Goal: Task Accomplishment & Management: Complete application form

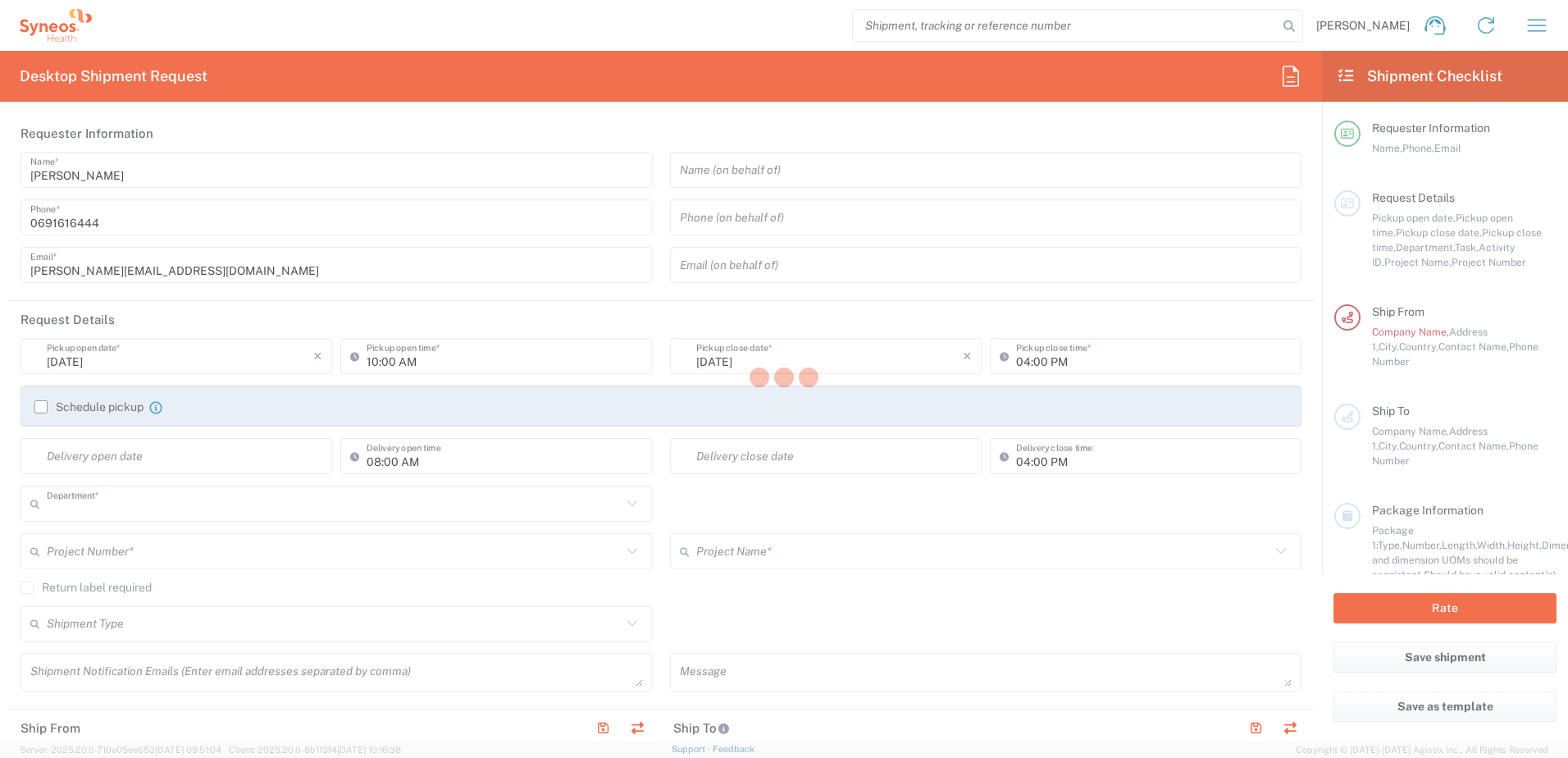
type input "3213"
type input "[GEOGRAPHIC_DATA]"
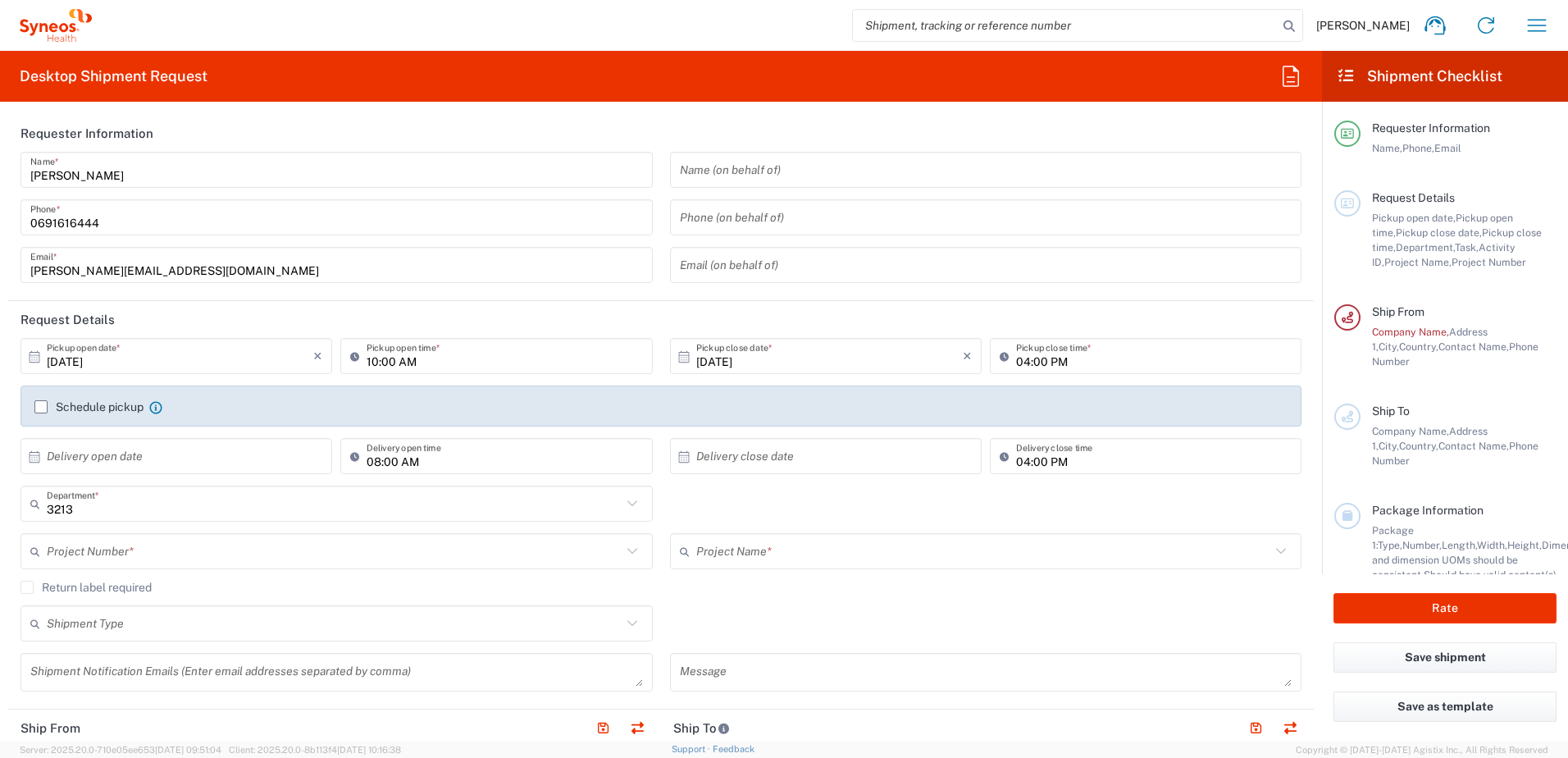
type input "Syneos Health d.o.o. [GEOGRAPHIC_DATA]-[GEOGRAPHIC_DATA]"
click at [42, 408] on label "Schedule pickup" at bounding box center [88, 406] width 109 height 13
click at [41, 406] on input "Schedule pickup" at bounding box center [41, 406] width 0 height 0
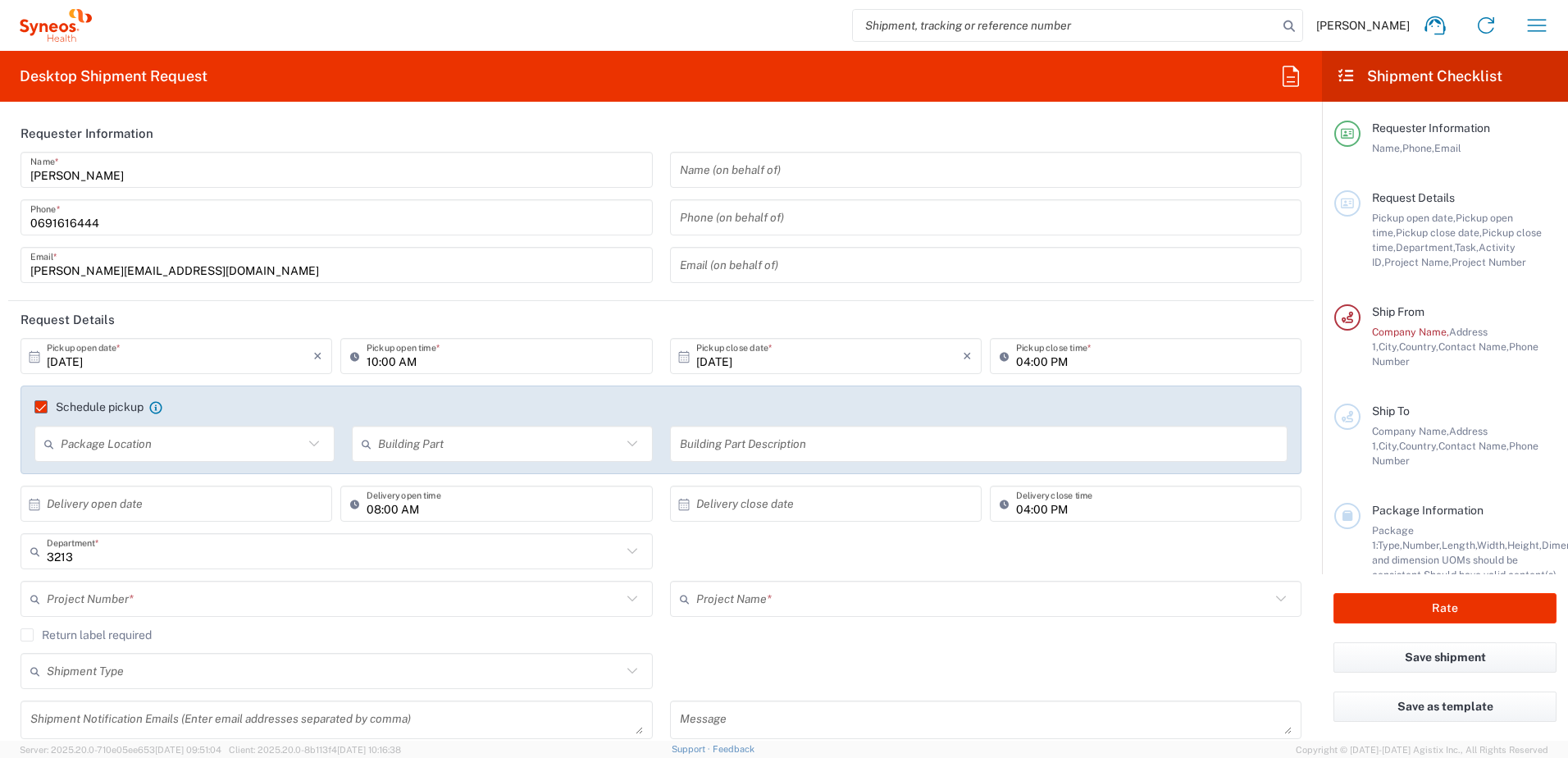
click at [138, 457] on input "text" at bounding box center [181, 444] width 243 height 28
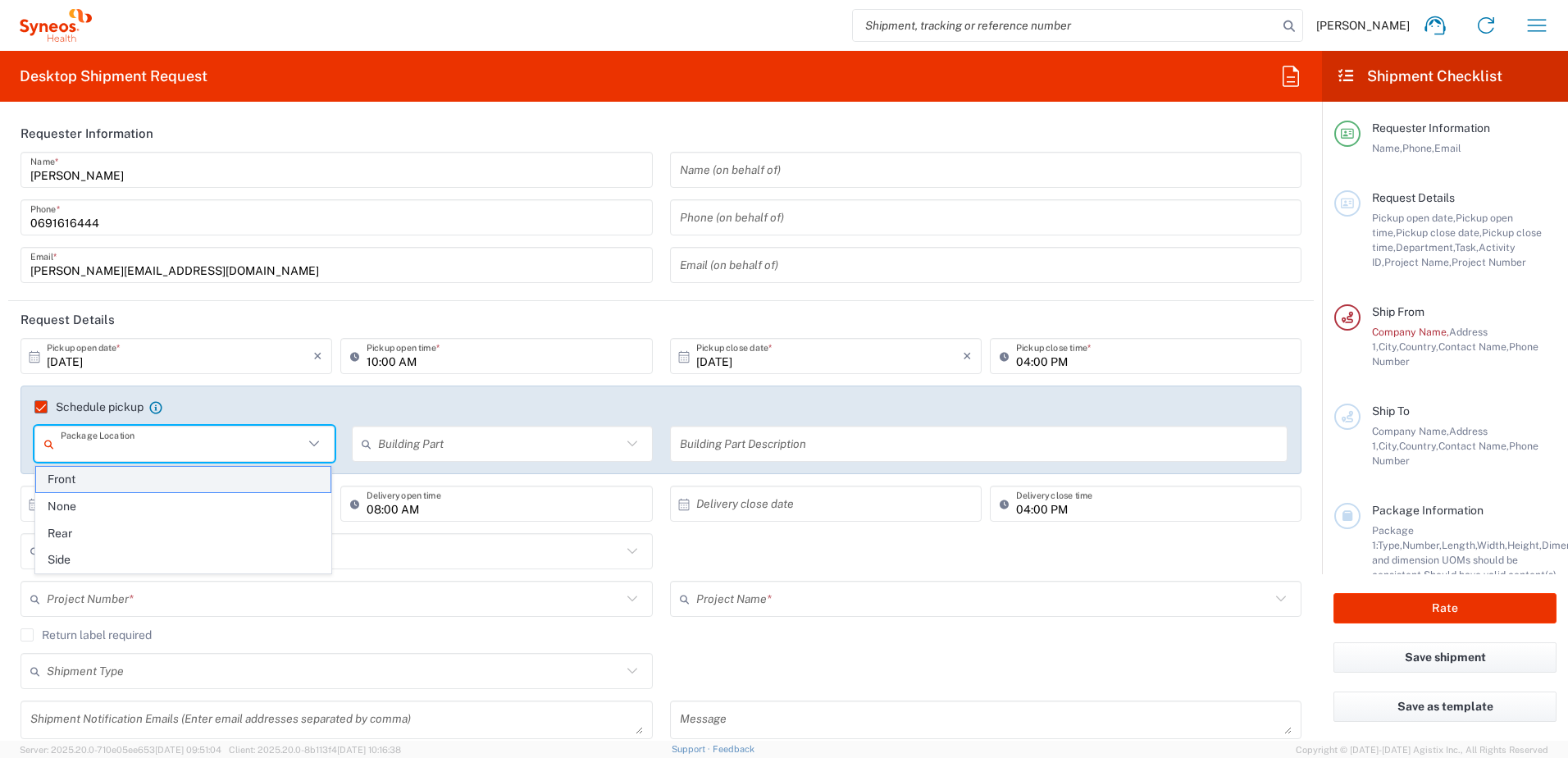
click at [132, 481] on span "Front" at bounding box center [182, 479] width 294 height 26
type input "Front"
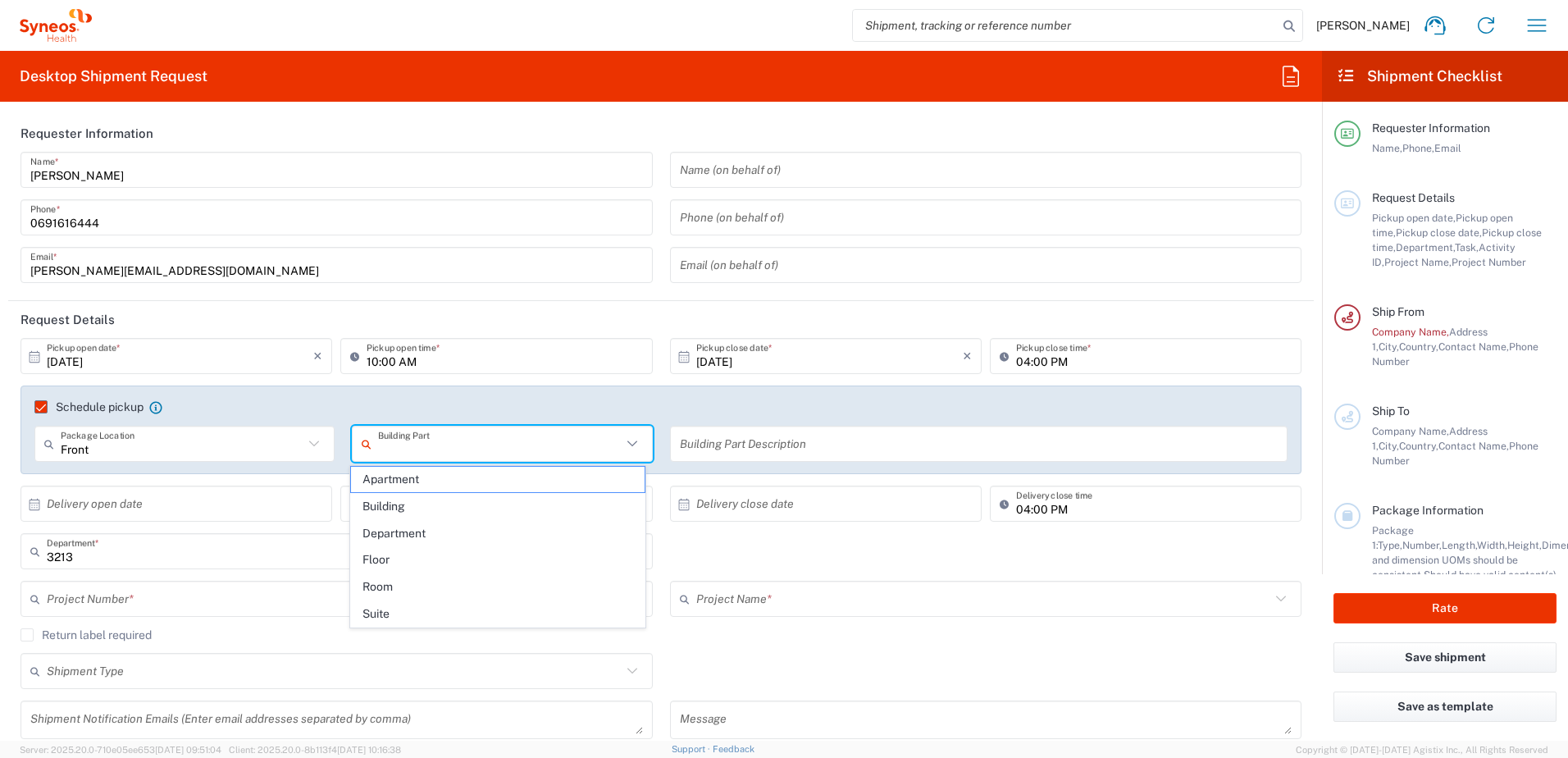
click at [484, 439] on input "text" at bounding box center [499, 444] width 243 height 28
click at [471, 502] on span "Building" at bounding box center [497, 506] width 294 height 26
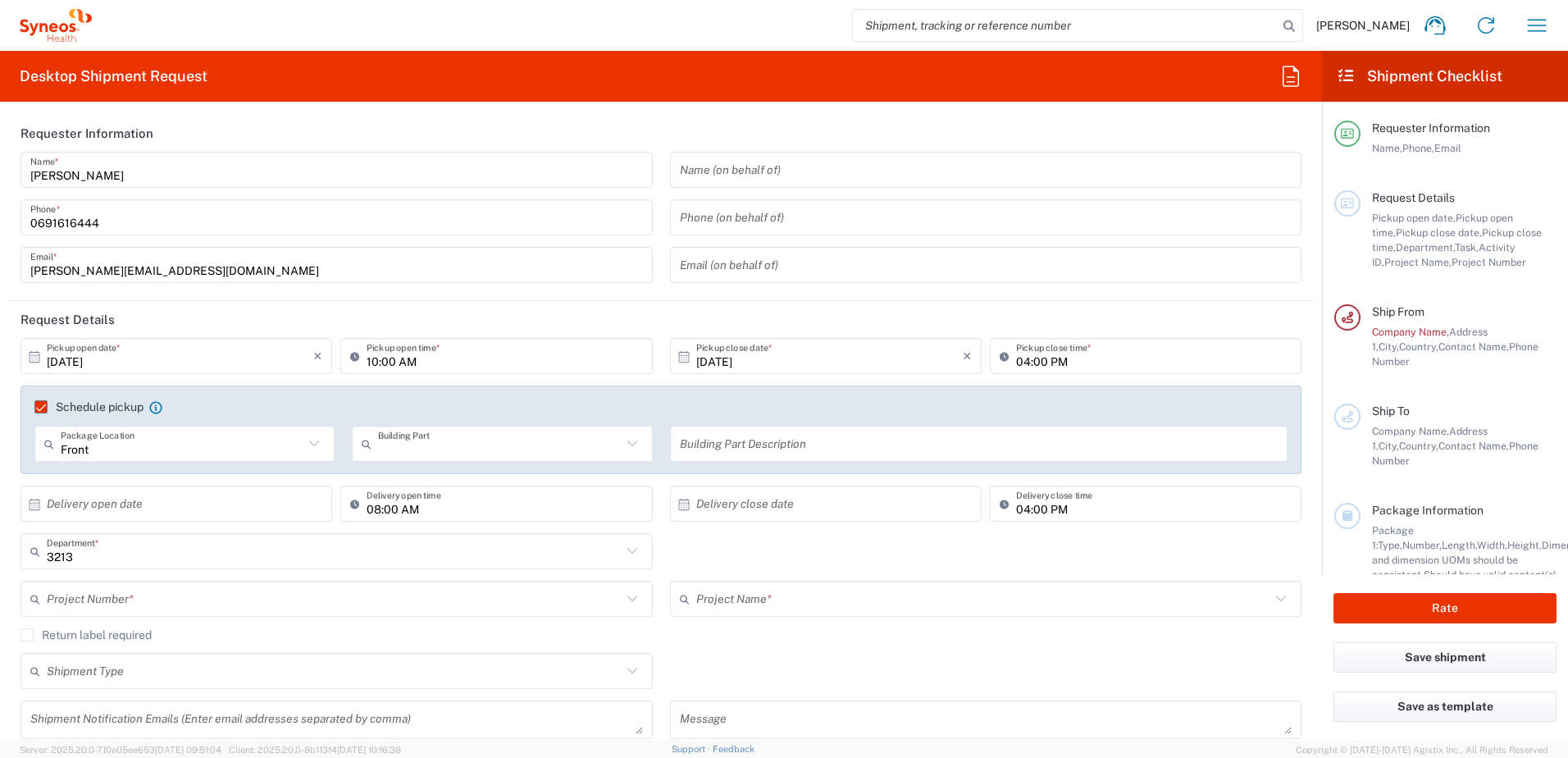
type input "Building"
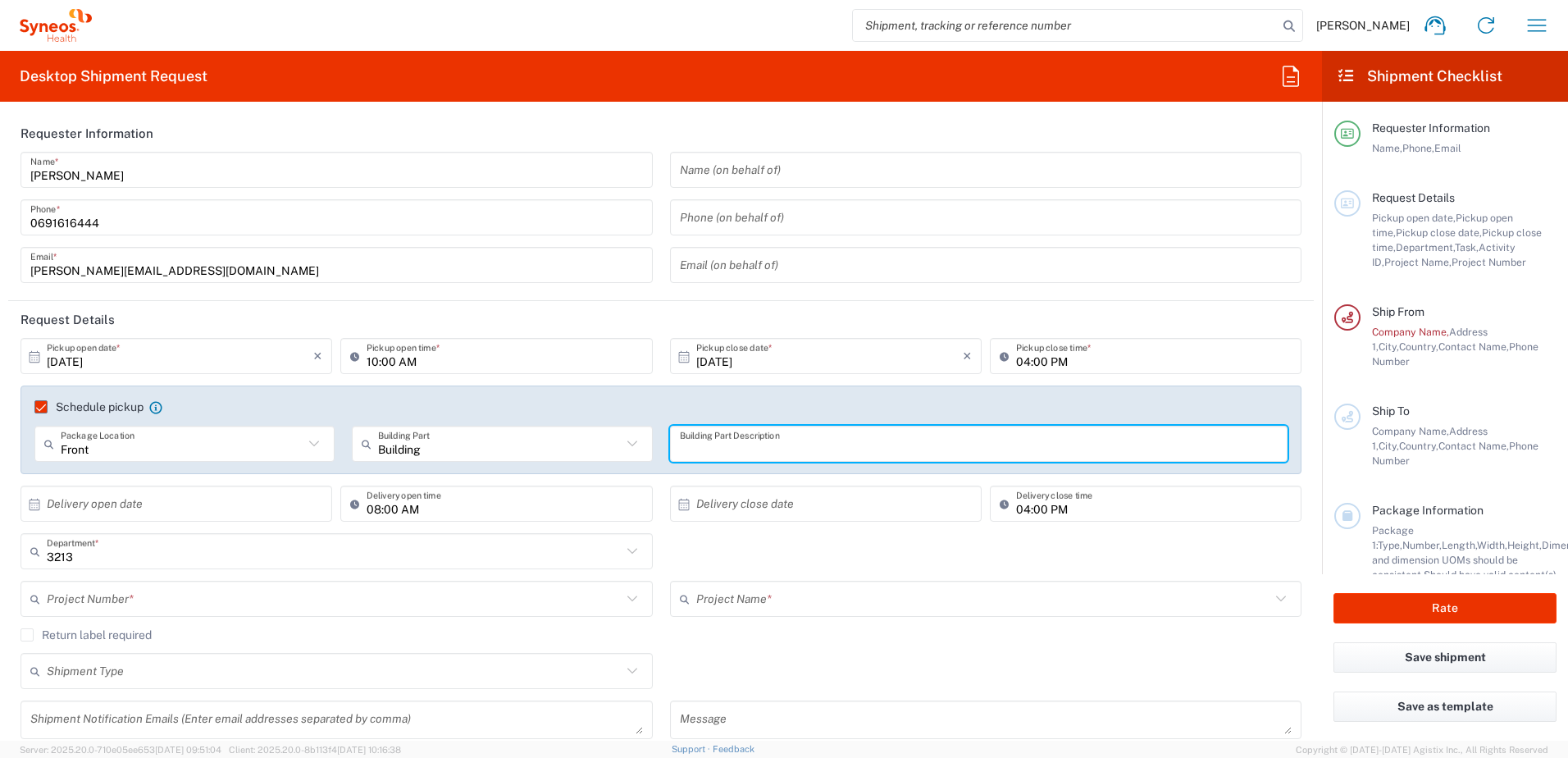
click at [748, 447] on input "text" at bounding box center [978, 444] width 598 height 28
type input "9th floor reception"
click at [170, 503] on input "text" at bounding box center [180, 504] width 267 height 28
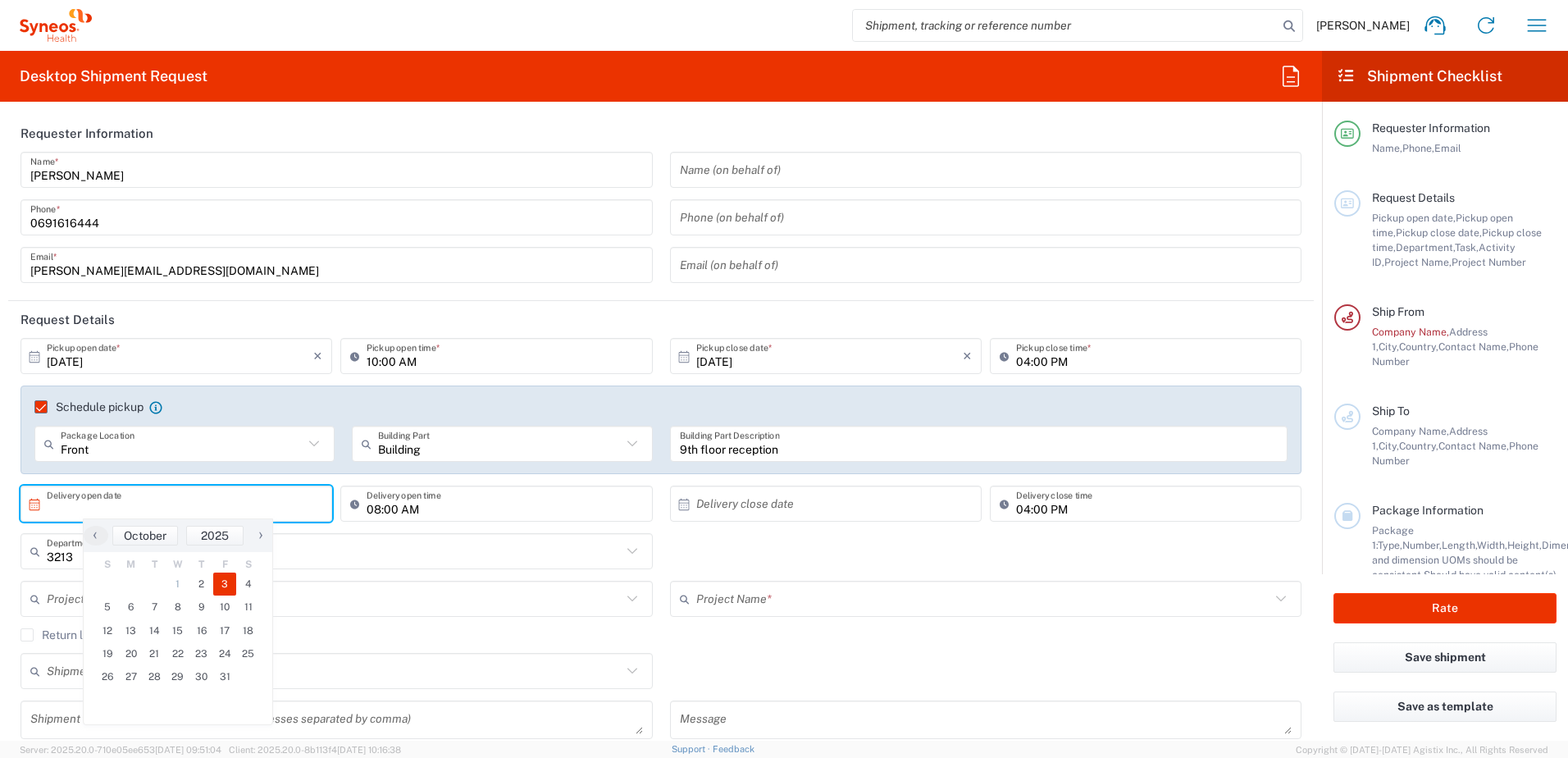
click at [219, 582] on span "3" at bounding box center [225, 583] width 24 height 23
type input "[DATE]"
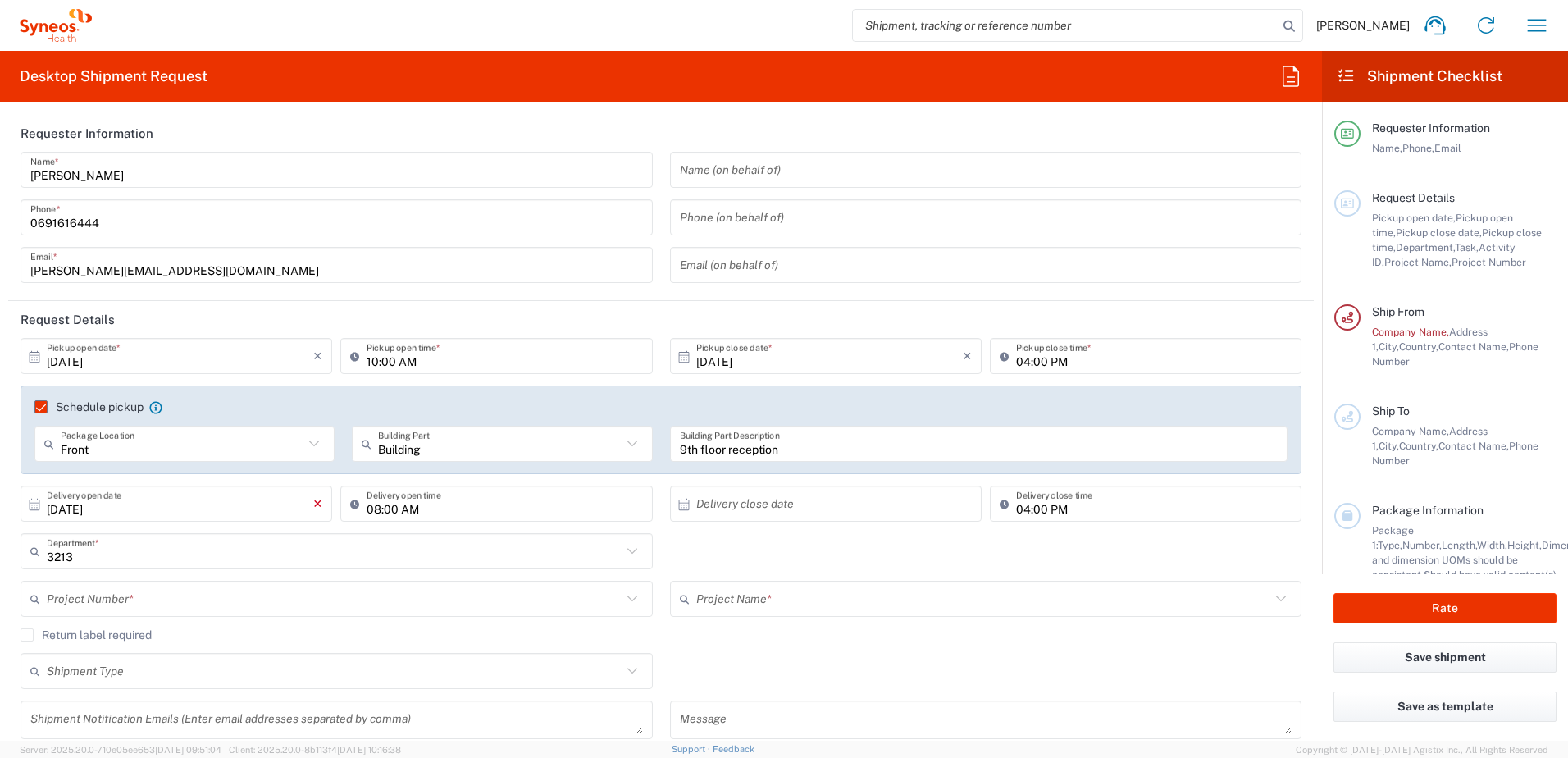
click at [314, 504] on icon "×" at bounding box center [318, 504] width 9 height 26
click at [258, 561] on input "text" at bounding box center [334, 551] width 575 height 28
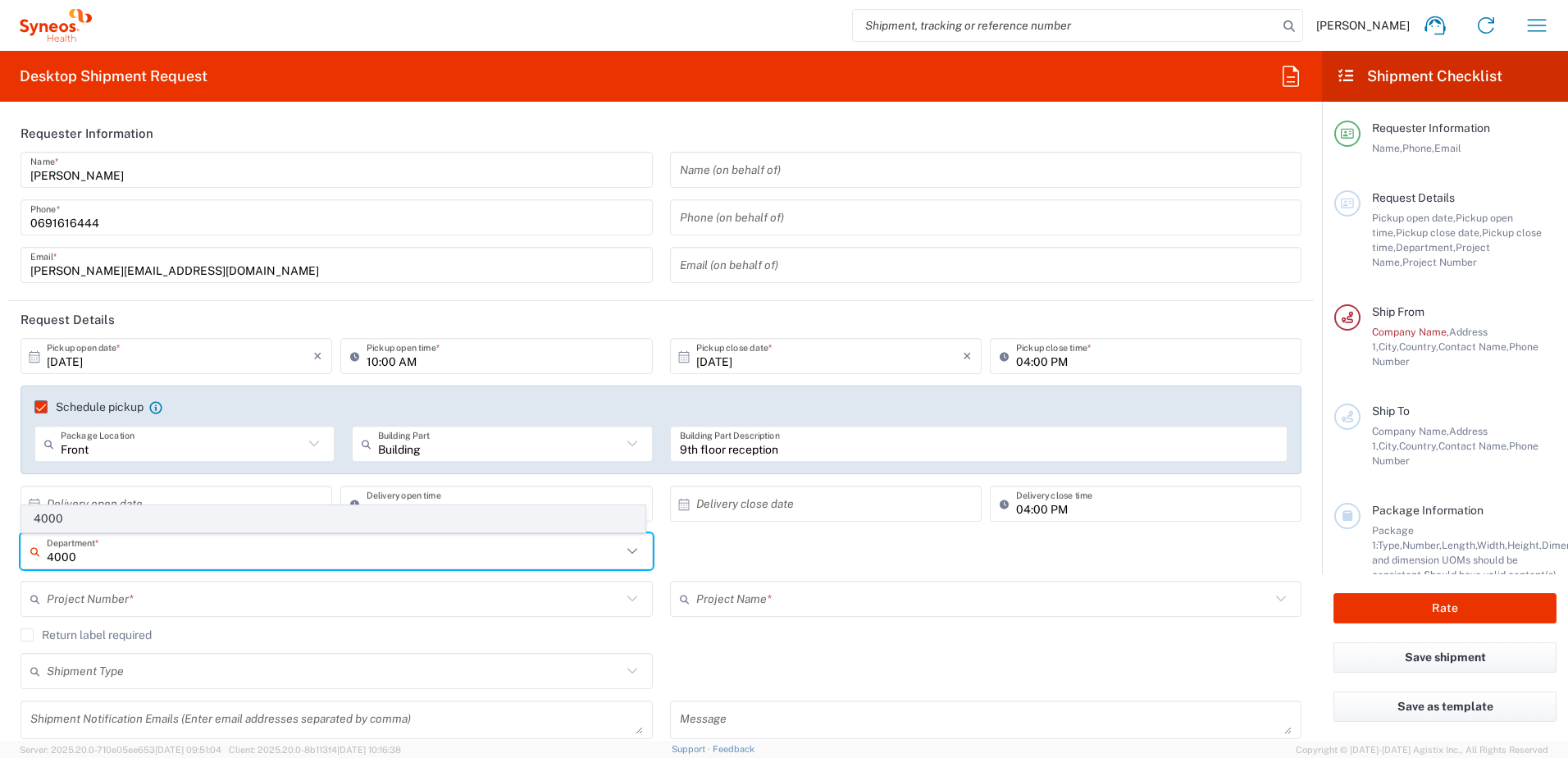
type input "4000"
click at [112, 514] on span "4000" at bounding box center [333, 518] width 622 height 26
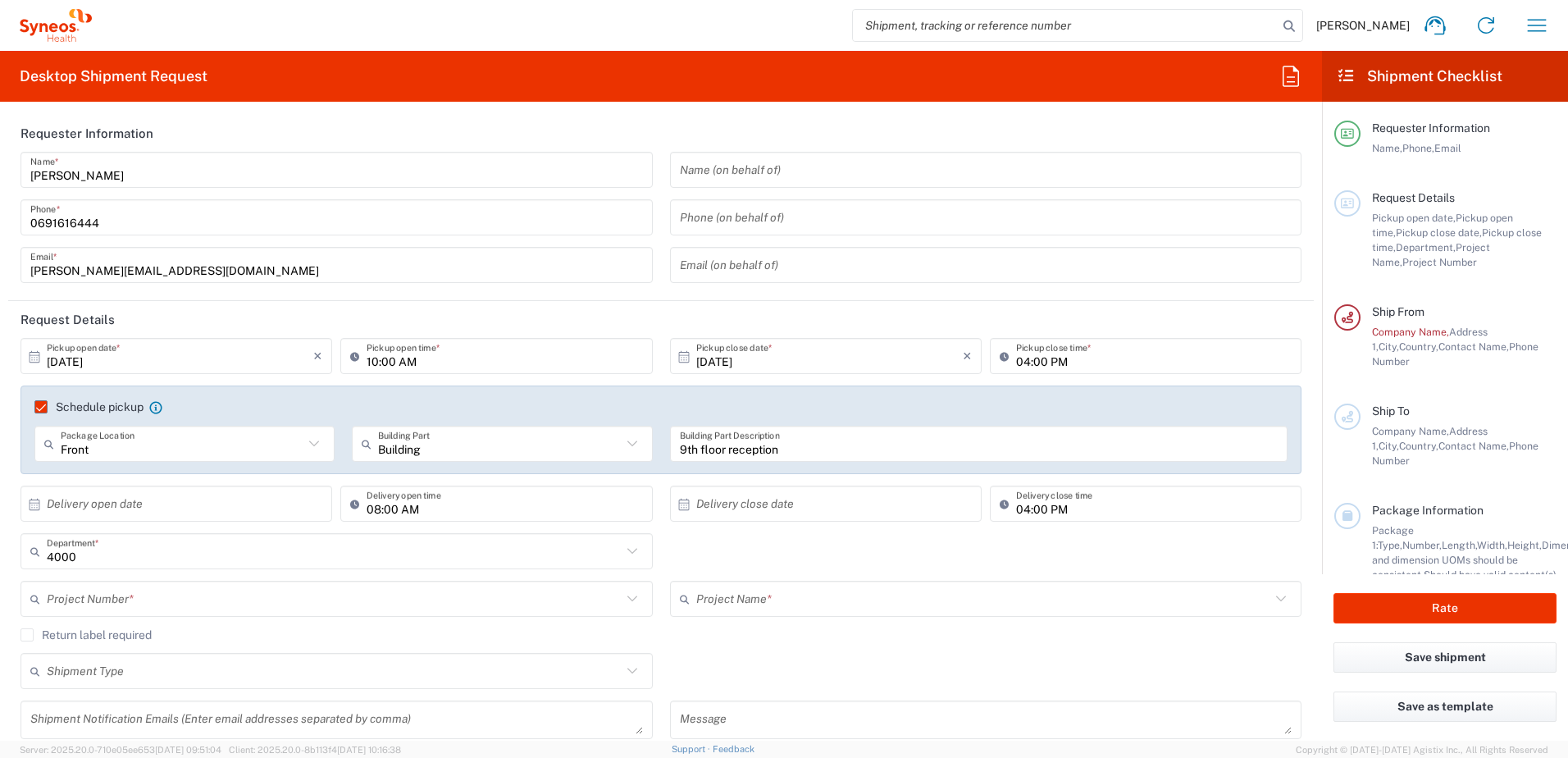
click at [125, 601] on input "text" at bounding box center [334, 599] width 575 height 28
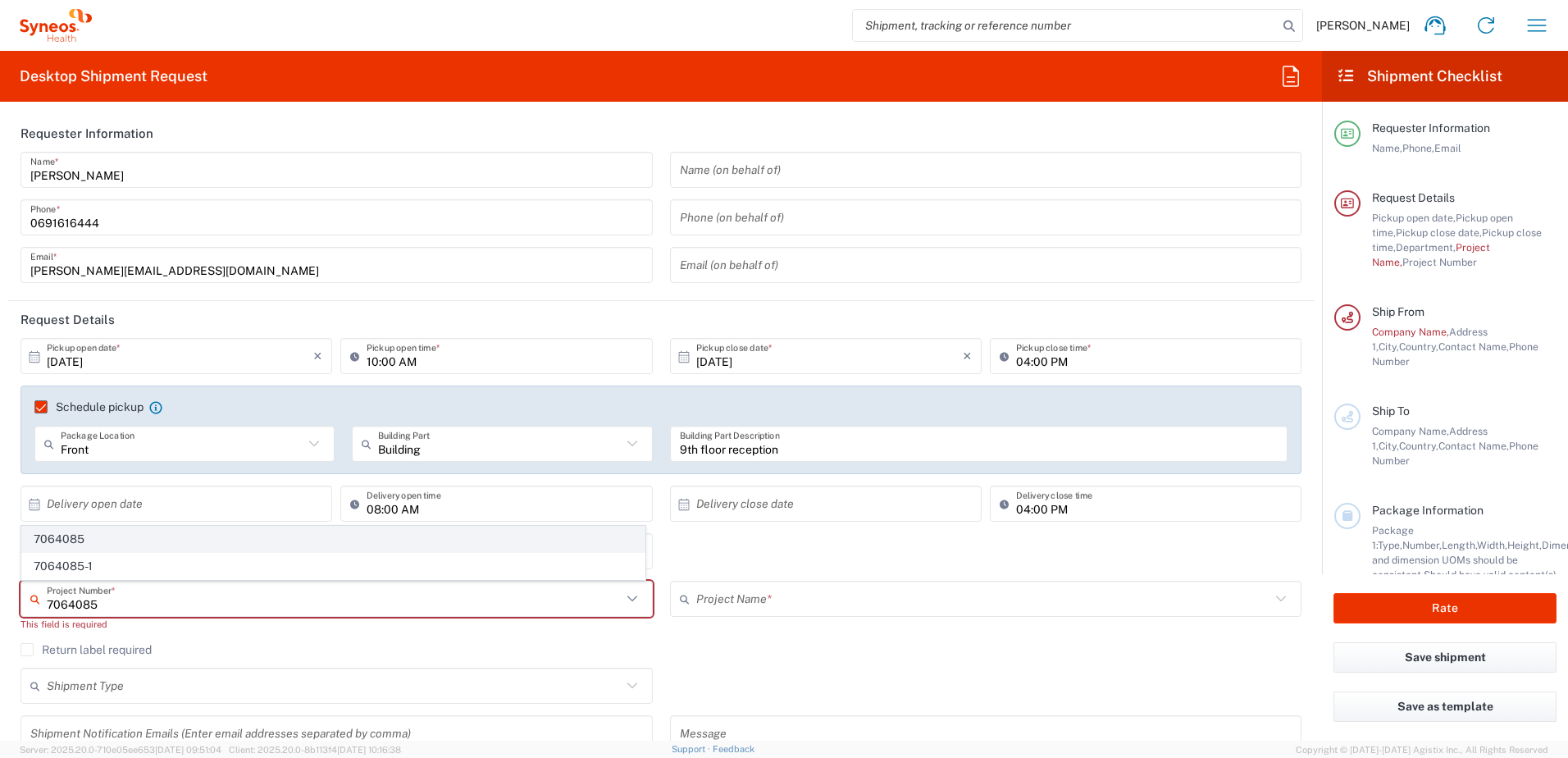
type input "7064085"
click at [103, 535] on span "7064085" at bounding box center [333, 539] width 622 height 26
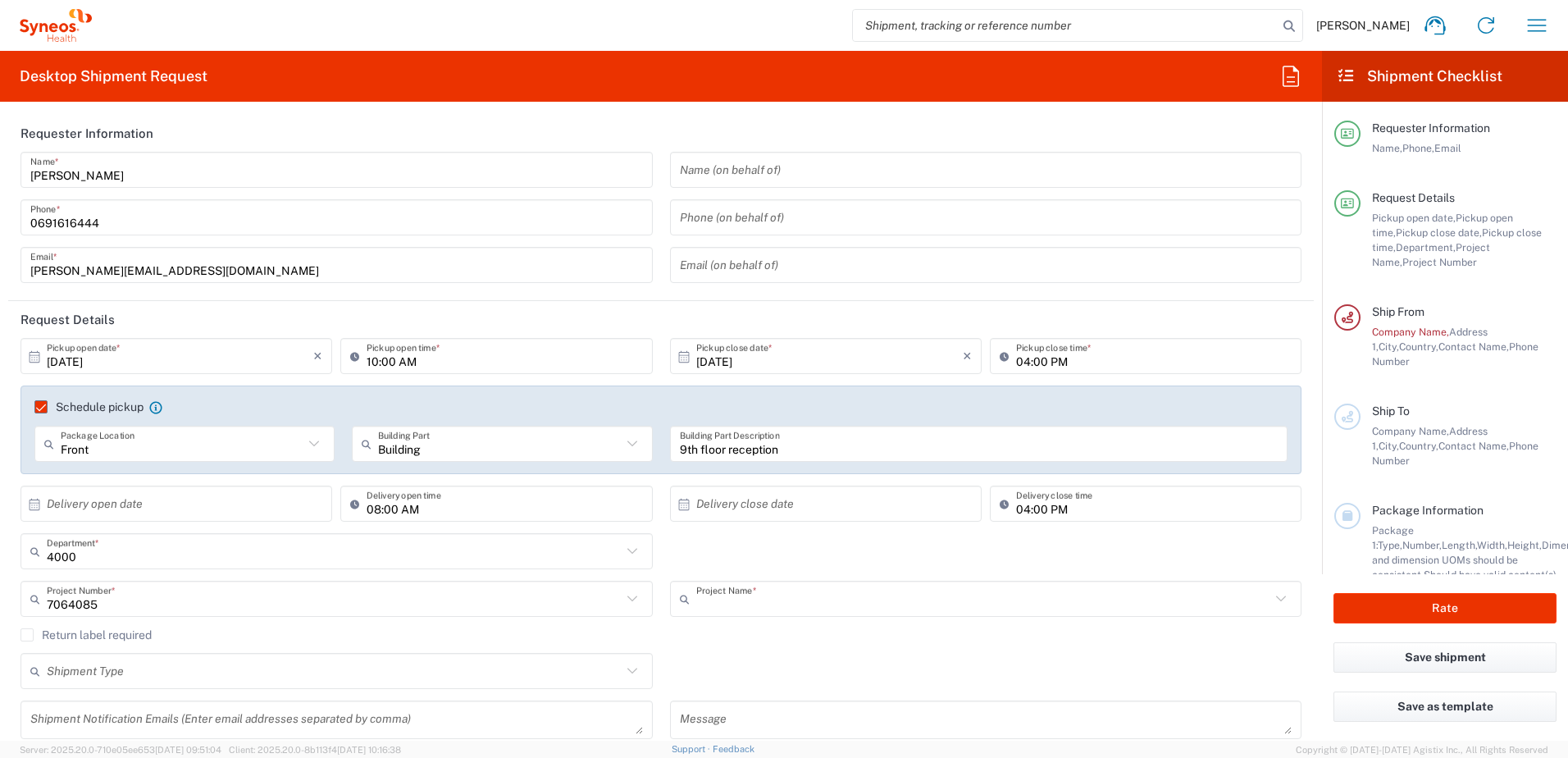
type input "MUNDIPHARMA 7064085"
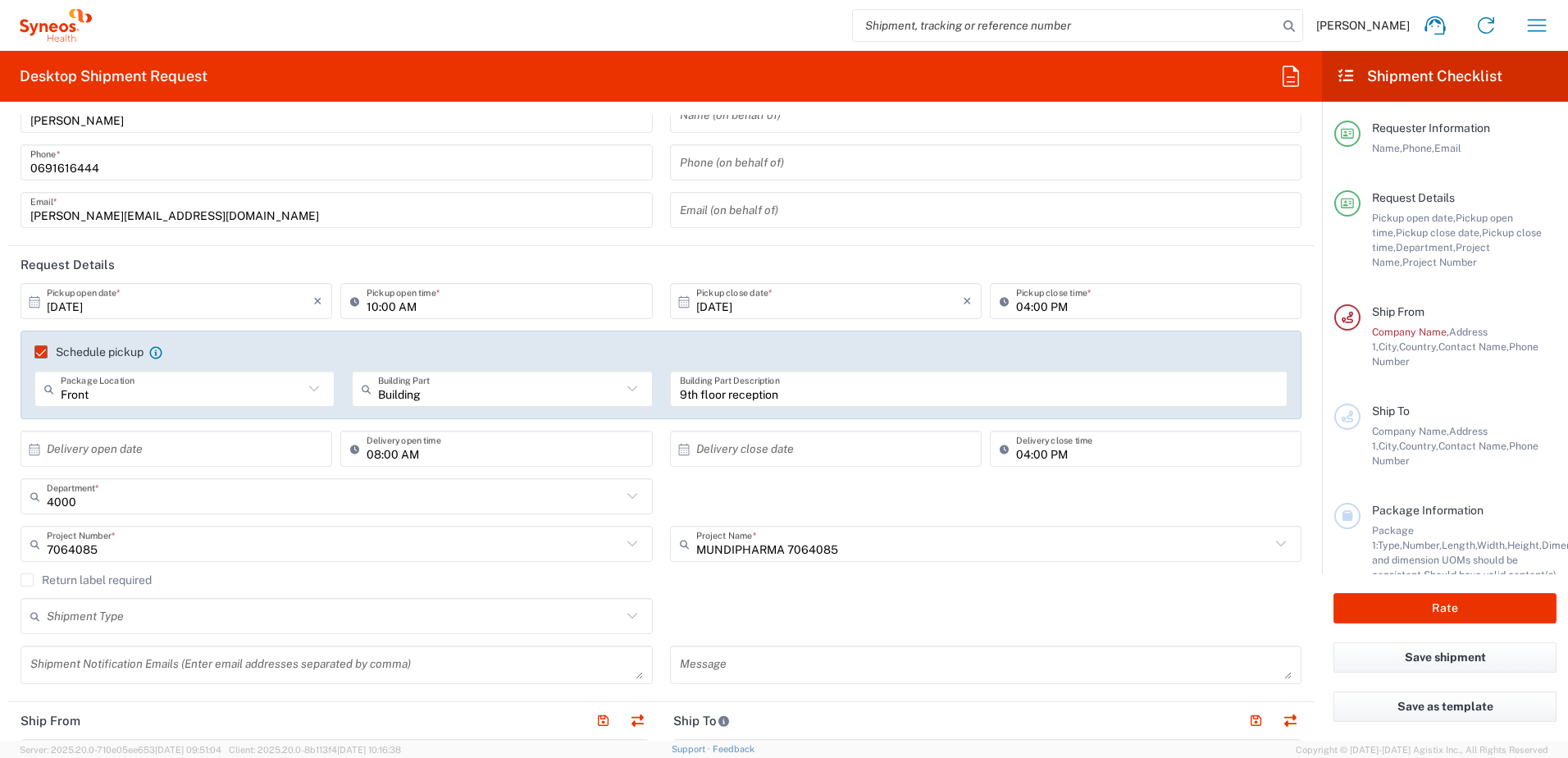
scroll to position [82, 0]
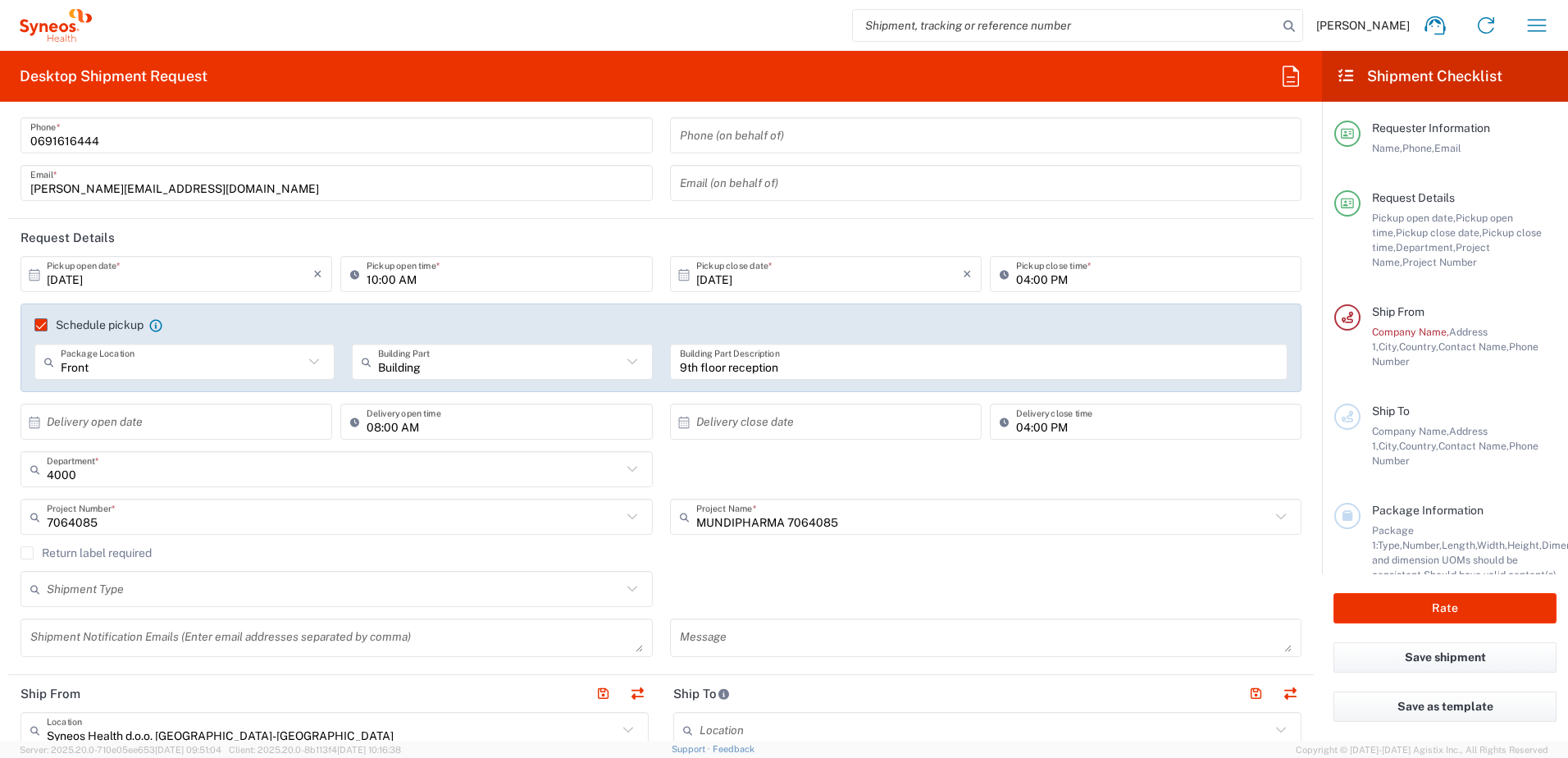
click at [200, 593] on input "text" at bounding box center [334, 589] width 575 height 28
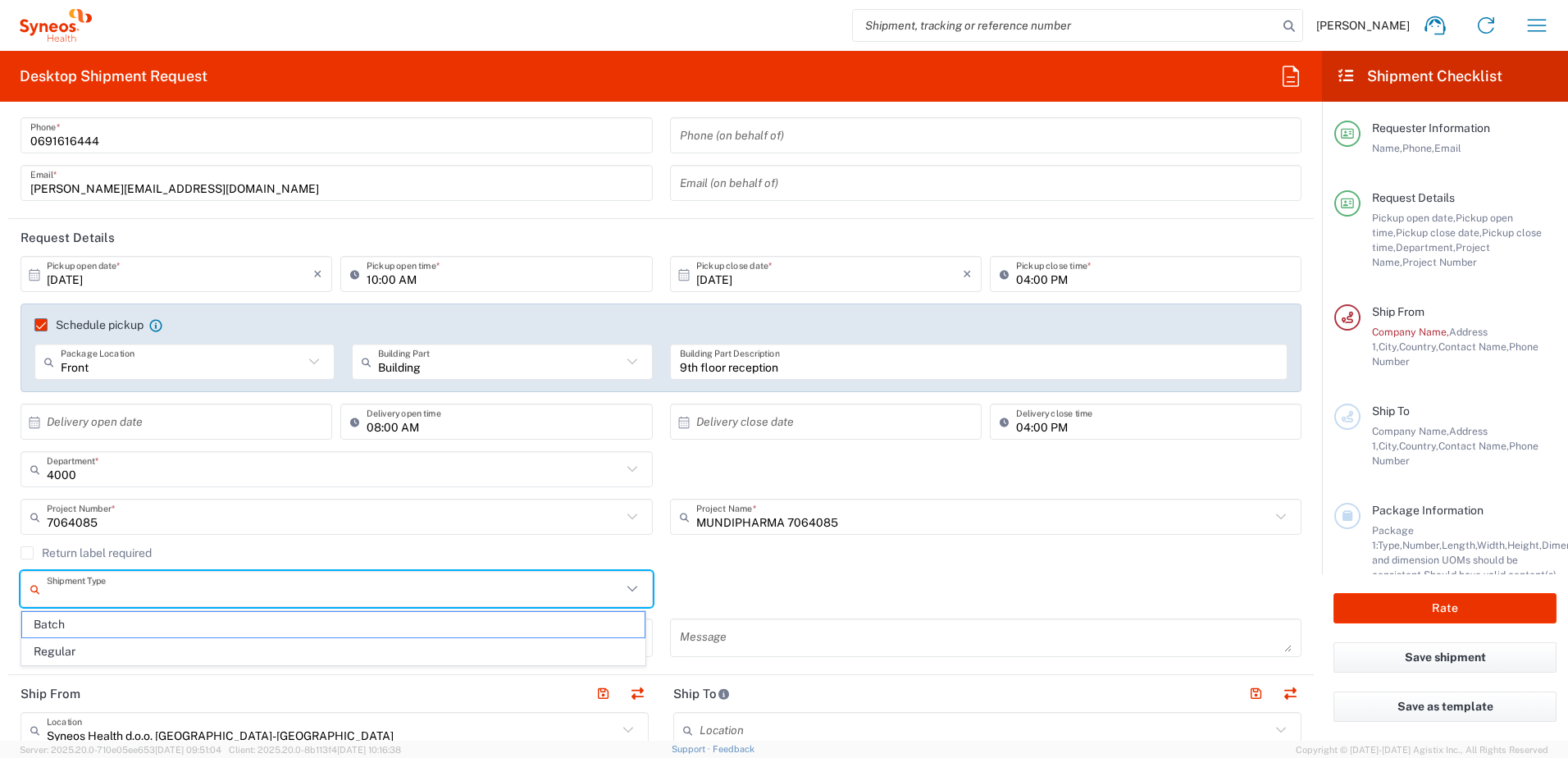
click at [801, 588] on div "Shipment Type Batch Regular" at bounding box center [661, 594] width 1298 height 47
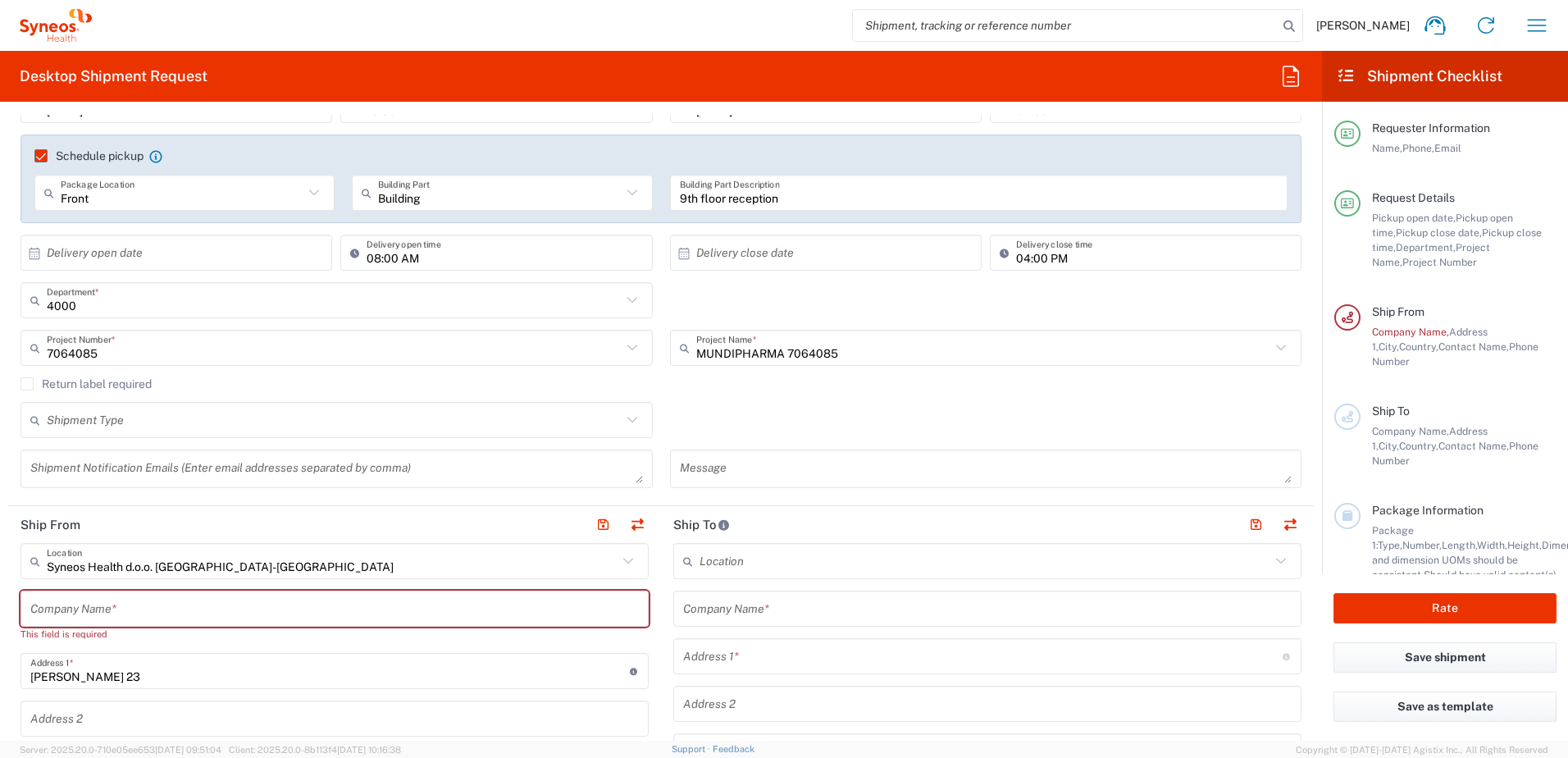
scroll to position [164, 0]
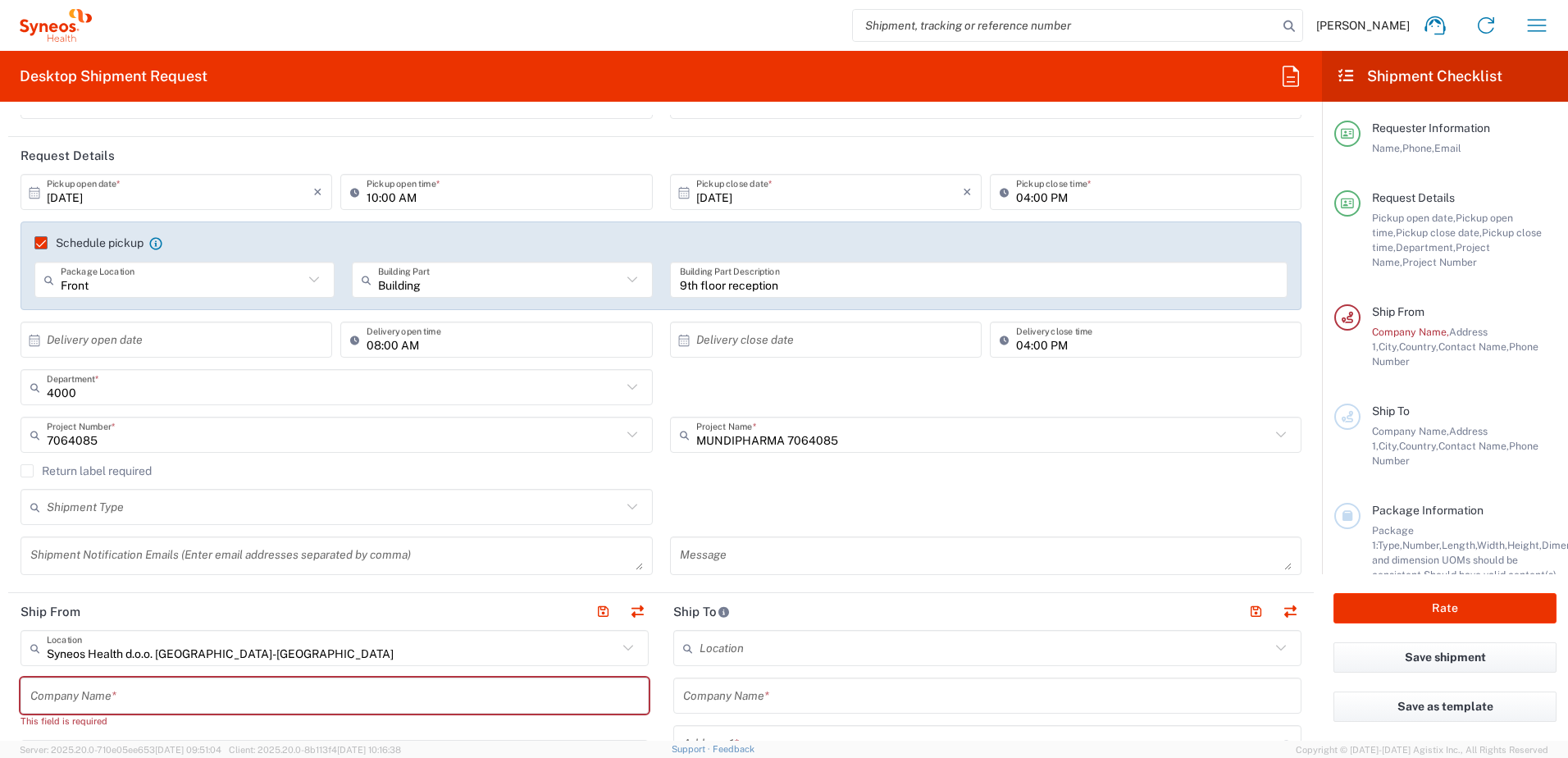
click at [112, 558] on textarea at bounding box center [336, 556] width 612 height 28
click at [796, 479] on div "Return label required" at bounding box center [661, 476] width 1281 height 25
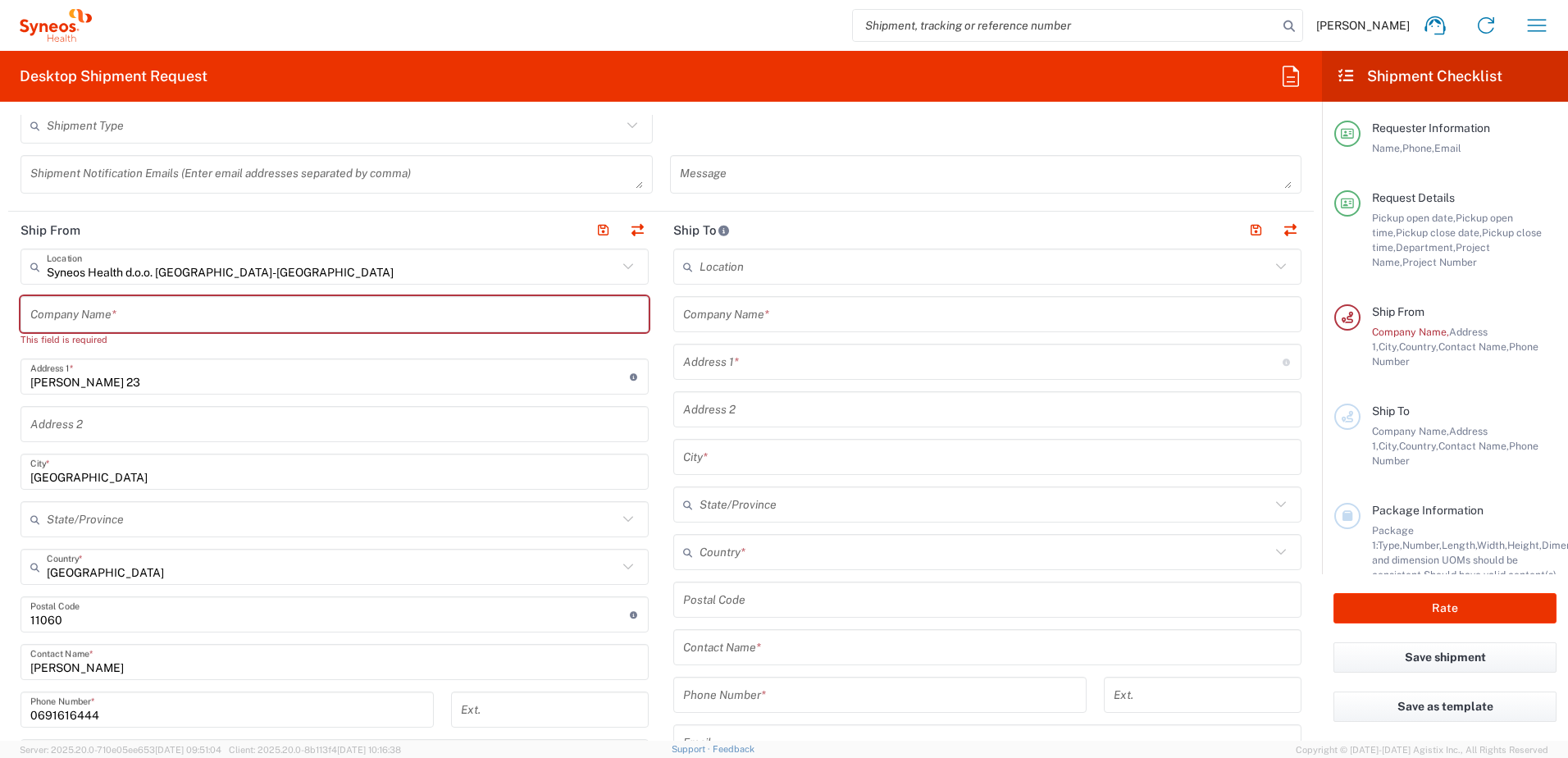
scroll to position [574, 0]
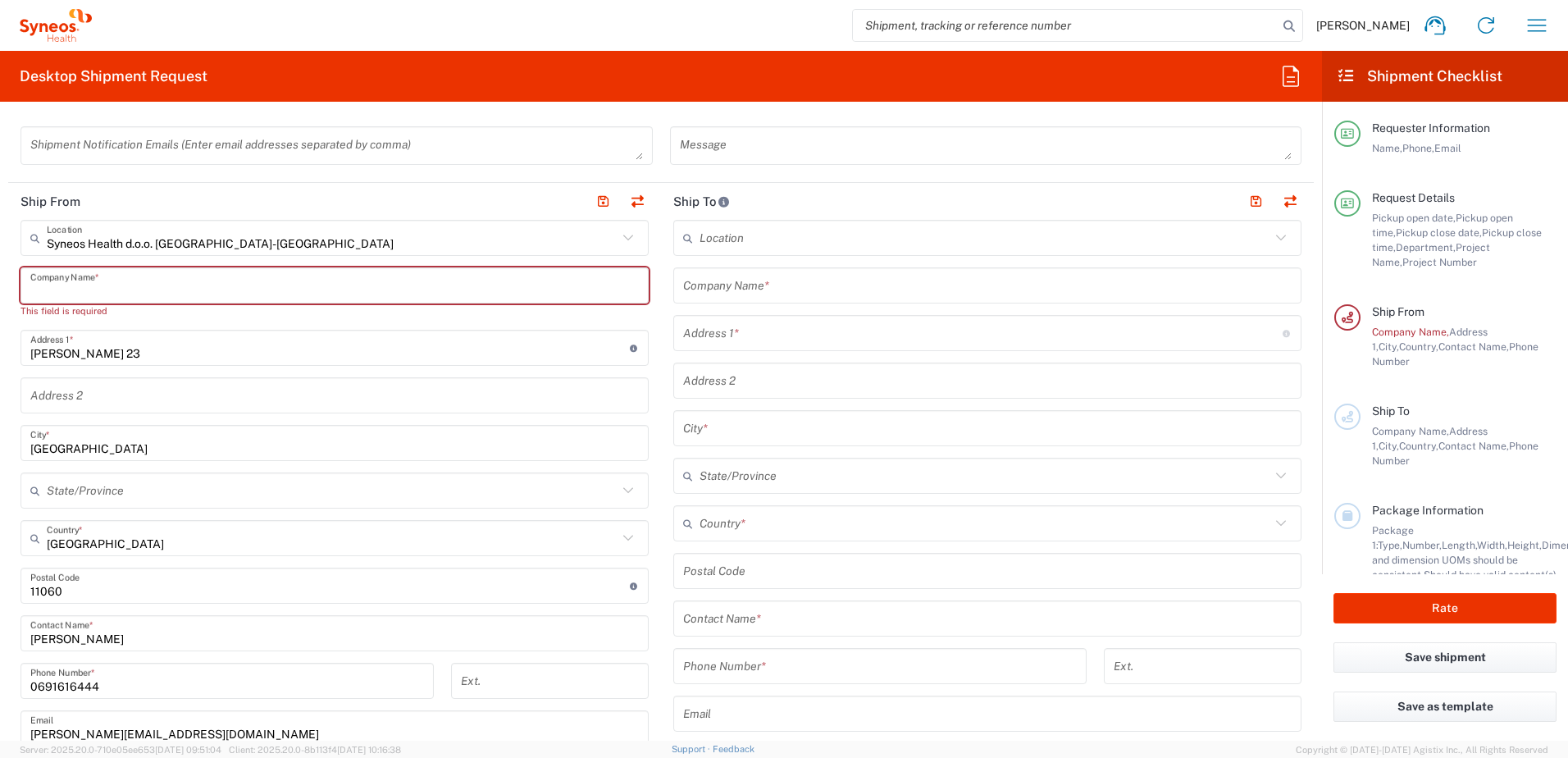
click at [184, 284] on input "text" at bounding box center [335, 285] width 609 height 28
click at [90, 289] on input "text" at bounding box center [335, 285] width 609 height 28
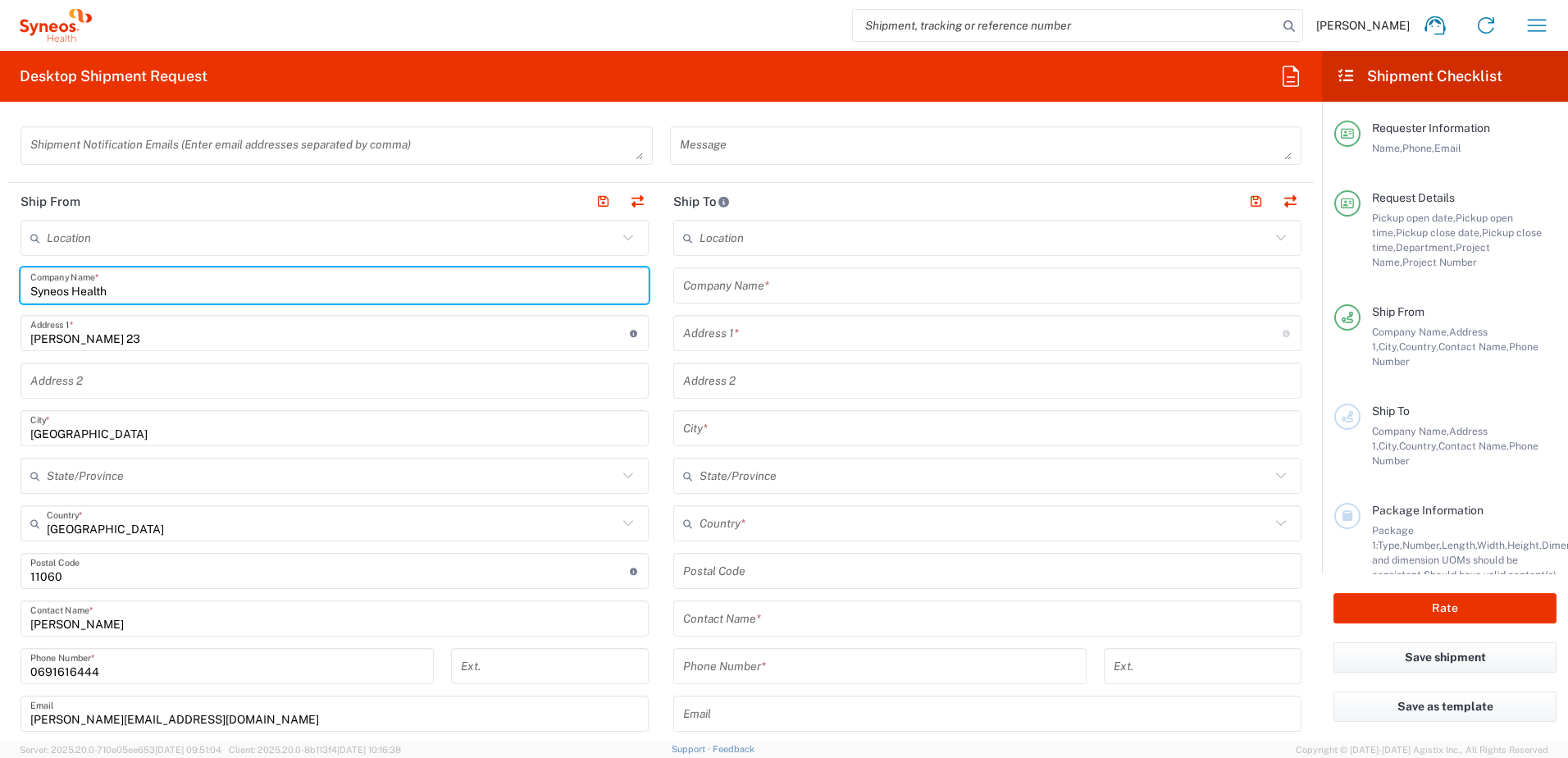
type input "Syneos Health"
click at [143, 476] on input "text" at bounding box center [332, 475] width 571 height 28
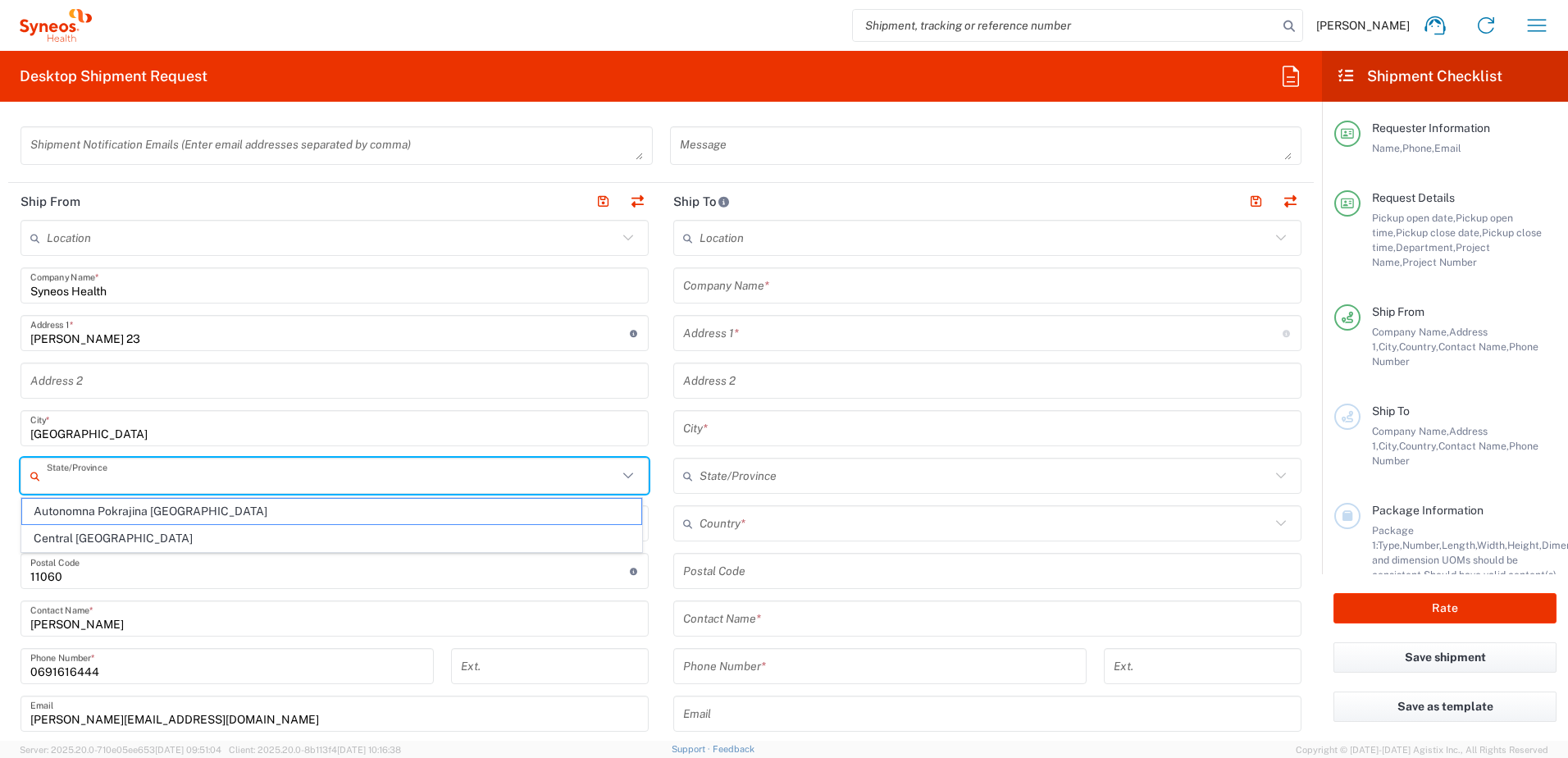
click at [52, 541] on span "Central [GEOGRAPHIC_DATA]" at bounding box center [331, 538] width 619 height 26
type input "Central [GEOGRAPHIC_DATA]"
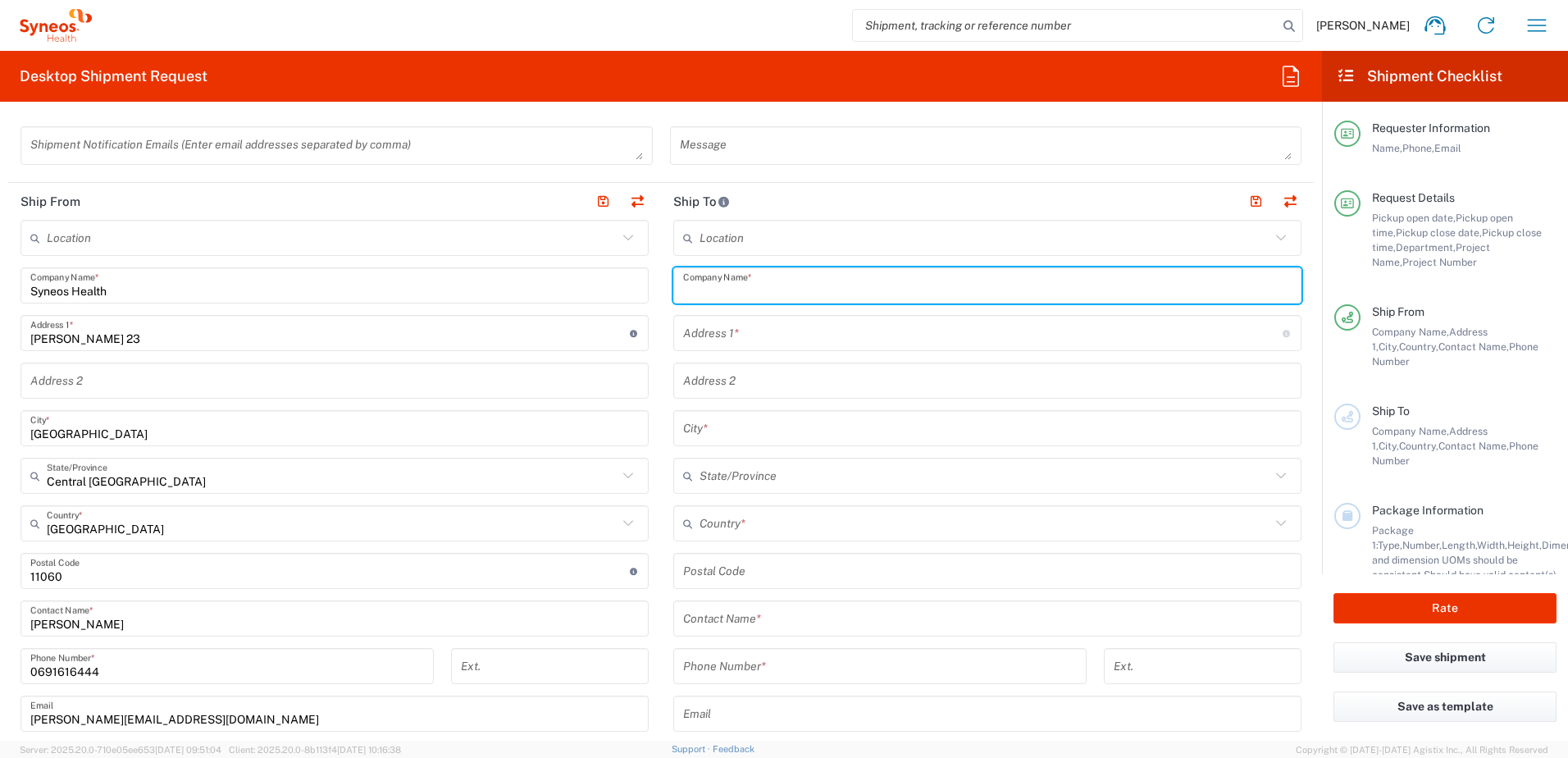
click at [762, 284] on input "text" at bounding box center [988, 285] width 609 height 28
click at [807, 336] on input "text" at bounding box center [983, 333] width 599 height 28
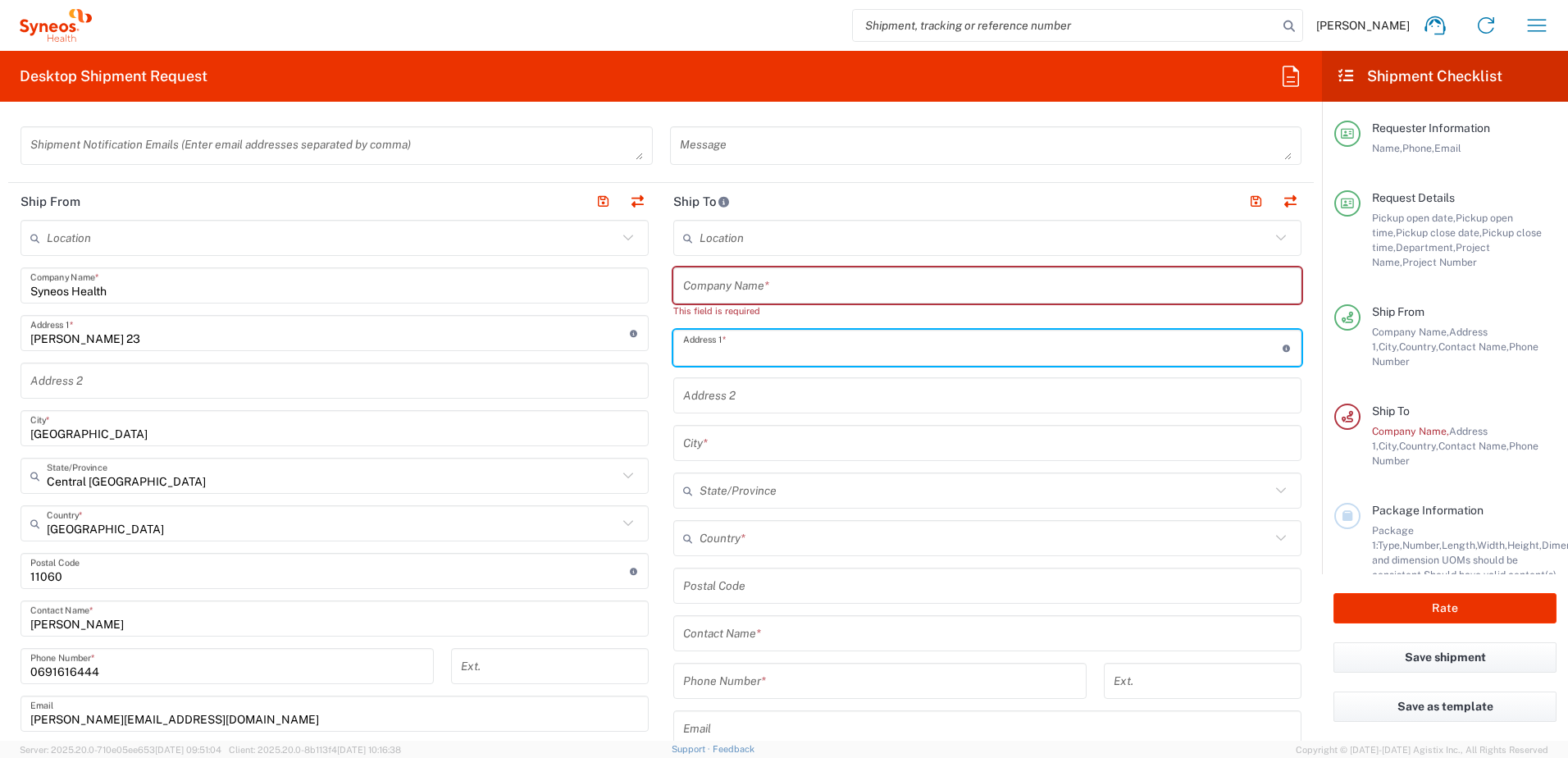
paste input "Hospital in [GEOGRAPHIC_DATA]"
type input "Hospital in [GEOGRAPHIC_DATA]"
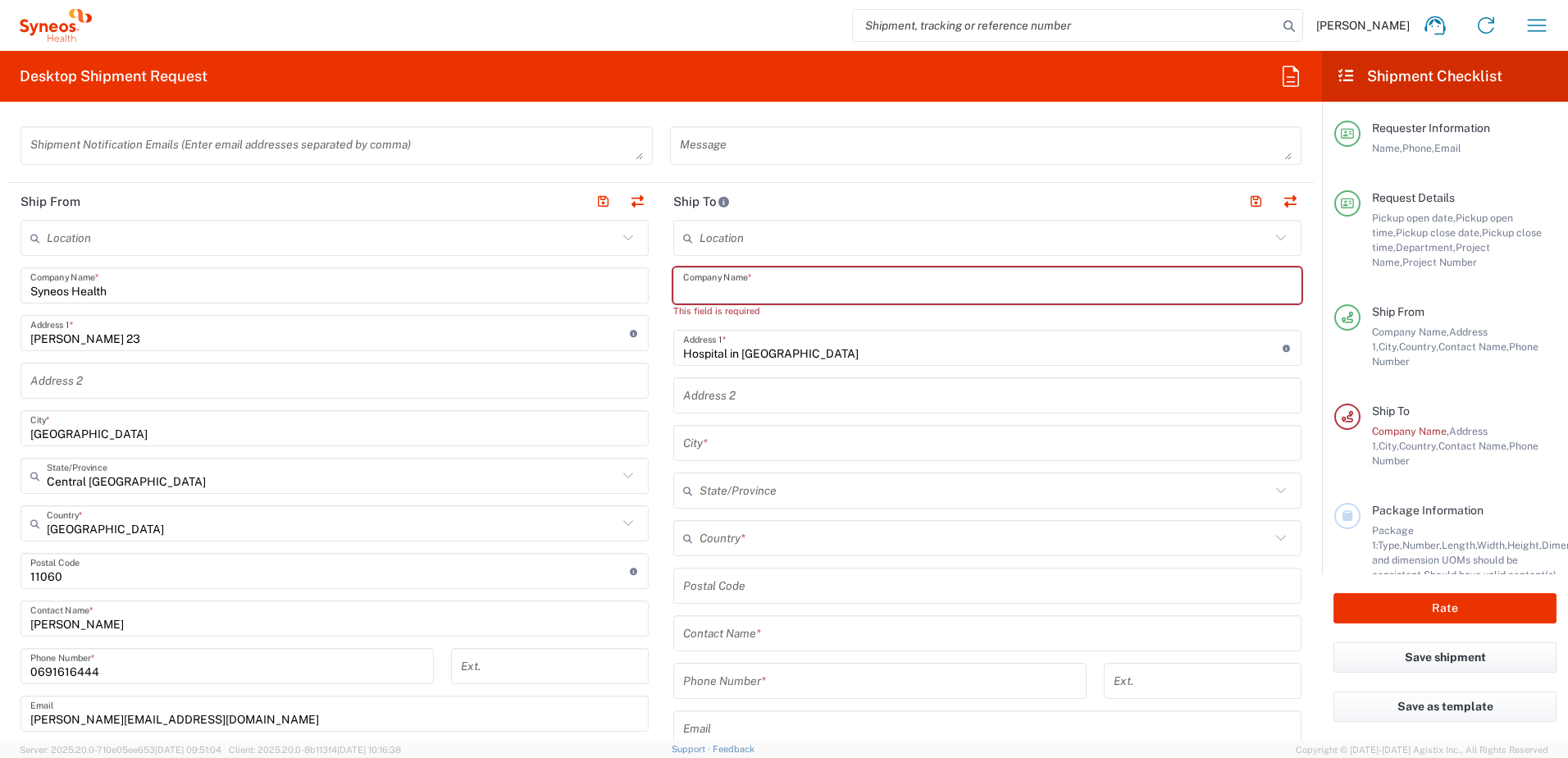
click at [815, 283] on input "text" at bounding box center [988, 285] width 609 height 28
click at [756, 286] on input "text" at bounding box center [988, 285] width 609 height 28
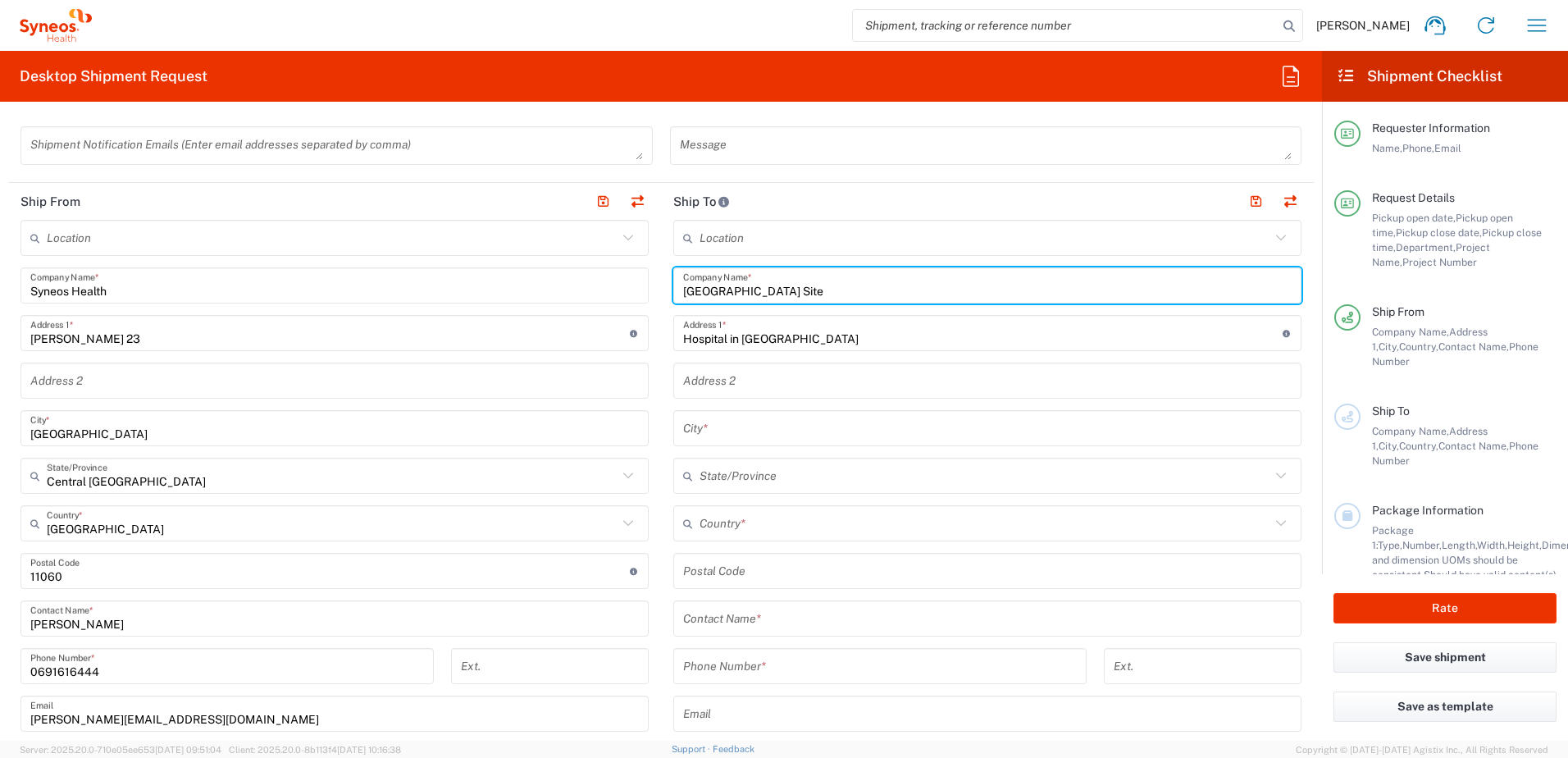
drag, startPoint x: 751, startPoint y: 291, endPoint x: 667, endPoint y: 293, distance: 84.0
click at [673, 293] on div "Spain Site Company Name *" at bounding box center [987, 285] width 628 height 36
paste input "[PERSON_NAME] I [GEOGRAPHIC_DATA]"
type input "[PERSON_NAME] I [GEOGRAPHIC_DATA]"
click at [780, 330] on input "Hospital in [GEOGRAPHIC_DATA]" at bounding box center [983, 333] width 599 height 28
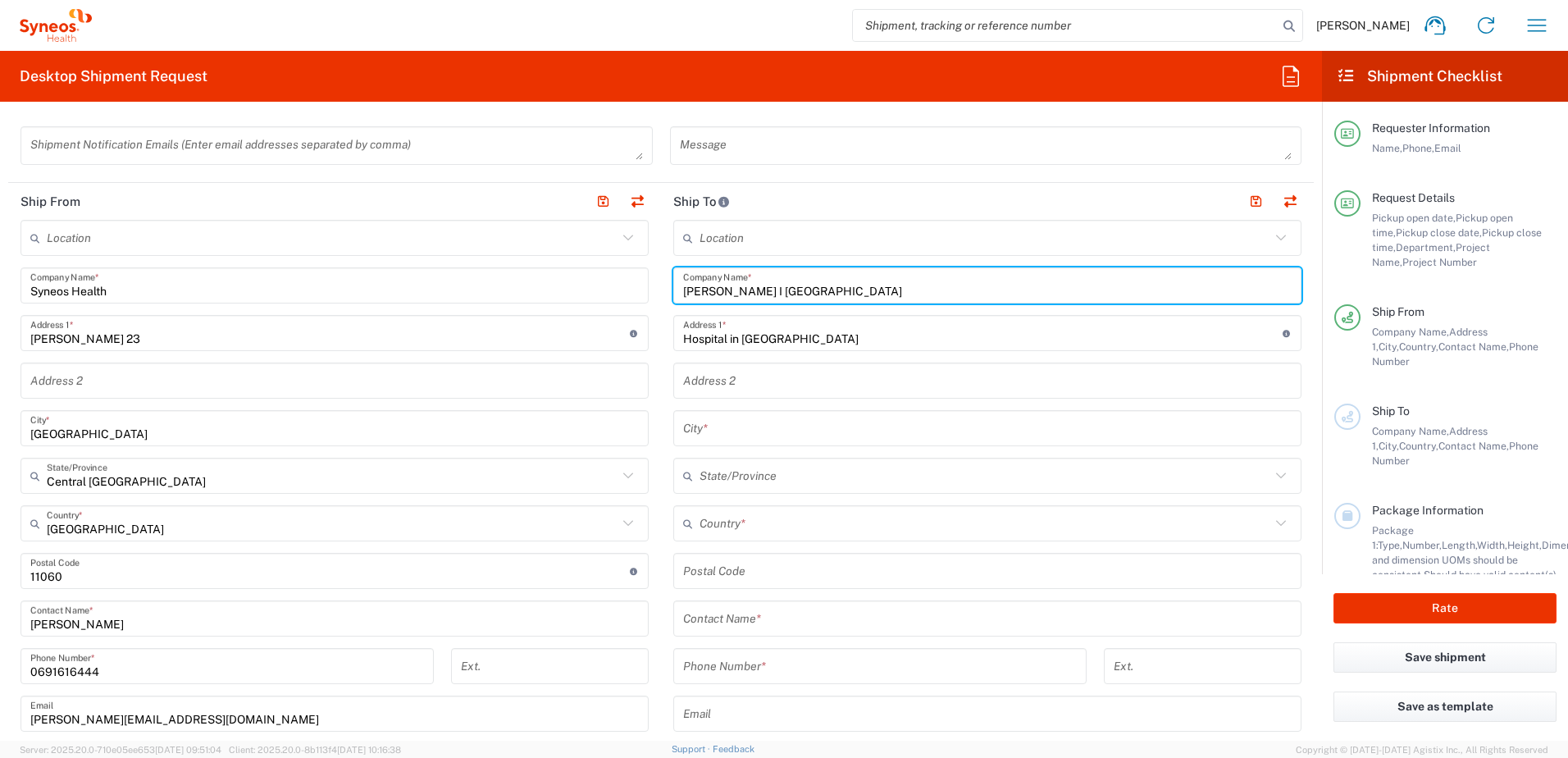
click at [780, 330] on input "Hospital in [GEOGRAPHIC_DATA]" at bounding box center [983, 333] width 599 height 28
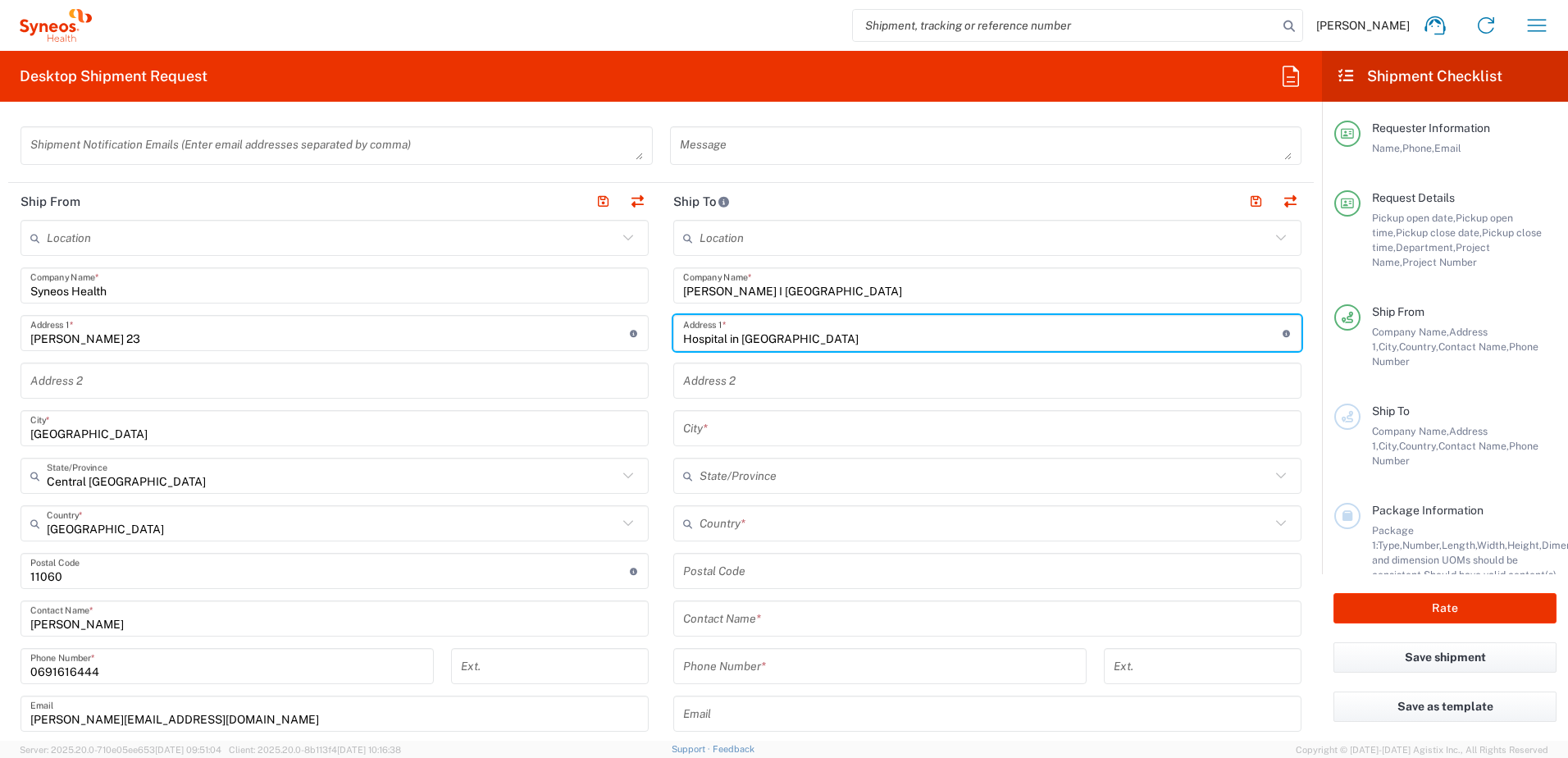
paste input "Edifici Principal Planta 0- Farmacia, [STREET_ADDRESS]"
type input "Edifici Principal Planta 0- Farmacia, [STREET_ADDRESS]"
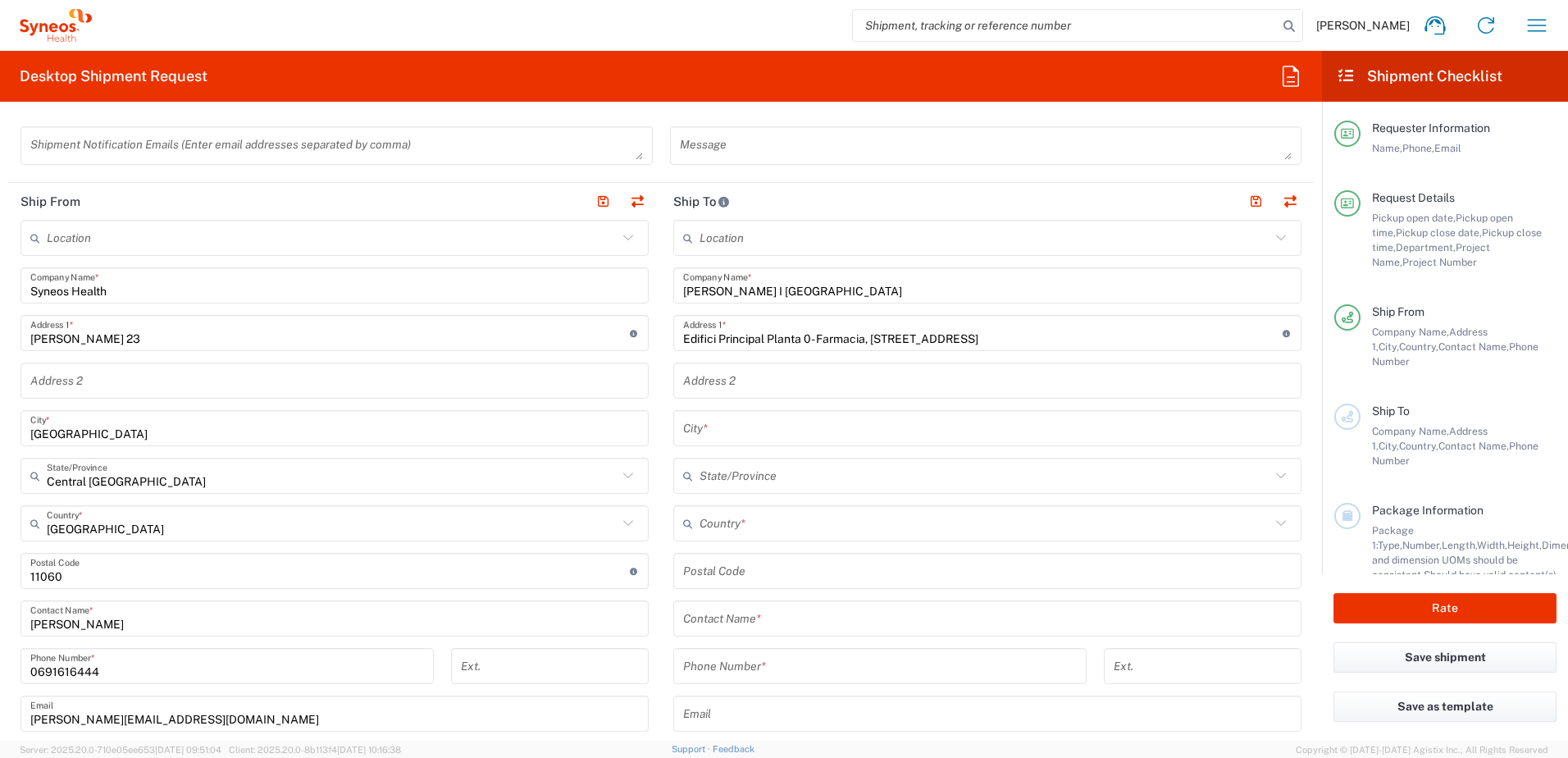
scroll to position [0, 0]
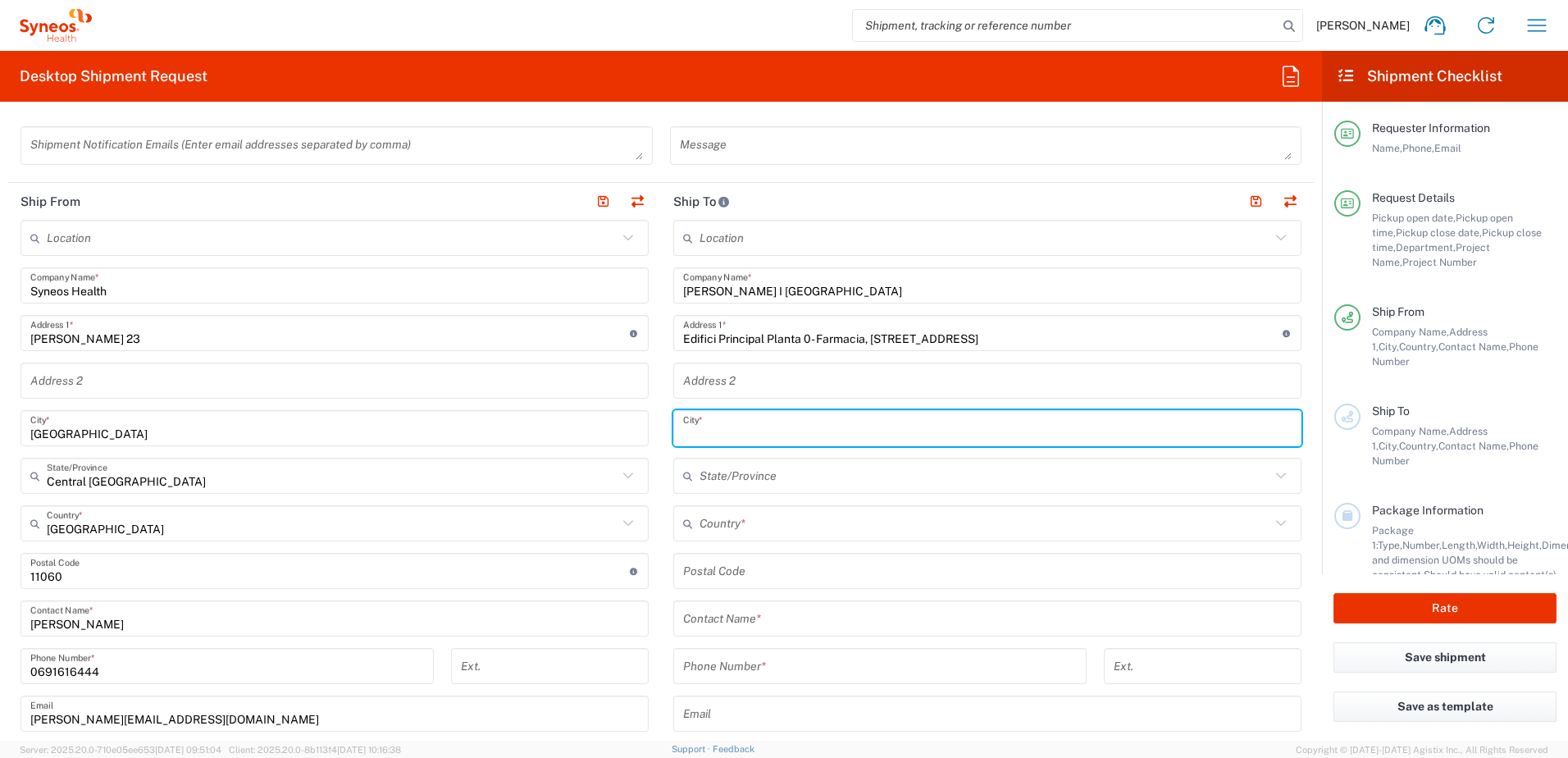
click at [749, 431] on input "text" at bounding box center [988, 428] width 609 height 28
type input "[GEOGRAPHIC_DATA]"
click at [813, 474] on input "text" at bounding box center [985, 475] width 571 height 28
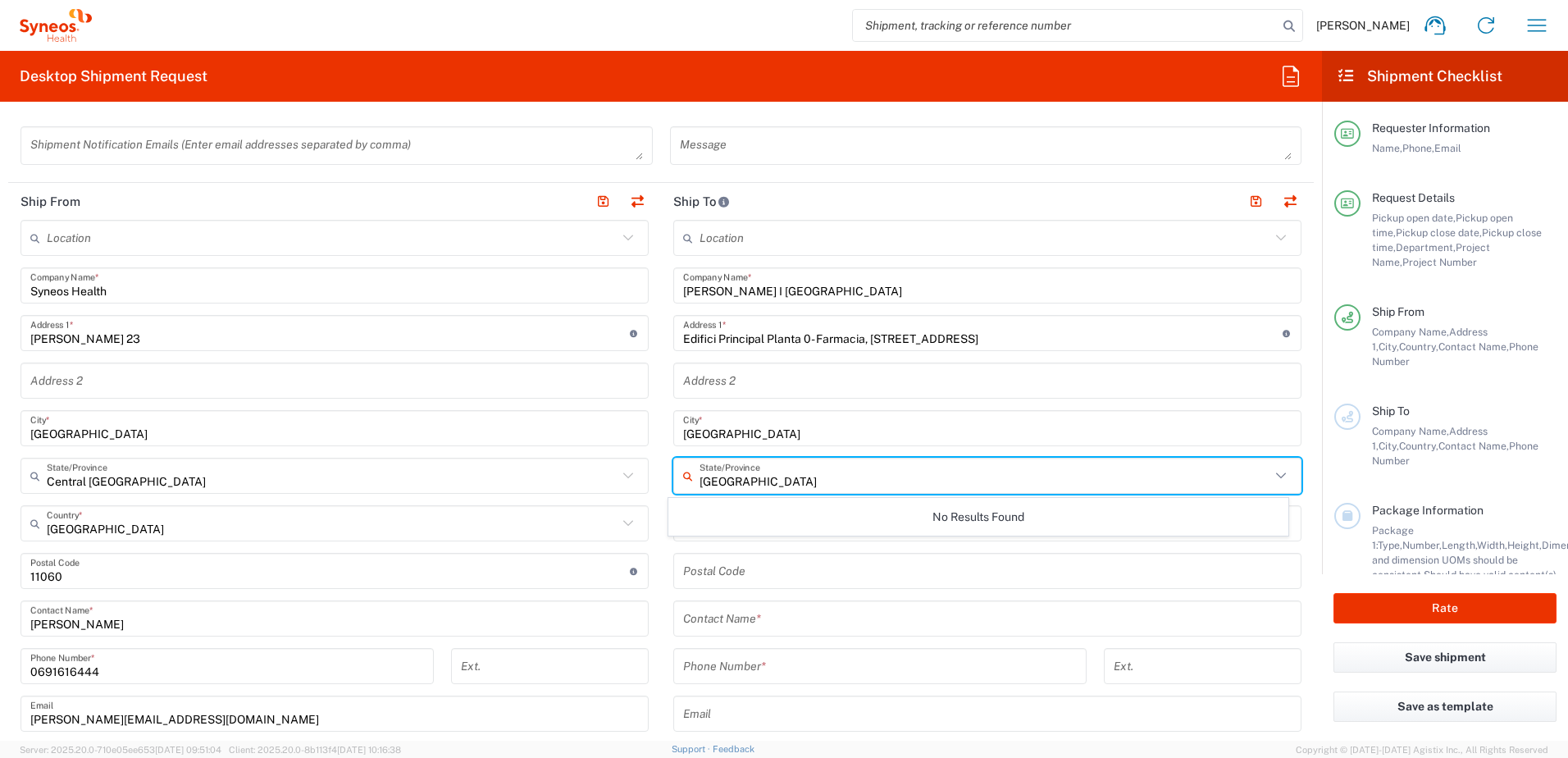
type input "[GEOGRAPHIC_DATA]"
click at [810, 560] on input "undefined" at bounding box center [988, 571] width 609 height 28
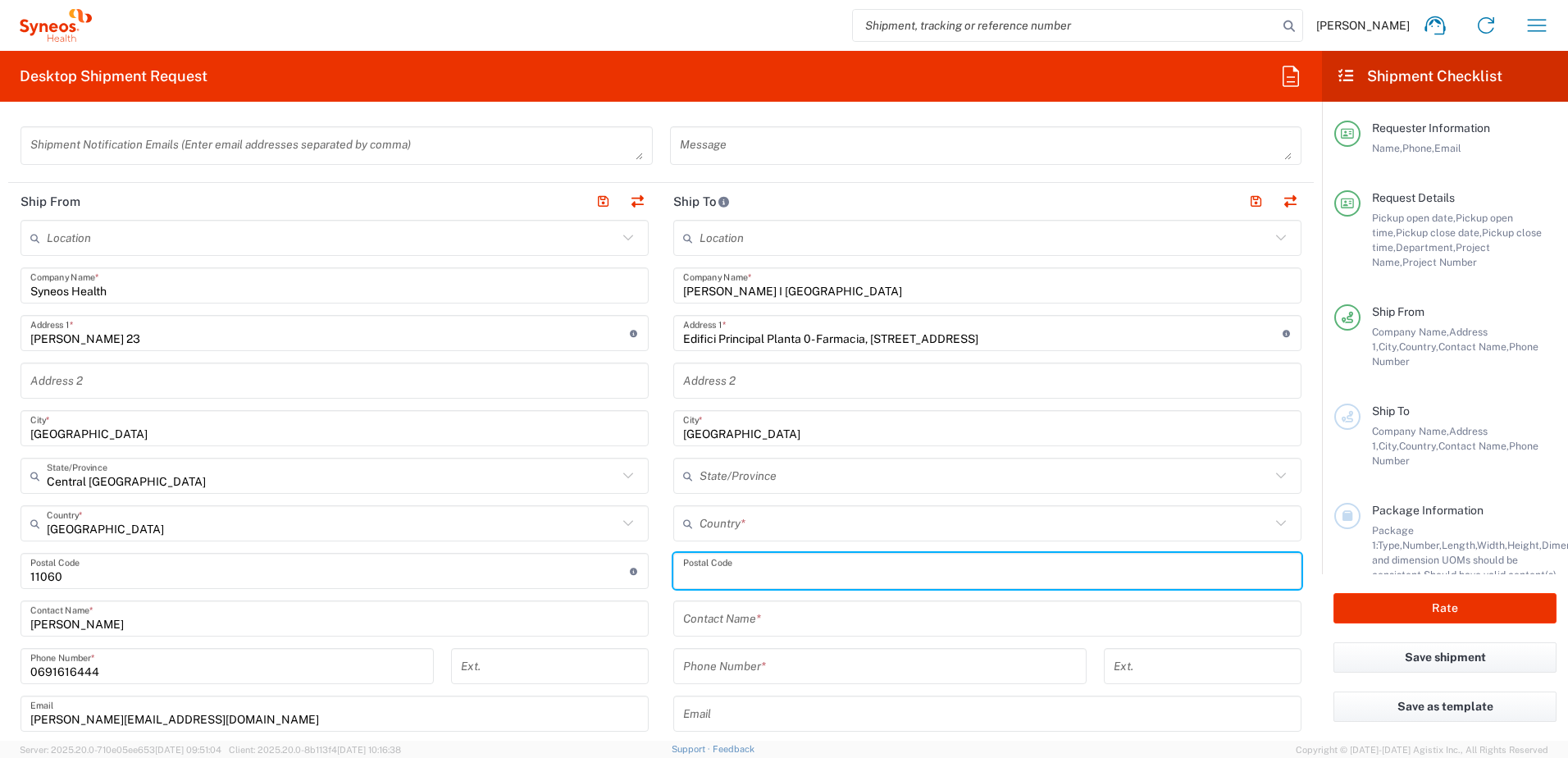
click at [673, 539] on div "Country *" at bounding box center [987, 523] width 628 height 36
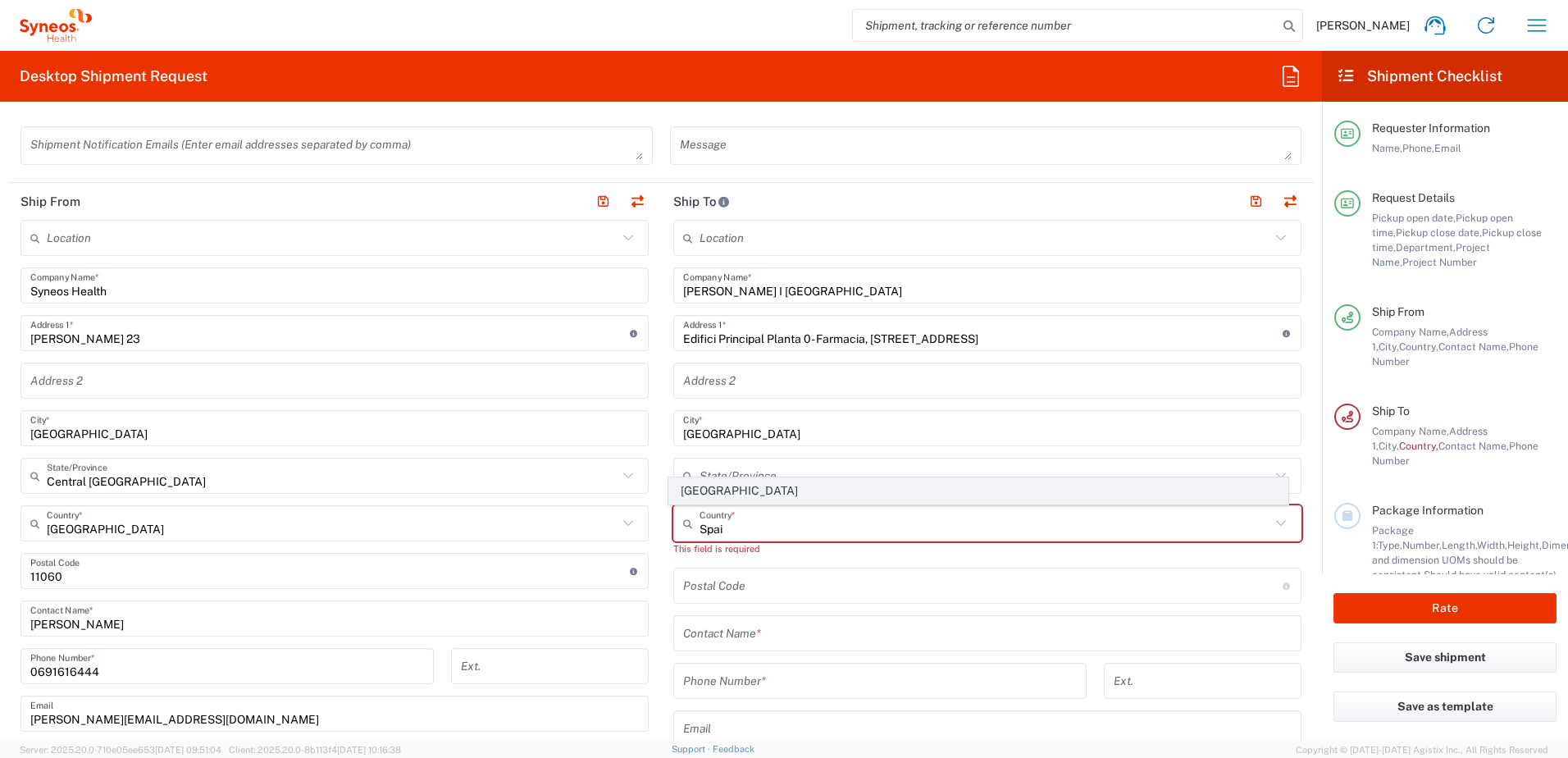
click at [734, 493] on span "[GEOGRAPHIC_DATA]" at bounding box center [978, 491] width 619 height 26
type input "[GEOGRAPHIC_DATA]"
type input "Sender/Shipper"
type input "Delivery Duty Paid"
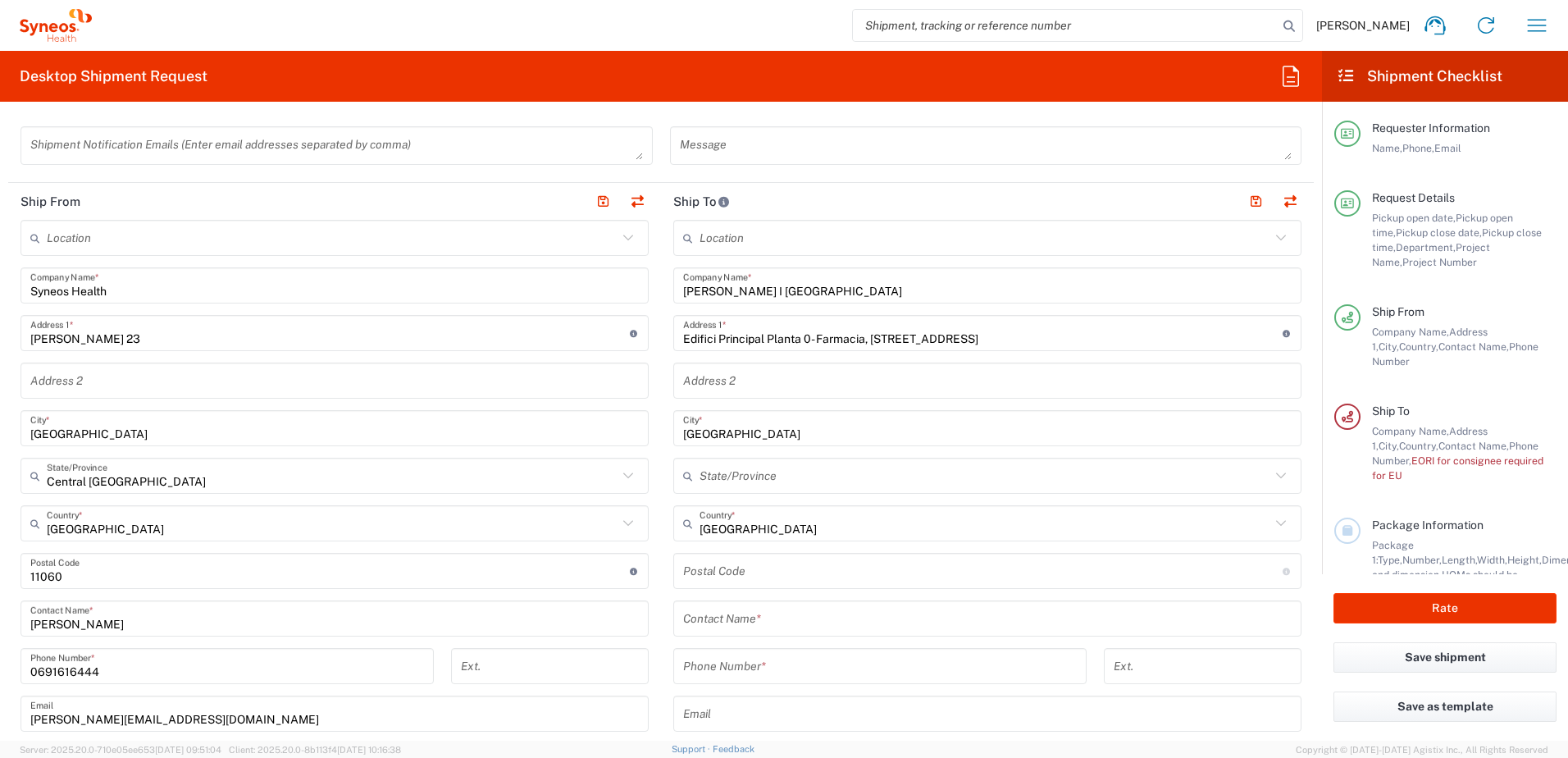
click at [821, 477] on input "text" at bounding box center [985, 475] width 571 height 28
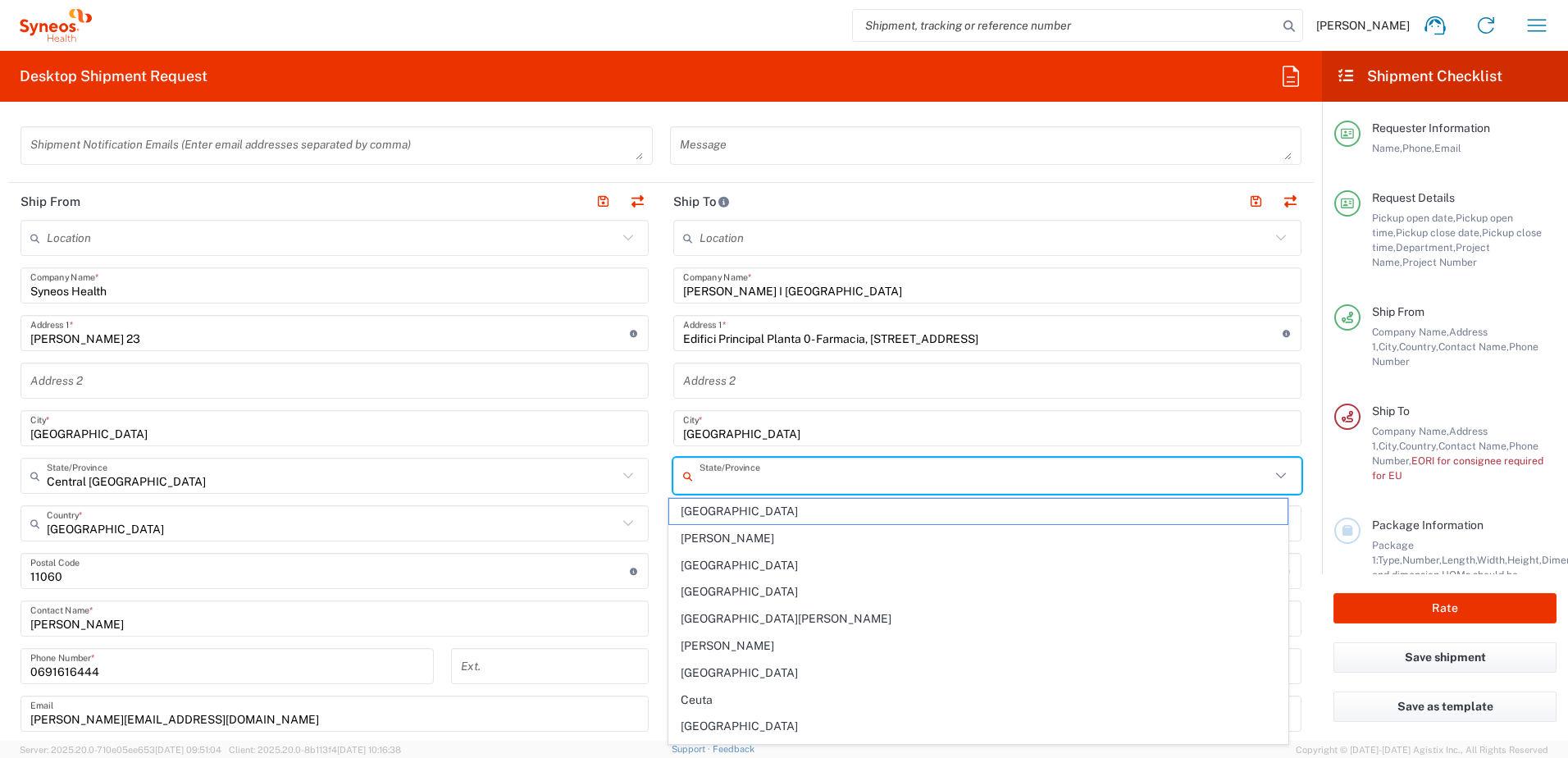
click at [653, 543] on main "Location [PERSON_NAME] LLC-[GEOGRAPHIC_DATA] [GEOGRAPHIC_DATA] [GEOGRAPHIC_DATA…" at bounding box center [335, 587] width 653 height 736
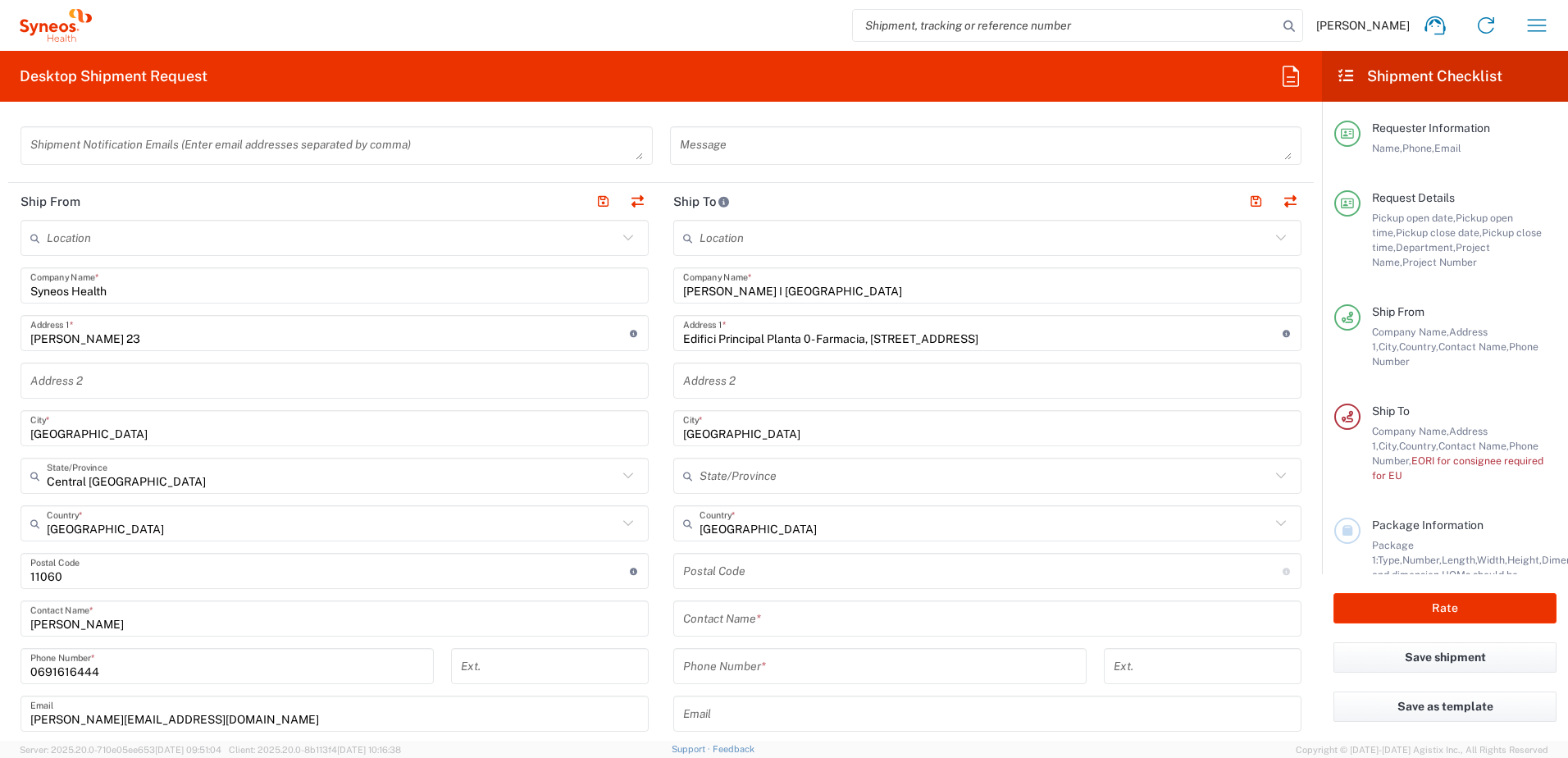
drag, startPoint x: 758, startPoint y: 612, endPoint x: 790, endPoint y: 622, distance: 33.5
click at [758, 612] on input "text" at bounding box center [988, 618] width 609 height 28
paste input "[PERSON_NAME] [PERSON_NAME]"
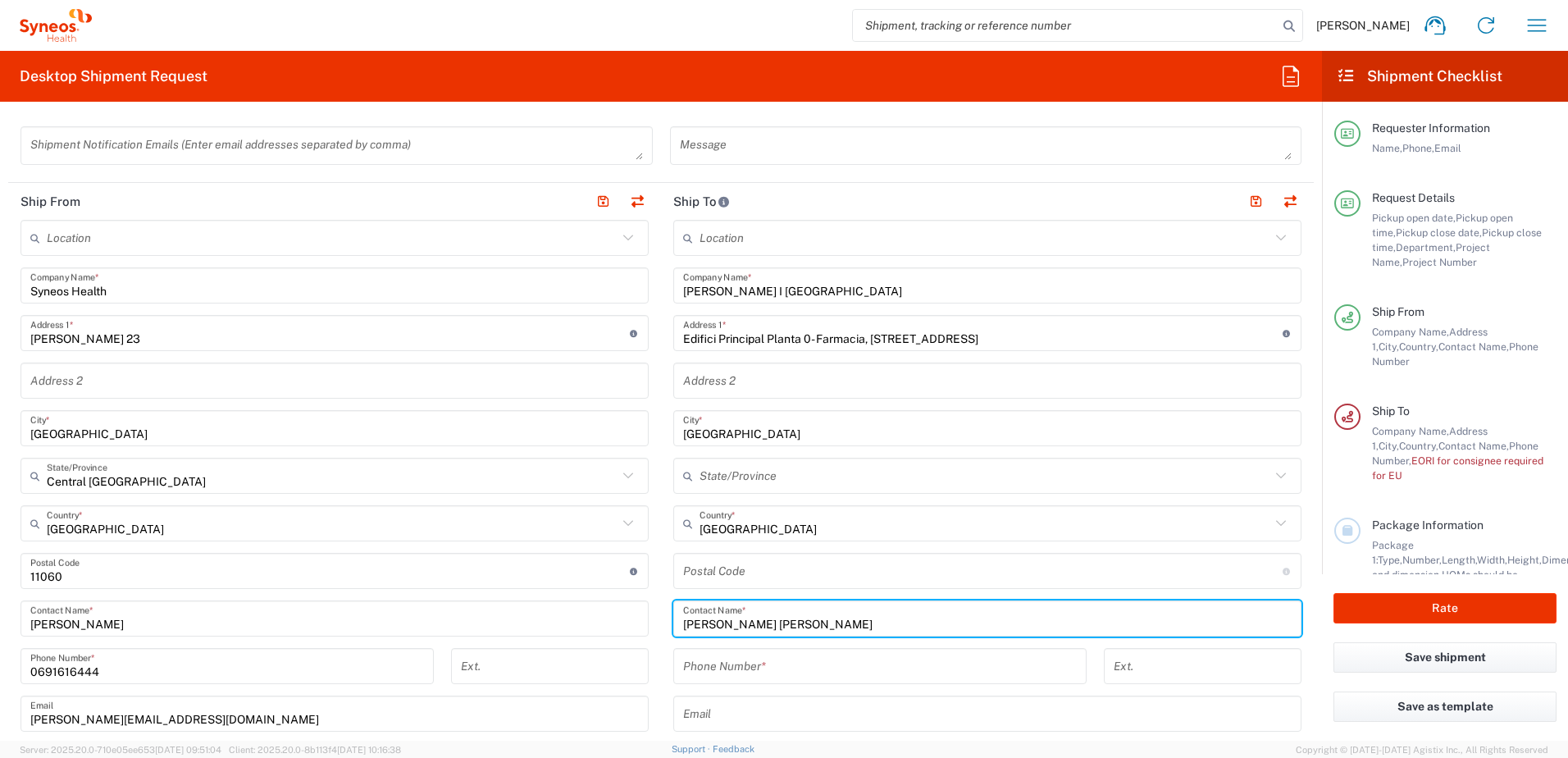
type input "[PERSON_NAME] [PERSON_NAME]"
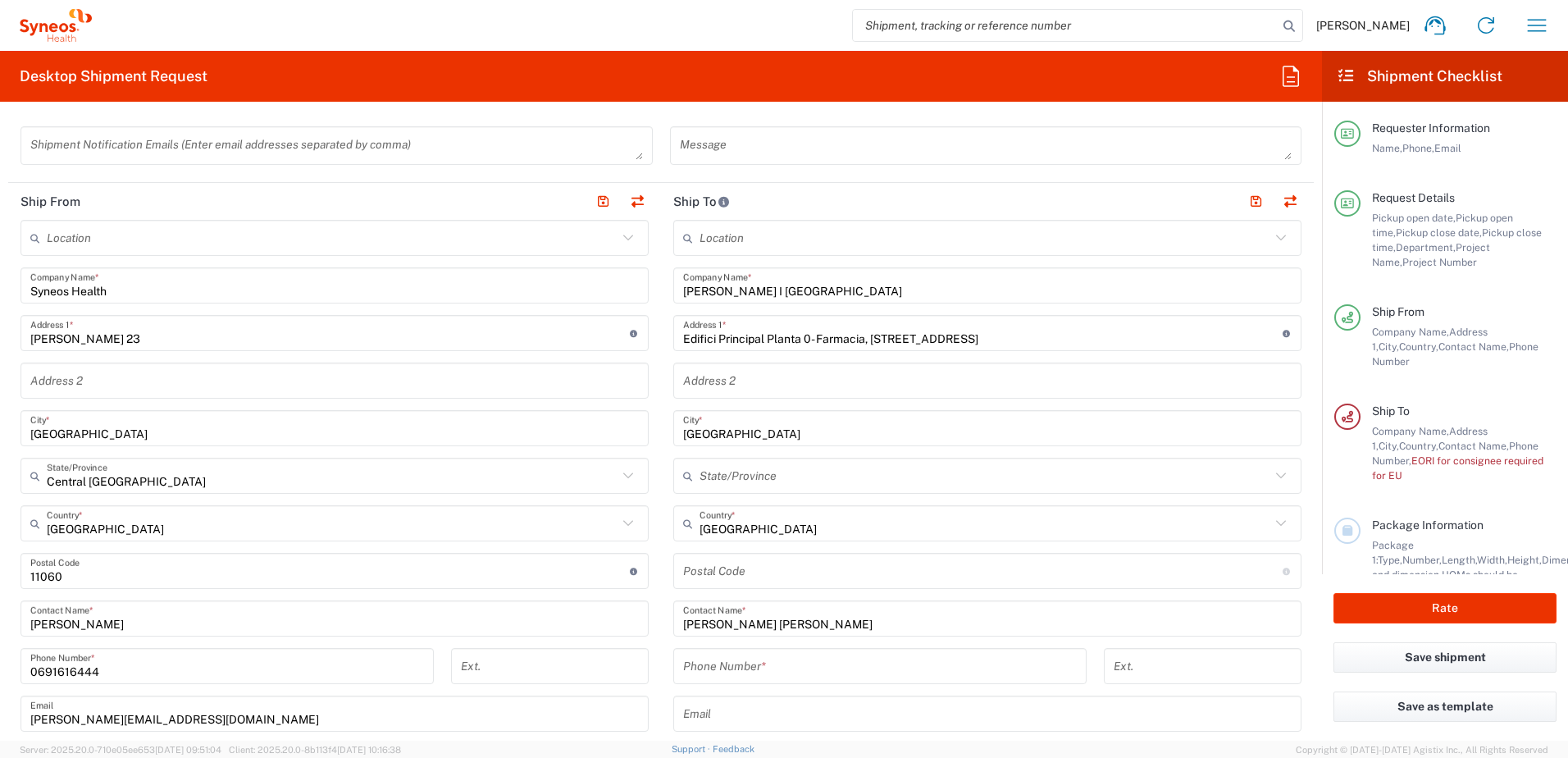
drag, startPoint x: 770, startPoint y: 664, endPoint x: 780, endPoint y: 661, distance: 10.4
click at [770, 664] on input "tel" at bounding box center [880, 666] width 393 height 28
paste input "932607470"
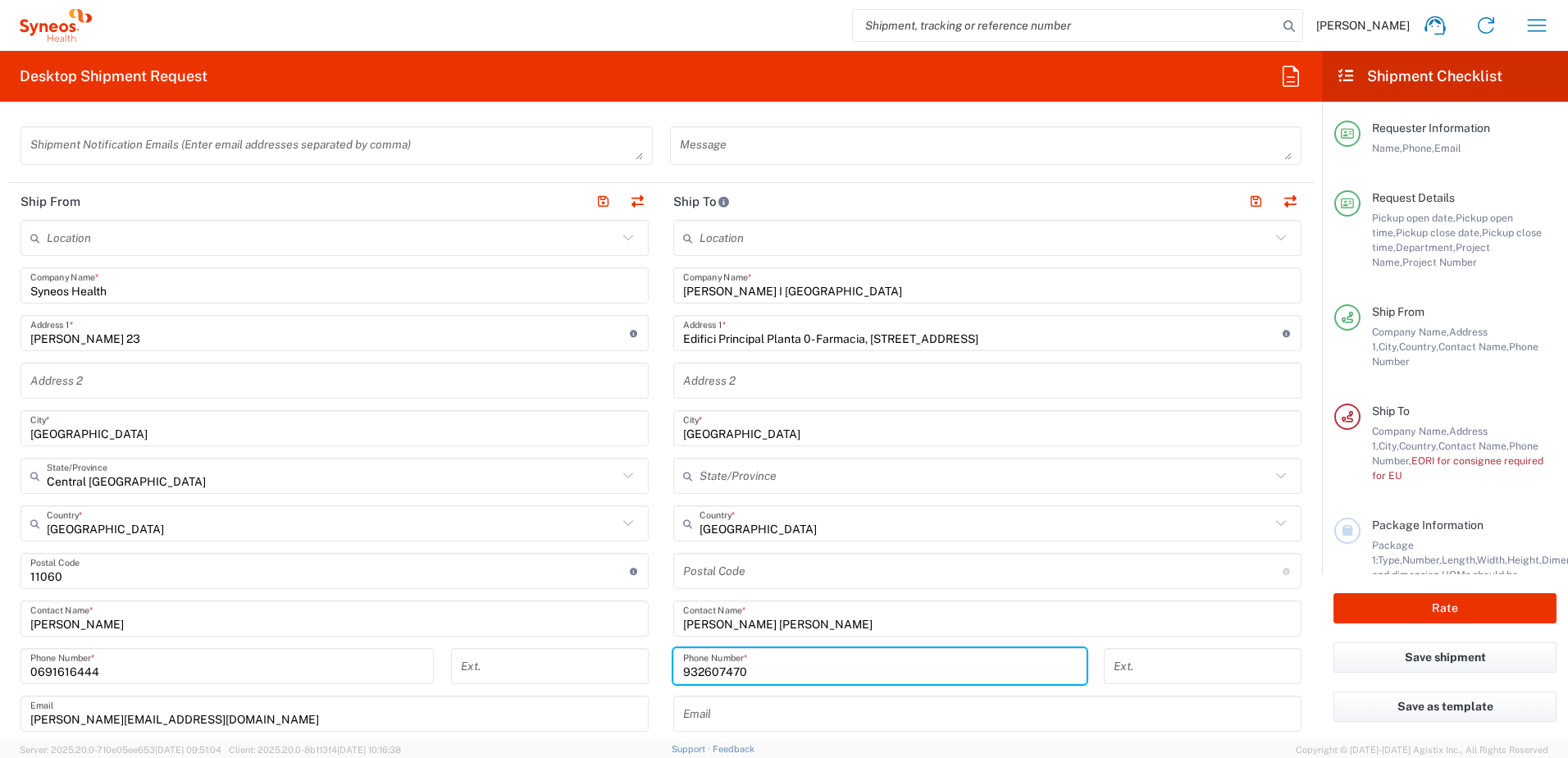
scroll to position [656, 0]
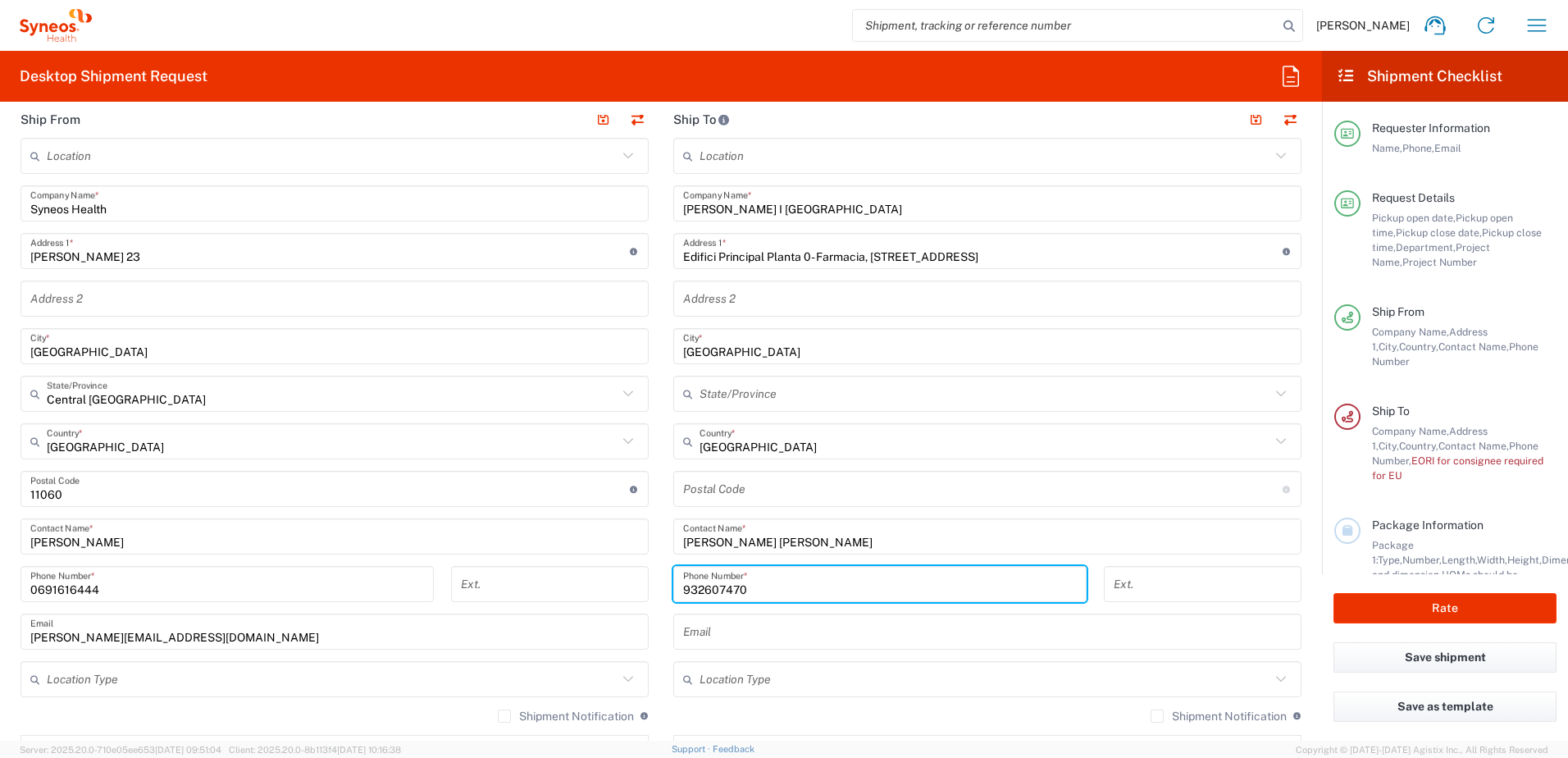
type input "932607470"
click at [721, 629] on input "text" at bounding box center [988, 631] width 609 height 28
paste input ", [EMAIL_ADDRESS][DOMAIN_NAME]"
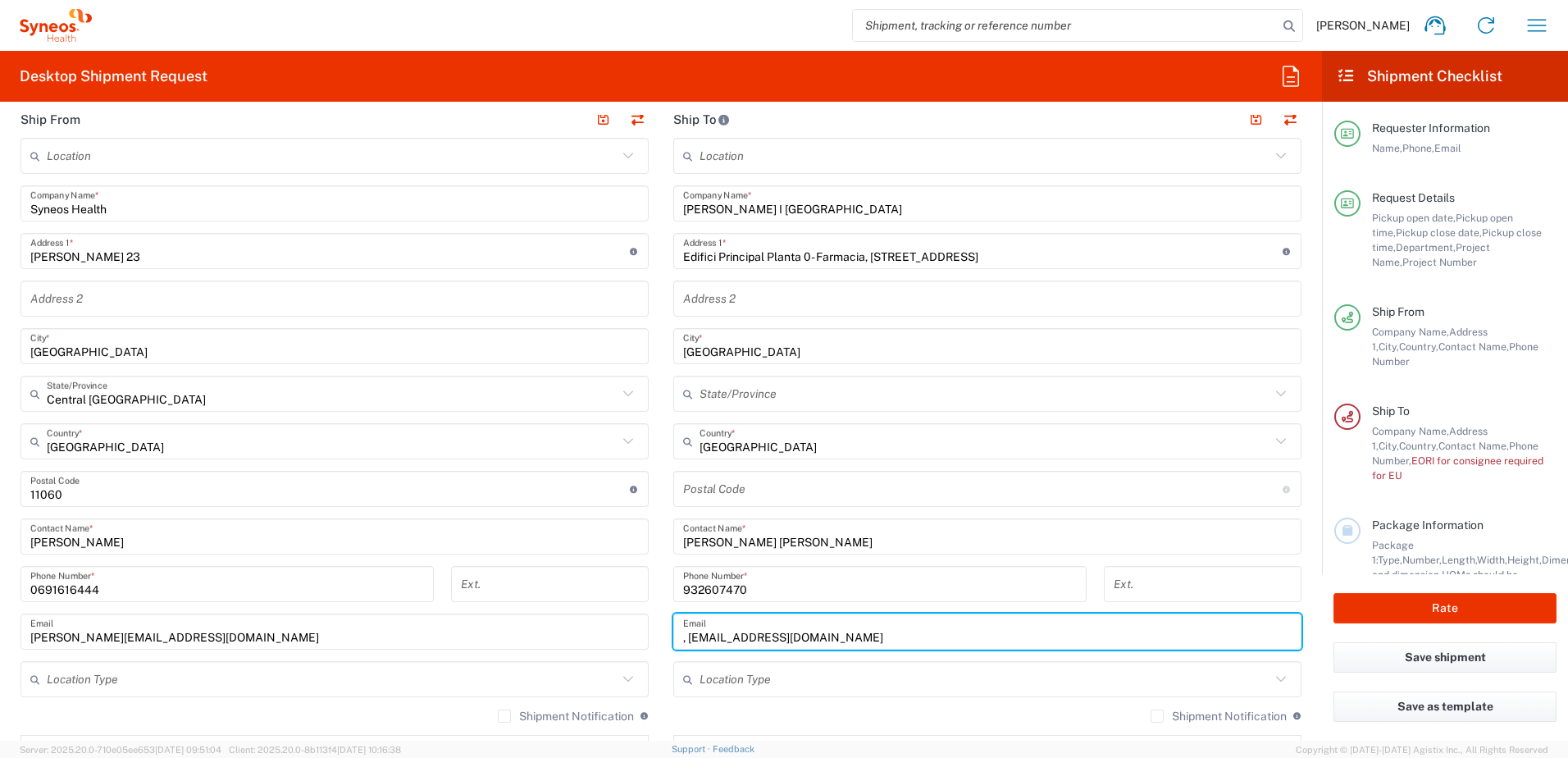
drag, startPoint x: 682, startPoint y: 636, endPoint x: 708, endPoint y: 634, distance: 26.1
click at [683, 635] on input ", [EMAIL_ADDRESS][DOMAIN_NAME]" at bounding box center [988, 631] width 609 height 28
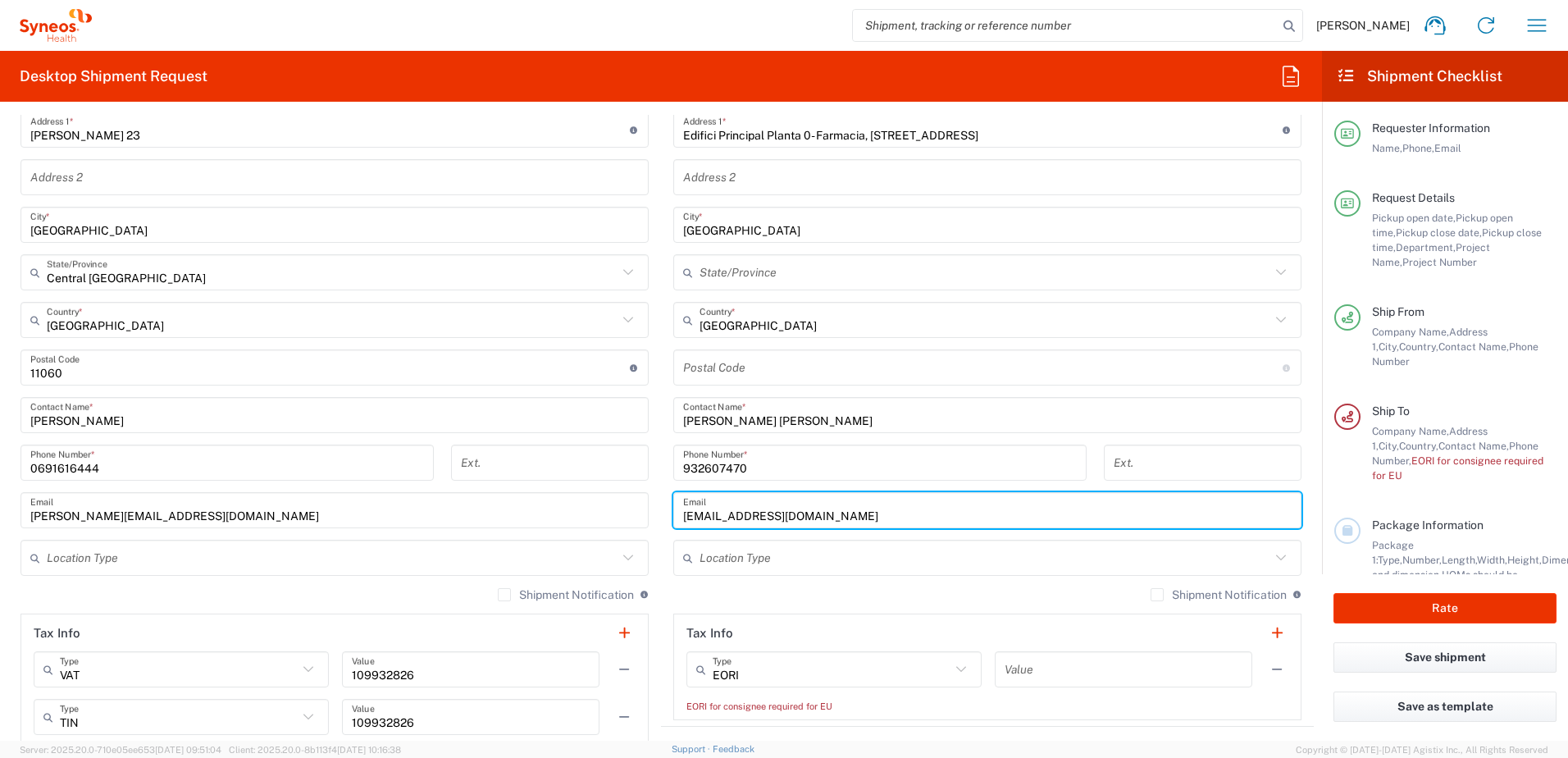
scroll to position [819, 0]
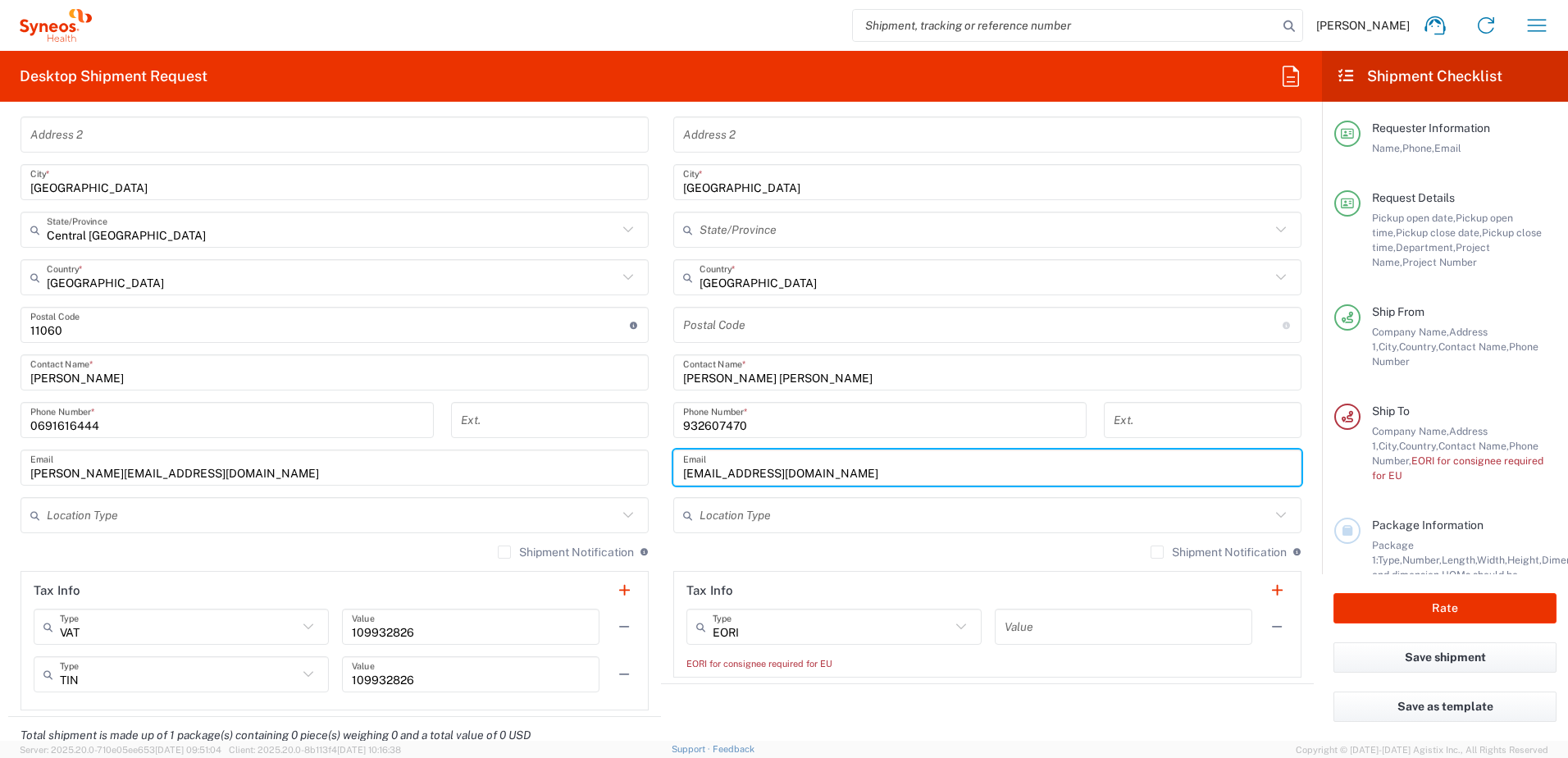
type input "[EMAIL_ADDRESS][DOMAIN_NAME]"
click at [867, 518] on input "text" at bounding box center [985, 515] width 571 height 28
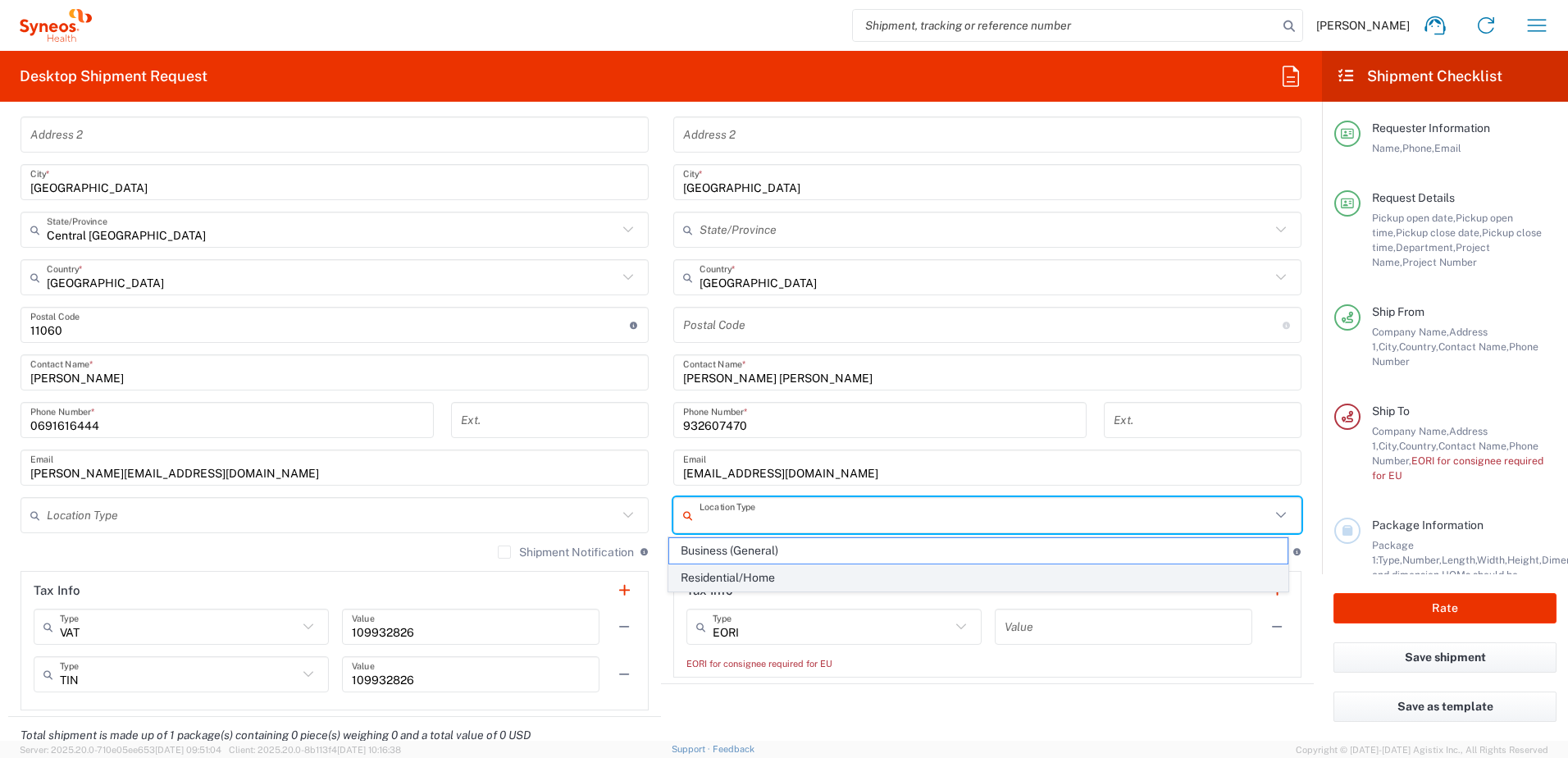
click at [766, 578] on span "Residential/Home" at bounding box center [978, 577] width 619 height 26
type input "Residential/Home"
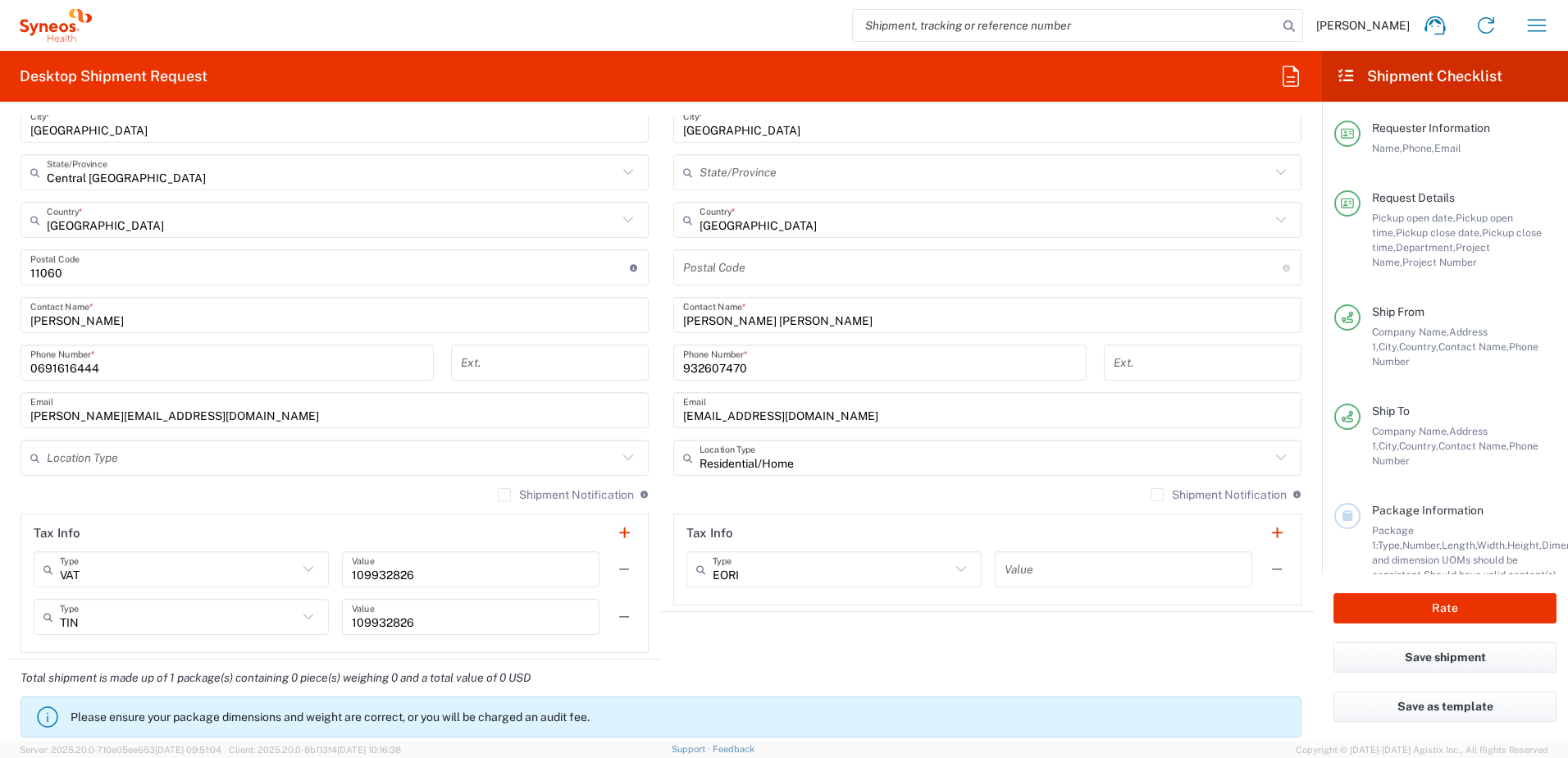
scroll to position [902, 0]
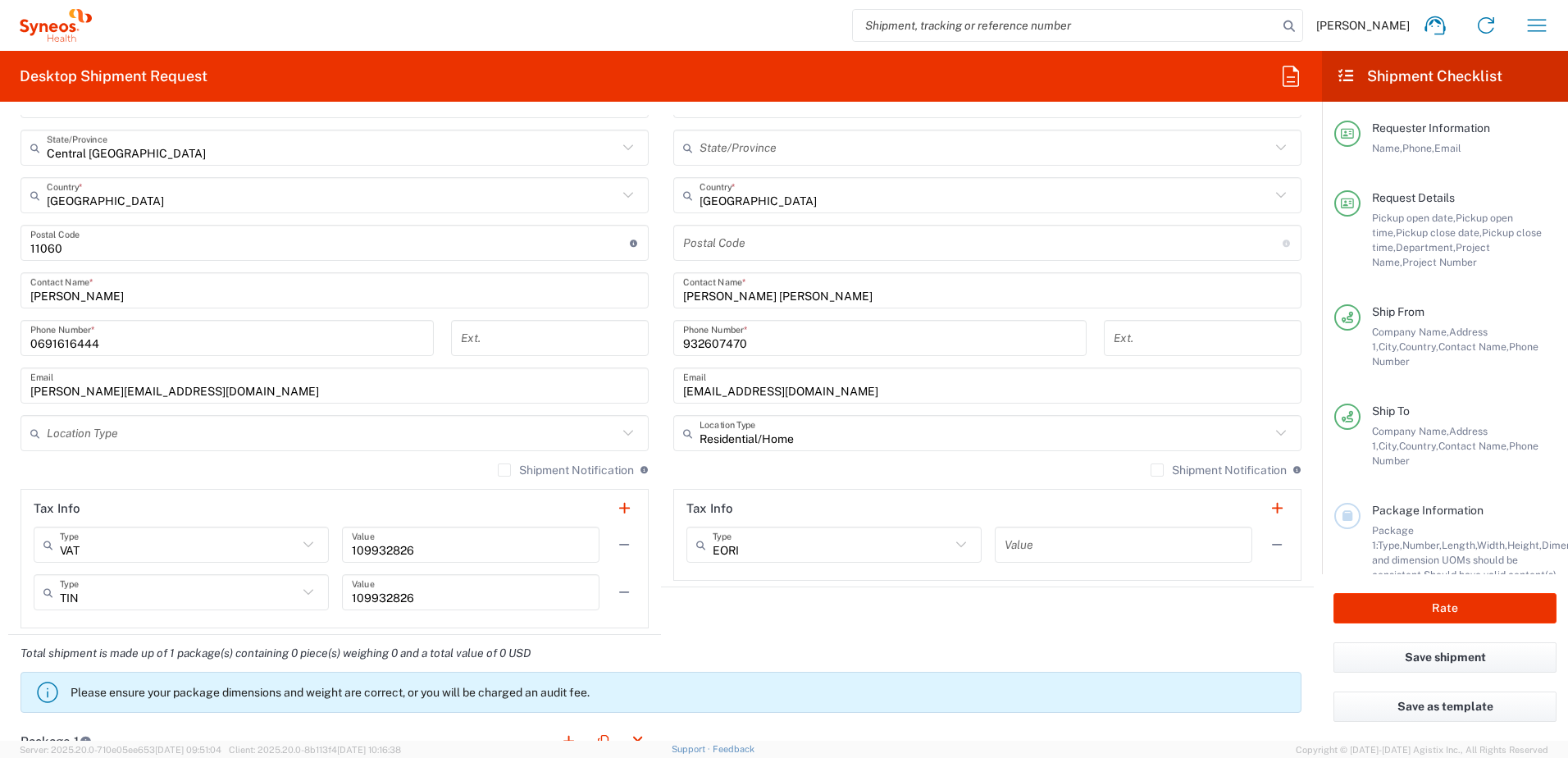
click at [956, 545] on icon at bounding box center [960, 544] width 9 height 6
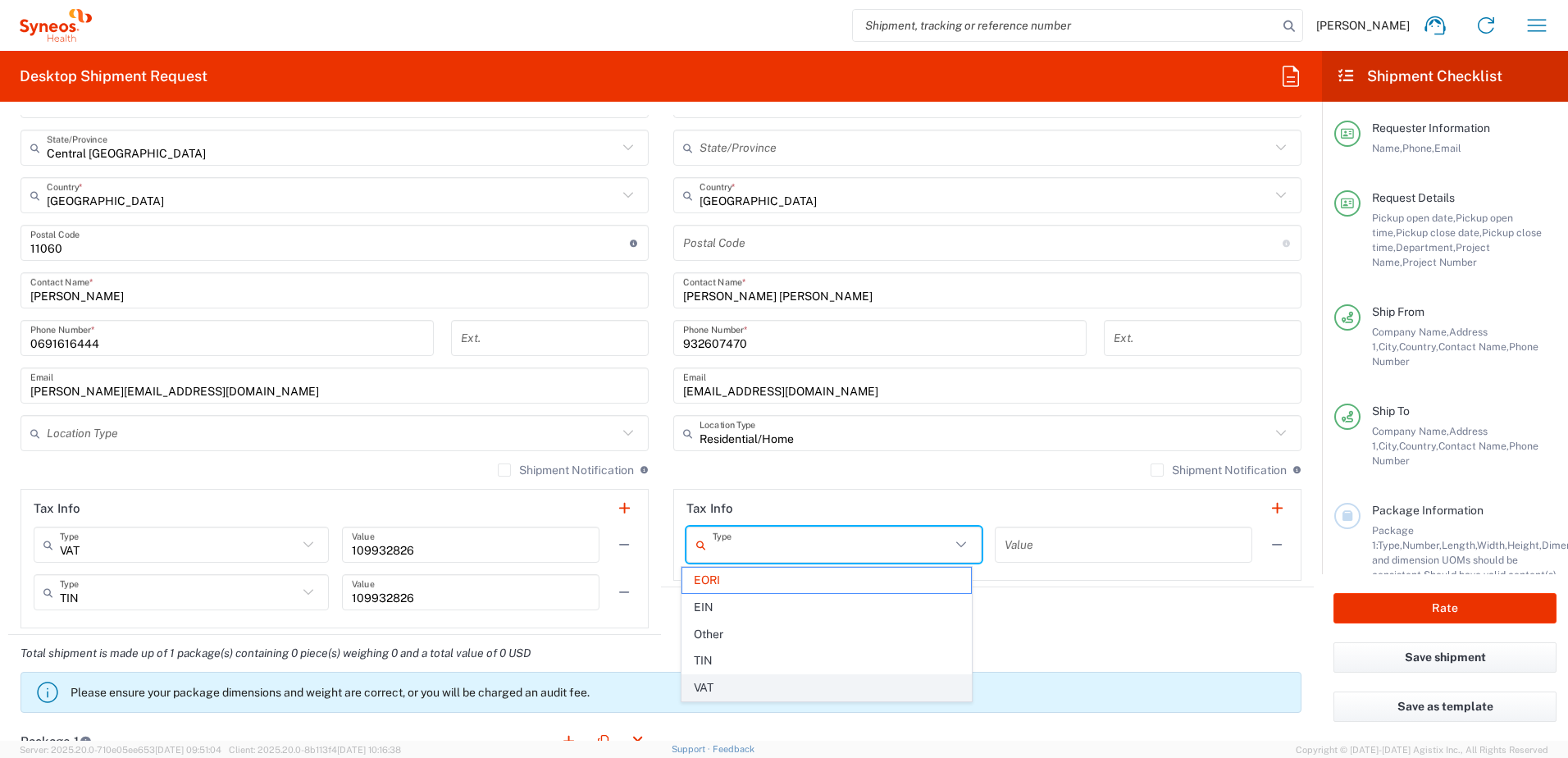
click at [855, 680] on span "VAT" at bounding box center [826, 687] width 288 height 26
type input "VAT"
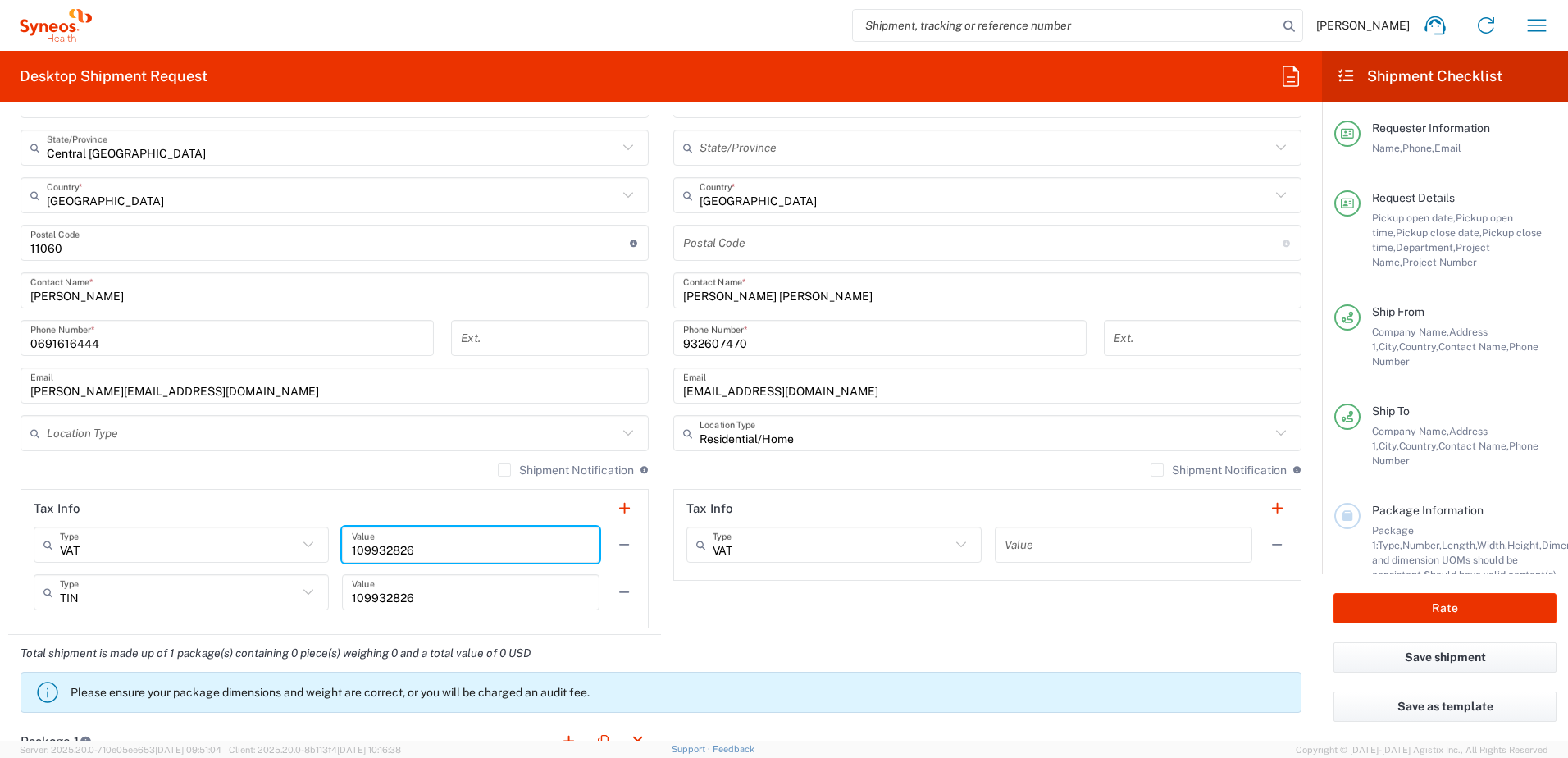
drag, startPoint x: 423, startPoint y: 552, endPoint x: 340, endPoint y: 550, distance: 83.0
click at [342, 550] on div "109932826 Value" at bounding box center [471, 544] width 257 height 36
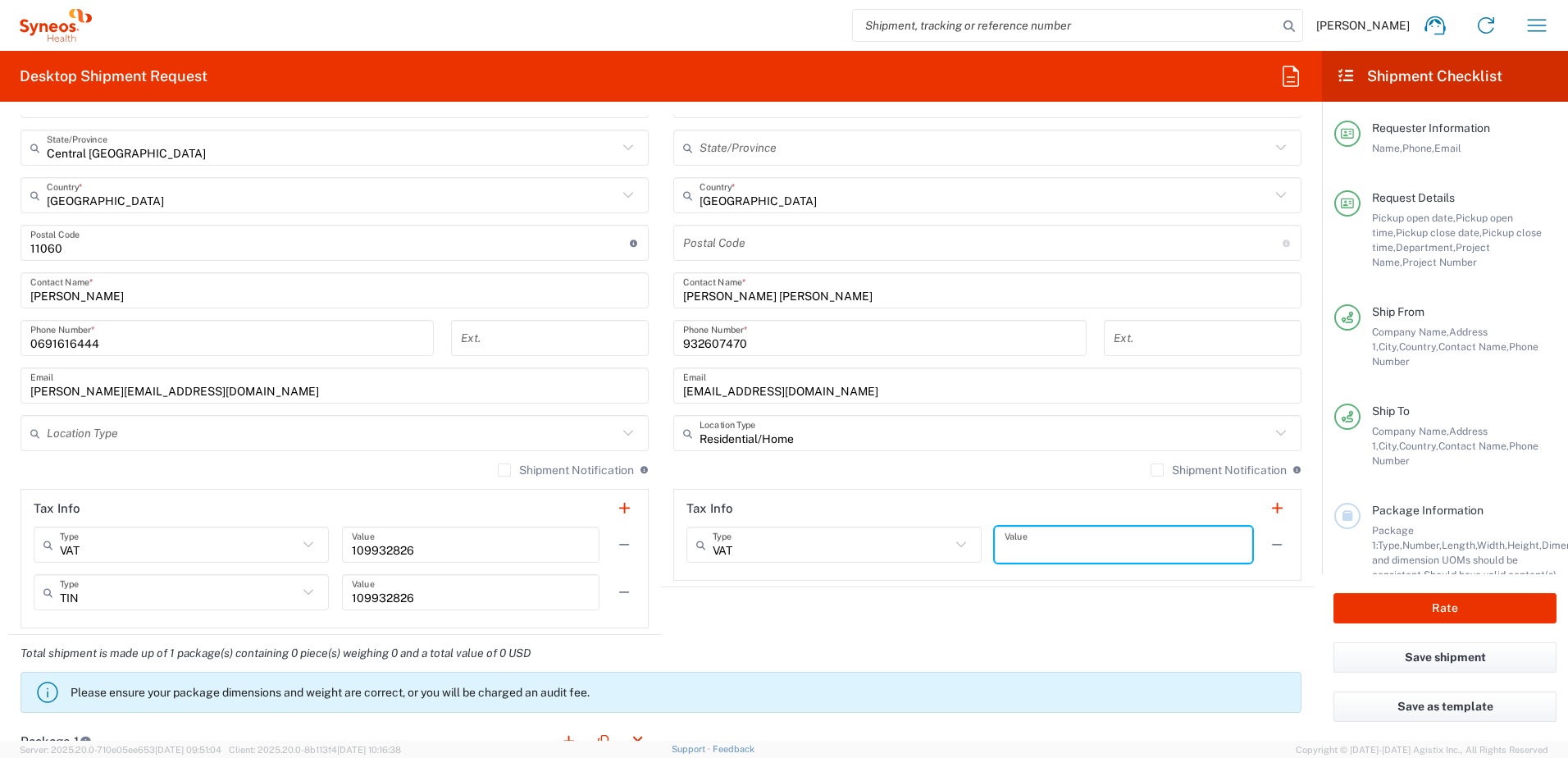
click at [1067, 542] on input "text" at bounding box center [1124, 544] width 238 height 28
paste input "109932826"
type input "109932826"
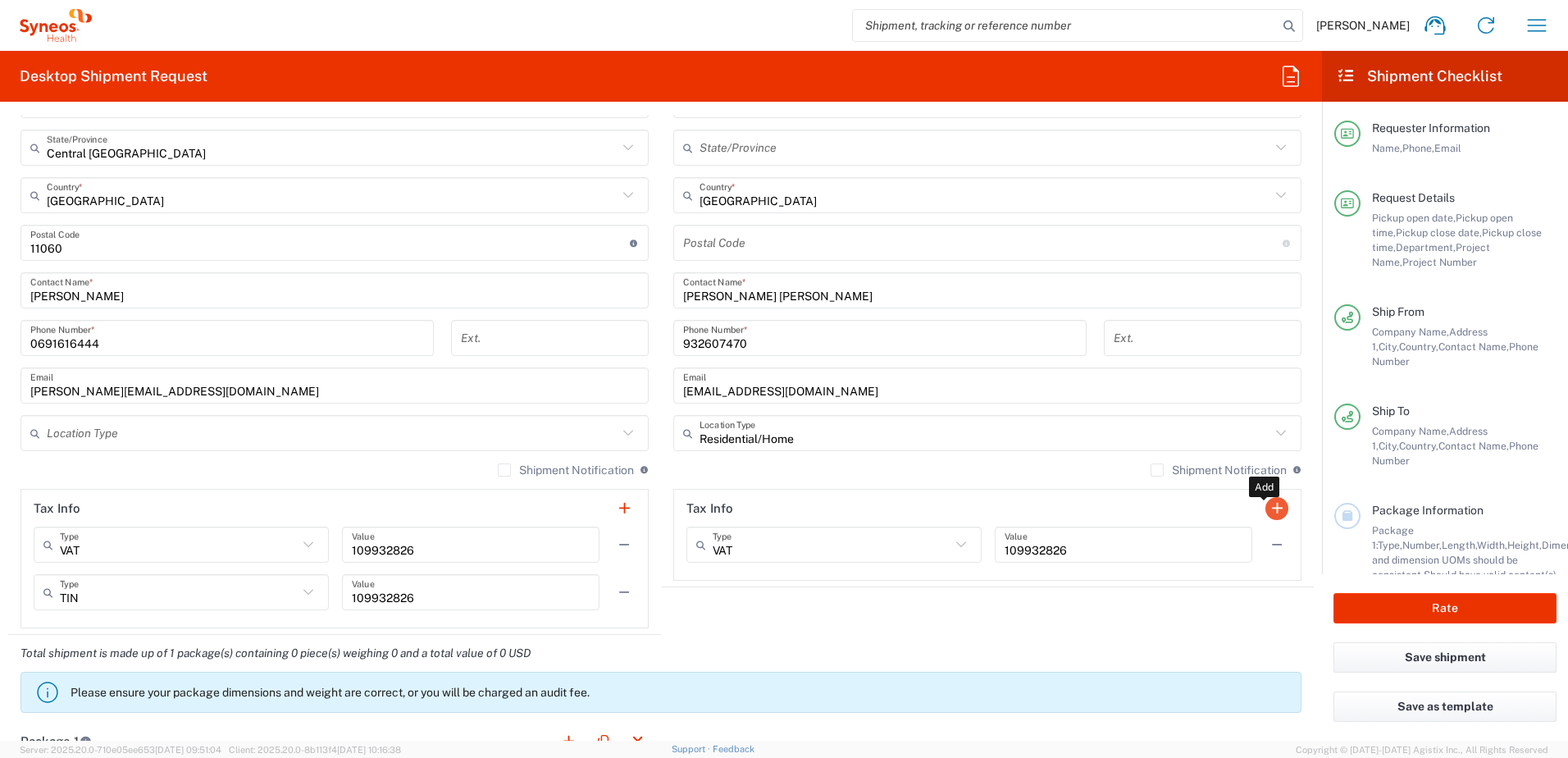
click at [1265, 501] on button "button" at bounding box center [1276, 508] width 23 height 23
click at [823, 597] on input "text" at bounding box center [832, 593] width 238 height 28
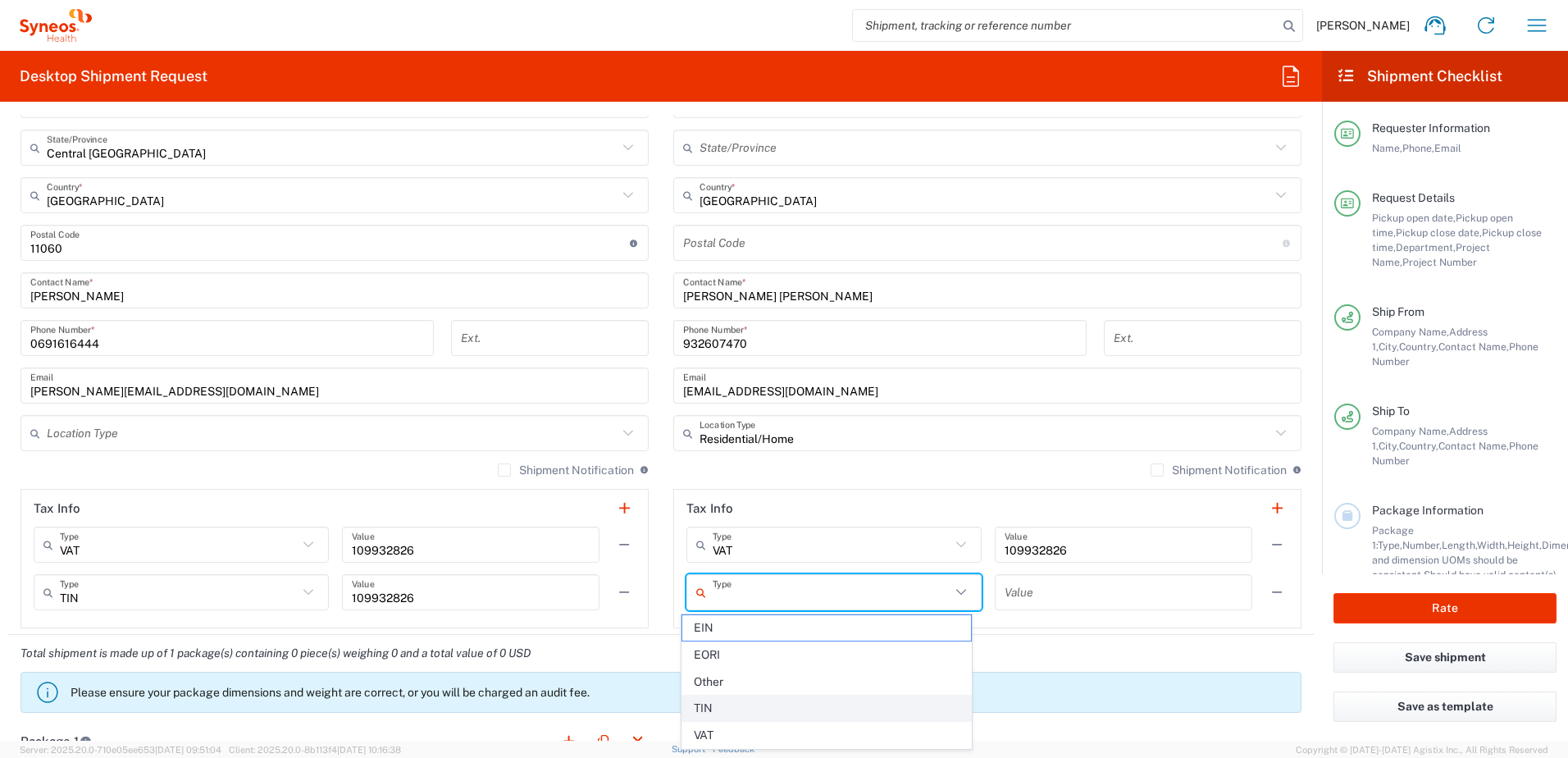
click at [787, 710] on span "TIN" at bounding box center [826, 708] width 288 height 26
type input "TIN"
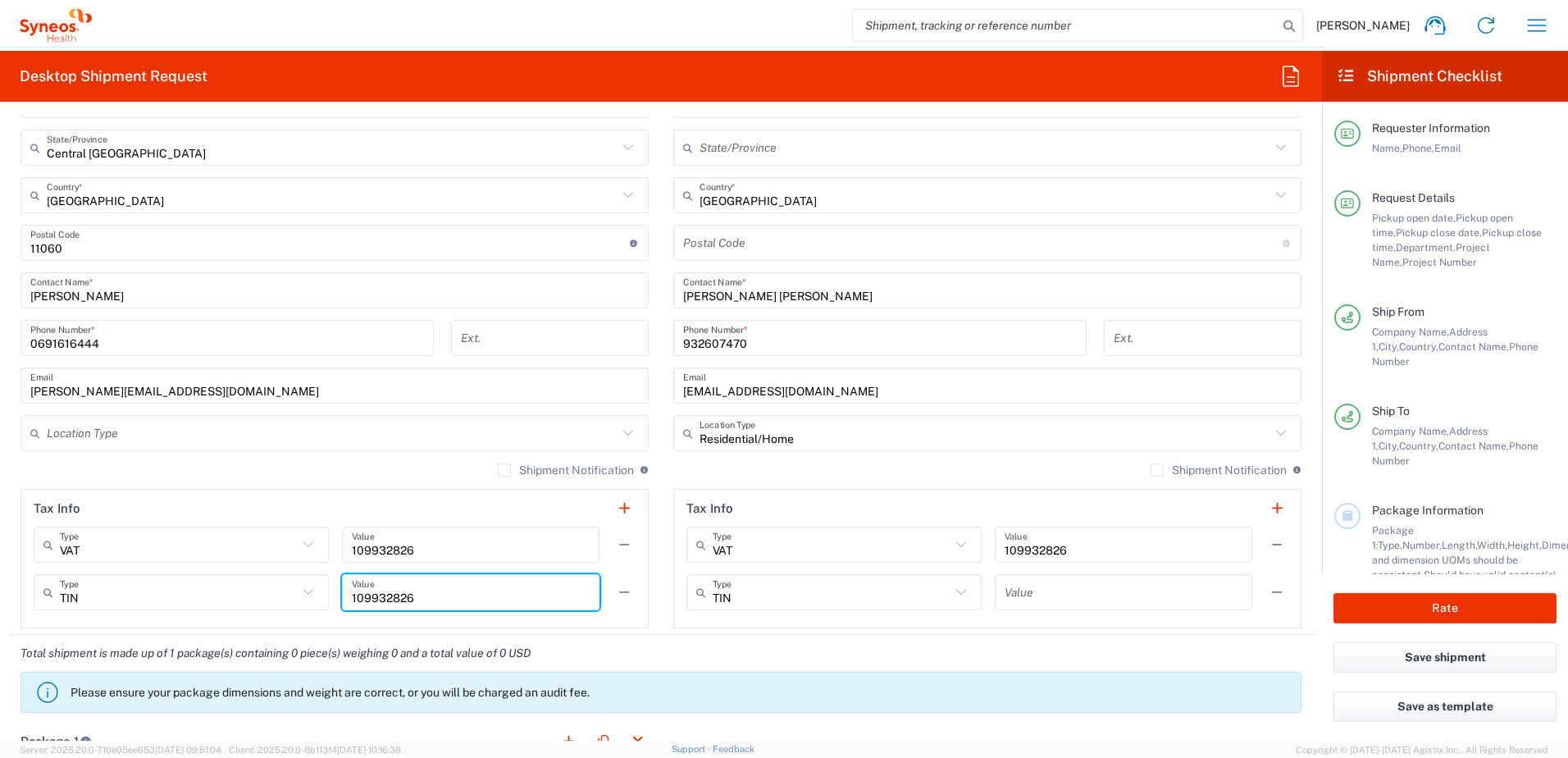
drag, startPoint x: 423, startPoint y: 594, endPoint x: 348, endPoint y: 596, distance: 75.0
click at [348, 596] on div "109932826 Value" at bounding box center [471, 592] width 257 height 36
click at [1056, 594] on input "text" at bounding box center [1124, 593] width 238 height 28
paste input "109932826"
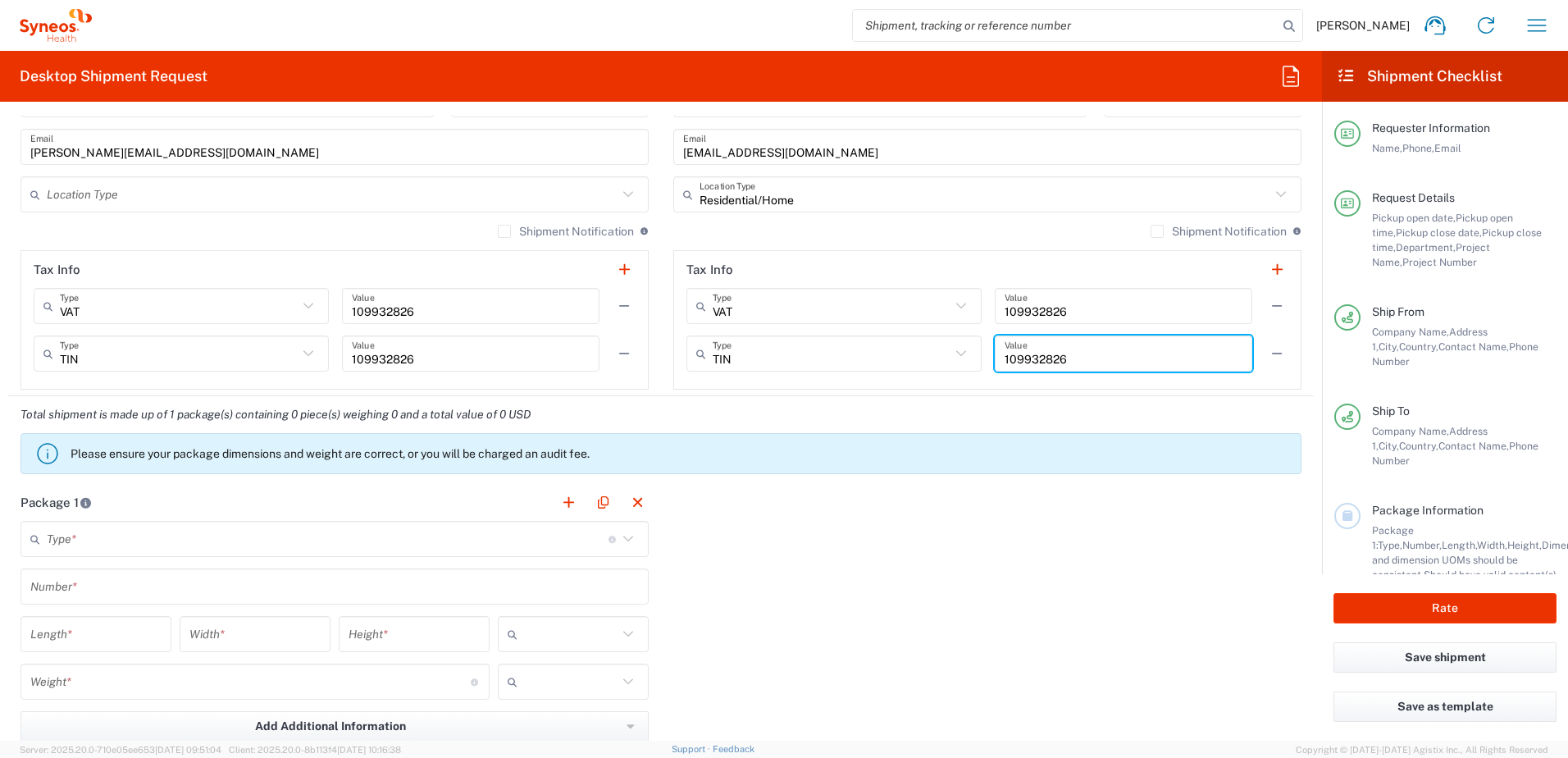
scroll to position [1230, 0]
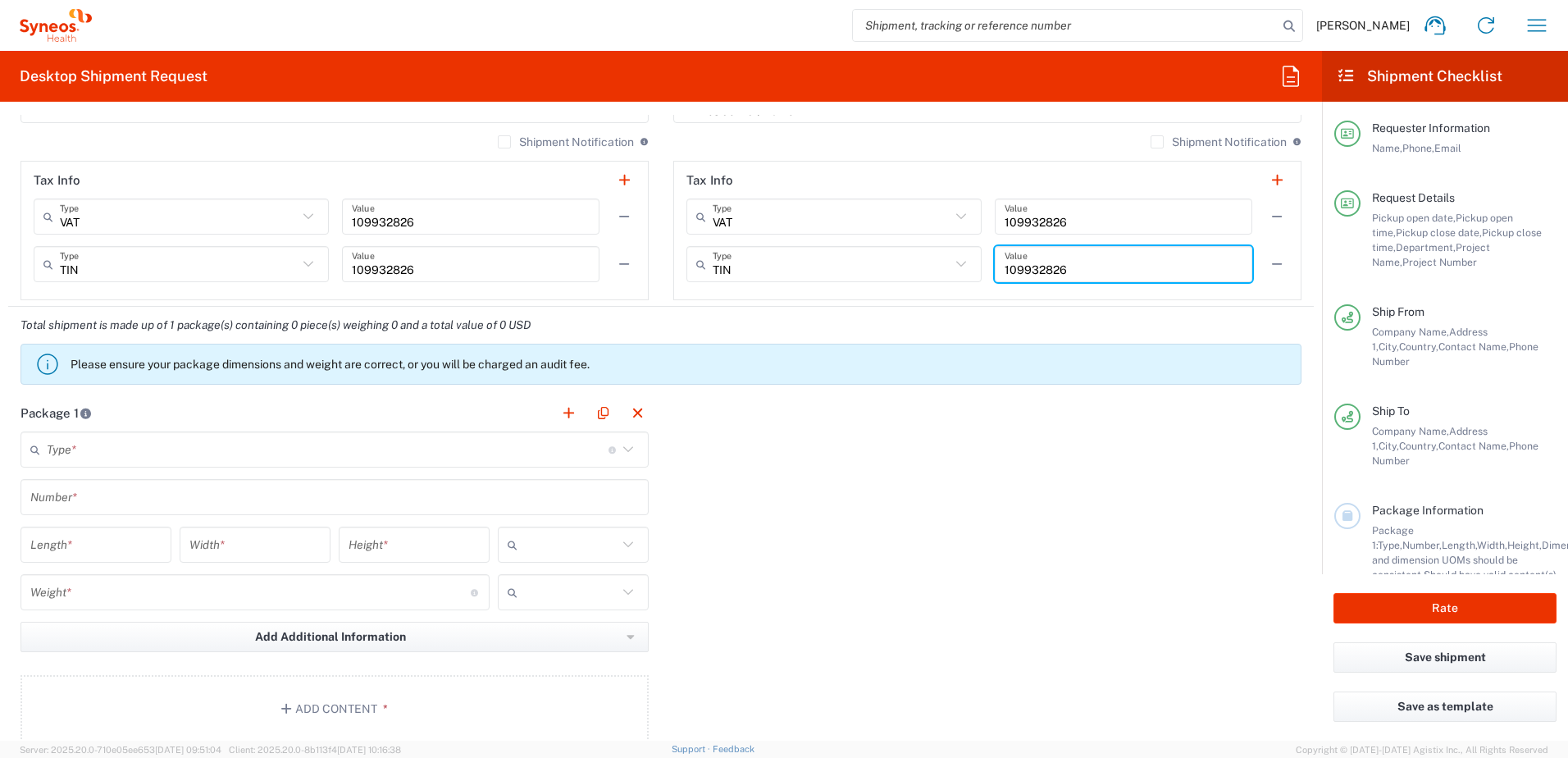
type input "109932826"
click at [367, 444] on input "text" at bounding box center [327, 450] width 561 height 28
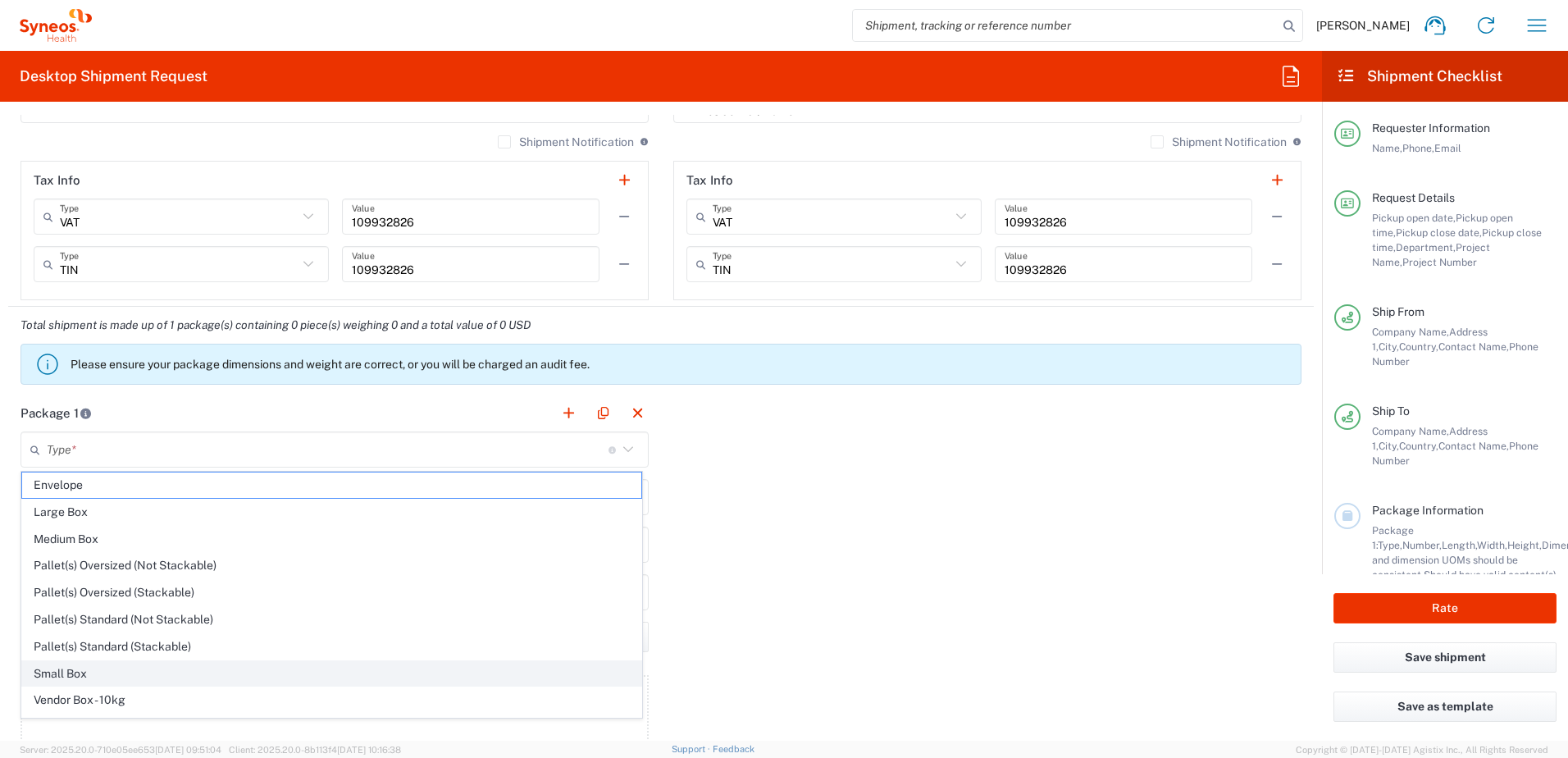
click at [196, 662] on span "Small Box" at bounding box center [331, 673] width 619 height 26
type input "Small Box"
type input "12.25"
type input "11"
type input "1.5"
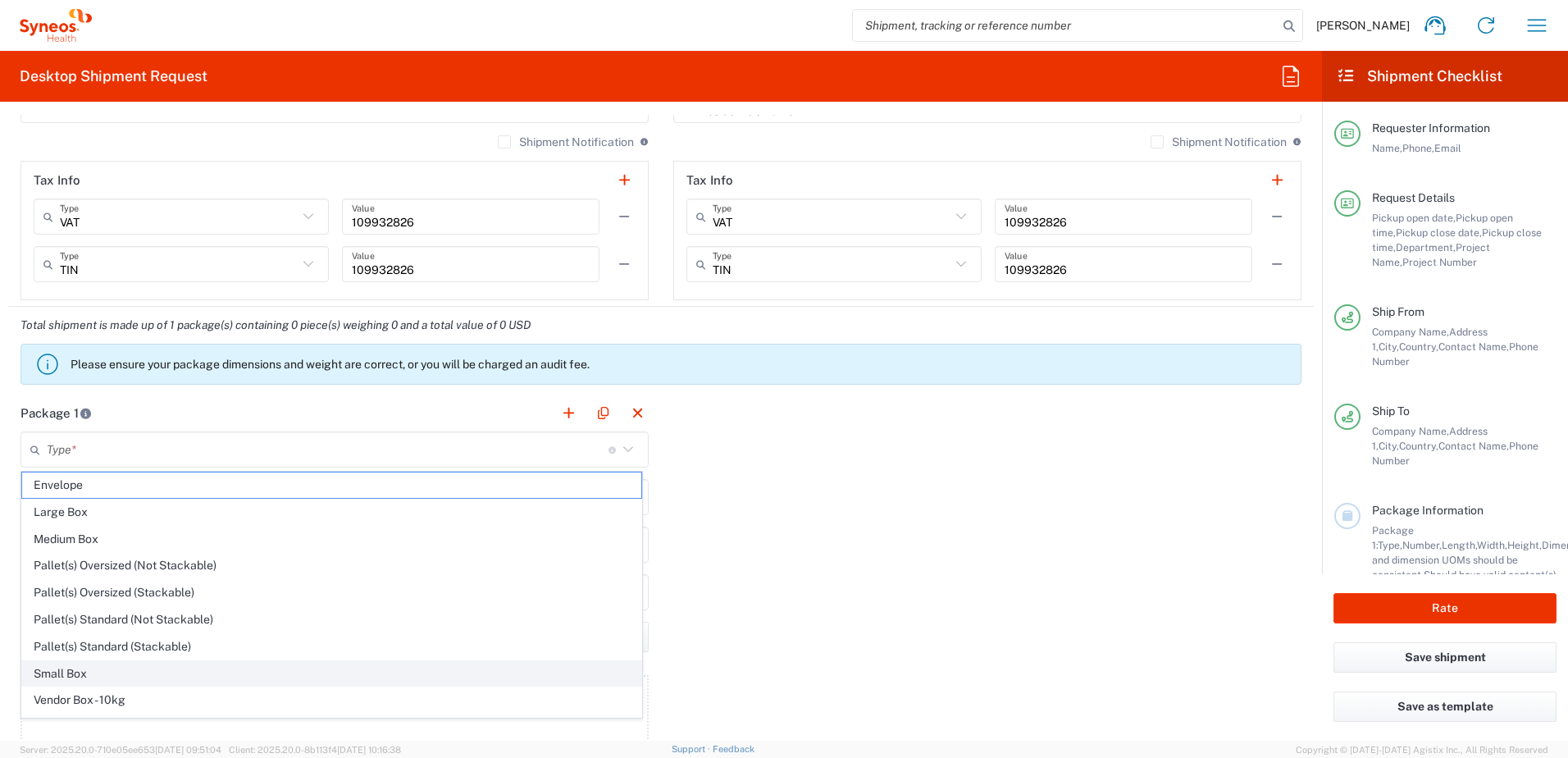
type input "in"
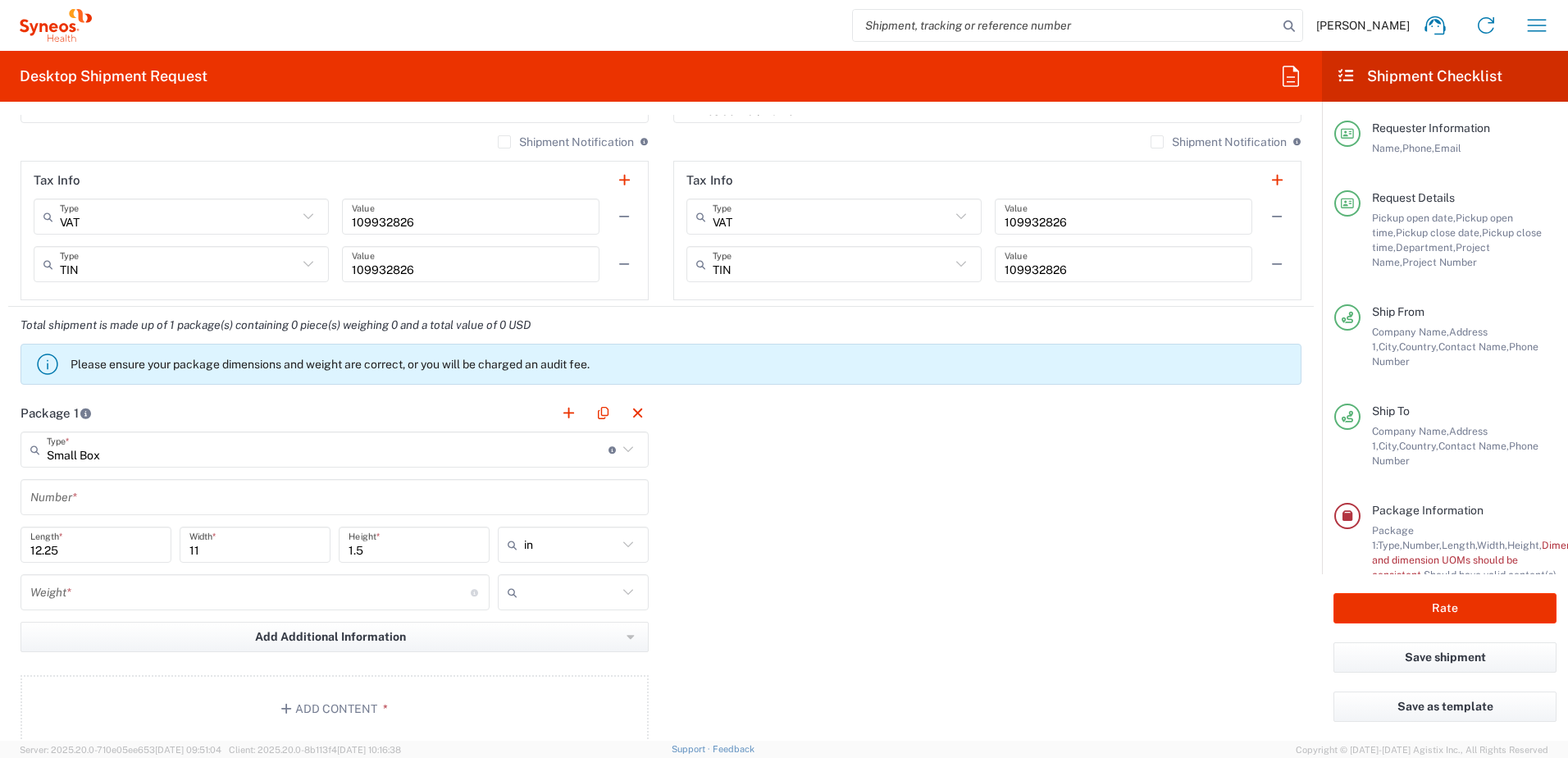
click at [191, 490] on input "text" at bounding box center [335, 497] width 609 height 28
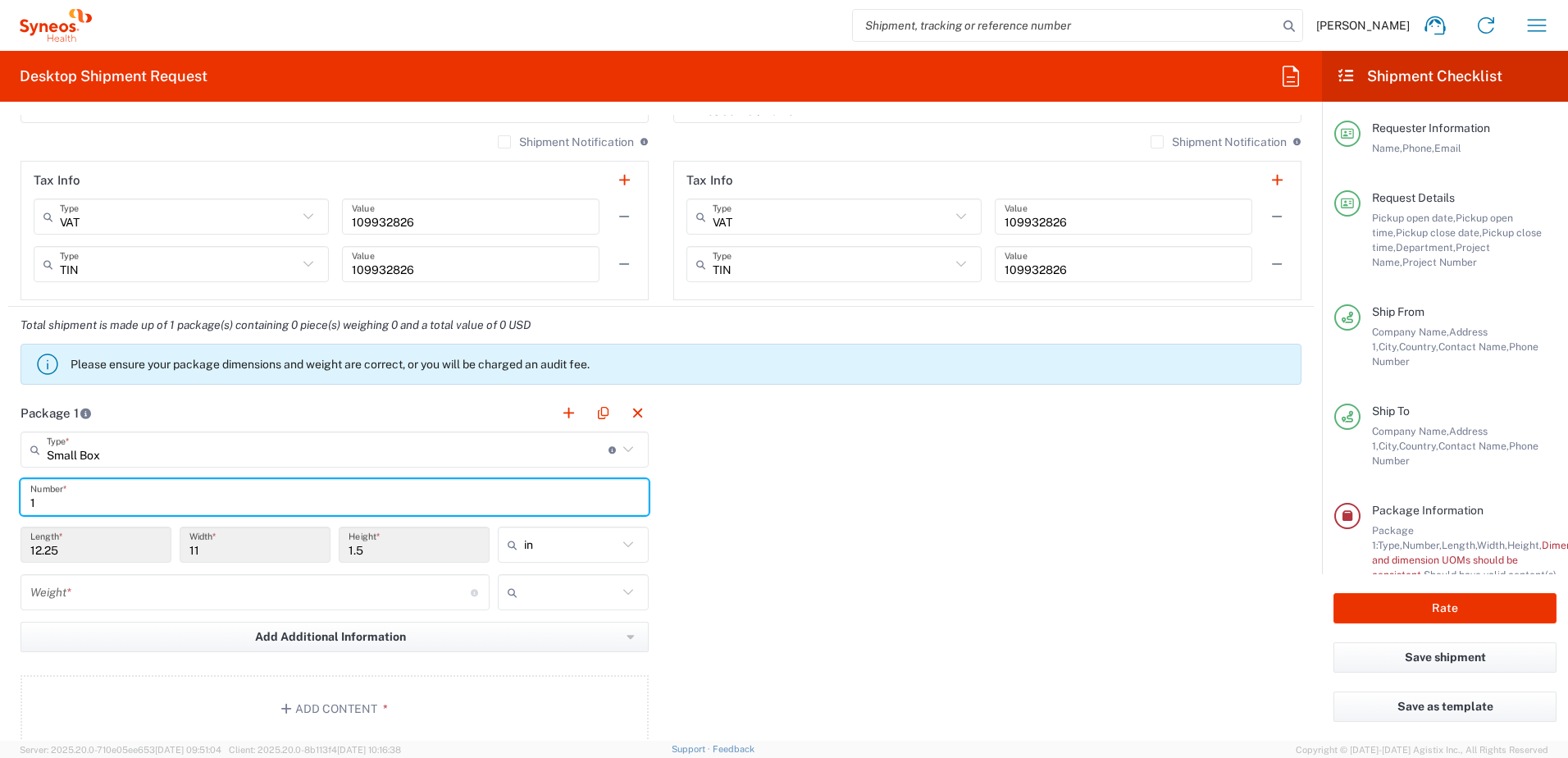
type input "1"
click at [606, 560] on div "in" at bounding box center [574, 544] width 151 height 36
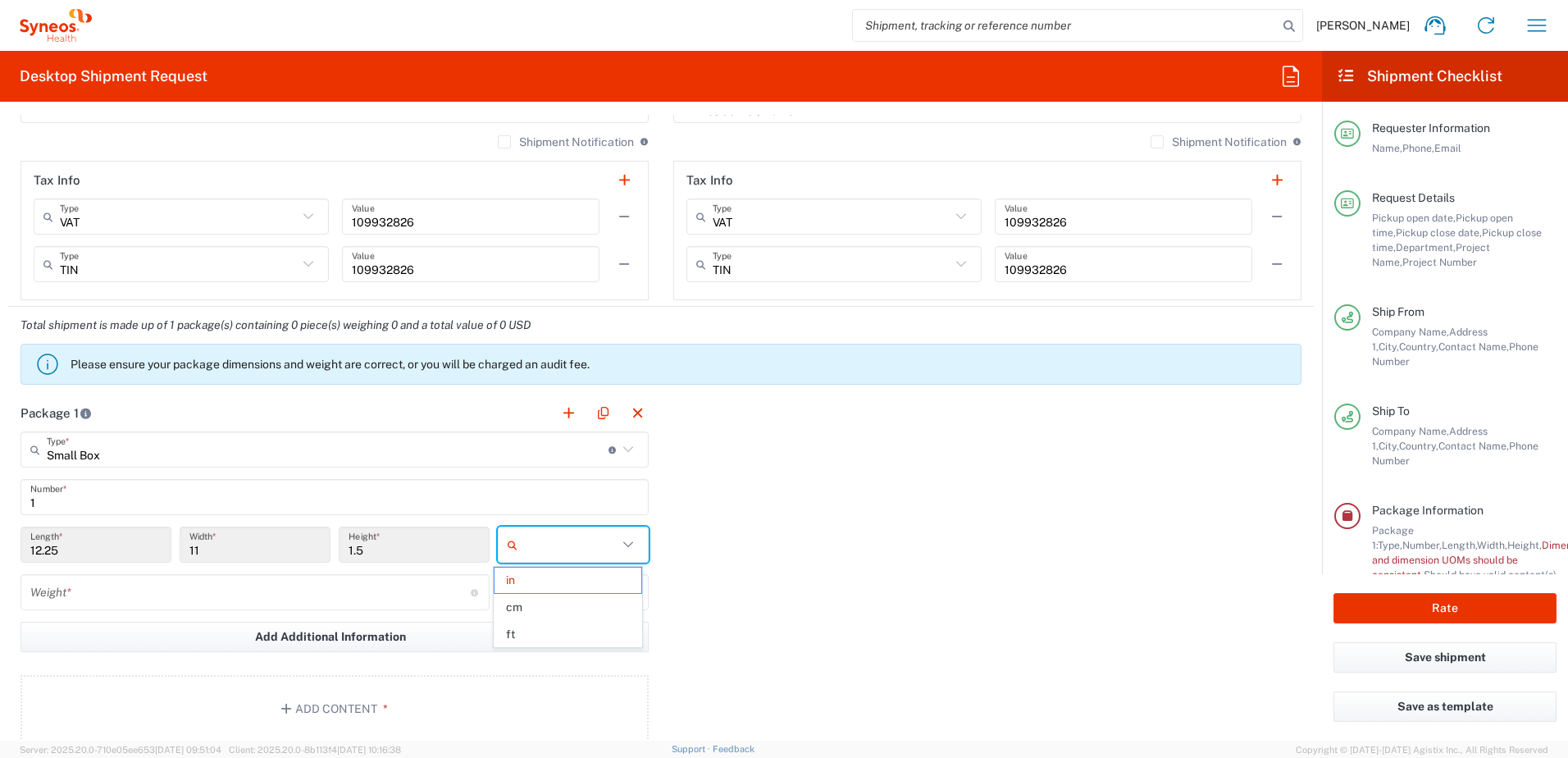
click at [617, 552] on icon at bounding box center [628, 544] width 22 height 22
click at [585, 601] on span "cm" at bounding box center [567, 607] width 146 height 26
type input "31.12"
type input "27.94"
type input "3.81"
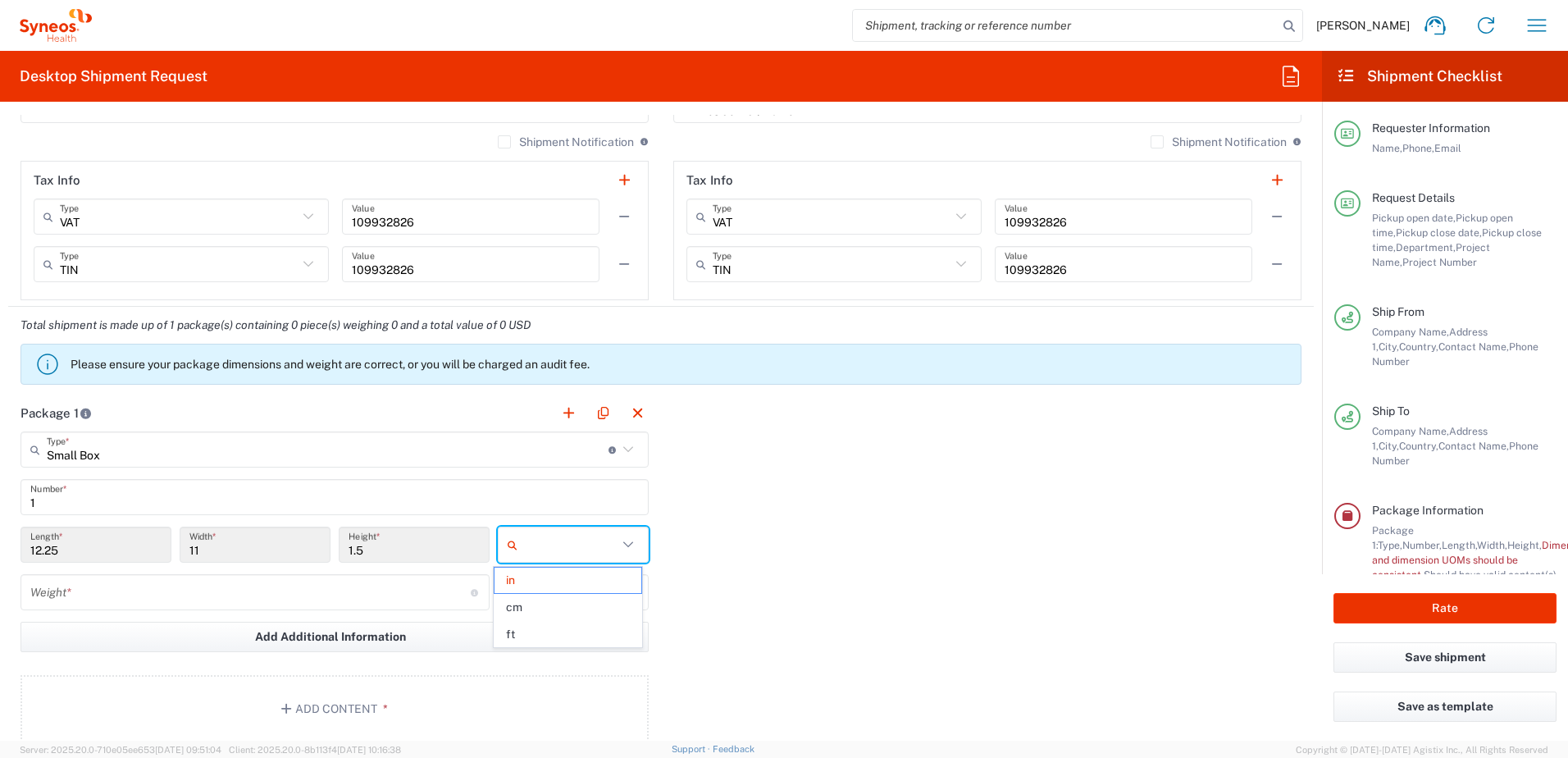
type input "cm"
click at [624, 592] on icon at bounding box center [628, 592] width 9 height 6
click at [578, 629] on span "kgs" at bounding box center [567, 628] width 146 height 26
type input "kgs"
click at [84, 594] on input "number" at bounding box center [250, 593] width 440 height 28
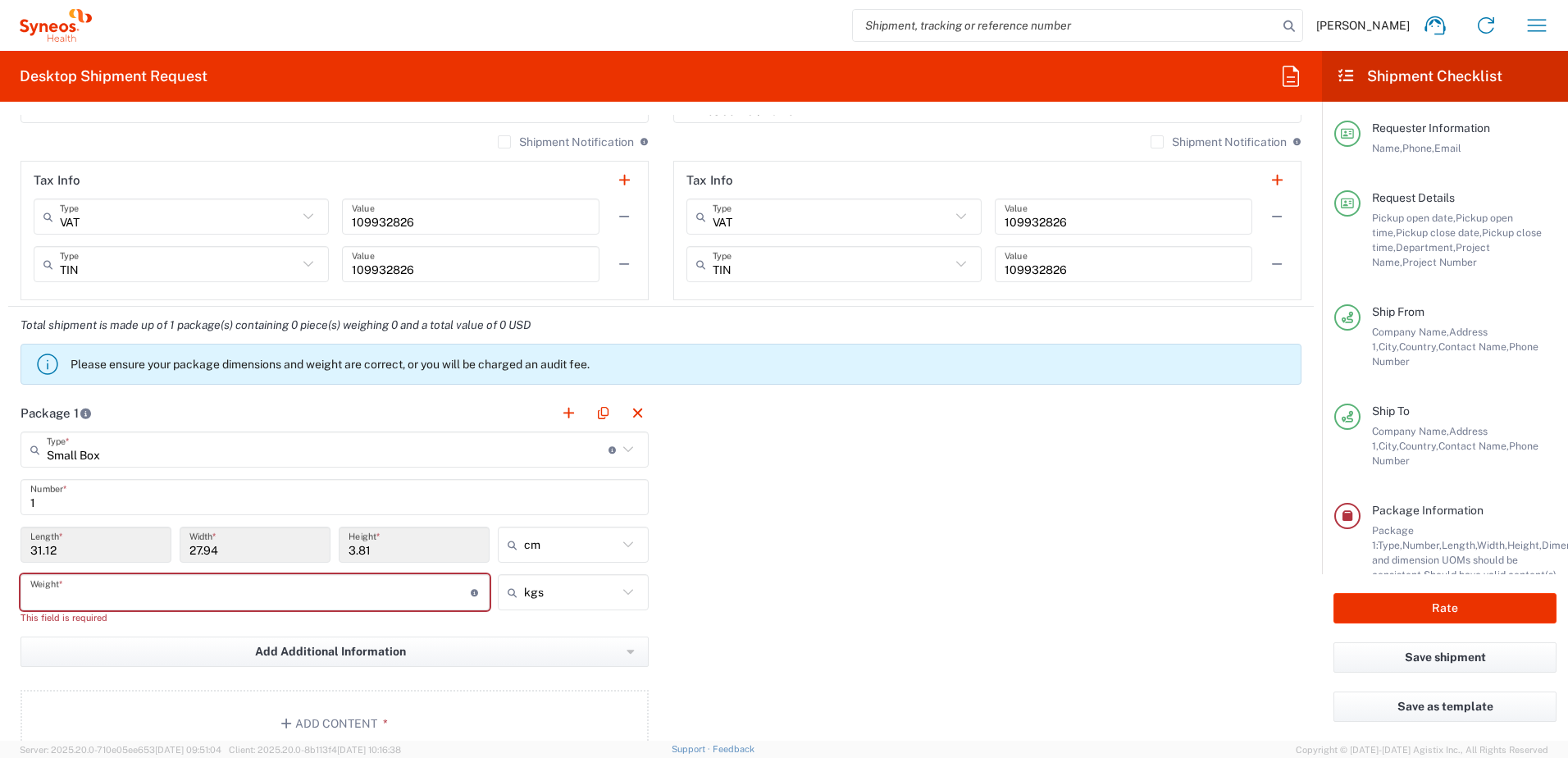
click at [77, 594] on input "number" at bounding box center [250, 593] width 440 height 28
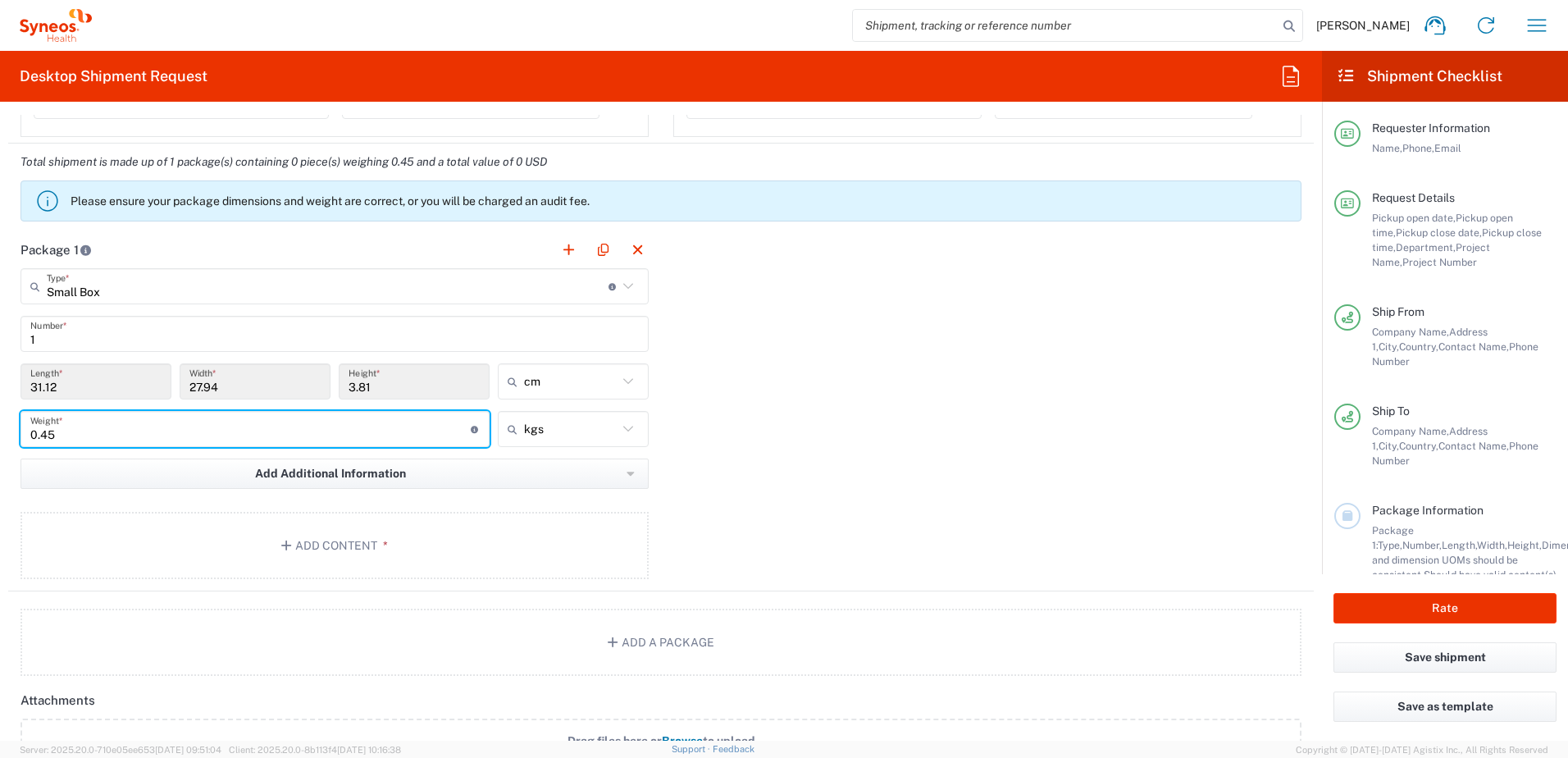
scroll to position [1394, 0]
type input "0.45"
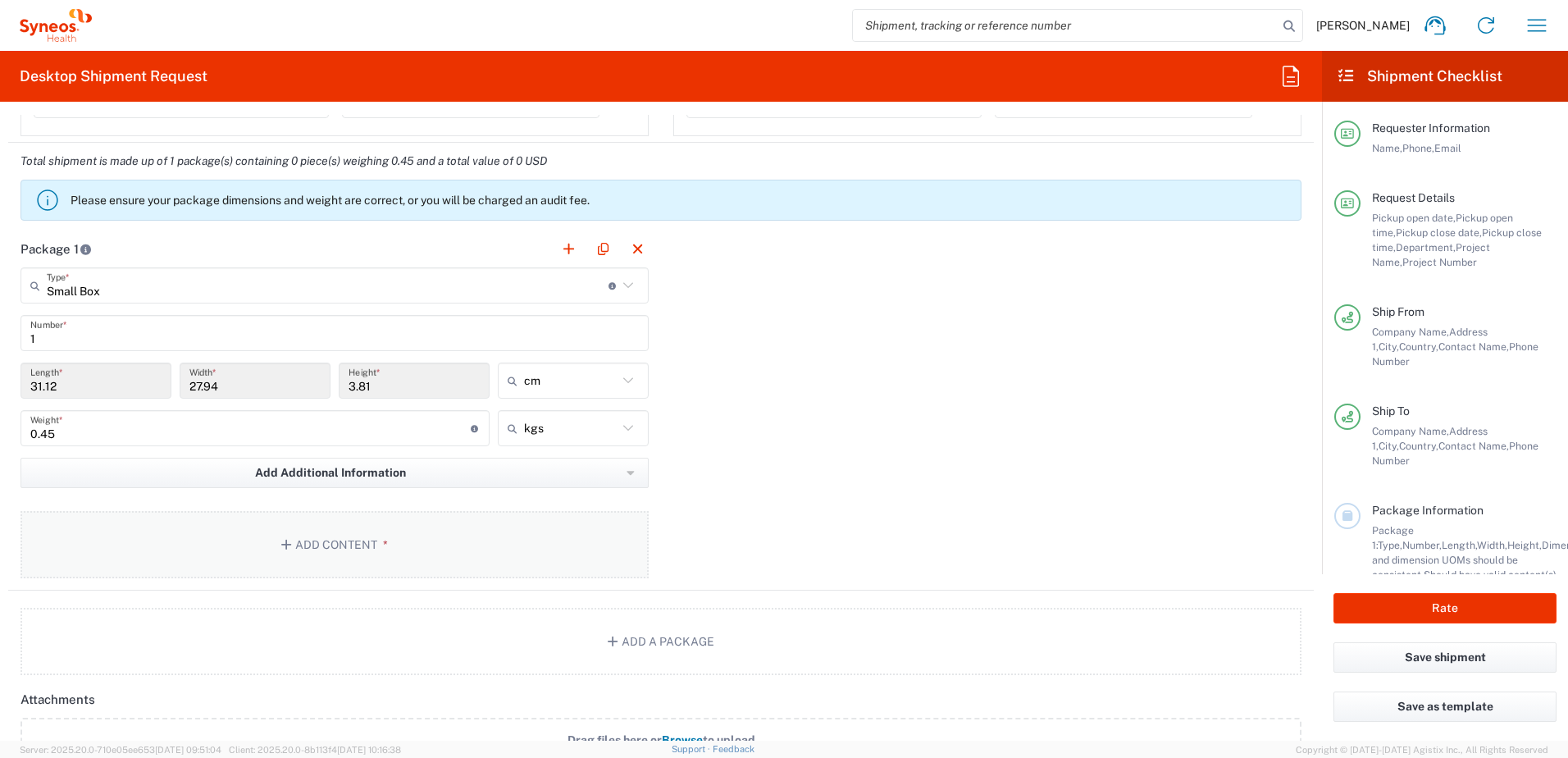
click at [319, 539] on button "Add Content *" at bounding box center [335, 543] width 628 height 67
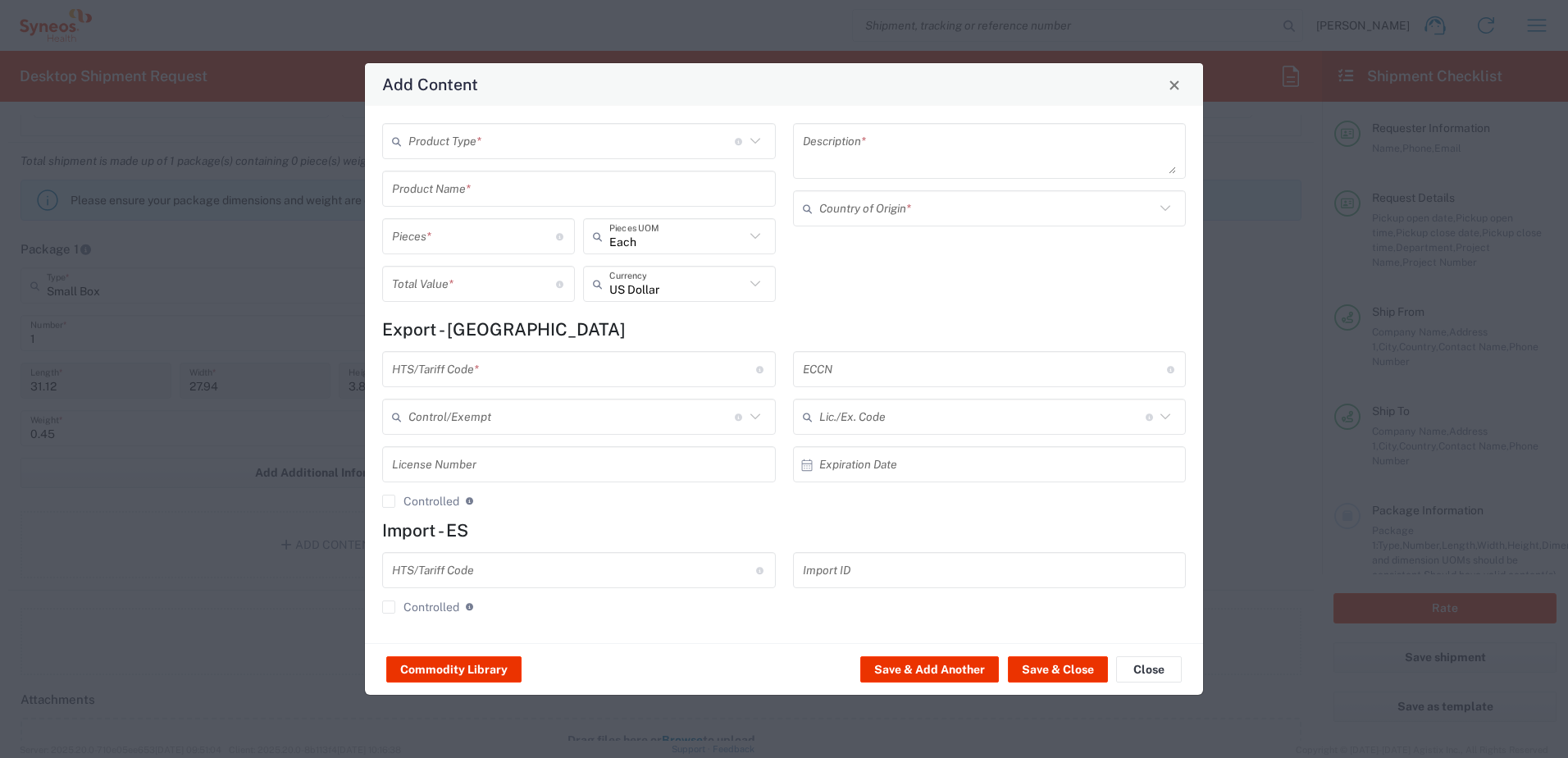
click at [506, 146] on input "text" at bounding box center [571, 141] width 326 height 28
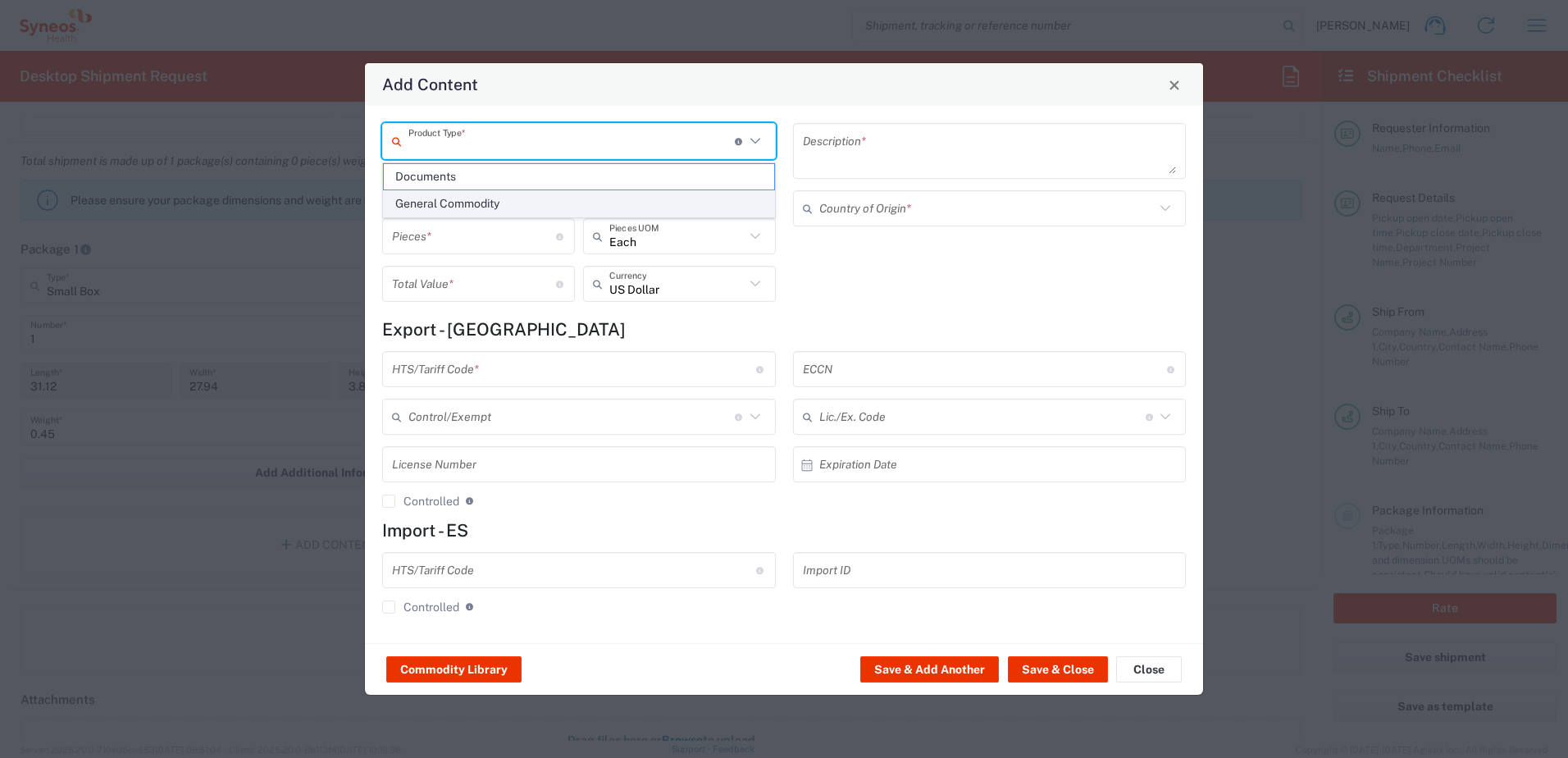
click at [504, 198] on span "General Commodity" at bounding box center [578, 203] width 390 height 26
type input "General Commodity"
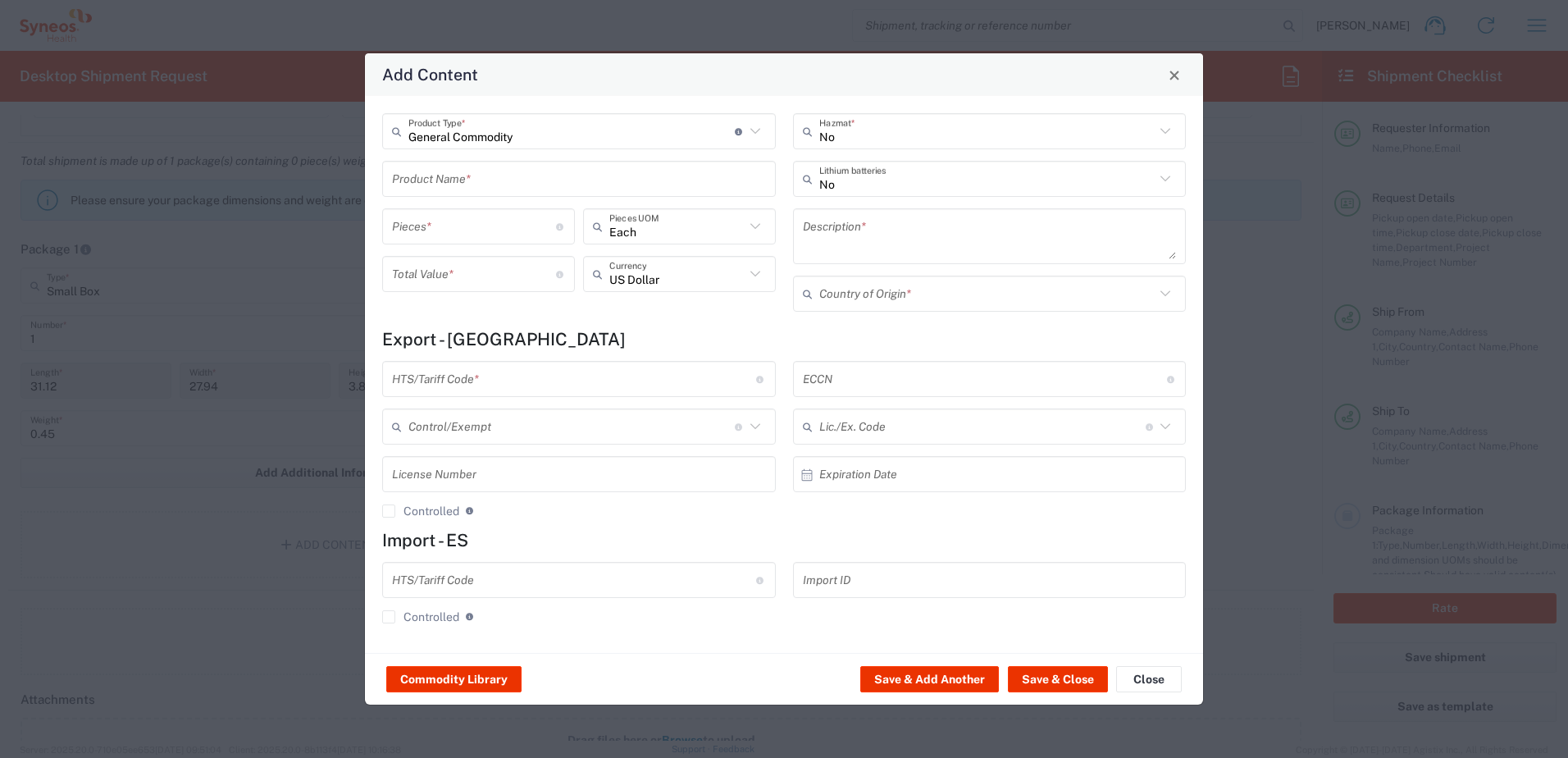
click at [488, 179] on input "text" at bounding box center [579, 179] width 374 height 28
type input "IV bags cover"
click at [553, 223] on input "number" at bounding box center [474, 227] width 164 height 28
type input "10"
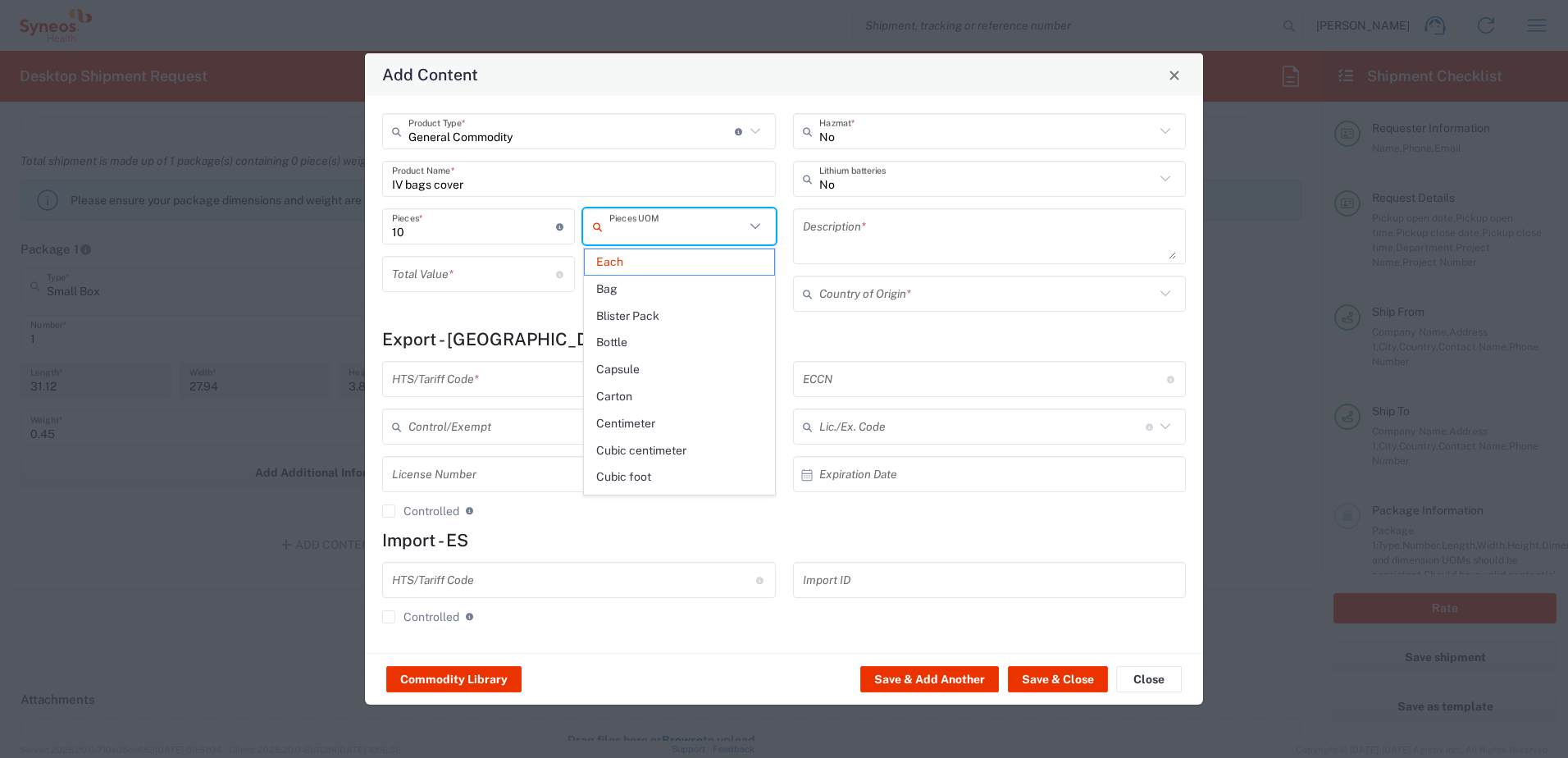
click at [689, 230] on input "text" at bounding box center [677, 227] width 135 height 28
click at [679, 288] on span "Bag" at bounding box center [680, 288] width 189 height 26
type input "Bag"
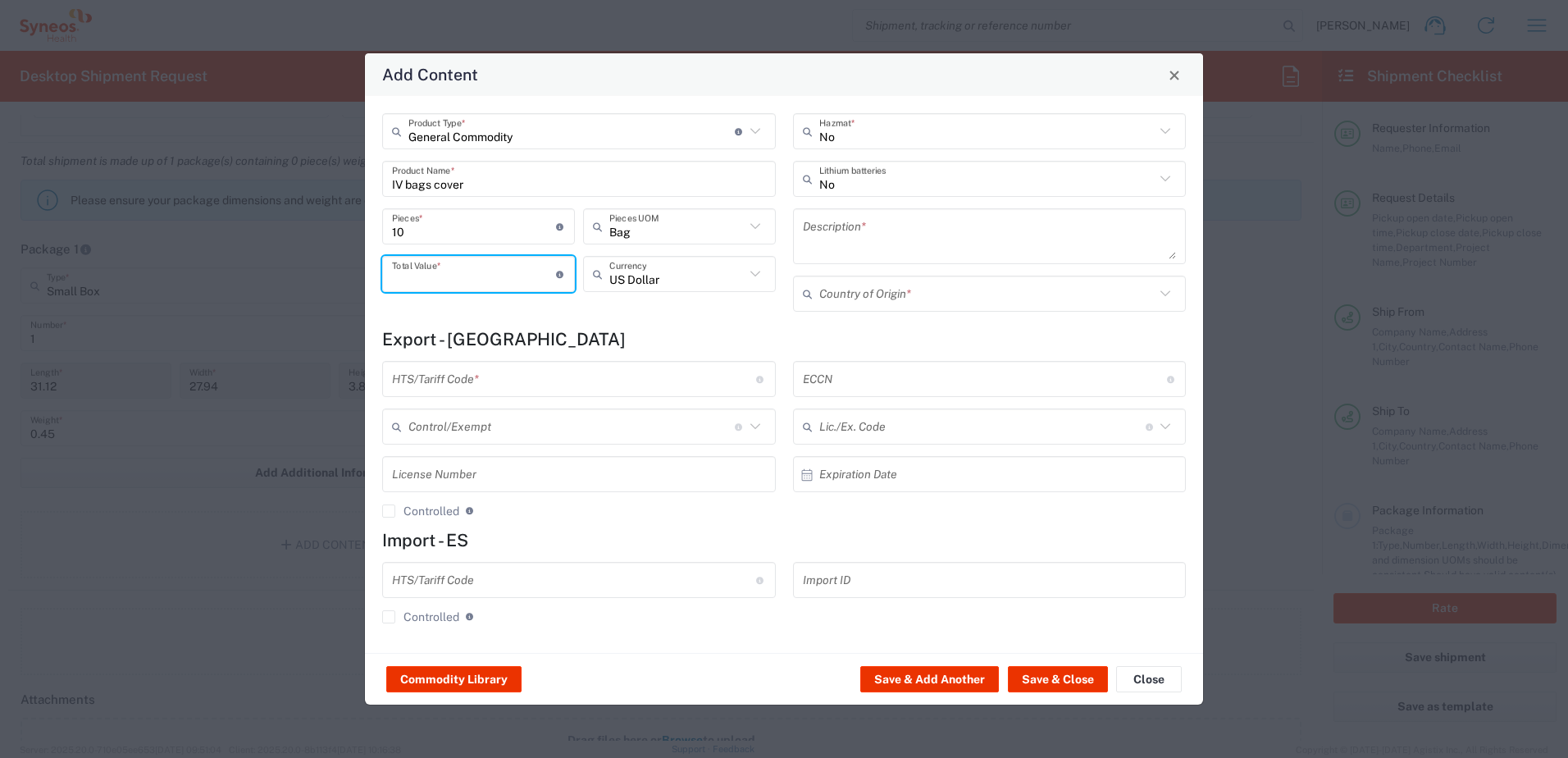
click at [485, 282] on input "number" at bounding box center [474, 274] width 164 height 28
click at [465, 275] on input "number" at bounding box center [474, 274] width 164 height 28
type input "105"
click at [717, 269] on input "text" at bounding box center [677, 274] width 135 height 28
click at [706, 304] on span "Serbian Dinar" at bounding box center [680, 309] width 189 height 26
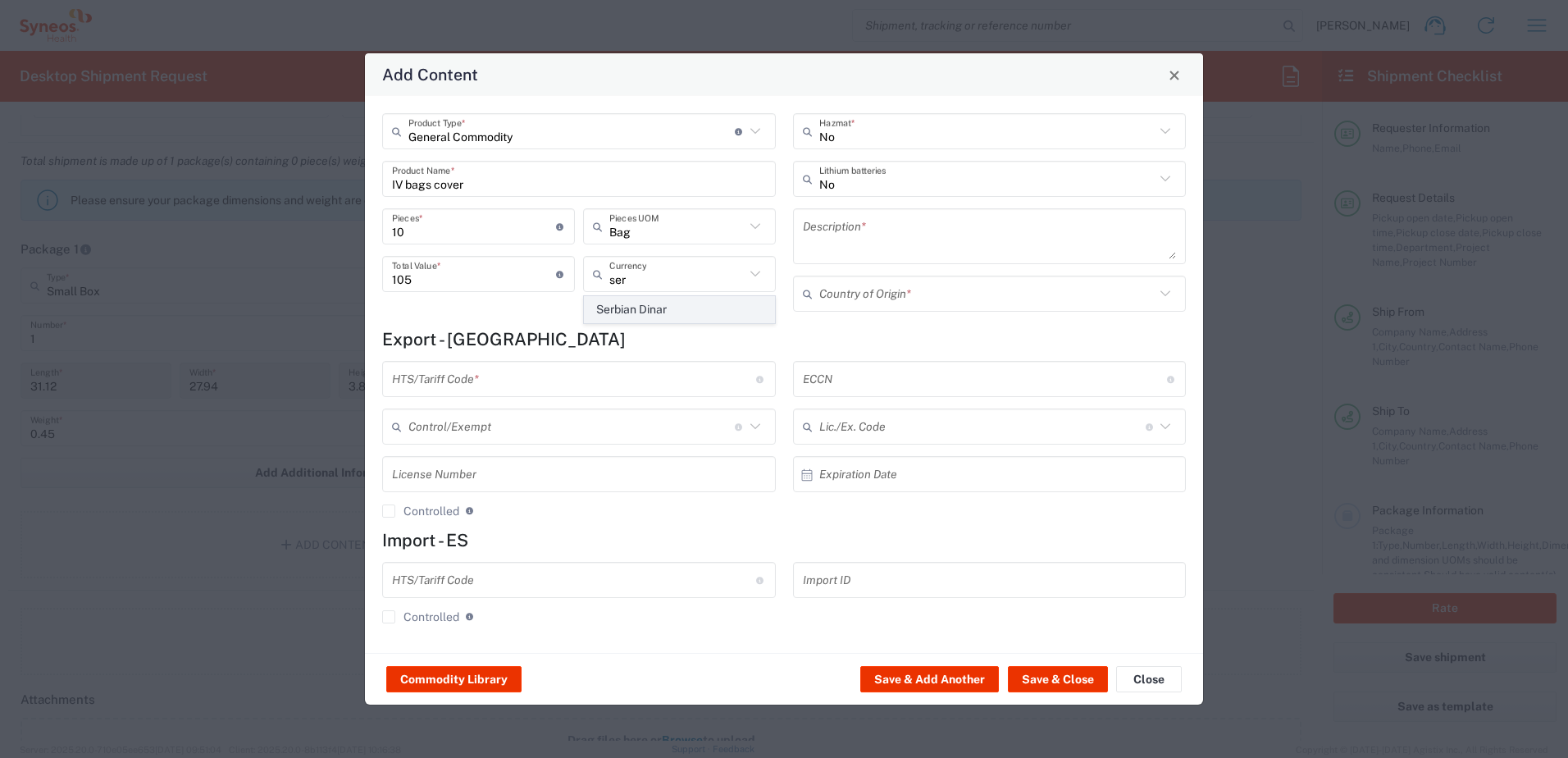
type input "Serbian Dinar"
click at [898, 132] on input "text" at bounding box center [988, 131] width 336 height 28
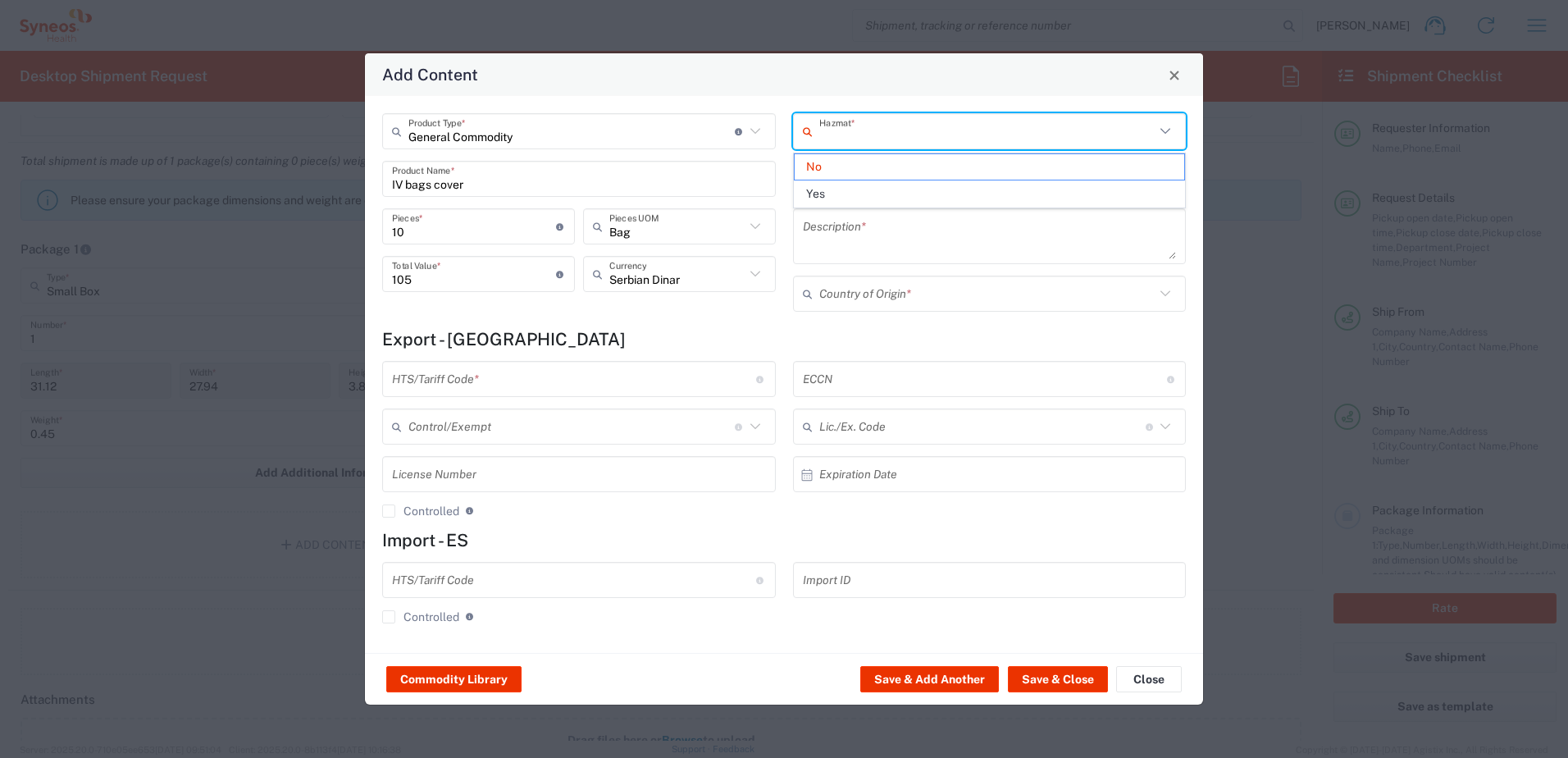
click at [898, 132] on input "text" at bounding box center [988, 131] width 336 height 28
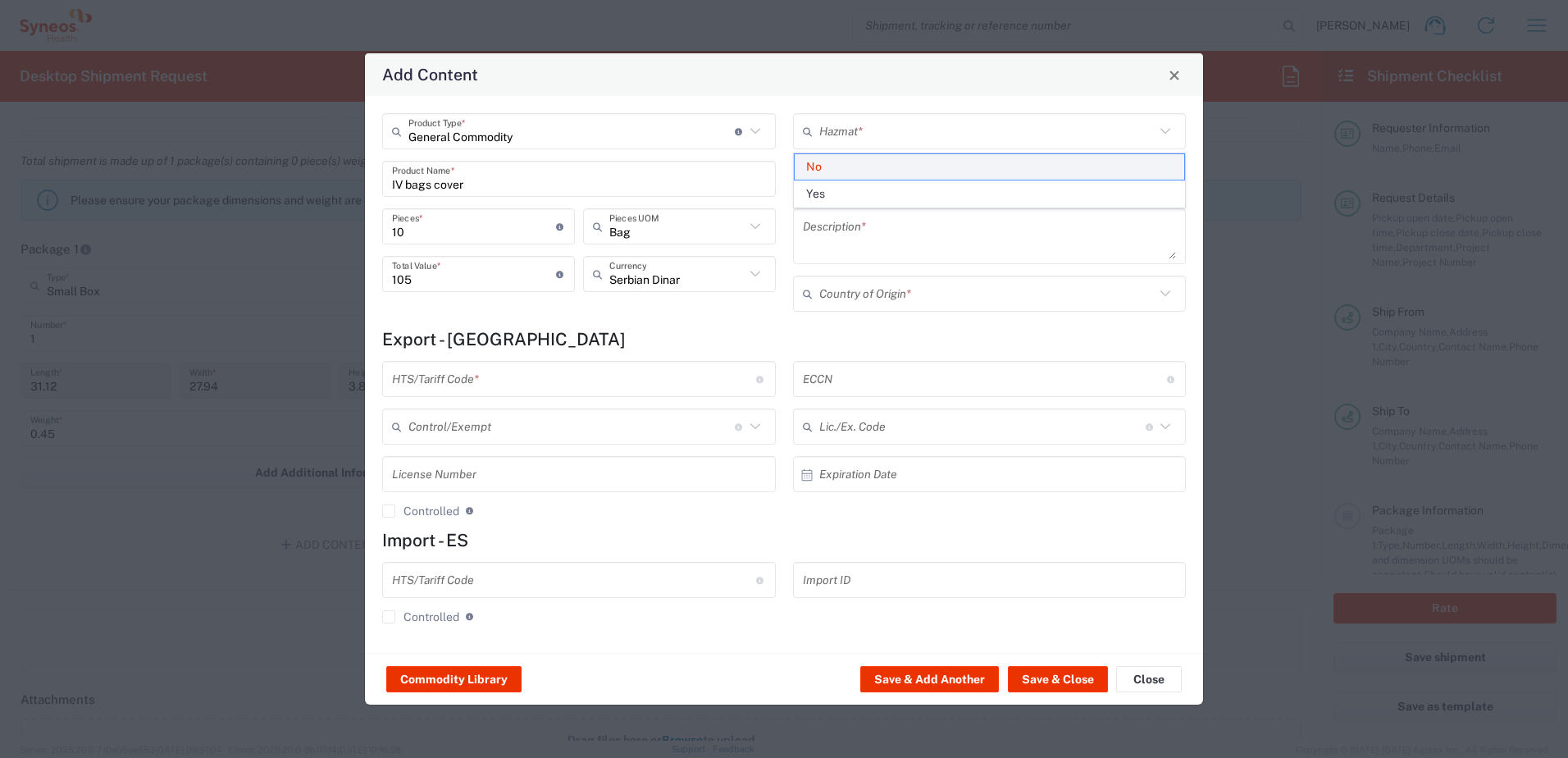
click at [877, 159] on span "No" at bounding box center [990, 166] width 390 height 26
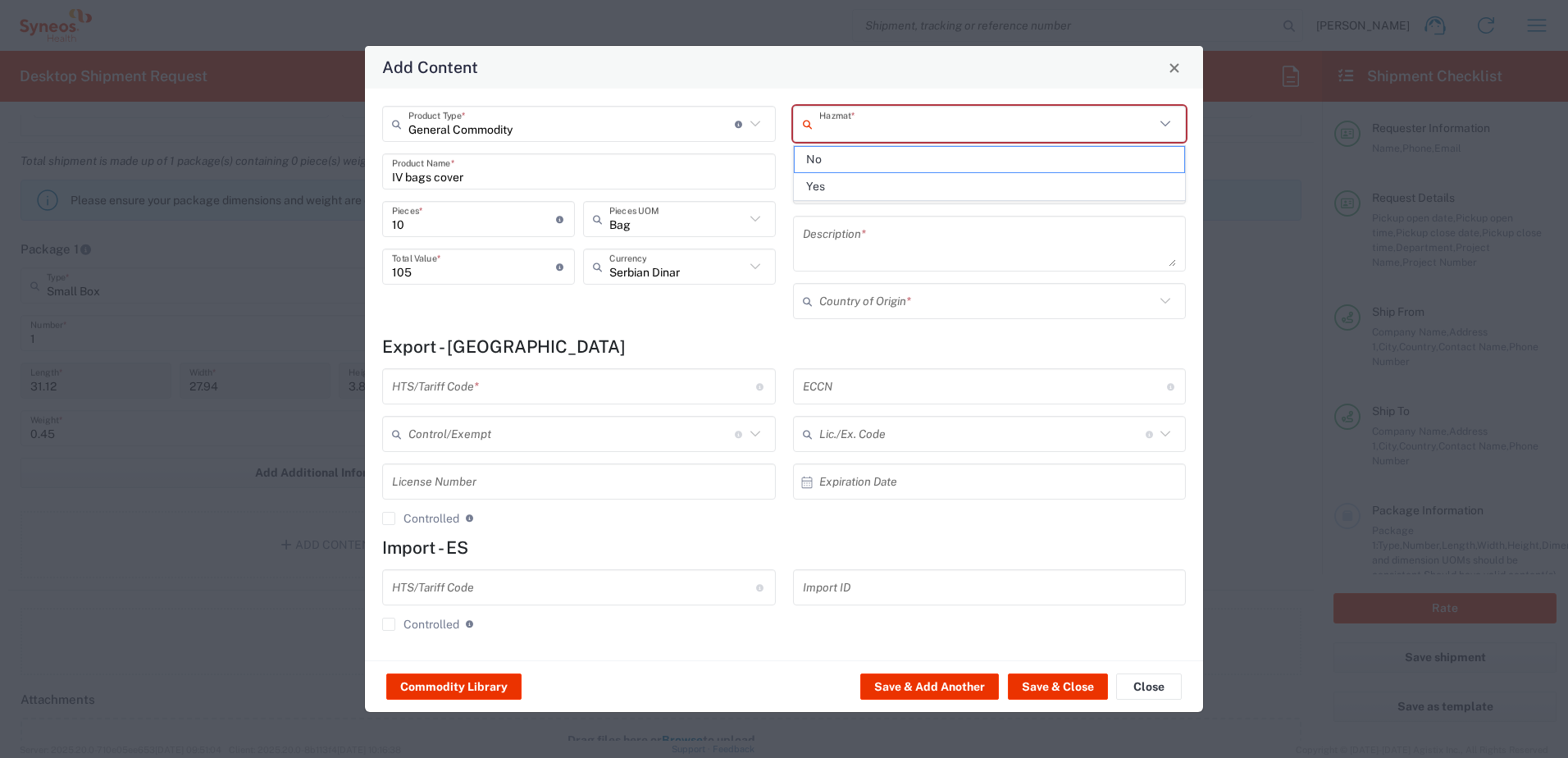
click at [899, 124] on input "text" at bounding box center [988, 124] width 336 height 28
click at [892, 159] on span "No" at bounding box center [990, 159] width 390 height 26
type input "No"
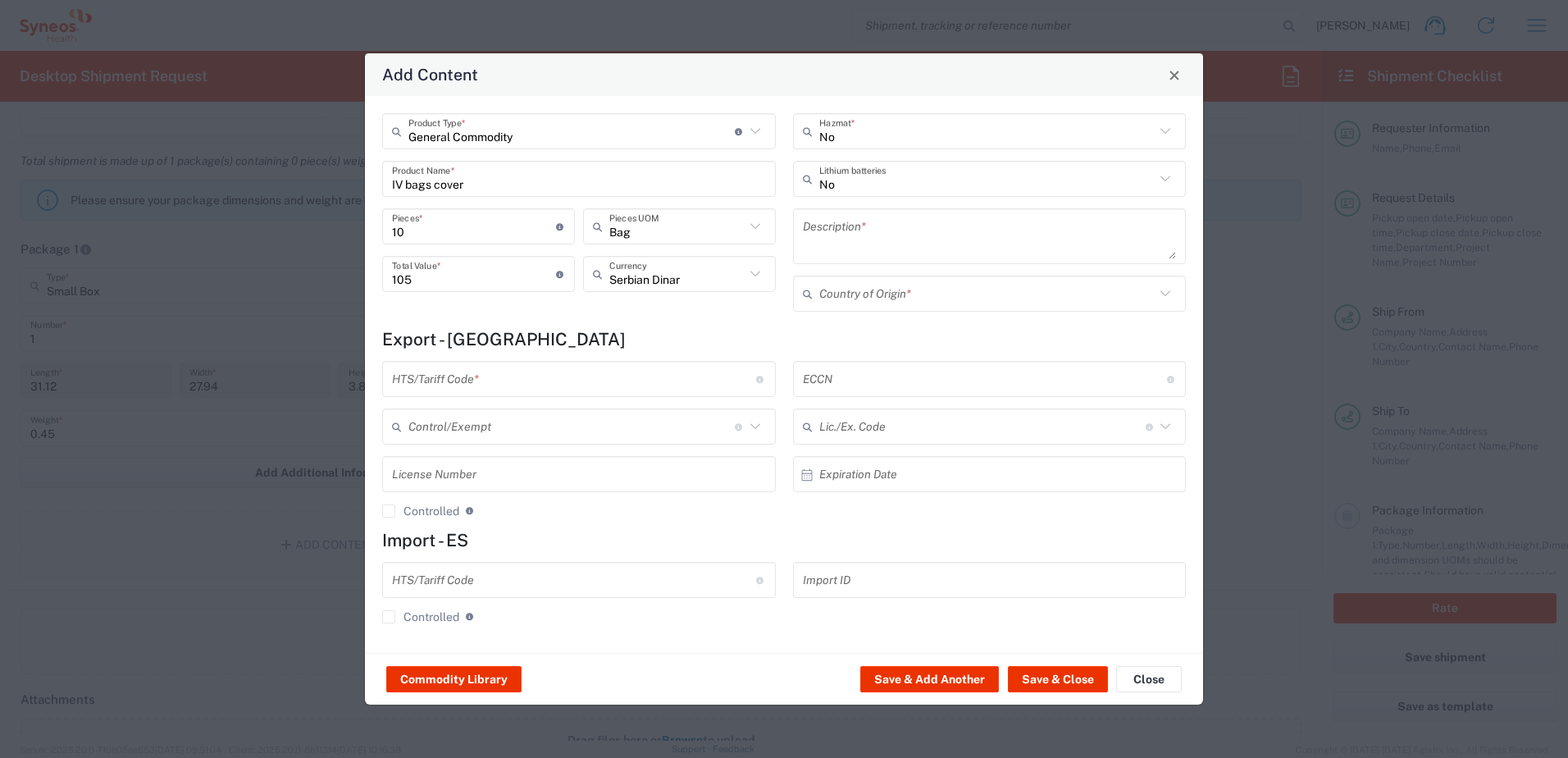
click at [888, 229] on textarea at bounding box center [990, 236] width 374 height 46
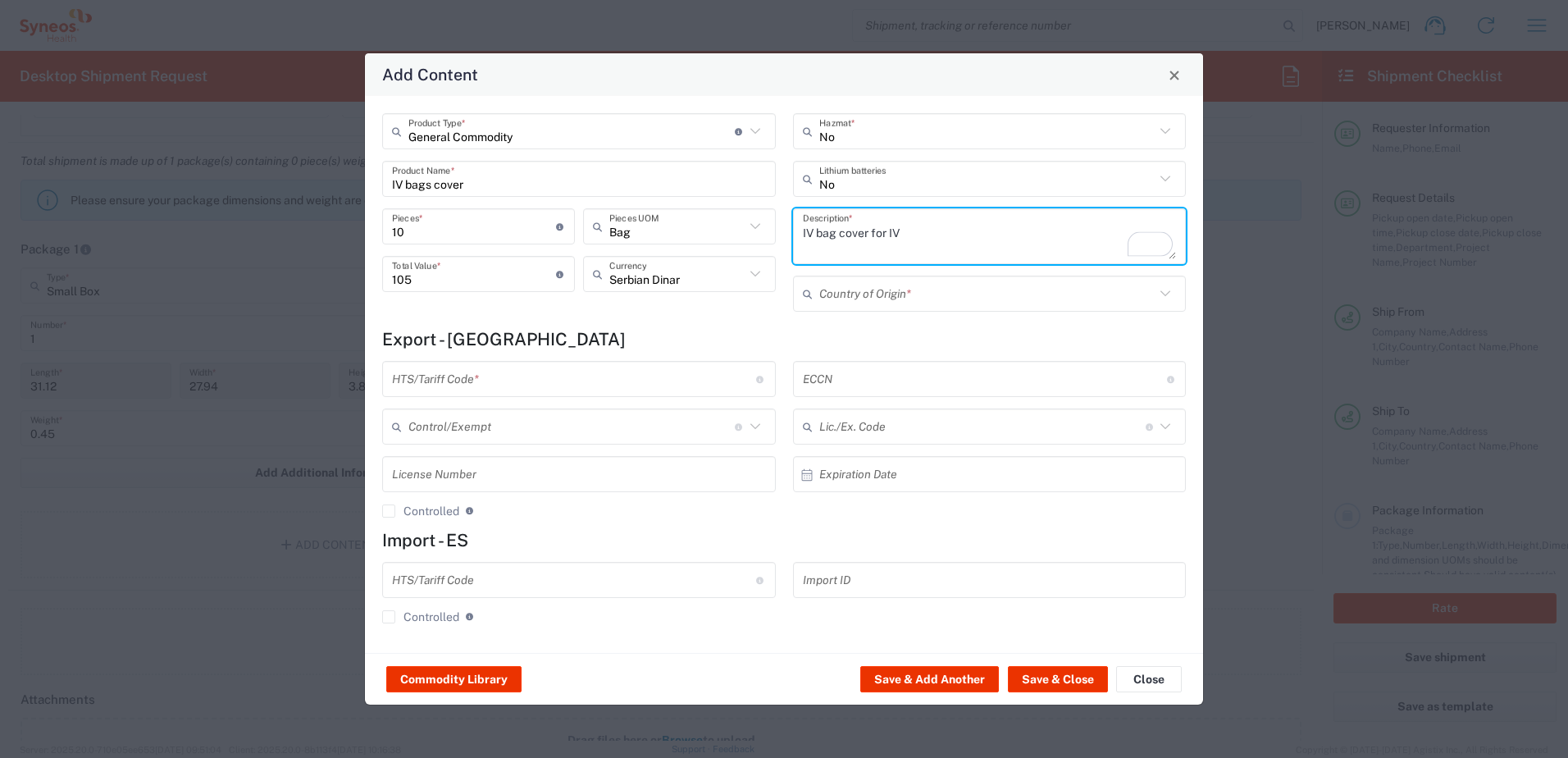
type textarea "IV bag cover for IV"
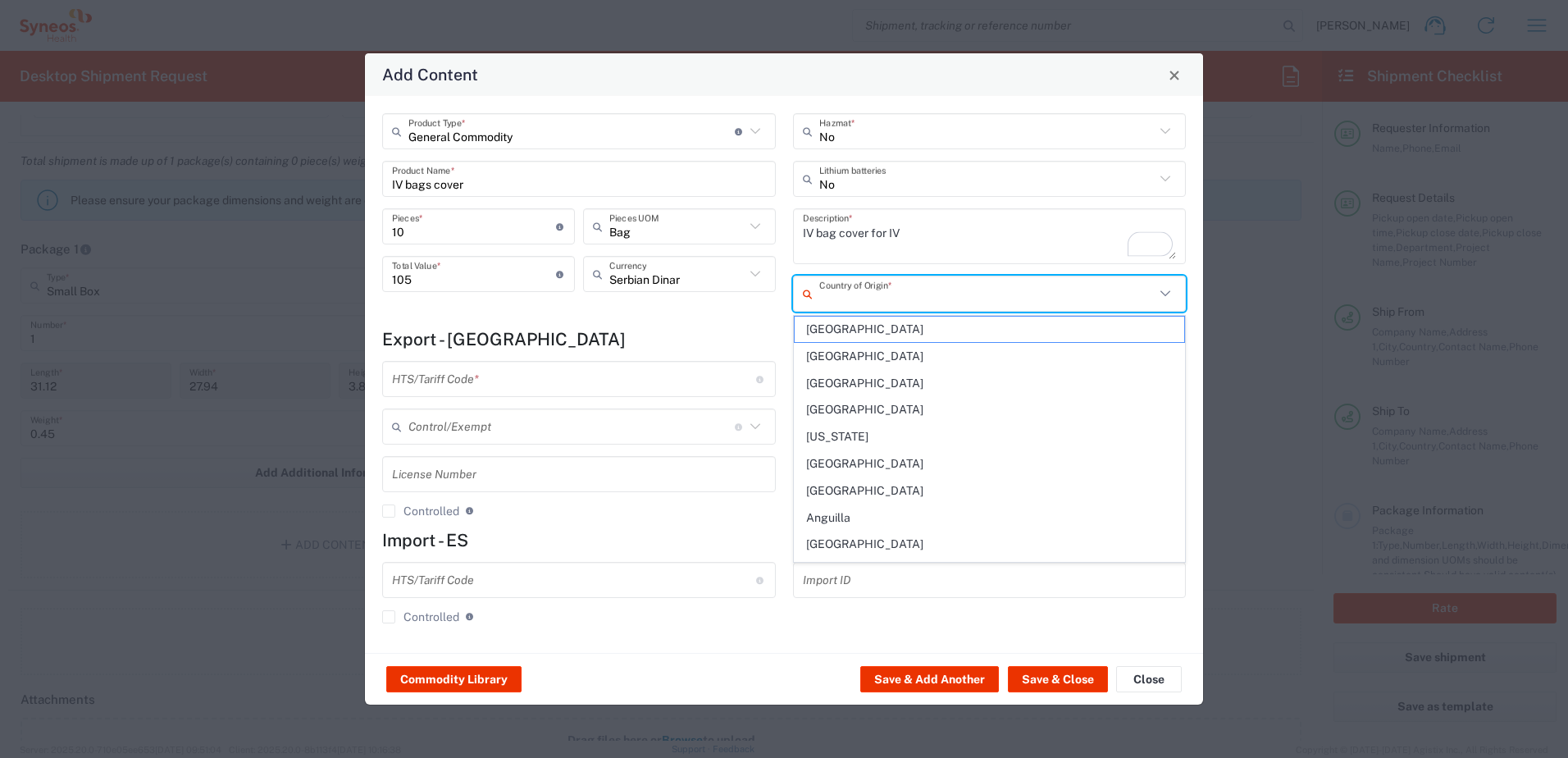
click at [952, 306] on input "text" at bounding box center [988, 294] width 336 height 28
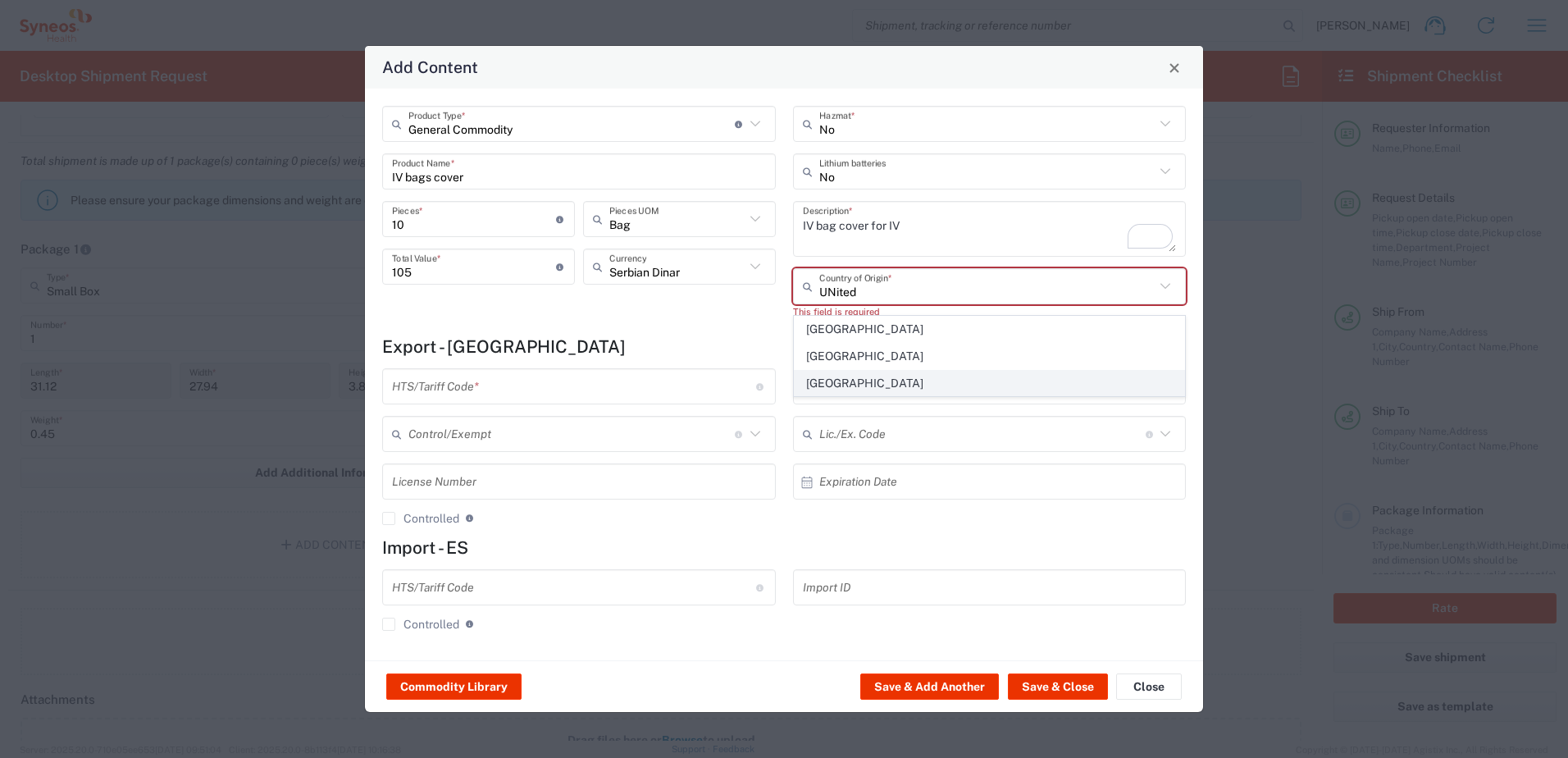
click at [894, 384] on span "[GEOGRAPHIC_DATA]" at bounding box center [990, 383] width 390 height 26
type input "[GEOGRAPHIC_DATA]"
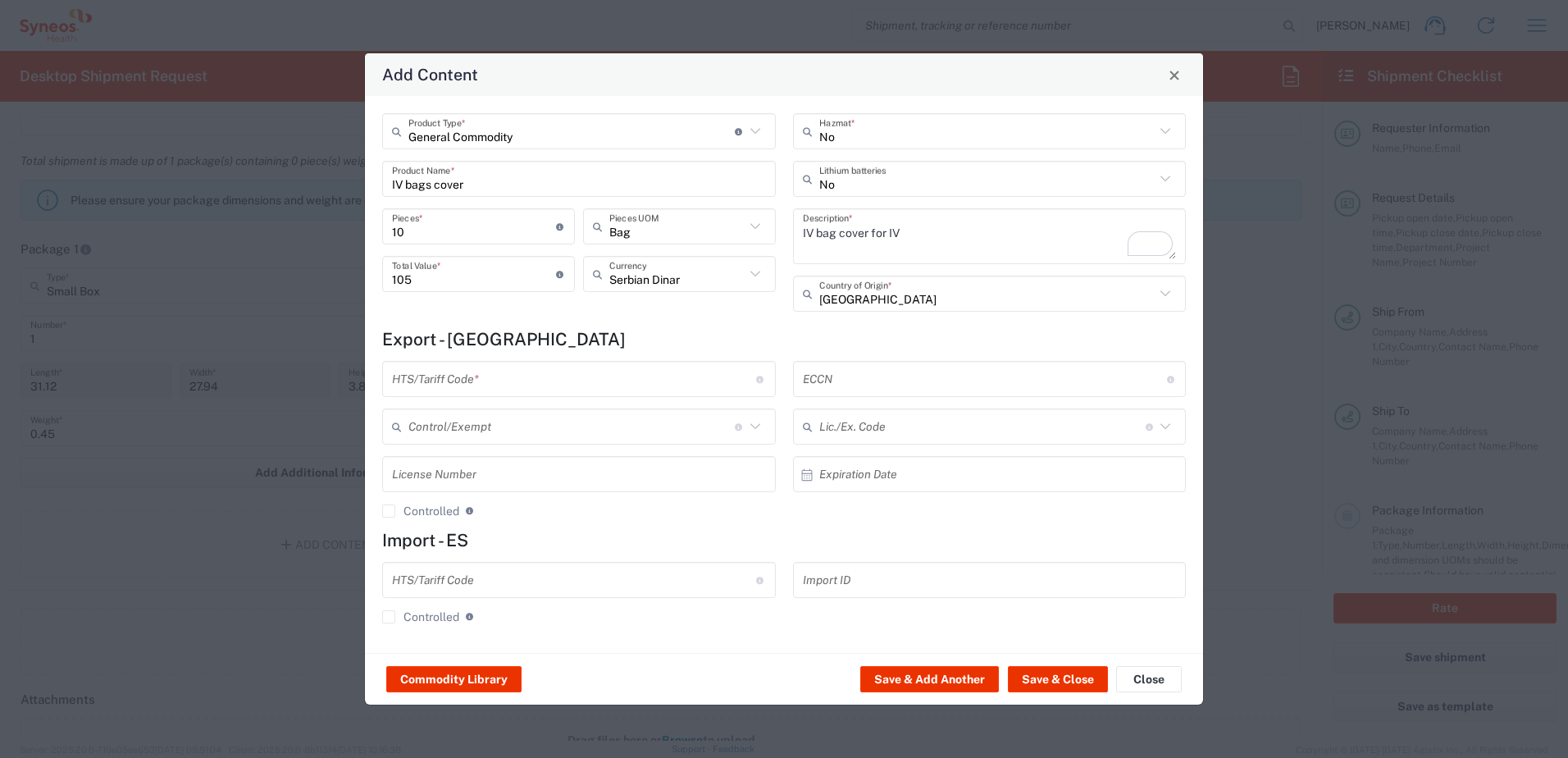
click at [585, 382] on input "text" at bounding box center [574, 379] width 364 height 28
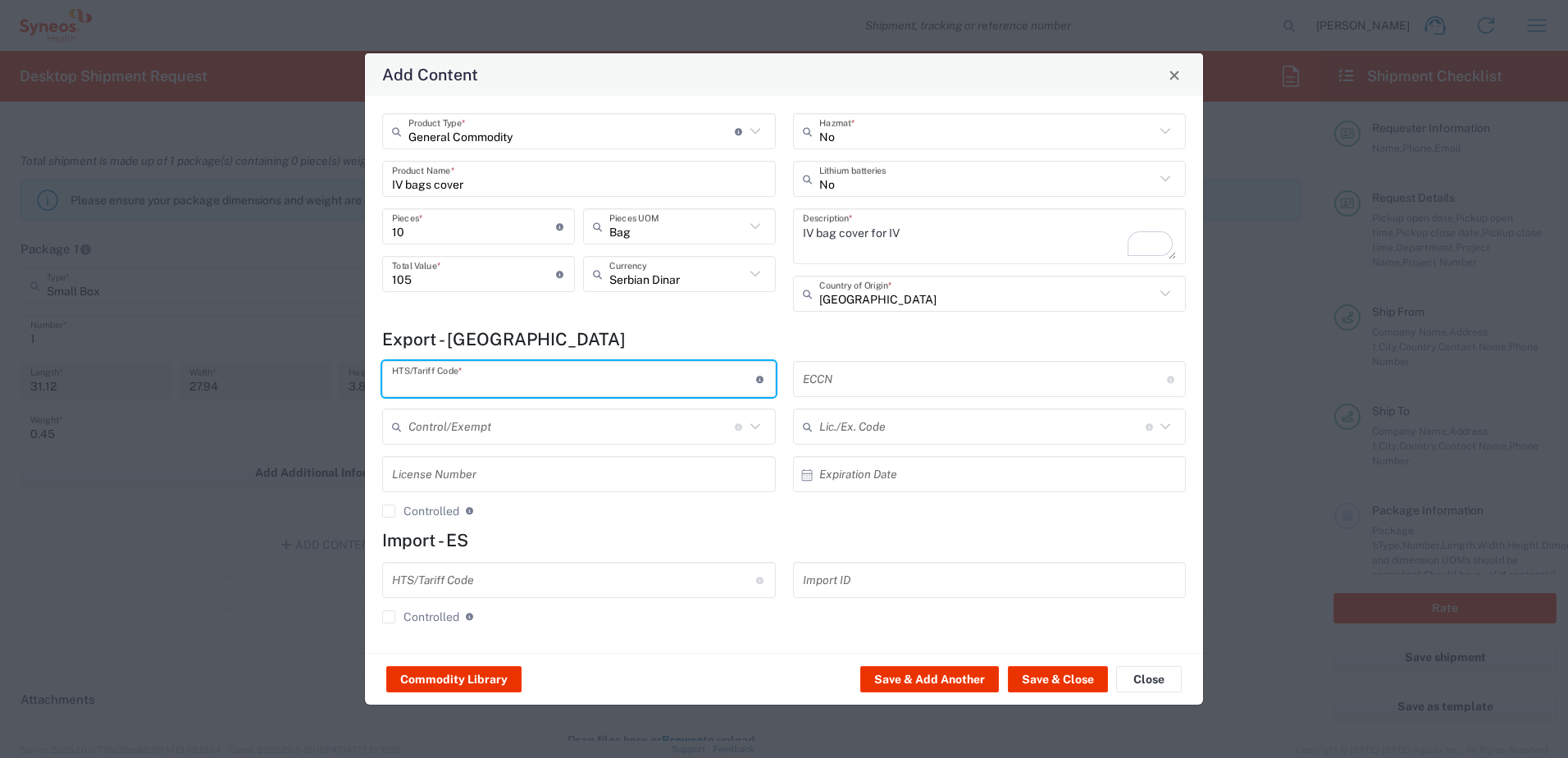
paste input "392329"
type input "392329"
click at [939, 681] on button "Save & Add Another" at bounding box center [929, 679] width 139 height 26
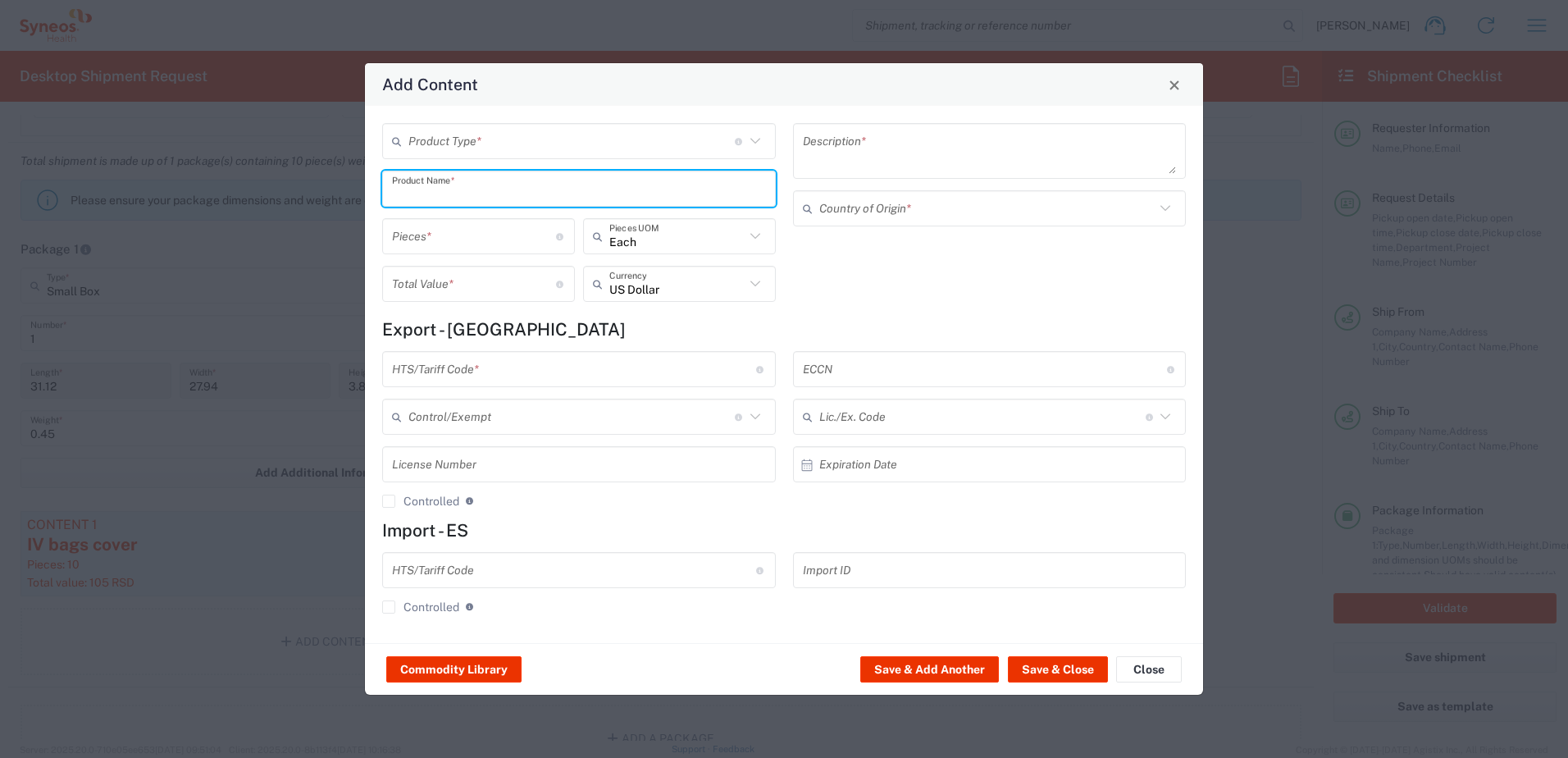
click at [480, 195] on input "text" at bounding box center [579, 189] width 374 height 28
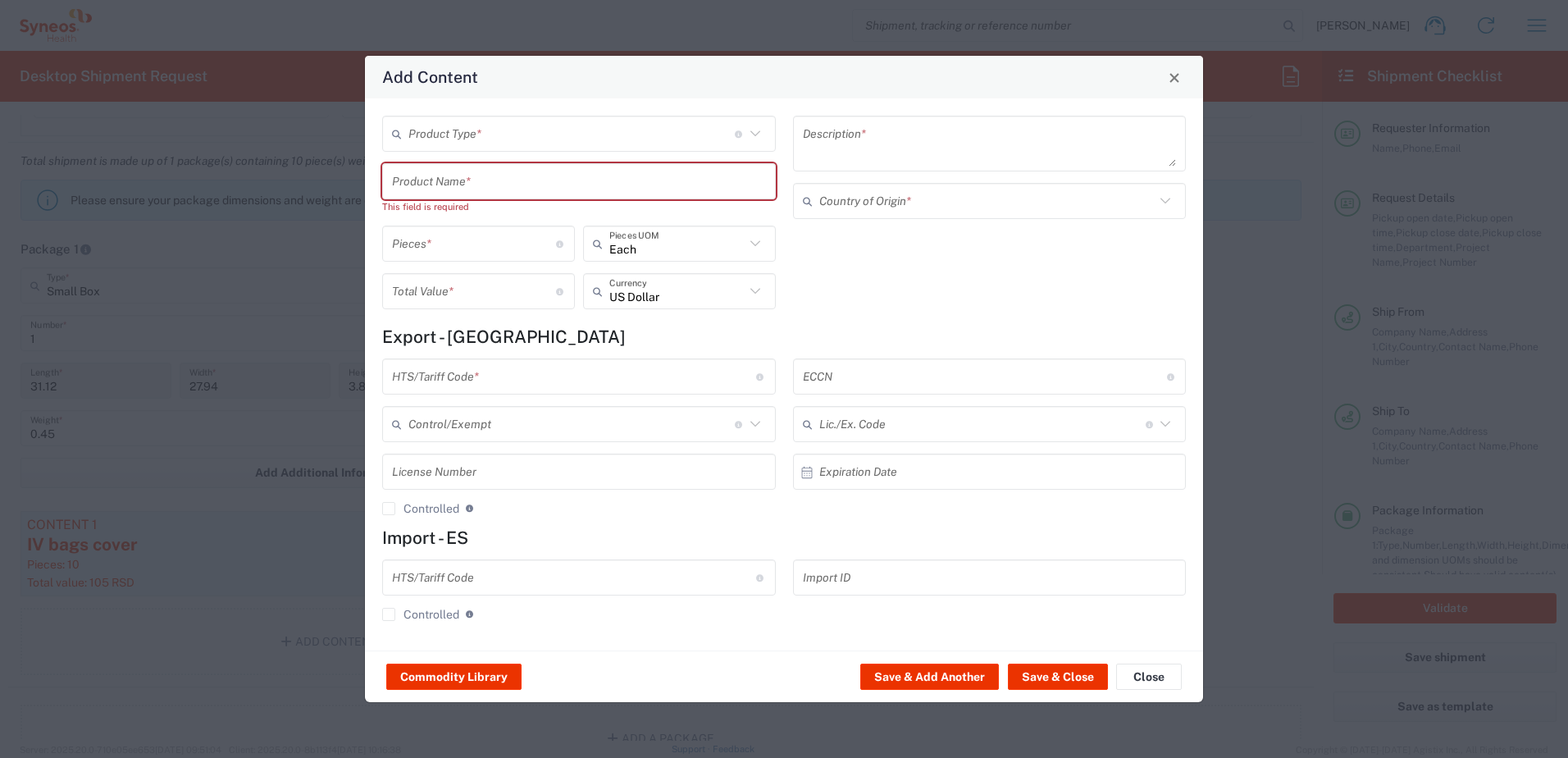
click at [489, 188] on input "text" at bounding box center [579, 181] width 374 height 28
paste input "Bubble Wrap"
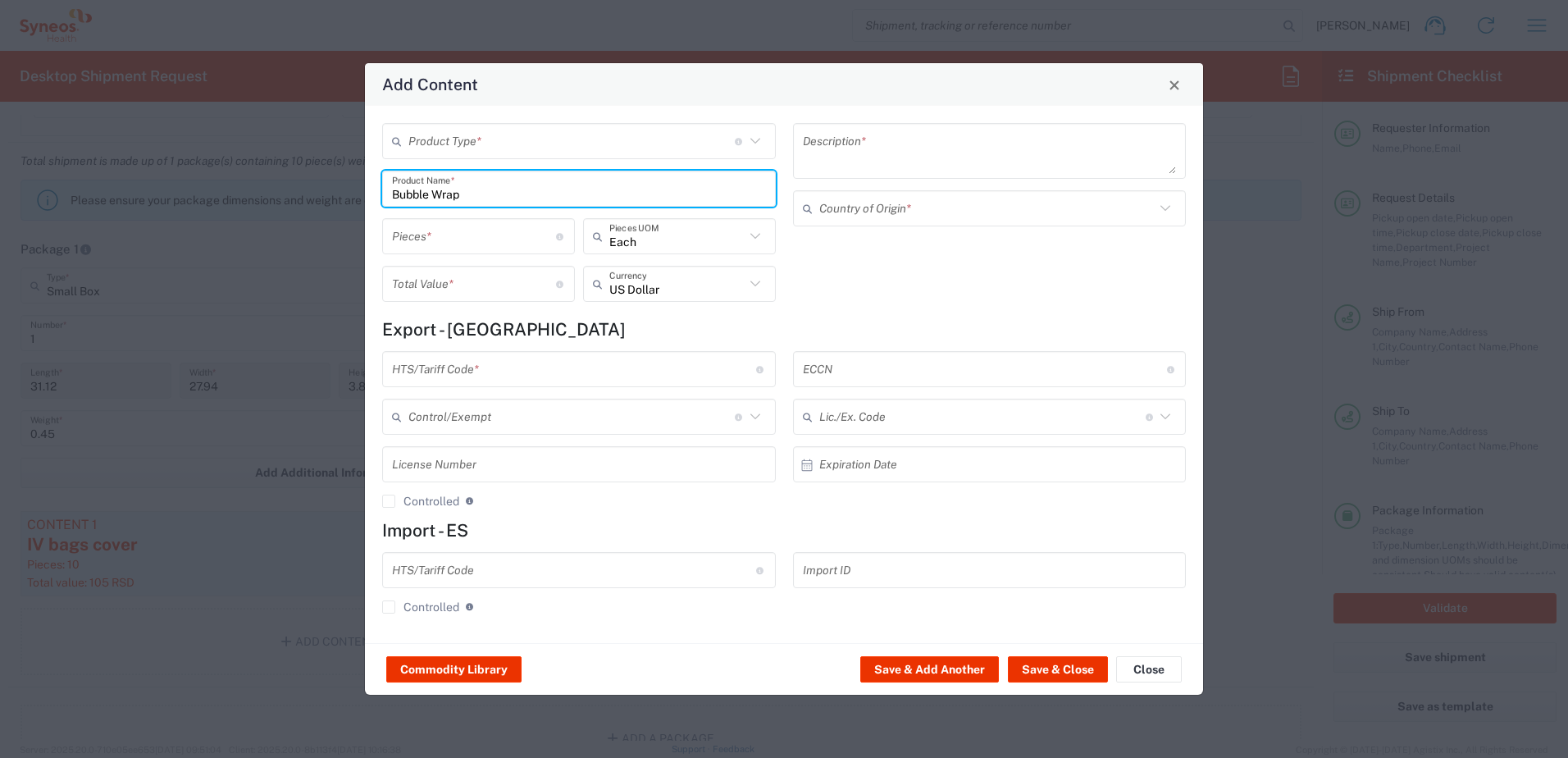
type input "Bubble Wrap"
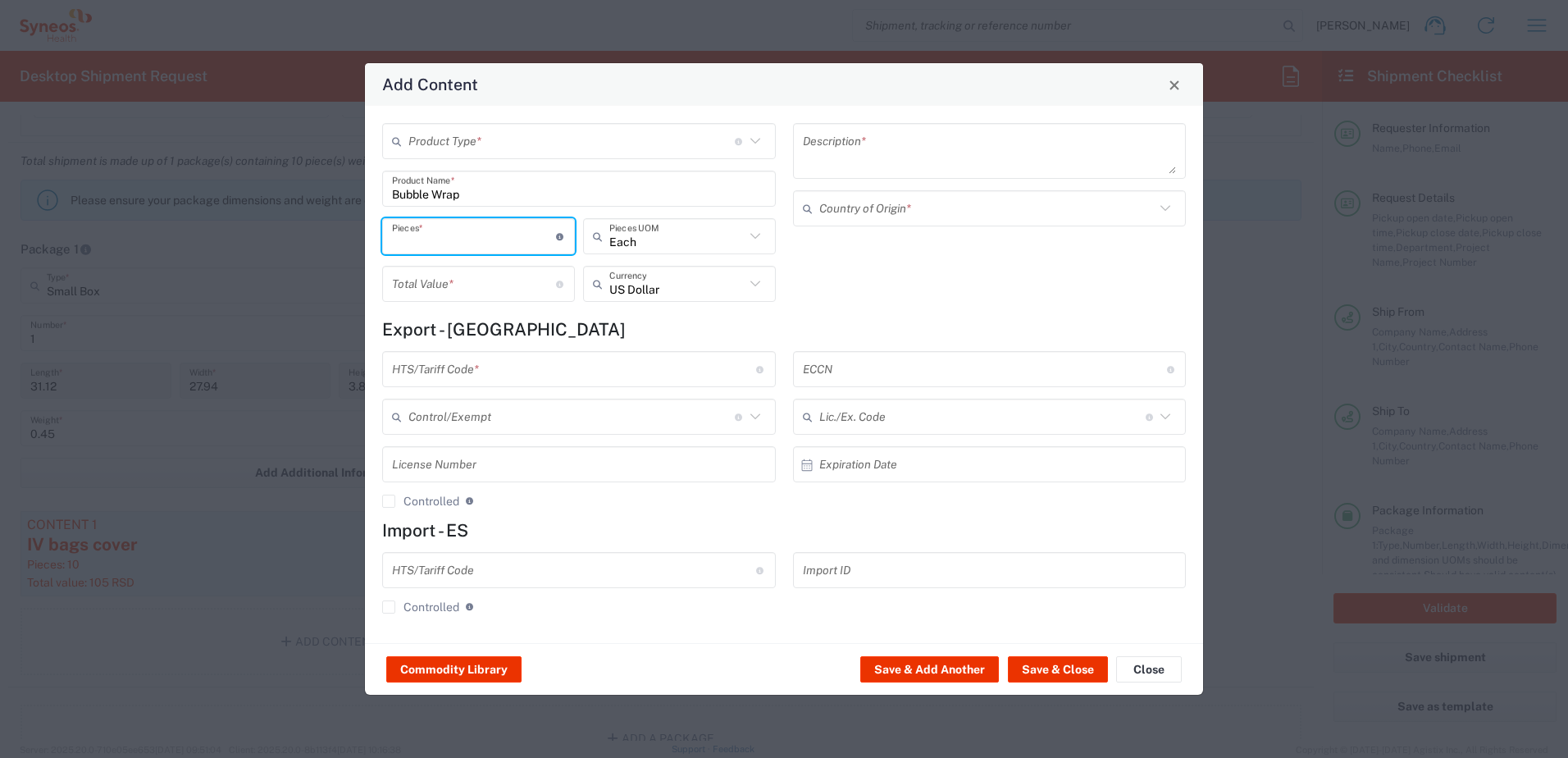
click at [491, 236] on input "number" at bounding box center [474, 236] width 164 height 28
type input "1"
click at [688, 233] on input "text" at bounding box center [677, 236] width 135 height 28
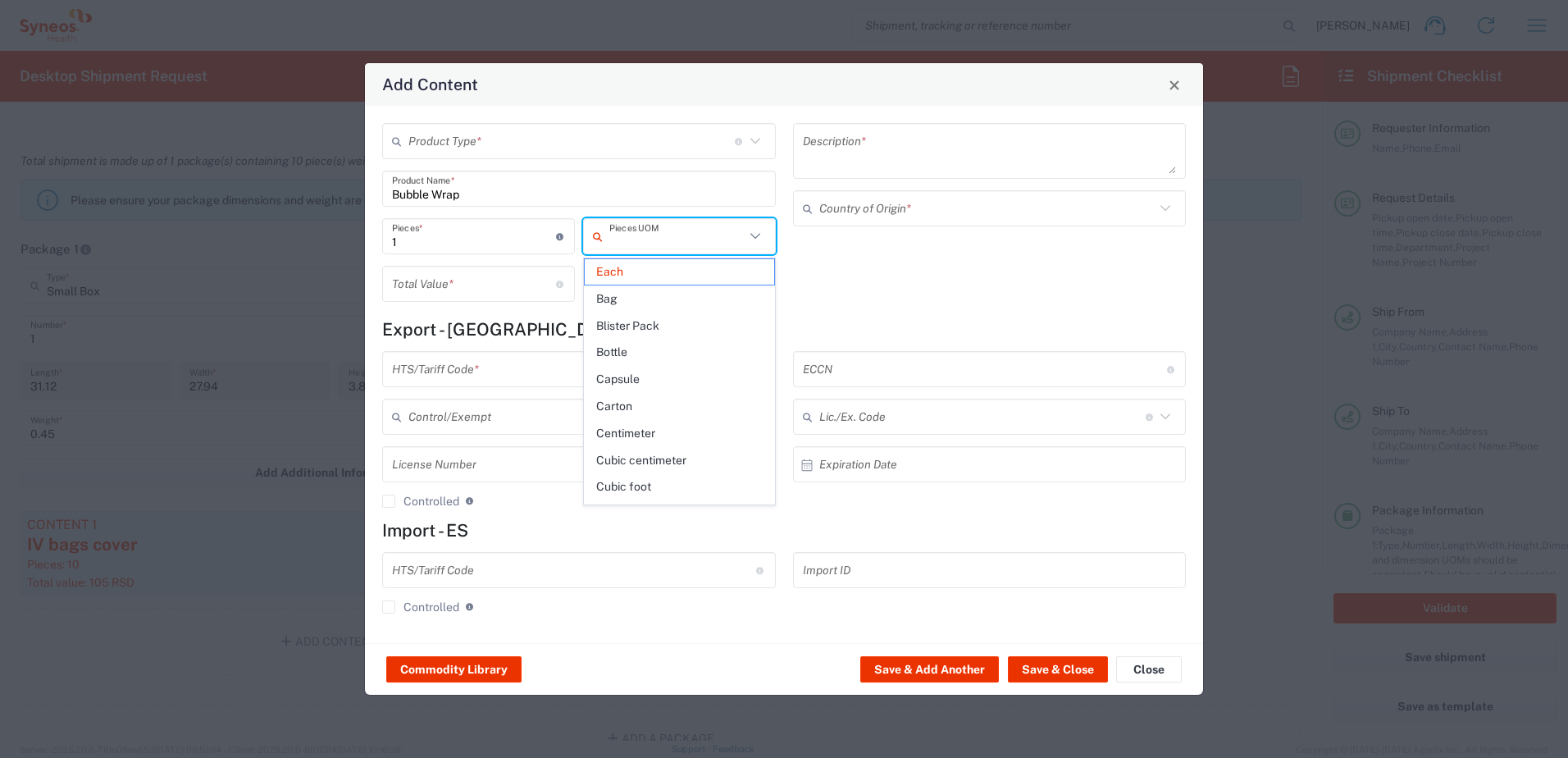
click at [541, 325] on h4 "Export - [GEOGRAPHIC_DATA]" at bounding box center [784, 329] width 803 height 21
type input "Each"
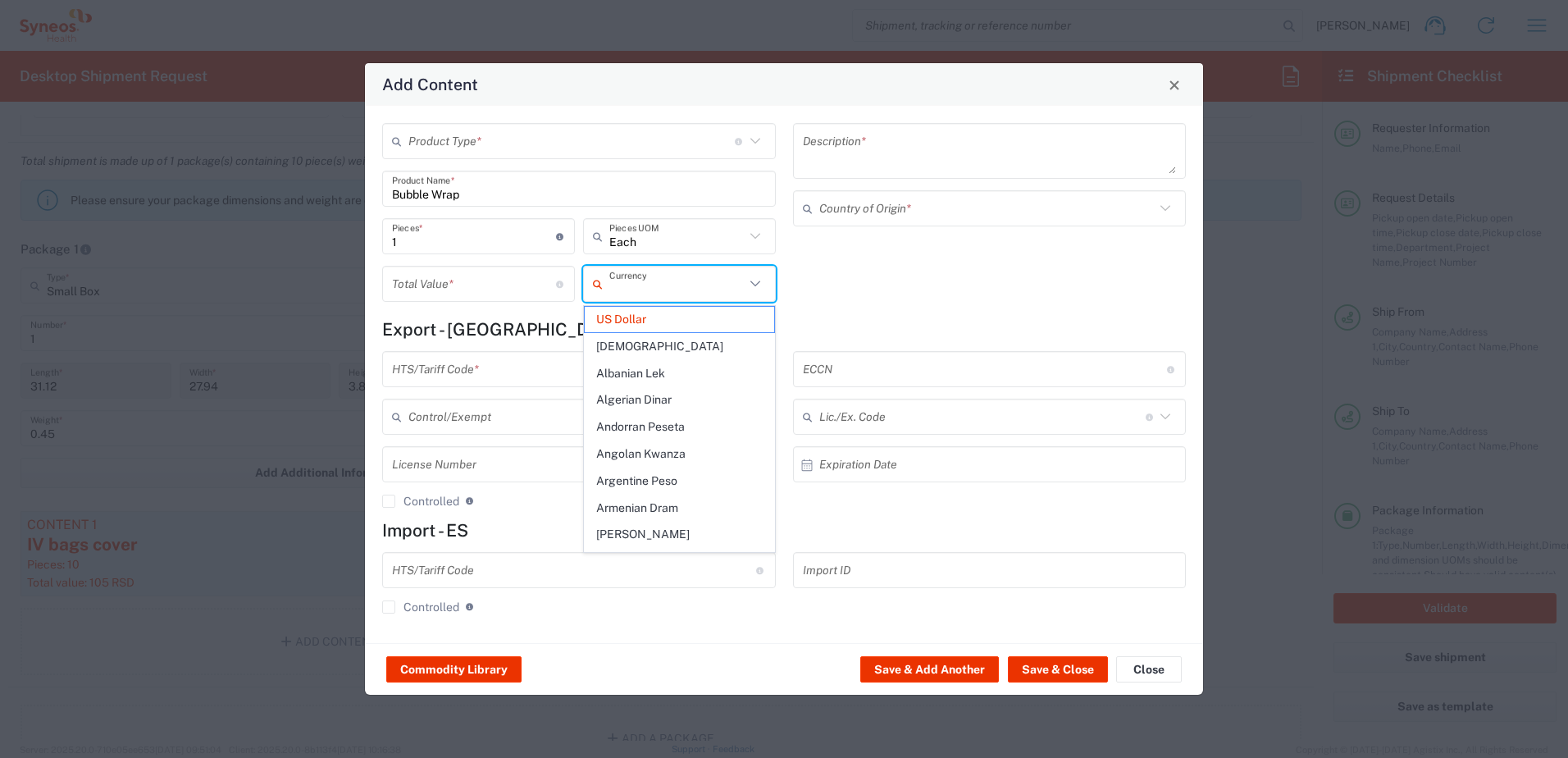
click at [678, 287] on input "text" at bounding box center [677, 284] width 135 height 28
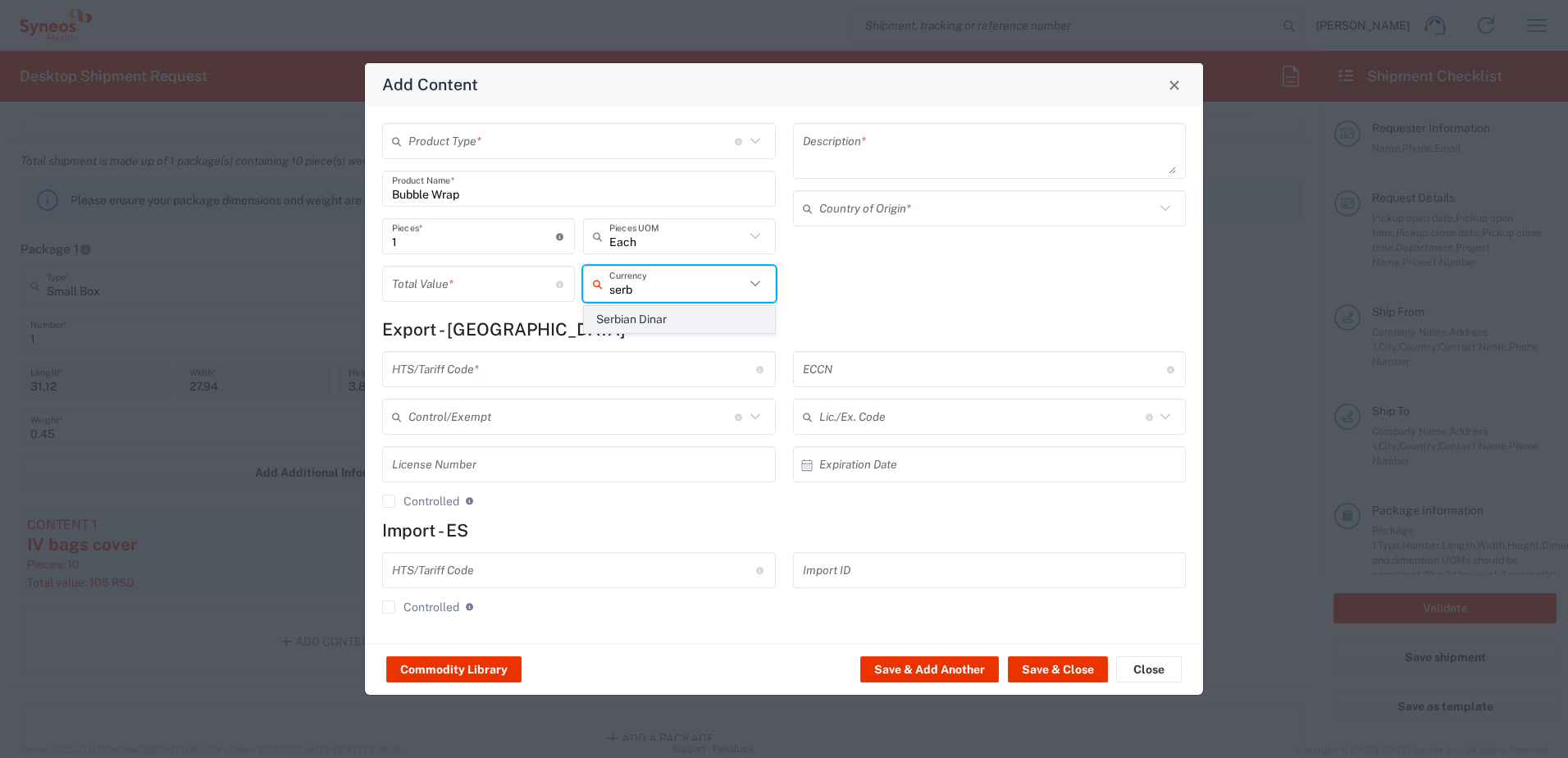
click at [655, 319] on span "Serbian Dinar" at bounding box center [680, 319] width 189 height 26
type input "Serbian Dinar"
click at [472, 287] on input "number" at bounding box center [474, 284] width 164 height 28
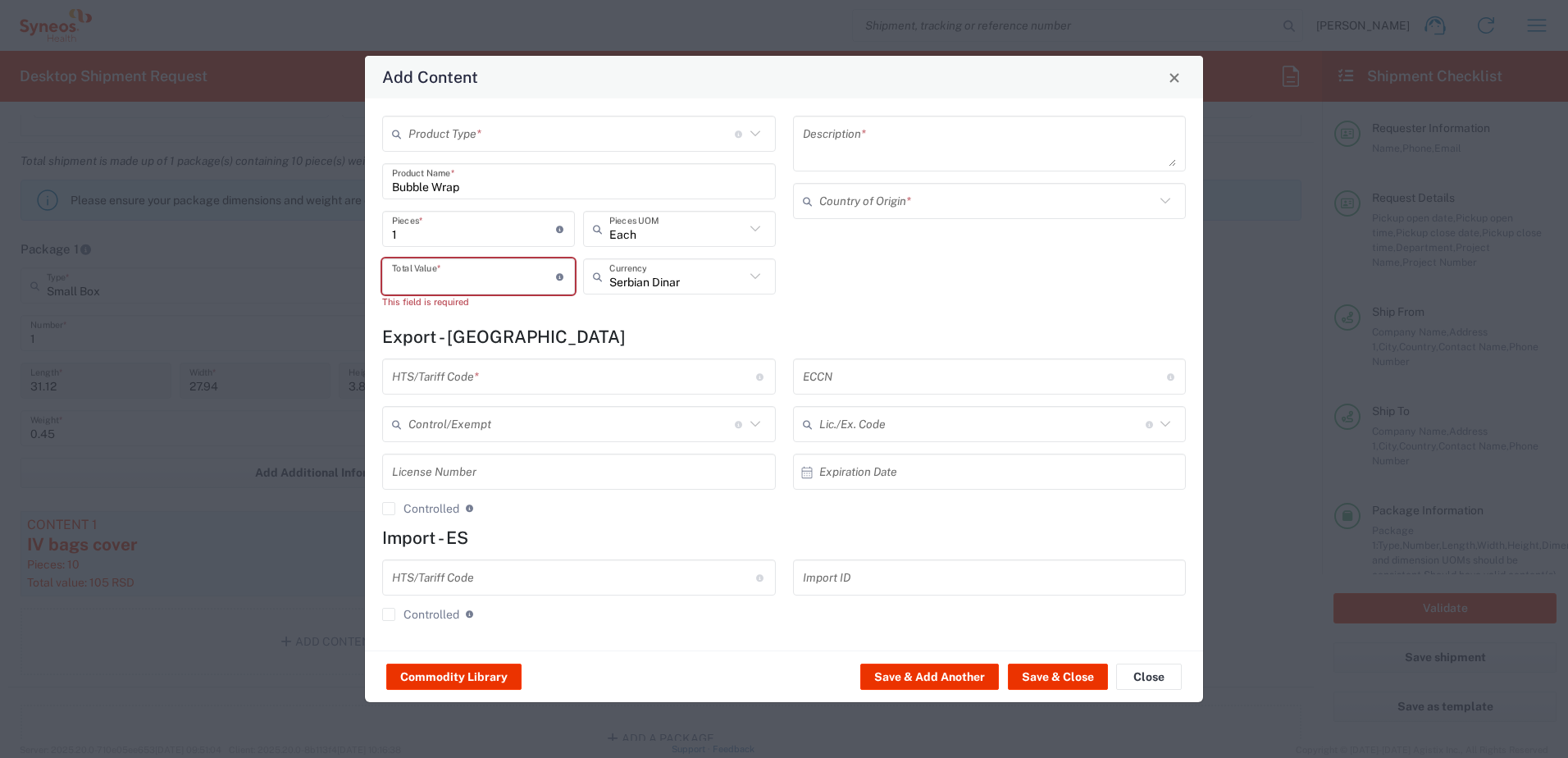
click at [453, 277] on input "number" at bounding box center [474, 277] width 164 height 28
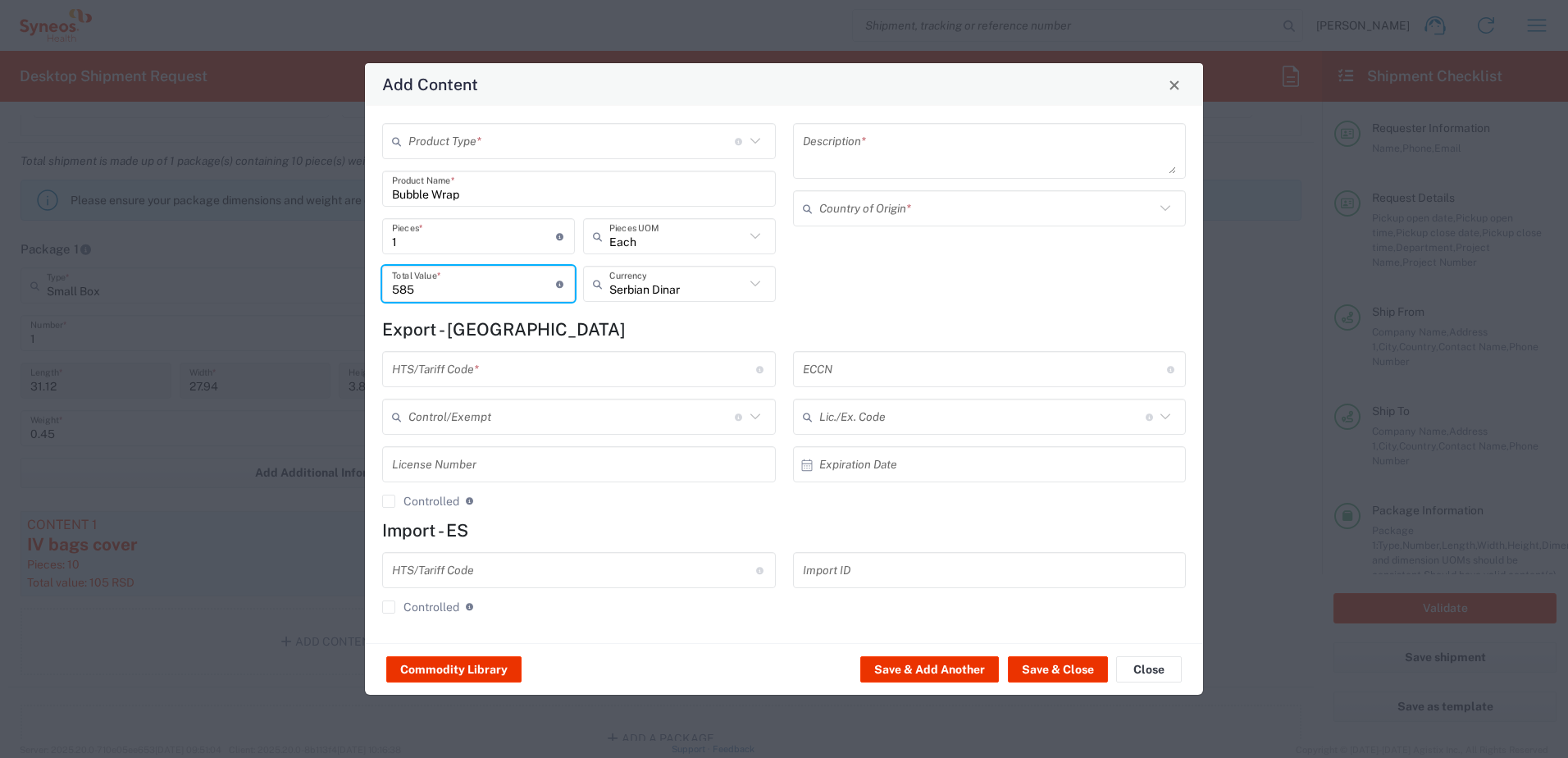
type input "585"
click at [924, 153] on textarea at bounding box center [990, 150] width 374 height 46
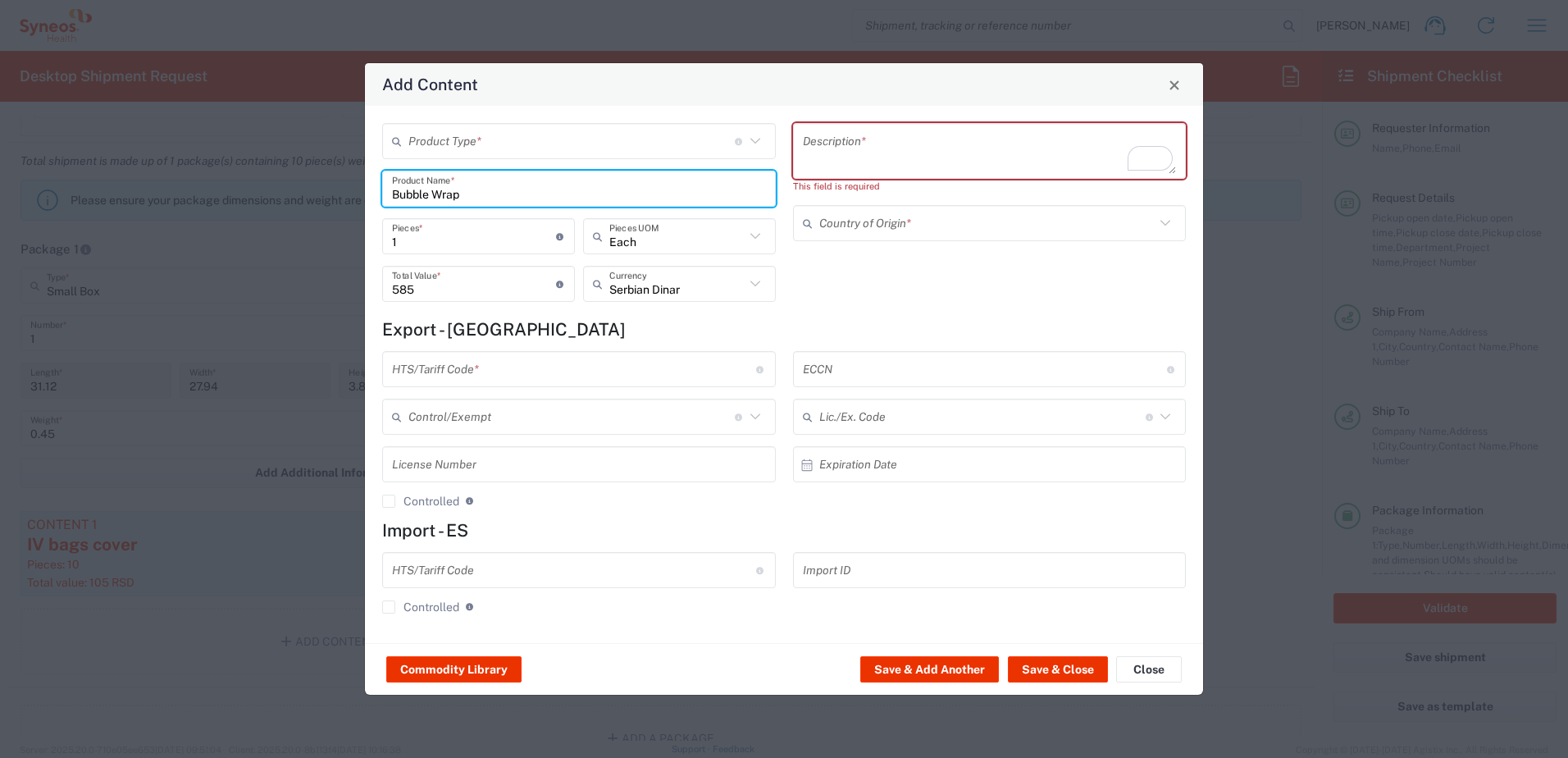
drag, startPoint x: 473, startPoint y: 193, endPoint x: 385, endPoint y: 193, distance: 88.0
click at [385, 193] on div "Bubble Wrap Product Name *" at bounding box center [578, 188] width 393 height 36
click at [898, 145] on textarea "To enrich screen reader interactions, please activate Accessibility in Grammarl…" at bounding box center [990, 150] width 374 height 46
paste textarea "Bubble Wrap"
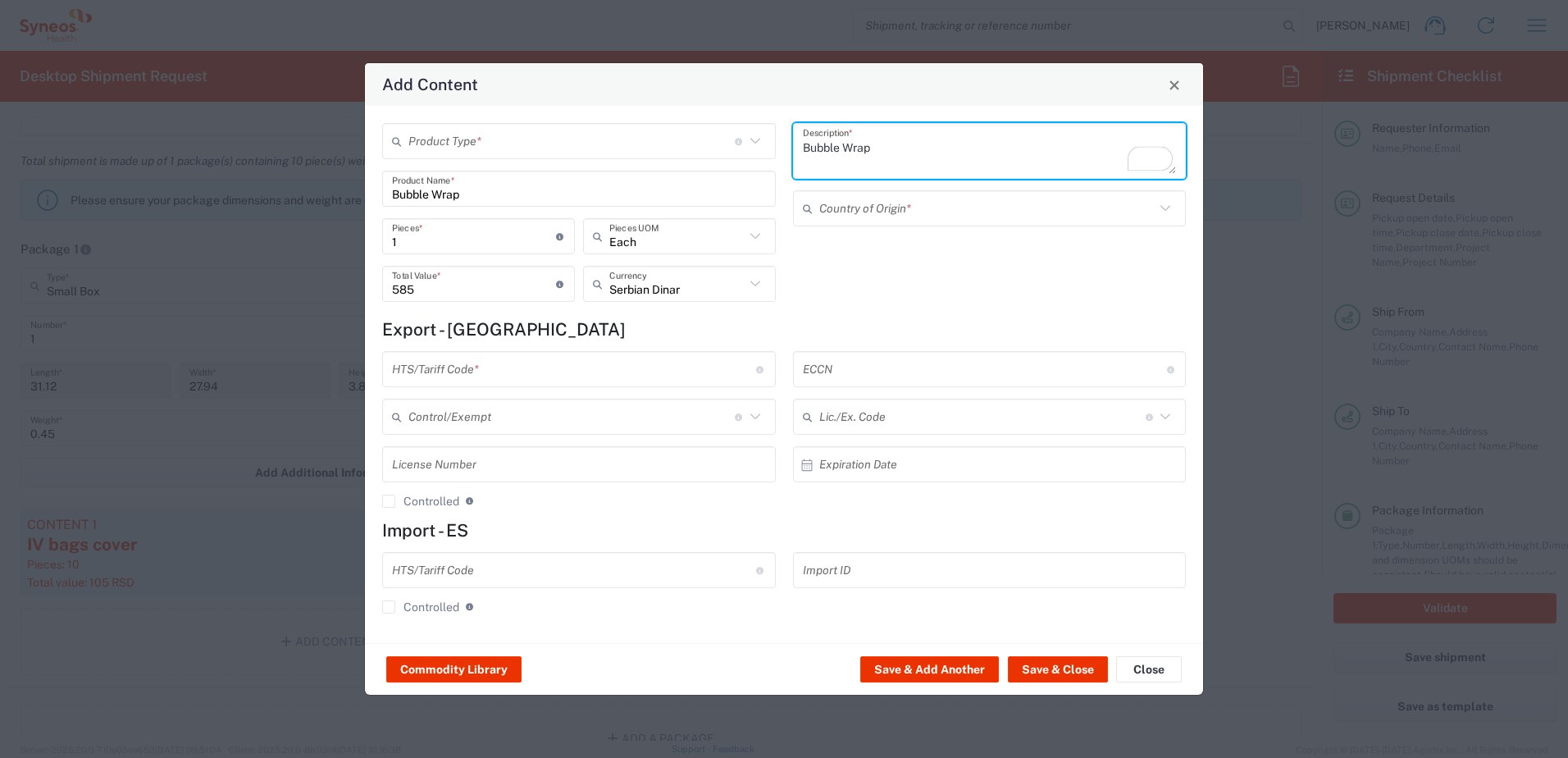
type textarea "Bubble Wrap"
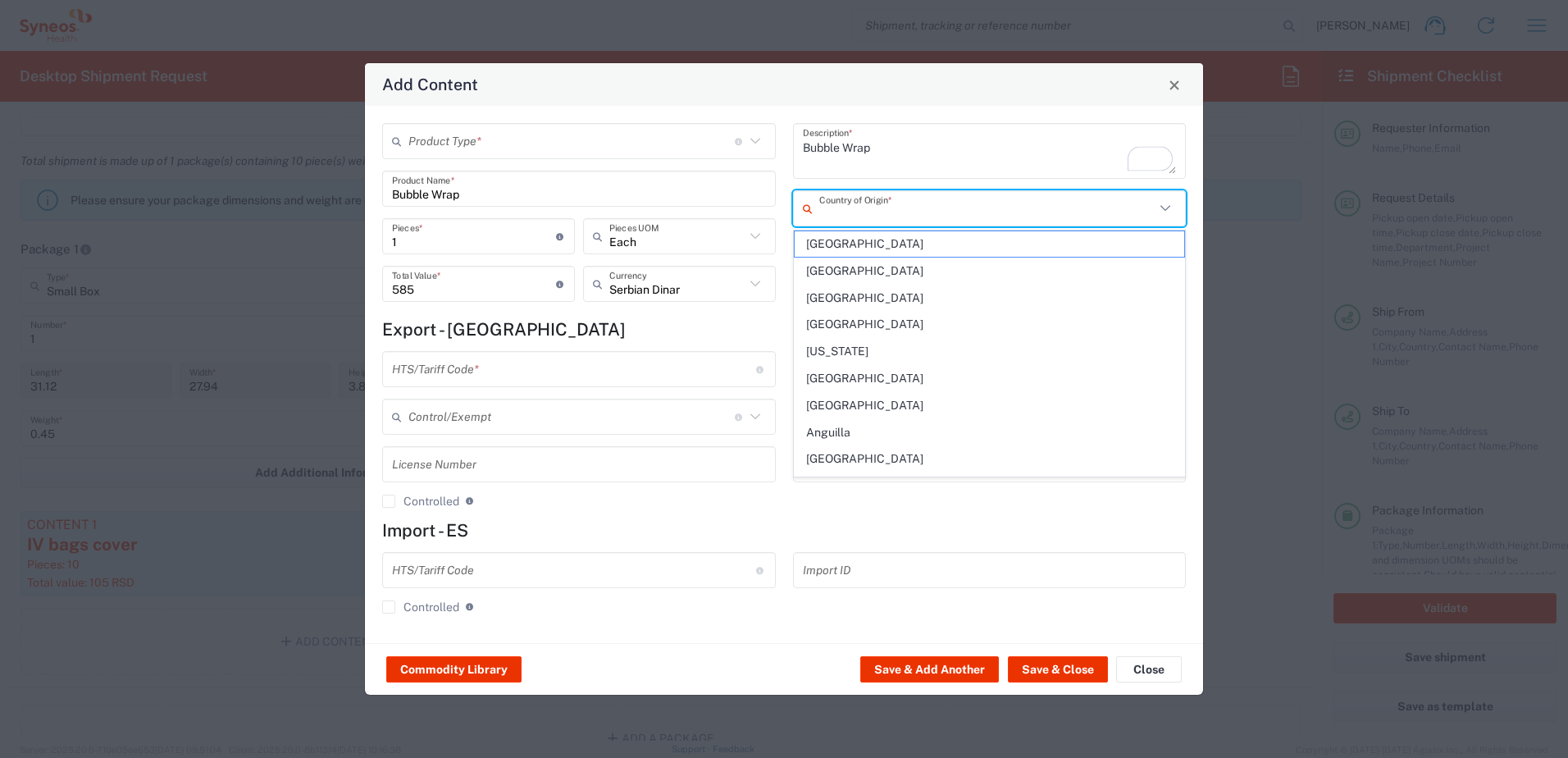
click at [928, 207] on input "text" at bounding box center [988, 209] width 336 height 28
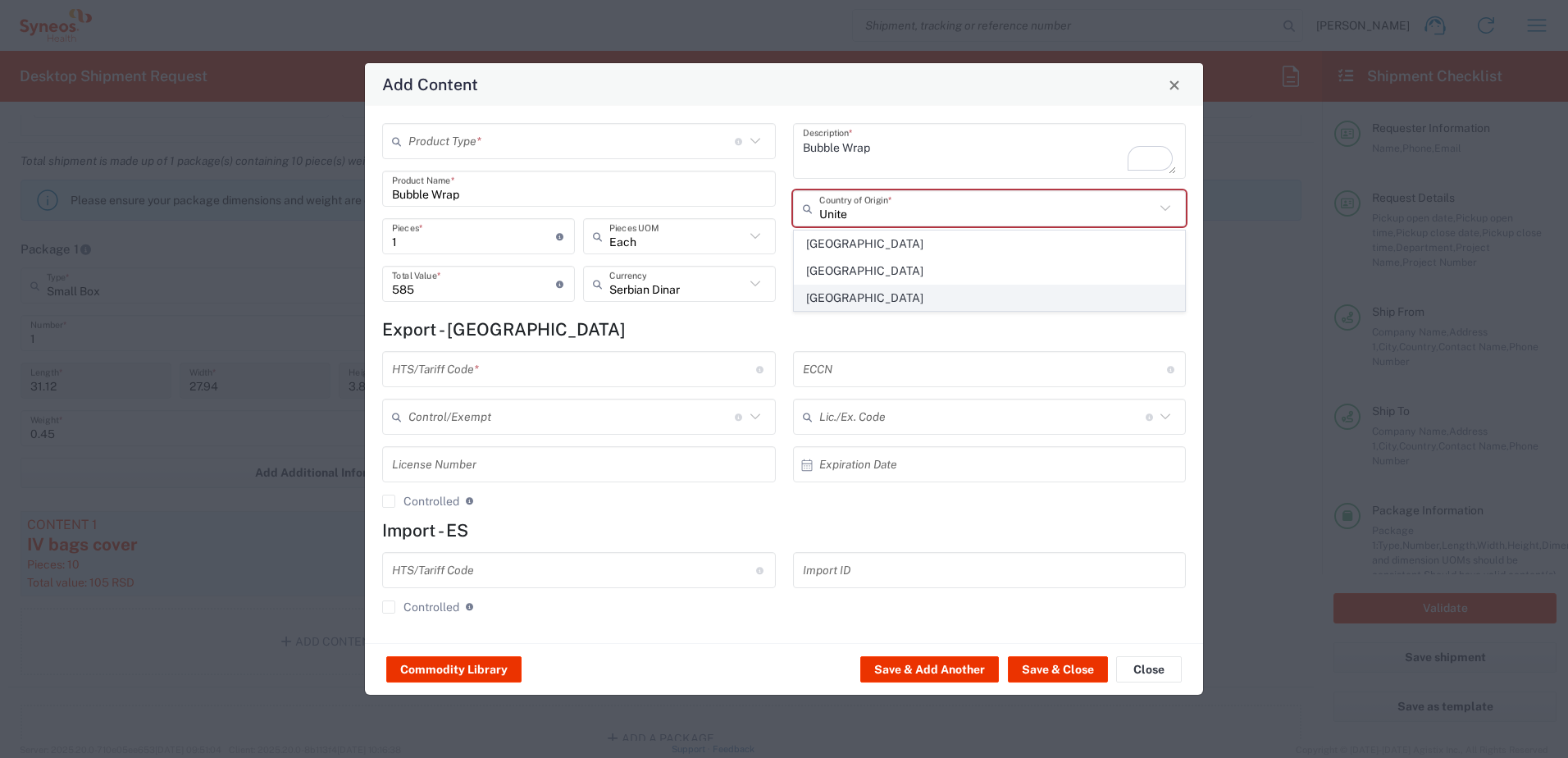
click at [893, 301] on span "[GEOGRAPHIC_DATA]" at bounding box center [990, 298] width 390 height 26
type input "[GEOGRAPHIC_DATA]"
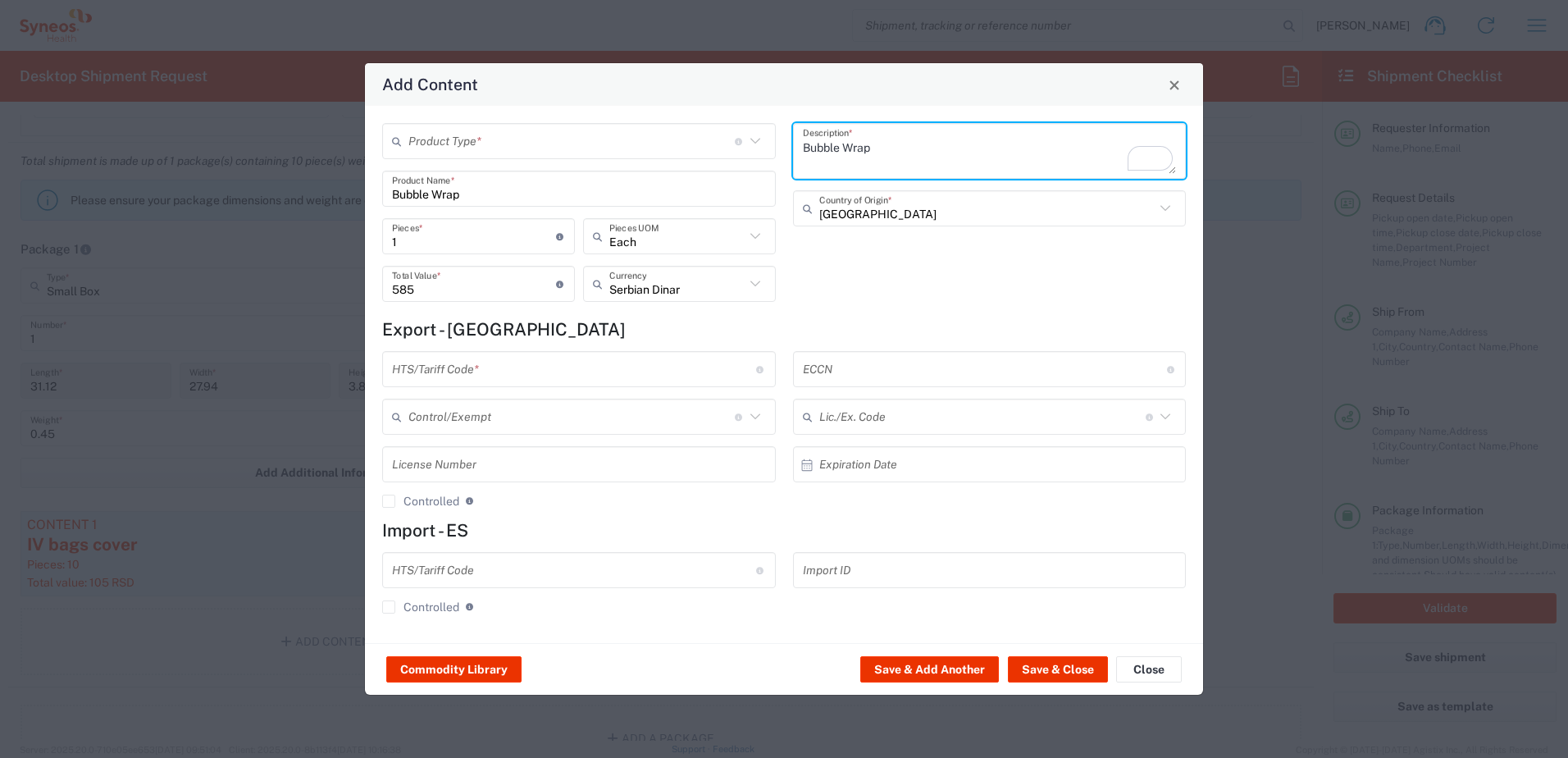
click at [891, 149] on textarea "Bubble Wrap" at bounding box center [990, 150] width 374 height 46
type textarea "Bubble Wrap for trasport"
click at [504, 368] on input "text" at bounding box center [574, 370] width 364 height 28
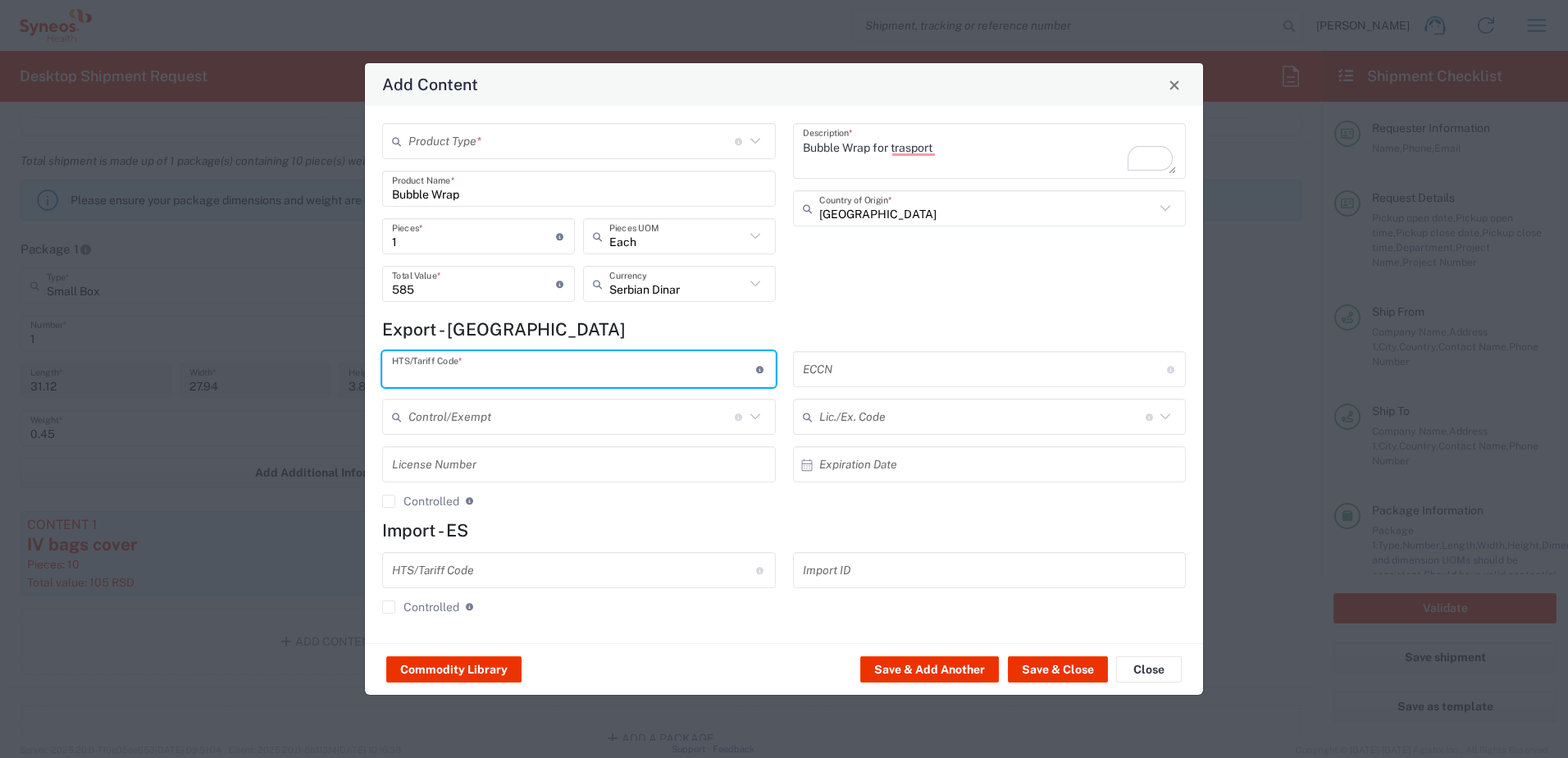
paste input "392099"
type input "392099"
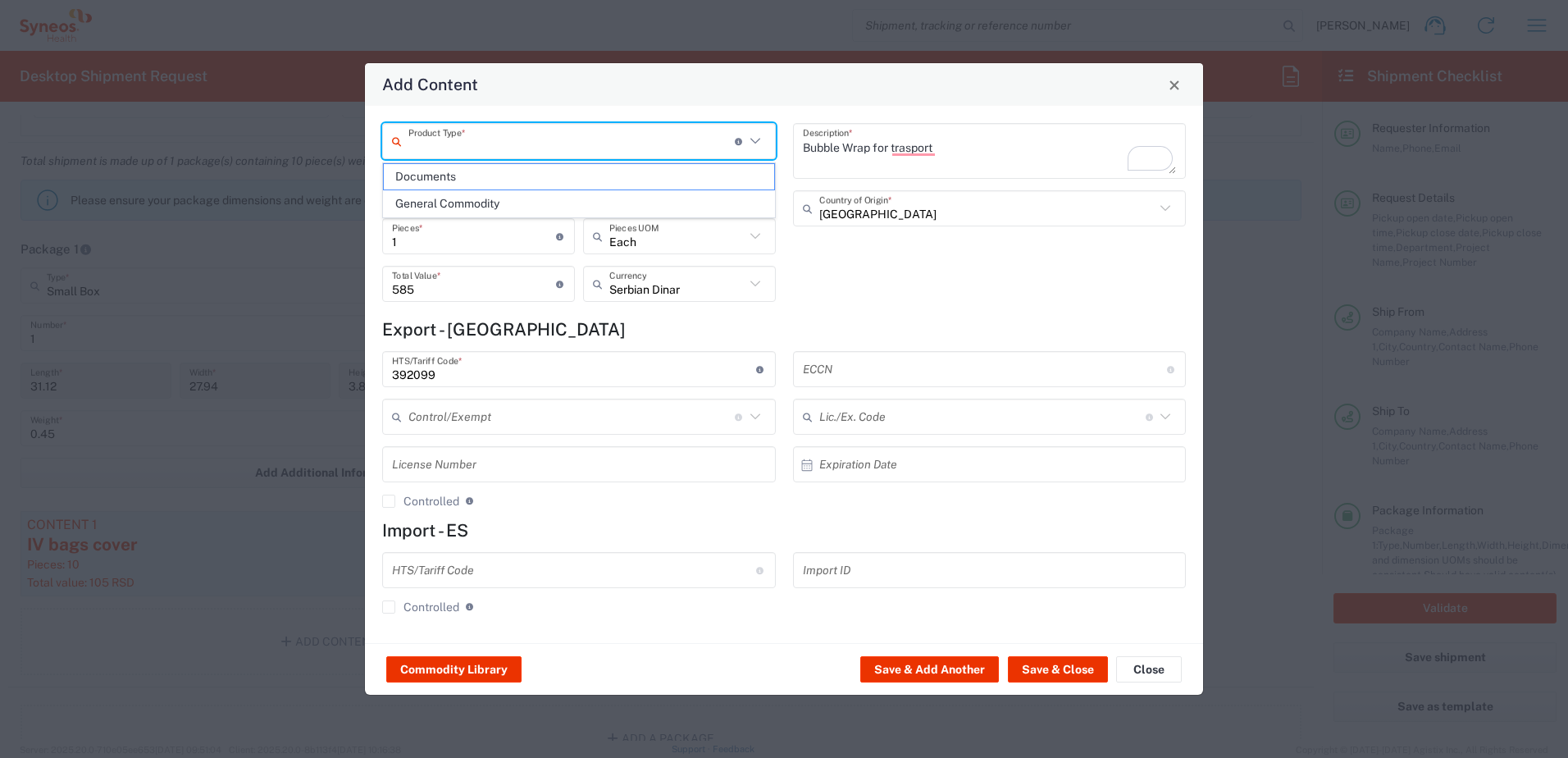
click at [622, 145] on input "text" at bounding box center [571, 141] width 326 height 28
click at [596, 198] on span "General Commodity" at bounding box center [578, 203] width 390 height 26
type input "General Commodity"
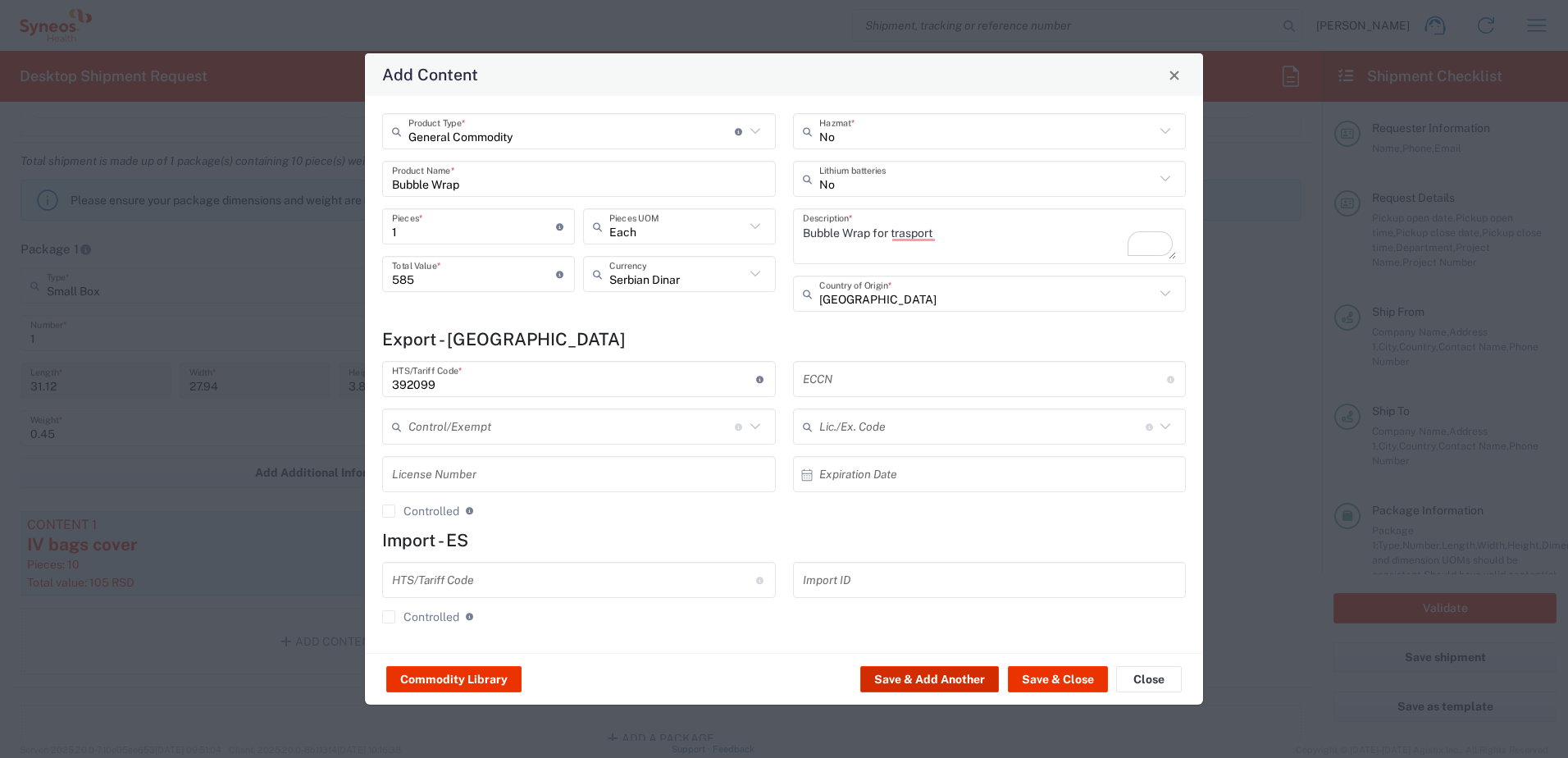
click at [941, 678] on button "Save & Add Another" at bounding box center [929, 679] width 139 height 26
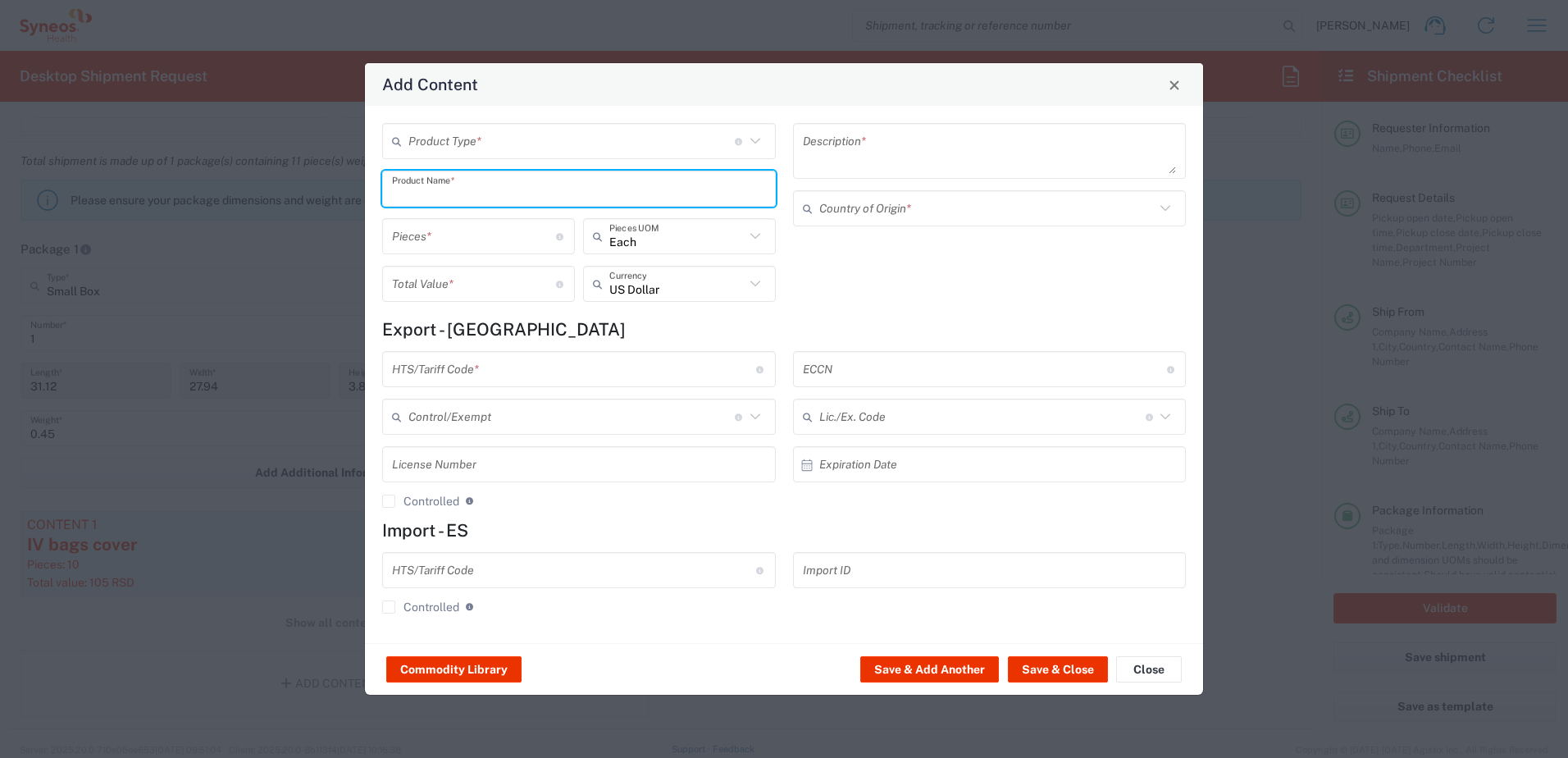
click at [438, 200] on input "text" at bounding box center [579, 189] width 374 height 28
paste input "Temper evident seals/Labels"
type input "Temper evident seals/Labels"
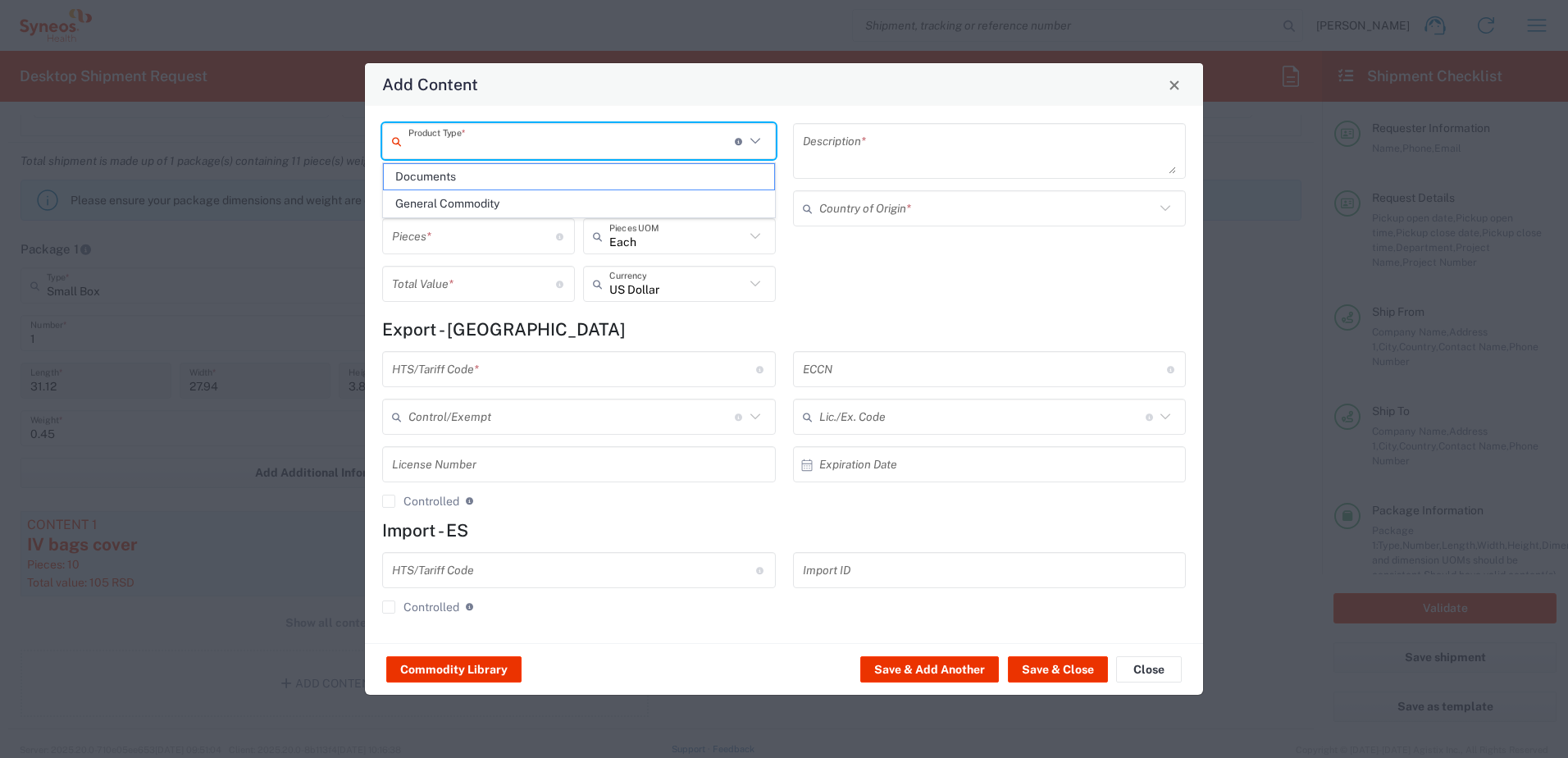
click at [521, 138] on input "text" at bounding box center [571, 141] width 326 height 28
click at [510, 200] on span "General Commodity" at bounding box center [578, 203] width 390 height 26
type input "General Commodity"
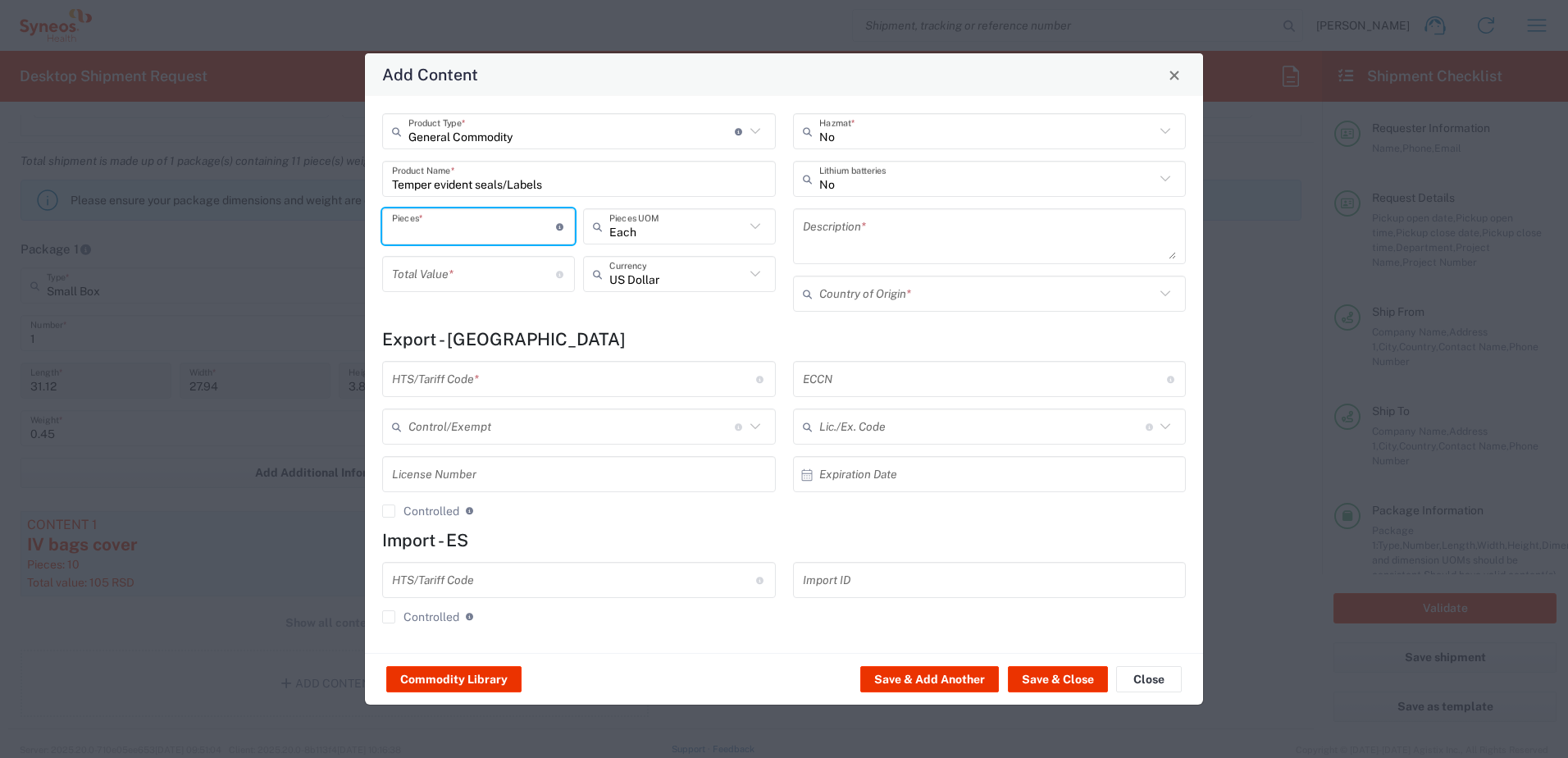
click at [498, 232] on input "number" at bounding box center [474, 227] width 164 height 28
type input "10"
click at [666, 273] on input "text" at bounding box center [677, 274] width 135 height 28
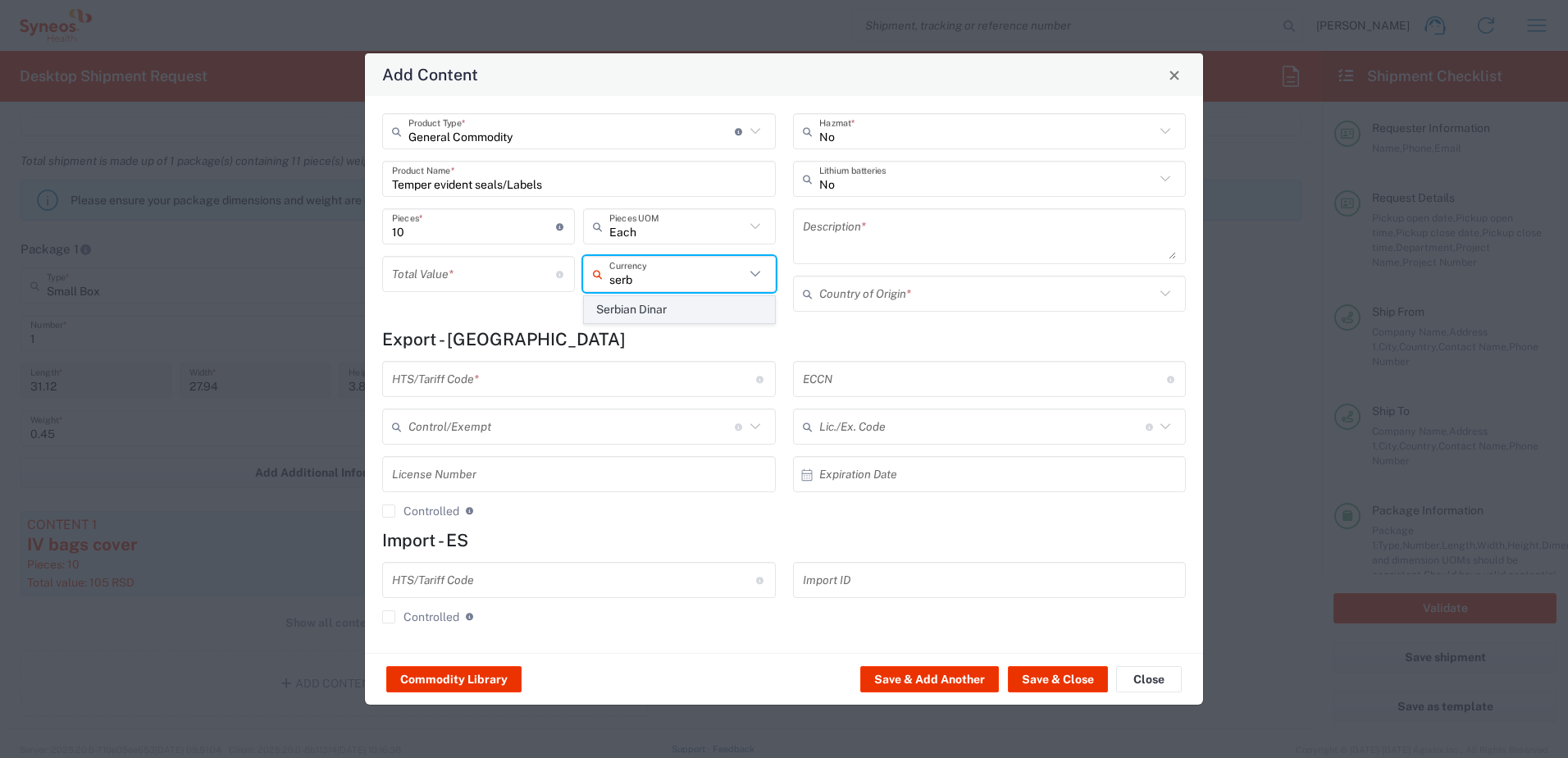
click at [660, 302] on span "Serbian Dinar" at bounding box center [680, 309] width 189 height 26
type input "Serbian Dinar"
click at [429, 261] on input "number" at bounding box center [474, 274] width 164 height 28
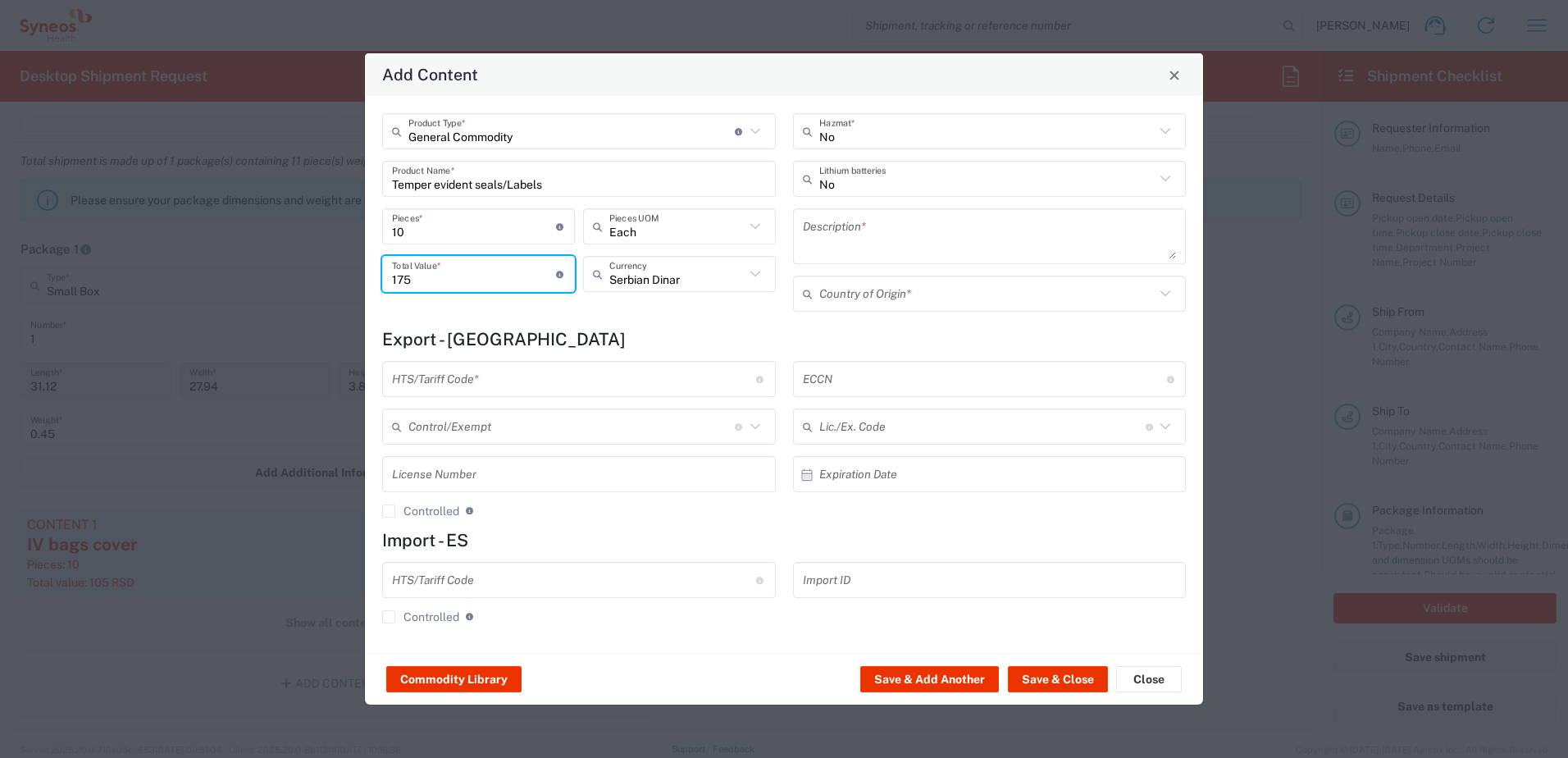
type input "175"
click at [653, 384] on input "text" at bounding box center [574, 379] width 364 height 28
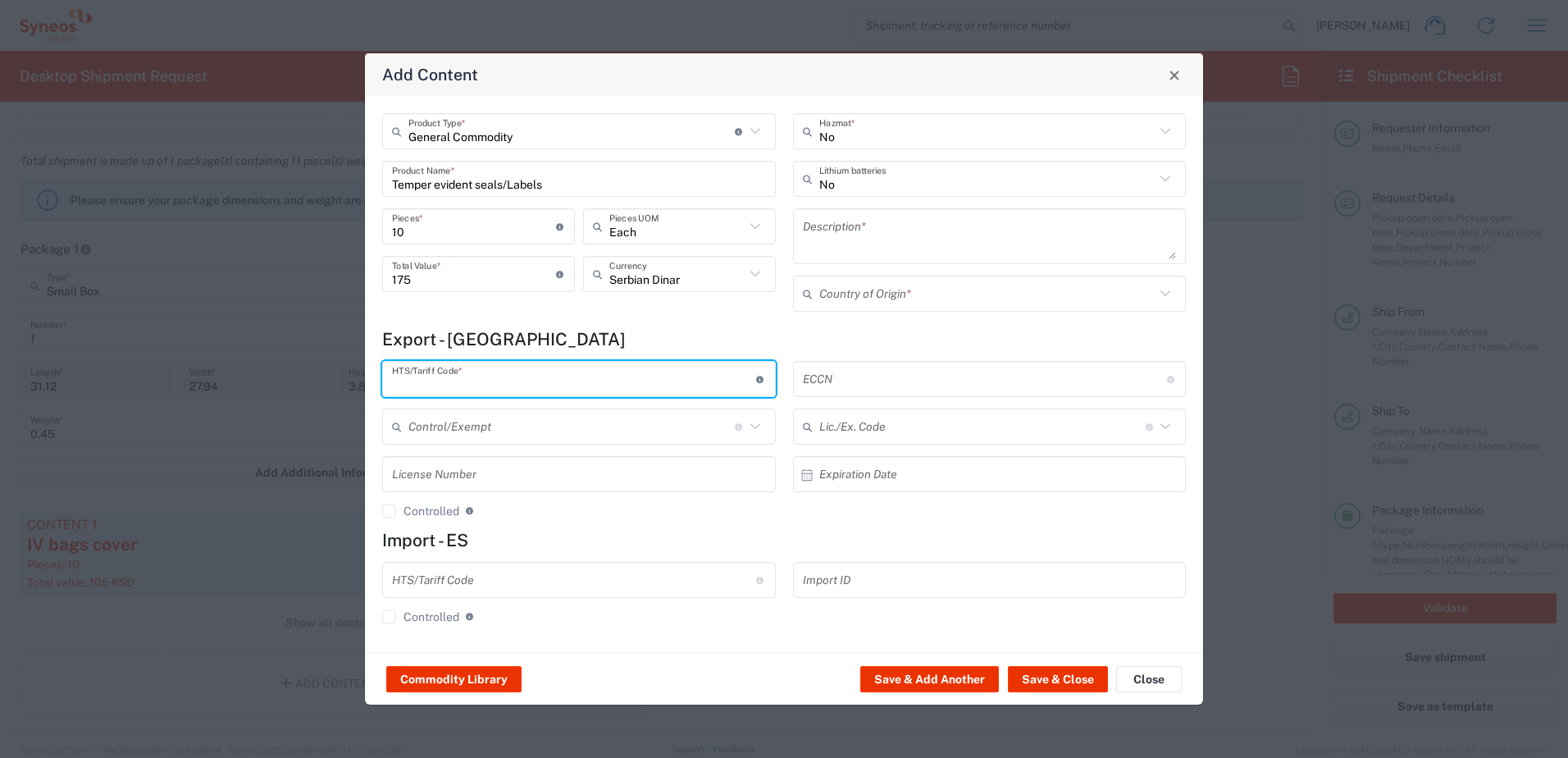
paste input "391910"
type input "391910"
click at [570, 182] on input "Temper evident seals/Labels" at bounding box center [579, 179] width 374 height 28
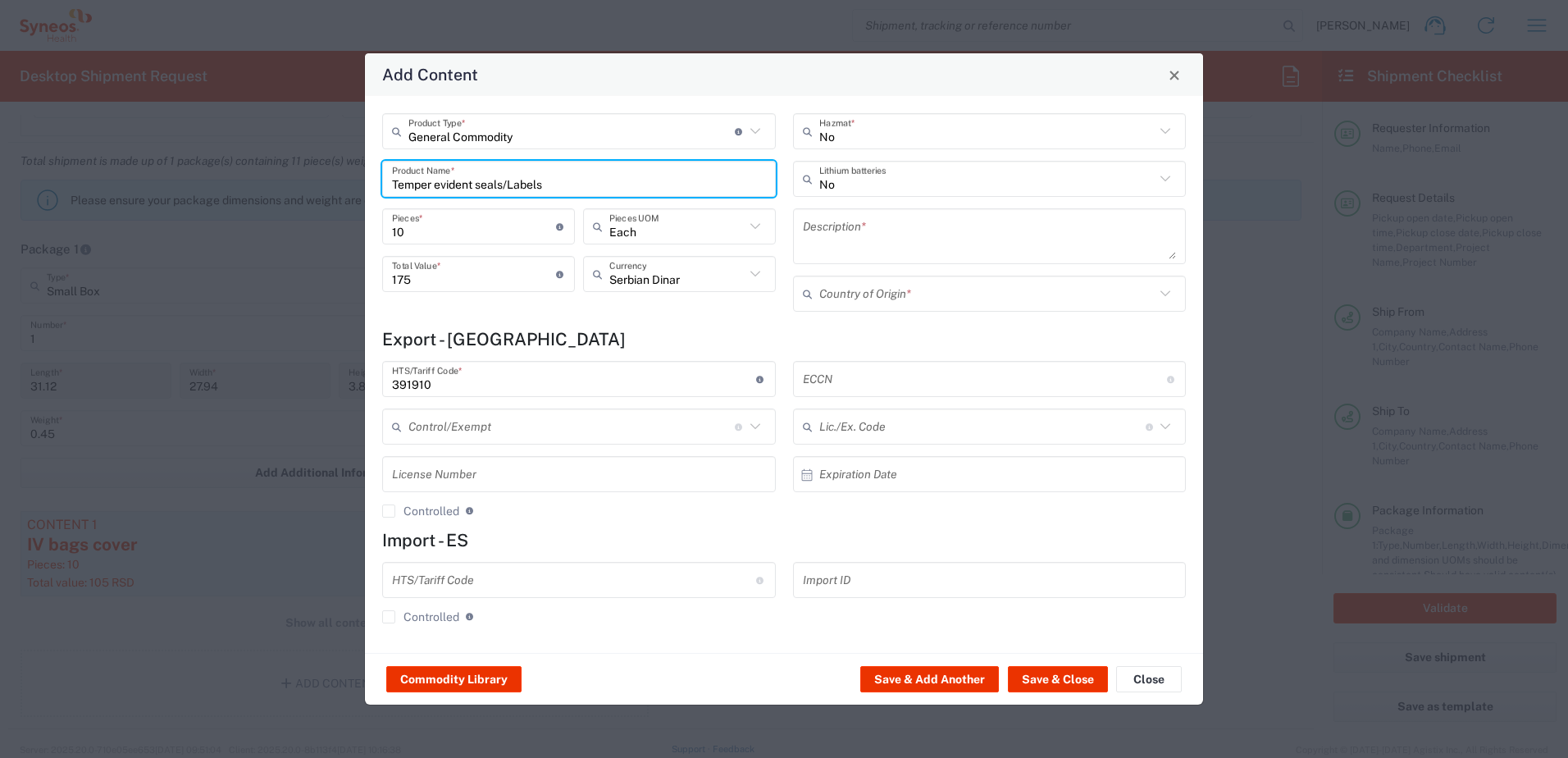
drag, startPoint x: 539, startPoint y: 182, endPoint x: 386, endPoint y: 180, distance: 153.0
click at [386, 180] on div "Temper evident seals/Labels Product Name *" at bounding box center [578, 179] width 393 height 36
click at [893, 247] on textarea at bounding box center [990, 236] width 374 height 46
paste textarea "Temper evident seals/Labels"
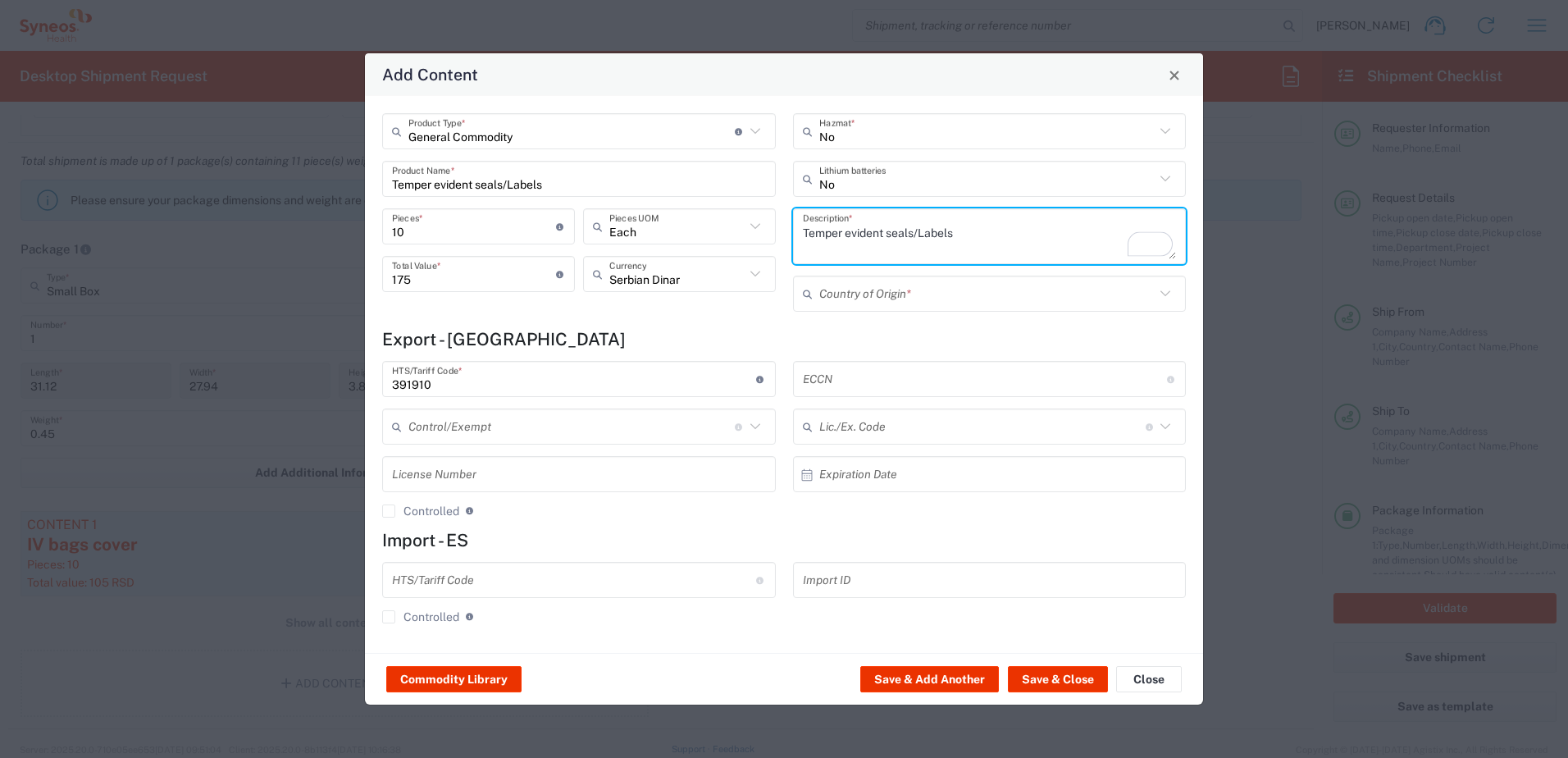
type textarea "Temper evident seals/Labels"
click at [949, 301] on input "text" at bounding box center [988, 294] width 336 height 28
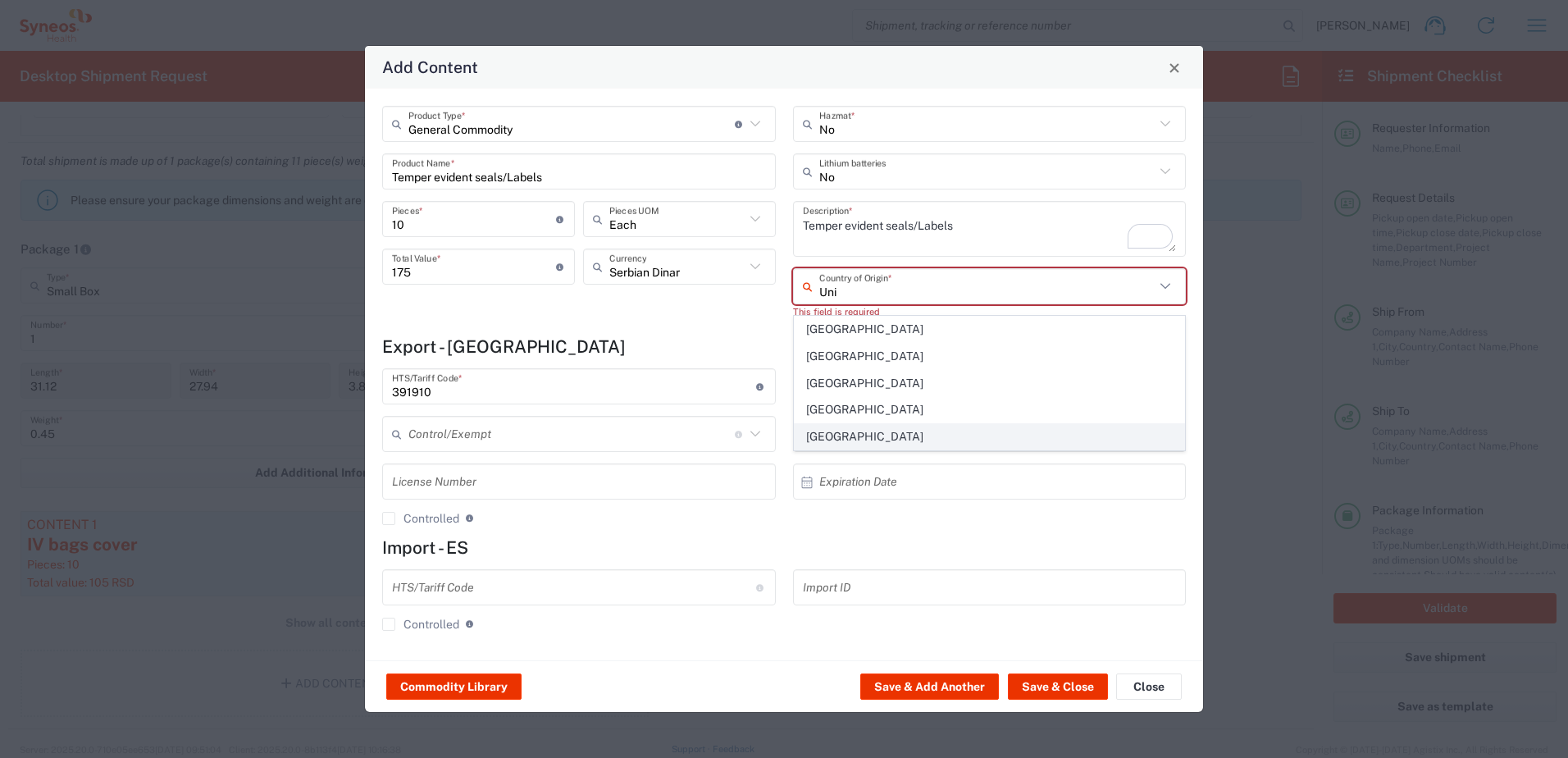
click at [875, 429] on span "[GEOGRAPHIC_DATA]" at bounding box center [990, 436] width 390 height 26
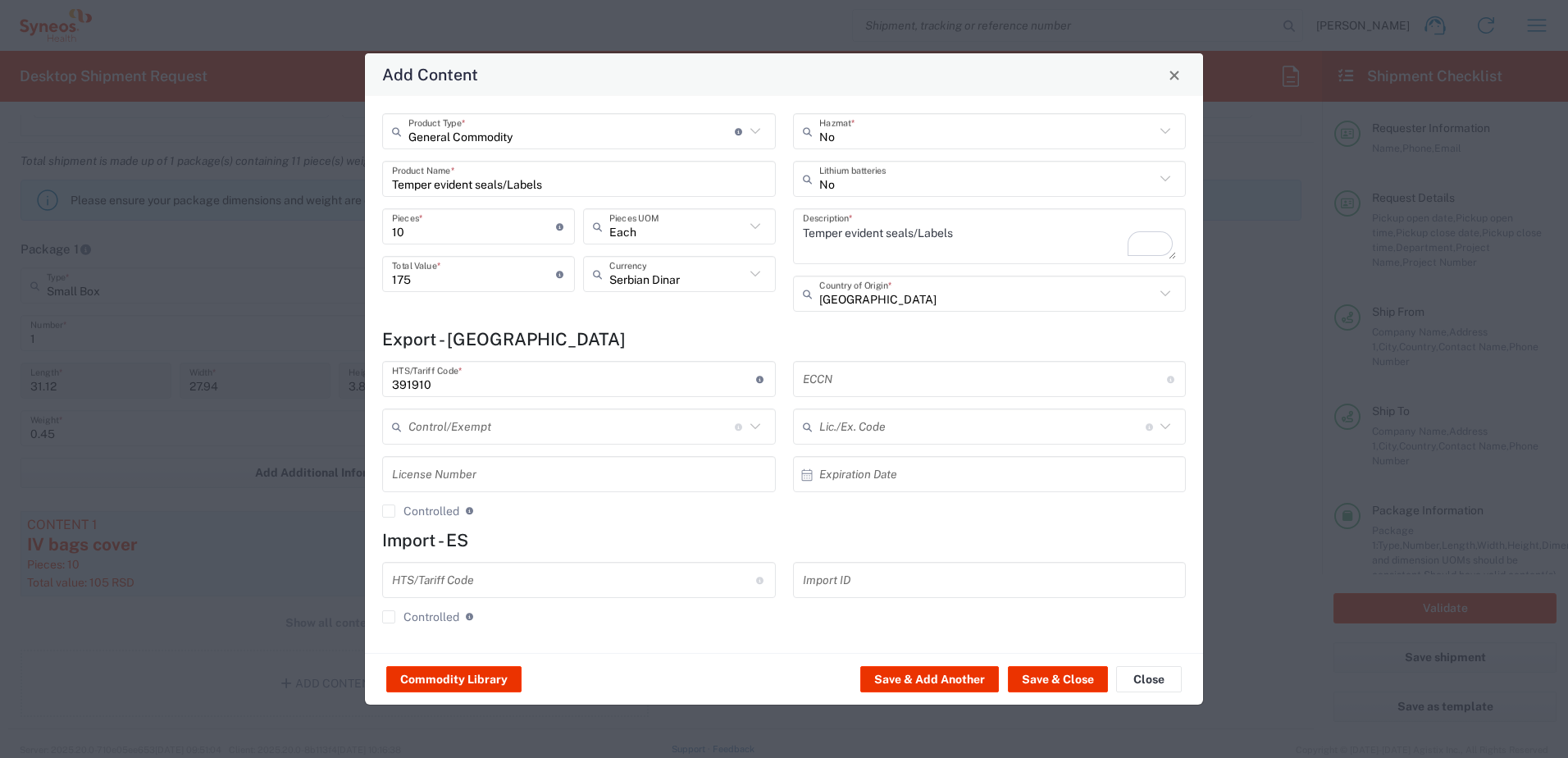
click at [910, 301] on input "[GEOGRAPHIC_DATA]" at bounding box center [988, 294] width 336 height 28
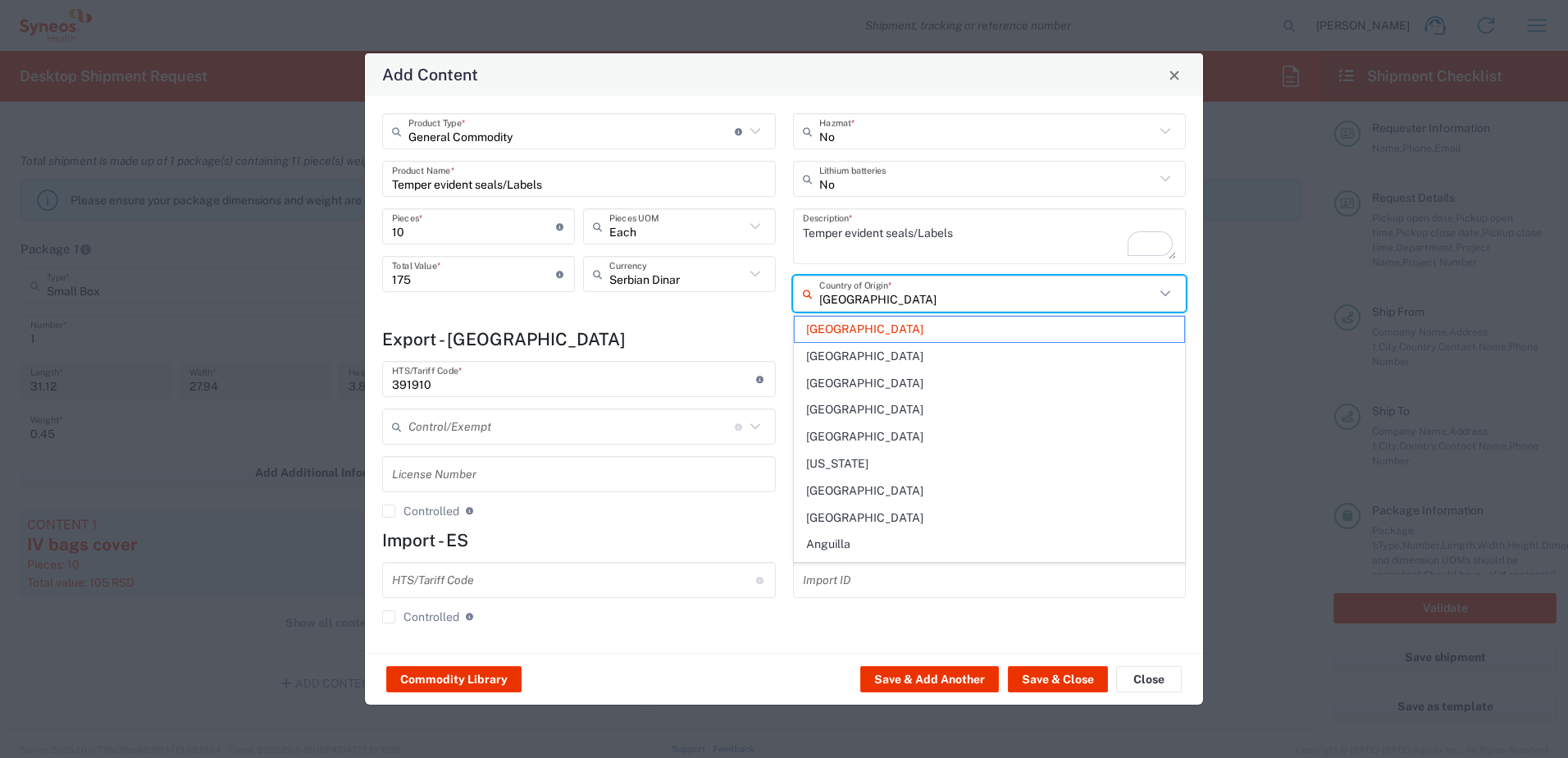
click at [910, 301] on input "[GEOGRAPHIC_DATA]" at bounding box center [988, 294] width 336 height 28
click at [909, 301] on input "[GEOGRAPHIC_DATA]" at bounding box center [988, 294] width 336 height 28
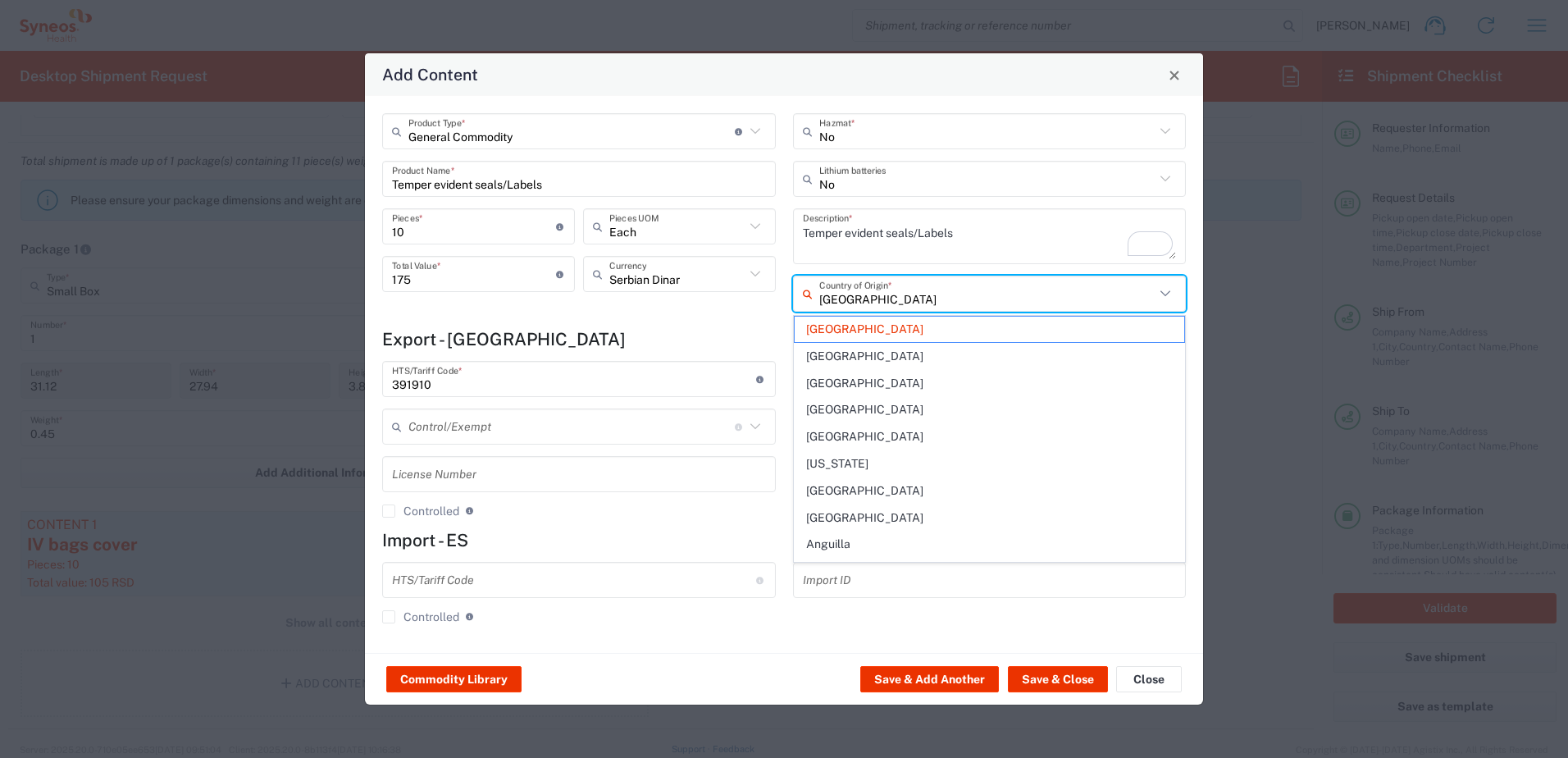
click at [909, 301] on input "[GEOGRAPHIC_DATA]" at bounding box center [988, 294] width 336 height 28
drag, startPoint x: 909, startPoint y: 301, endPoint x: 818, endPoint y: 298, distance: 91.0
click at [818, 298] on div "United States Country of Origin *" at bounding box center [990, 293] width 393 height 36
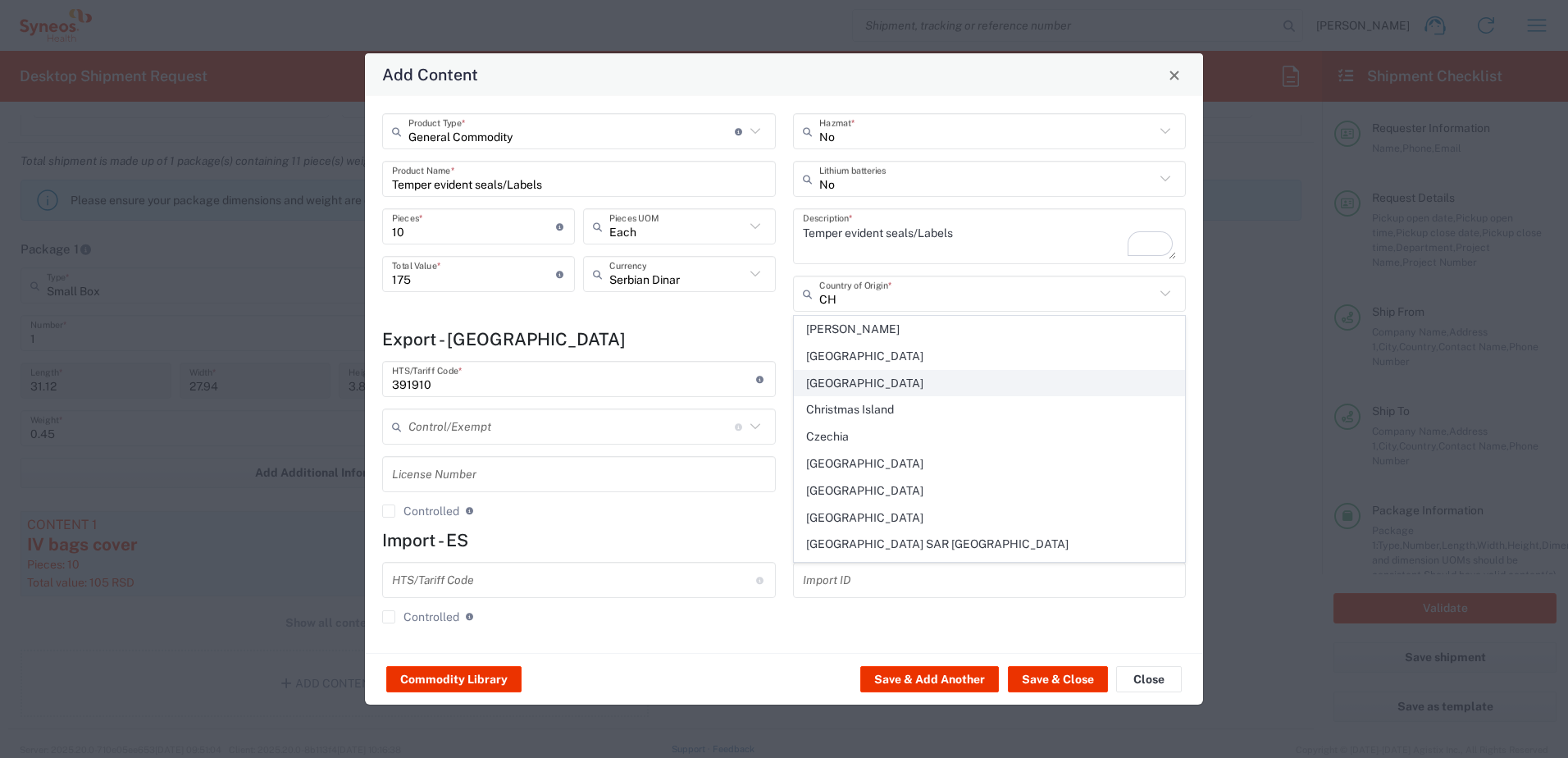
click at [831, 378] on span "[GEOGRAPHIC_DATA]" at bounding box center [990, 383] width 390 height 26
type input "[GEOGRAPHIC_DATA]"
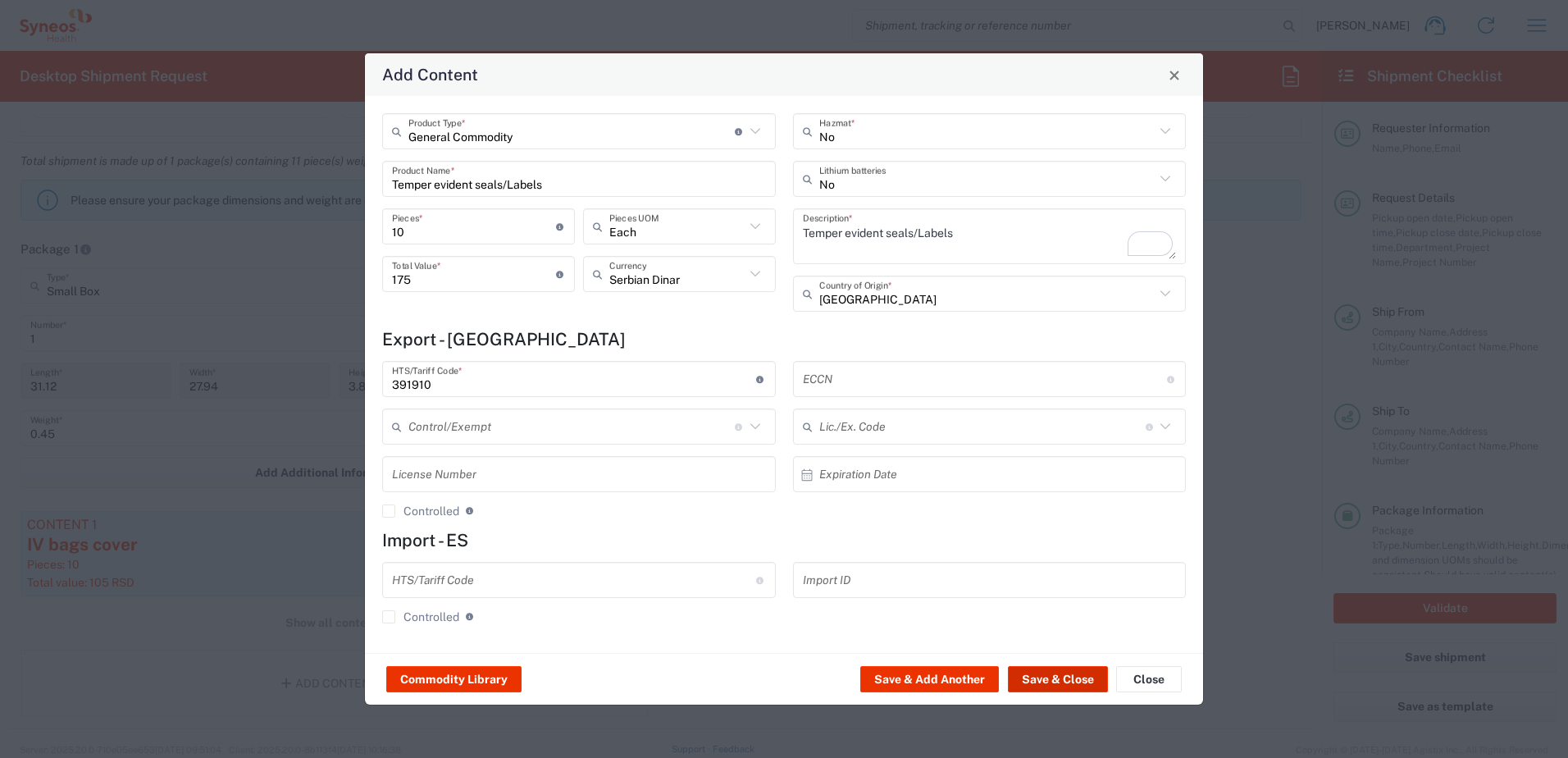
click at [1061, 678] on button "Save & Close" at bounding box center [1058, 679] width 100 height 26
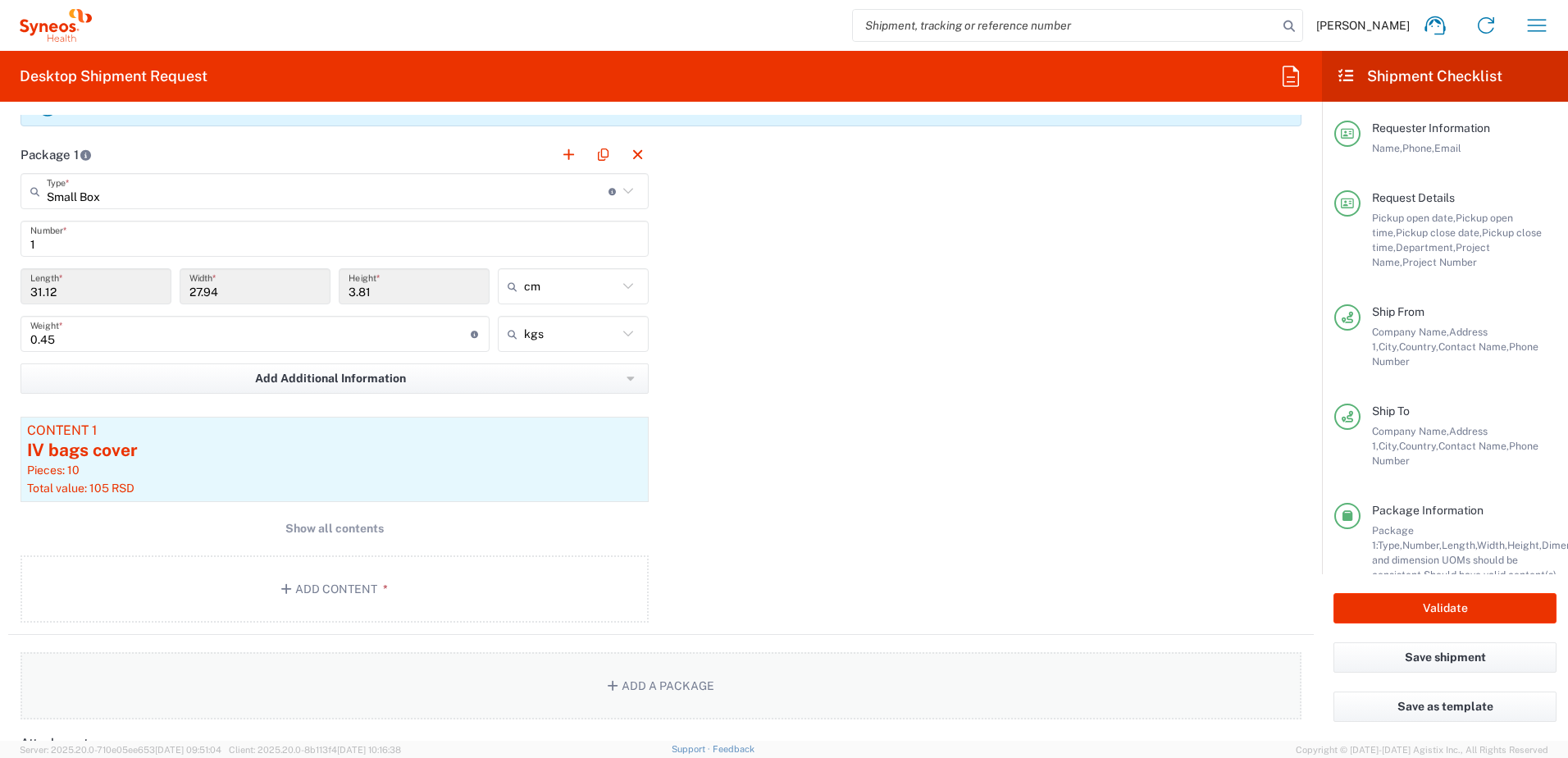
scroll to position [1475, 0]
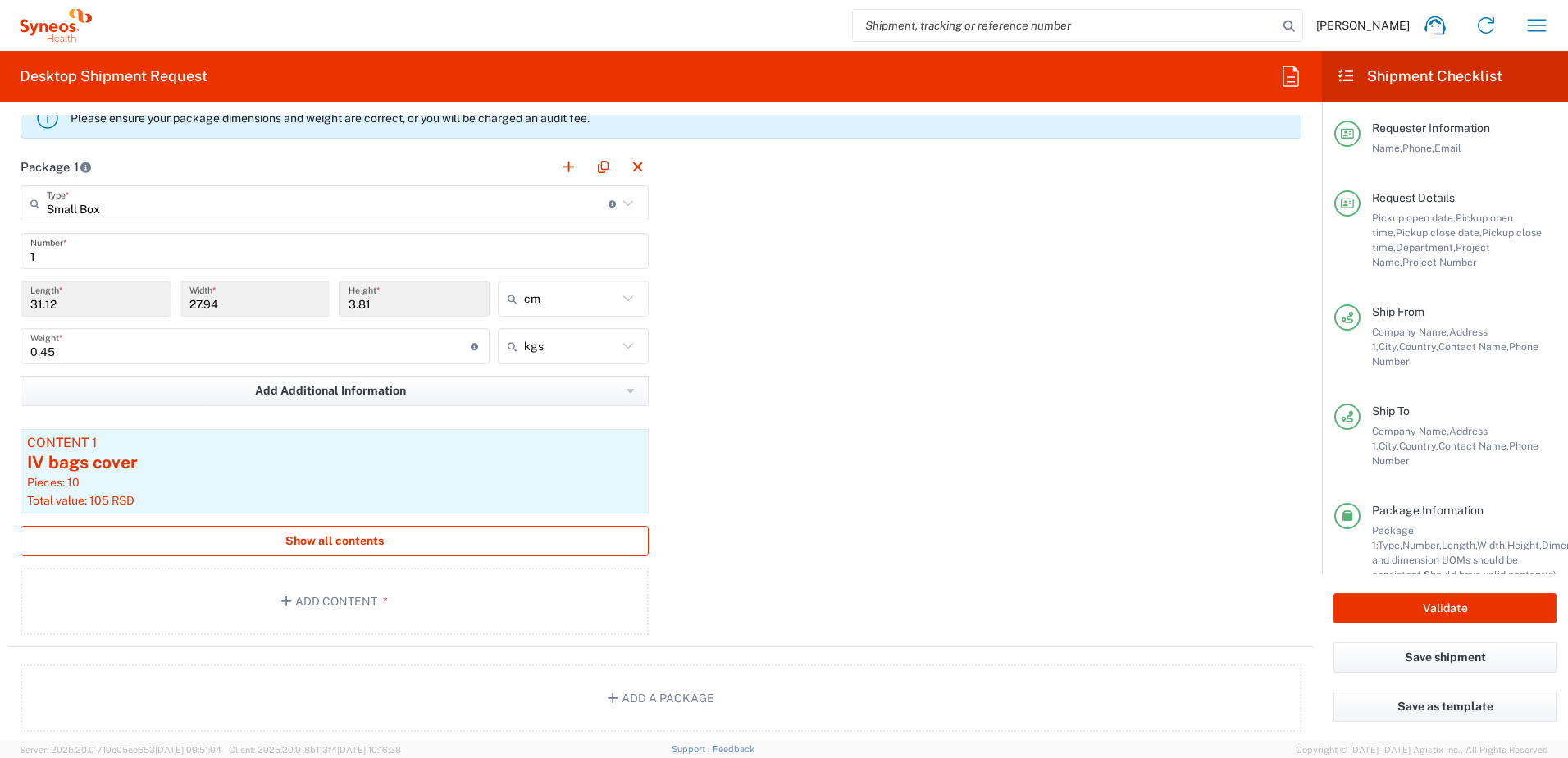
click at [328, 535] on span "Show all contents" at bounding box center [335, 541] width 98 height 15
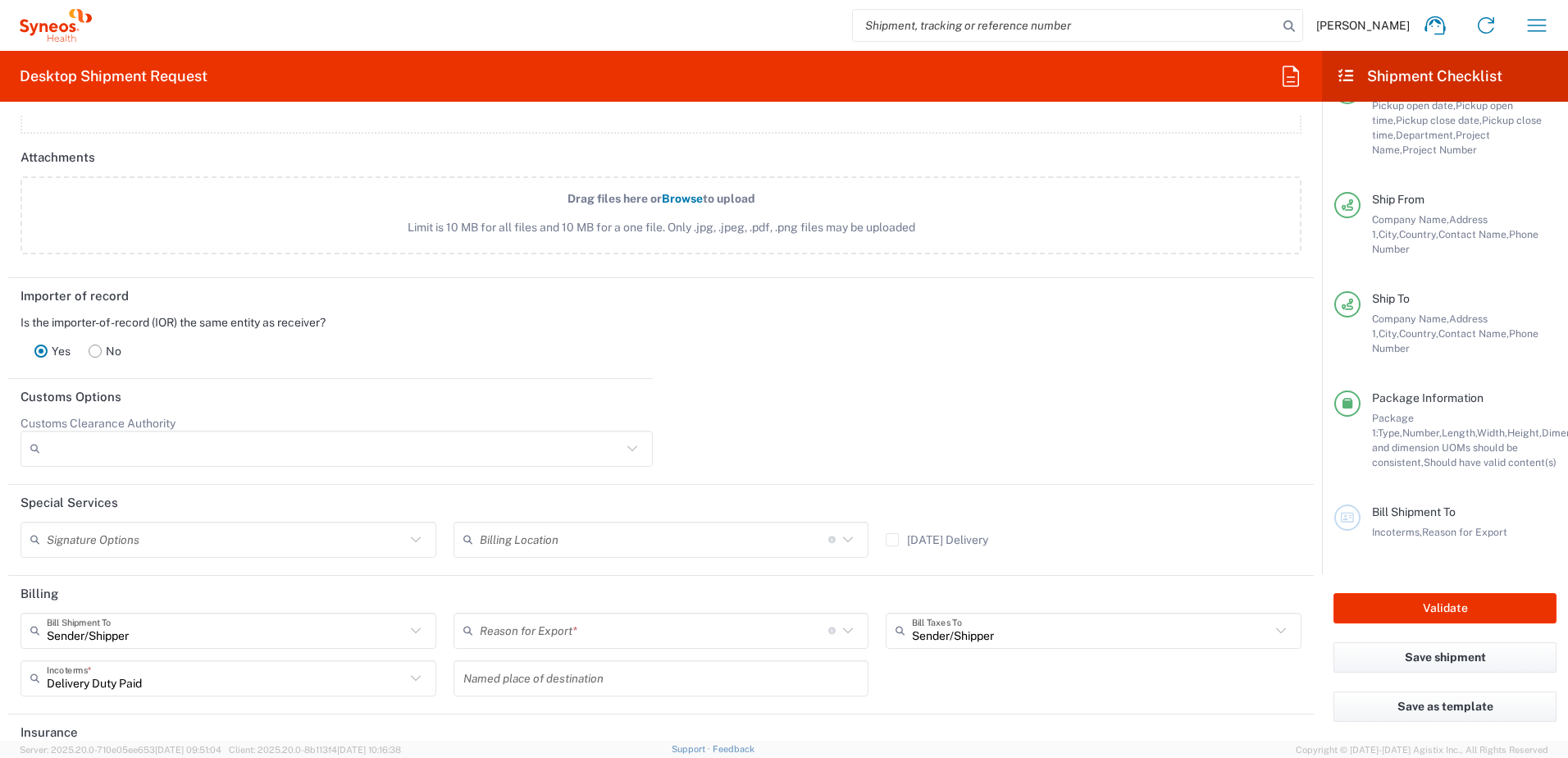
scroll to position [2347, 0]
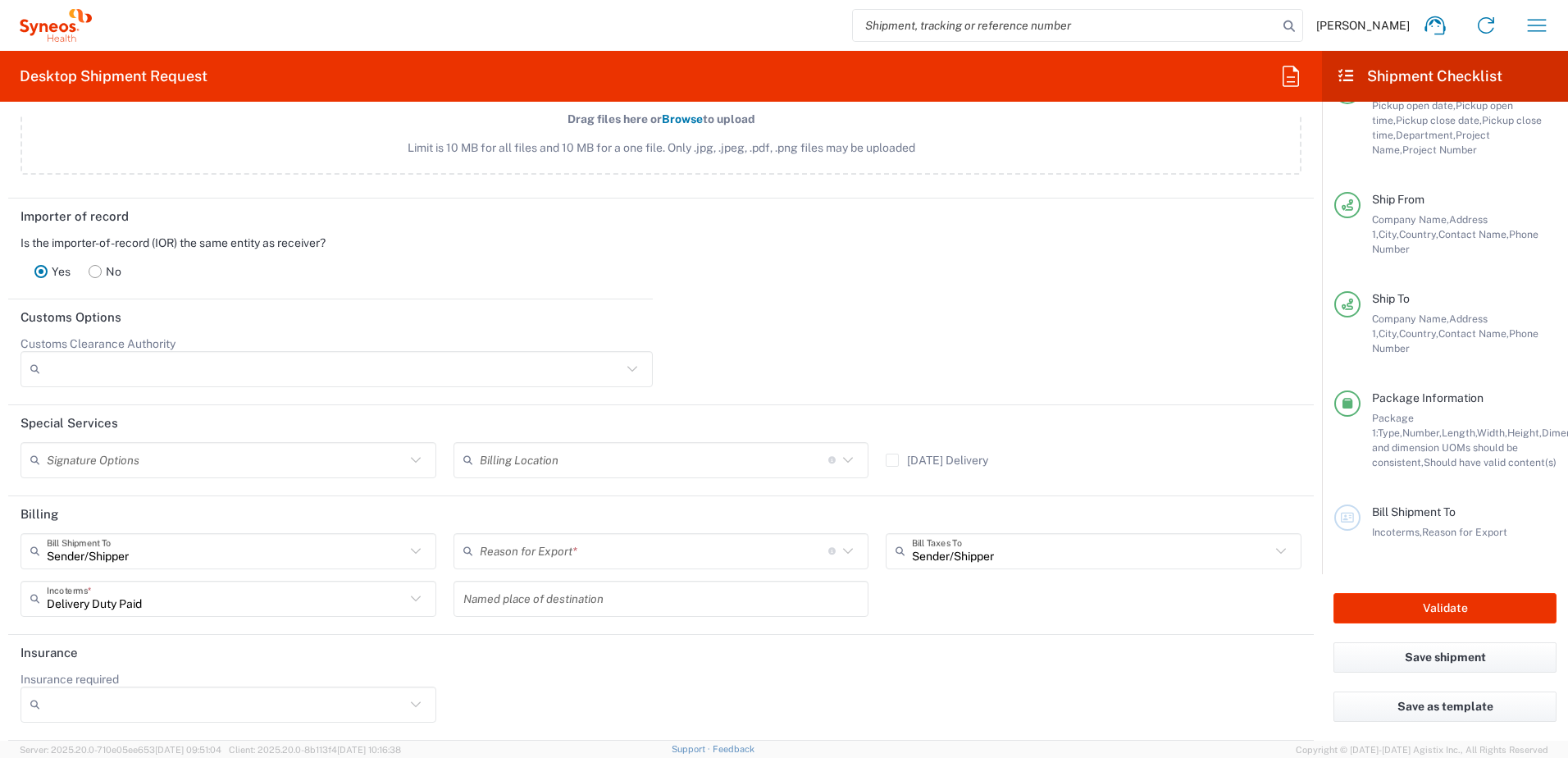
click at [629, 549] on input "text" at bounding box center [653, 550] width 349 height 28
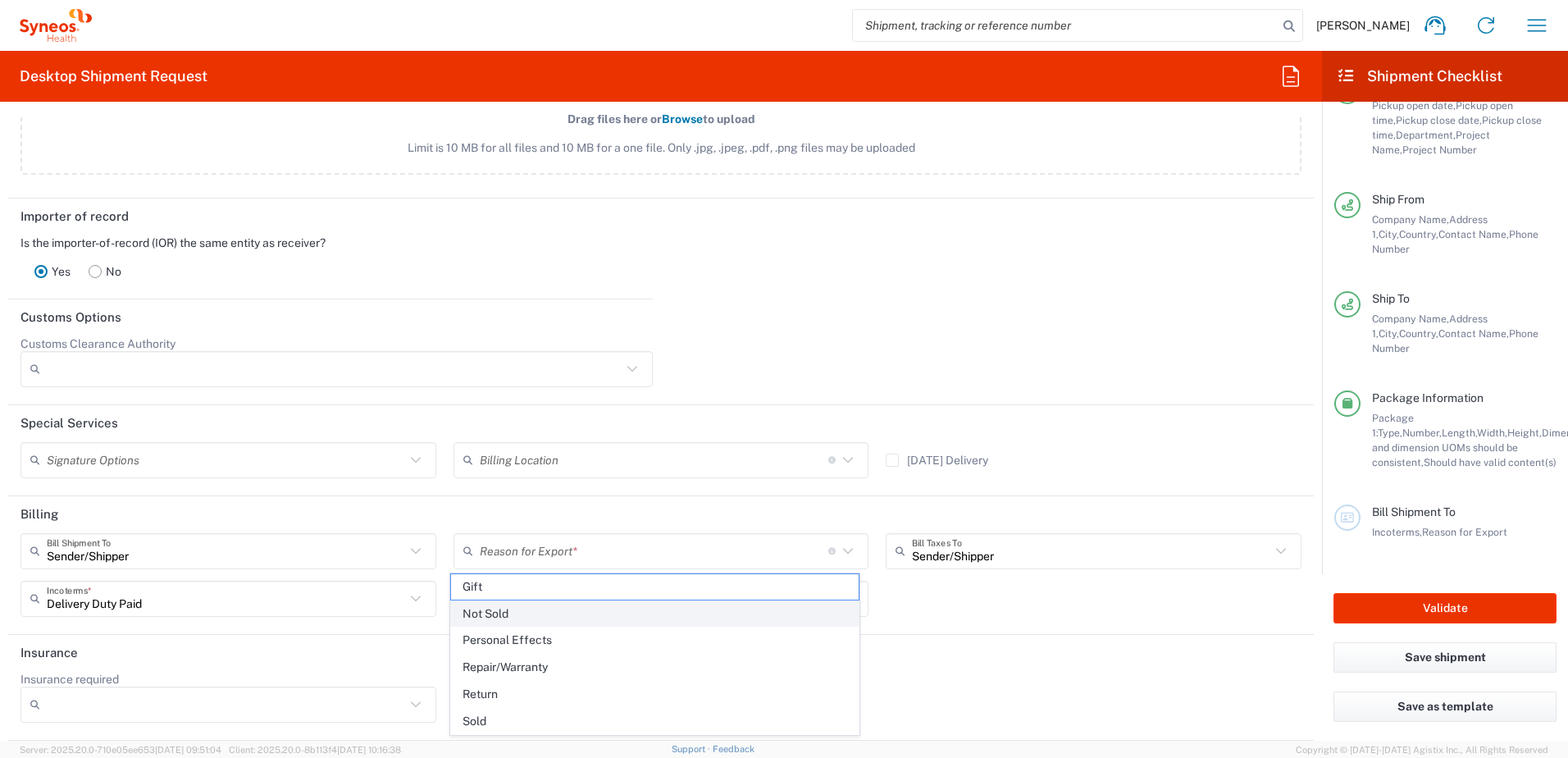
click at [592, 612] on span "Not Sold" at bounding box center [655, 613] width 408 height 26
type input "Not Sold"
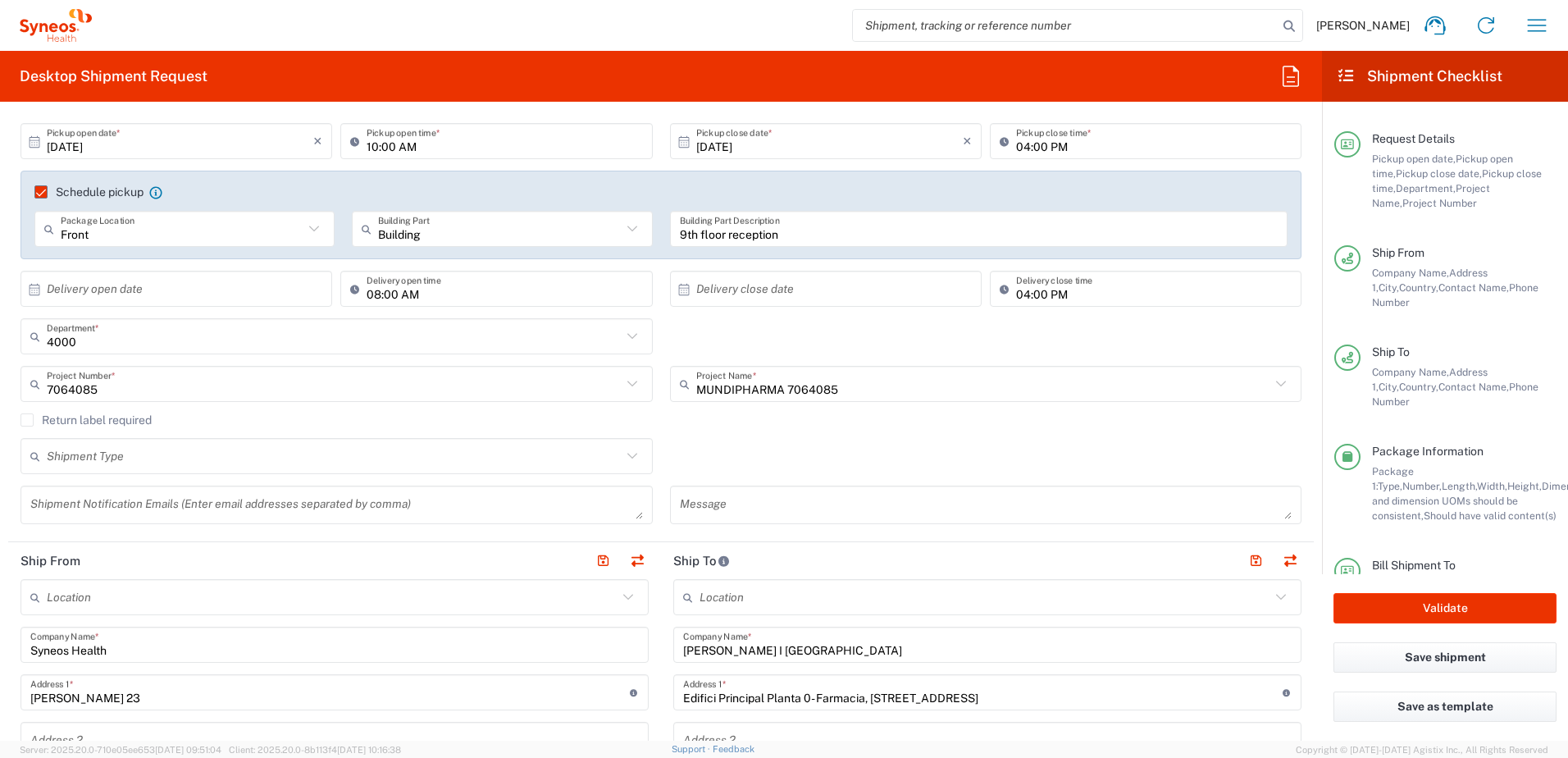
scroll to position [127, 0]
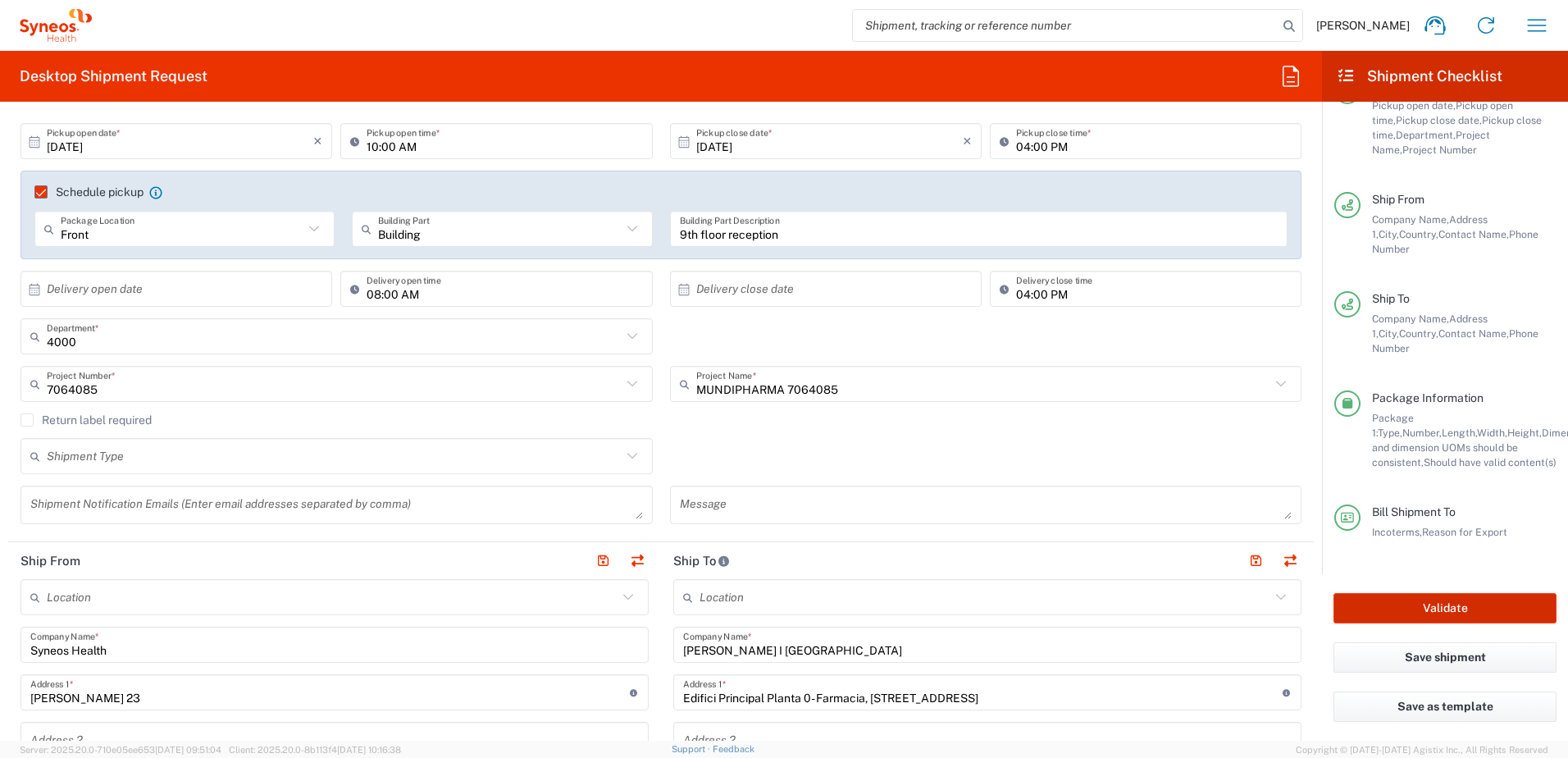
click at [1451, 610] on button "Validate" at bounding box center [1444, 608] width 223 height 30
type input "7064085"
